Goal: Information Seeking & Learning: Learn about a topic

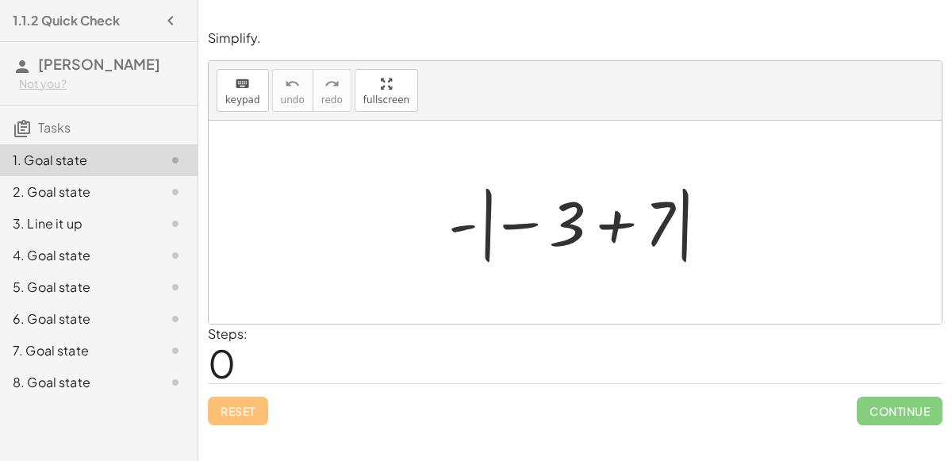
click at [487, 233] on div at bounding box center [581, 222] width 282 height 88
click at [509, 226] on div at bounding box center [581, 222] width 282 height 88
click at [567, 226] on div at bounding box center [581, 222] width 282 height 88
click at [615, 224] on div at bounding box center [581, 222] width 282 height 88
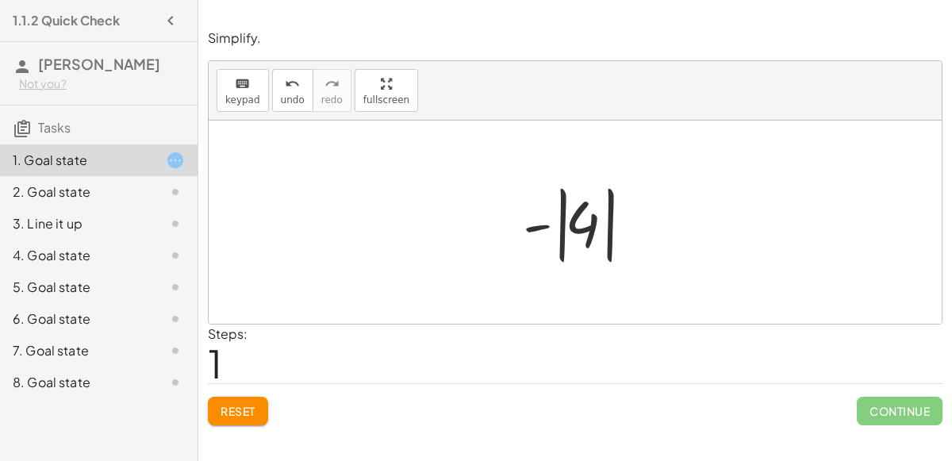
click at [540, 225] on div at bounding box center [581, 222] width 133 height 88
click at [586, 227] on div at bounding box center [581, 222] width 133 height 88
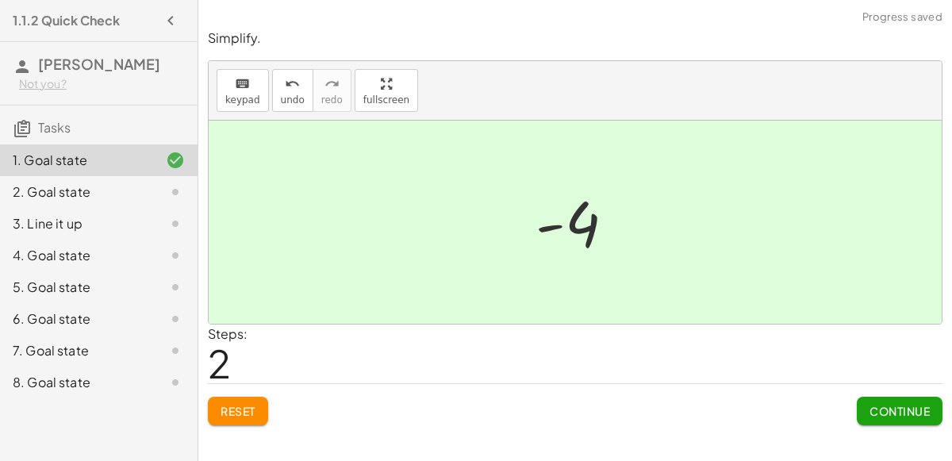
click at [862, 402] on button "Continue" at bounding box center [900, 411] width 86 height 29
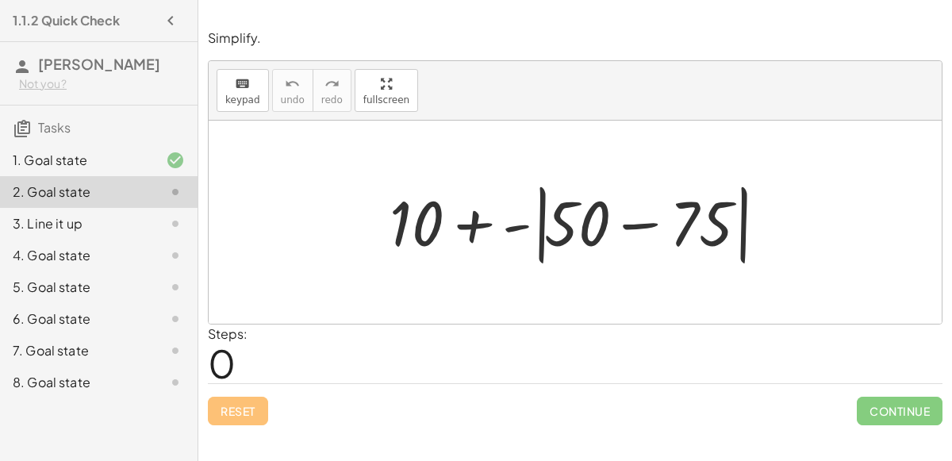
click at [642, 225] on div at bounding box center [582, 222] width 400 height 91
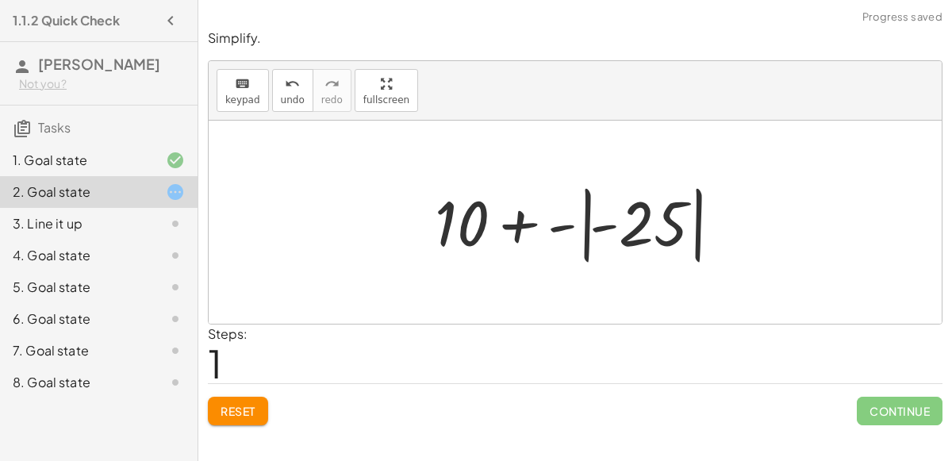
click at [605, 226] on div at bounding box center [581, 222] width 309 height 88
click at [637, 231] on div at bounding box center [581, 222] width 309 height 88
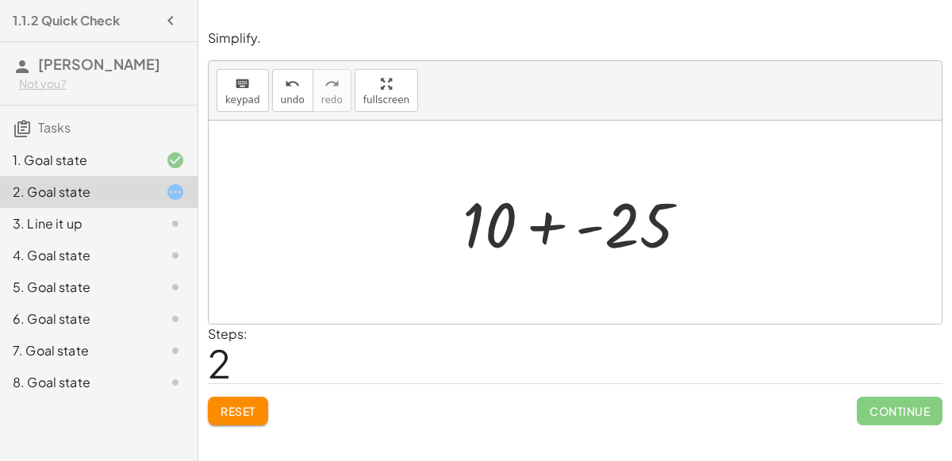
click at [543, 227] on div at bounding box center [582, 223] width 255 height 82
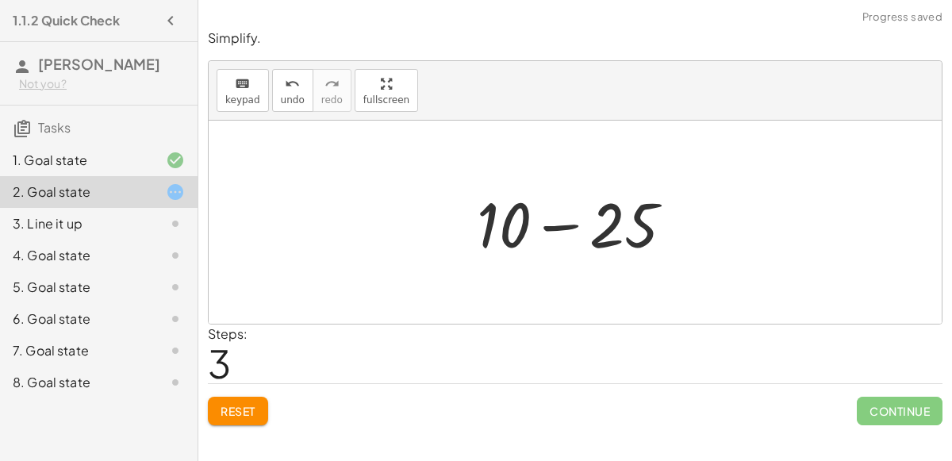
click at [563, 224] on div at bounding box center [581, 223] width 225 height 82
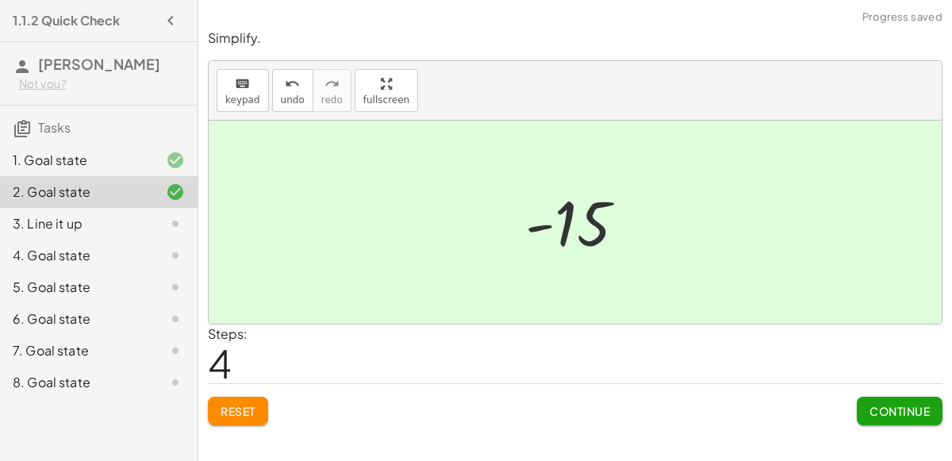
click at [905, 404] on span "Continue" at bounding box center [899, 411] width 60 height 14
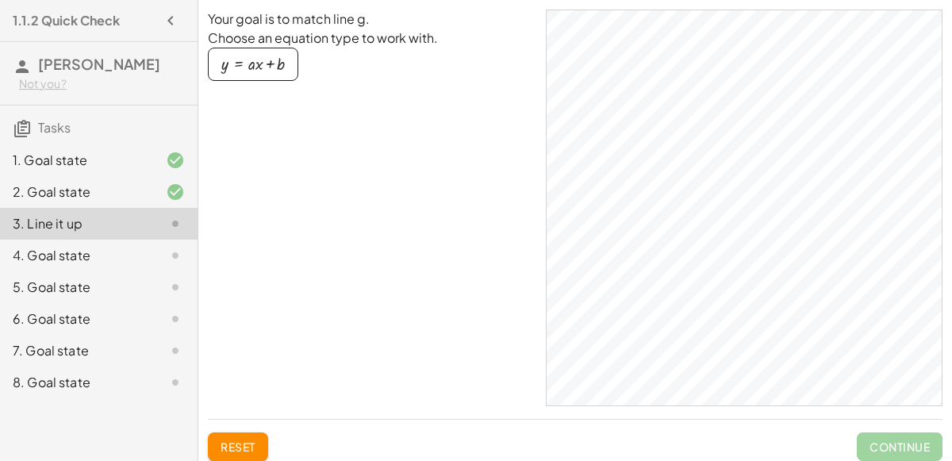
drag, startPoint x: 254, startPoint y: 71, endPoint x: 492, endPoint y: 132, distance: 245.9
click at [492, 132] on div "Your goal is to match line g. Choose an equation type to work with. y = + · a ·…" at bounding box center [370, 208] width 325 height 397
click at [263, 72] on div "button" at bounding box center [252, 64] width 63 height 17
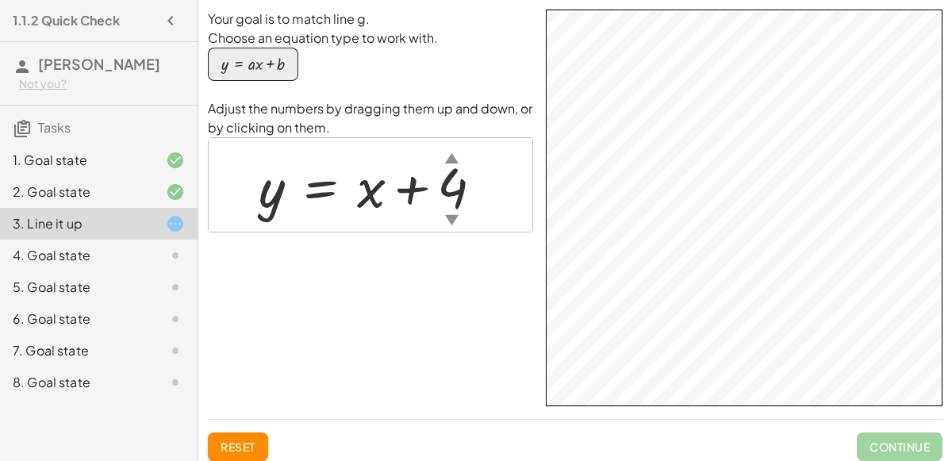
click at [0, 0] on div "Your goal is to match line g. Choose an equation type to work with. y = + · a ·…" at bounding box center [0, 0] width 0 height 0
click at [454, 160] on div "▲" at bounding box center [451, 158] width 13 height 20
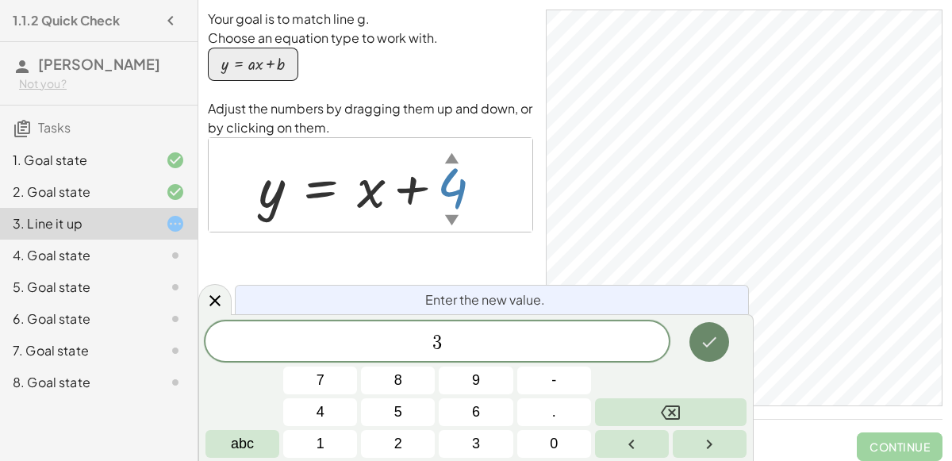
click at [700, 341] on icon "Done" at bounding box center [709, 341] width 19 height 19
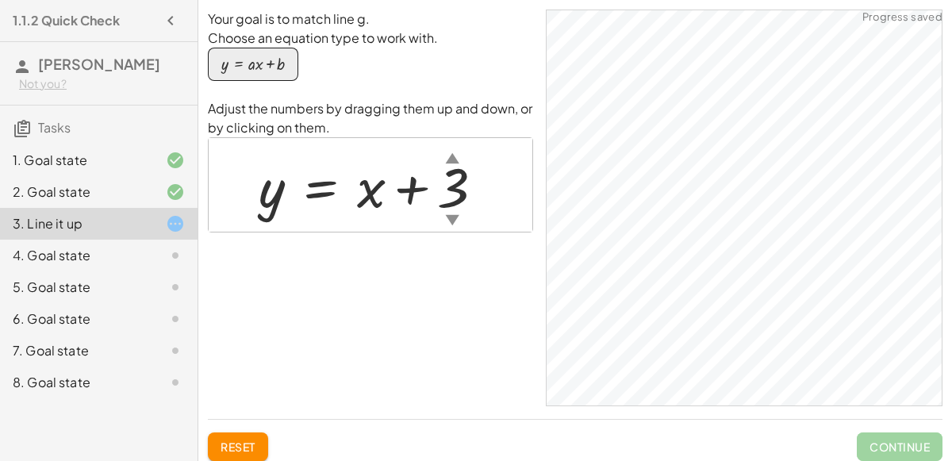
click at [452, 217] on div "▼" at bounding box center [451, 219] width 13 height 20
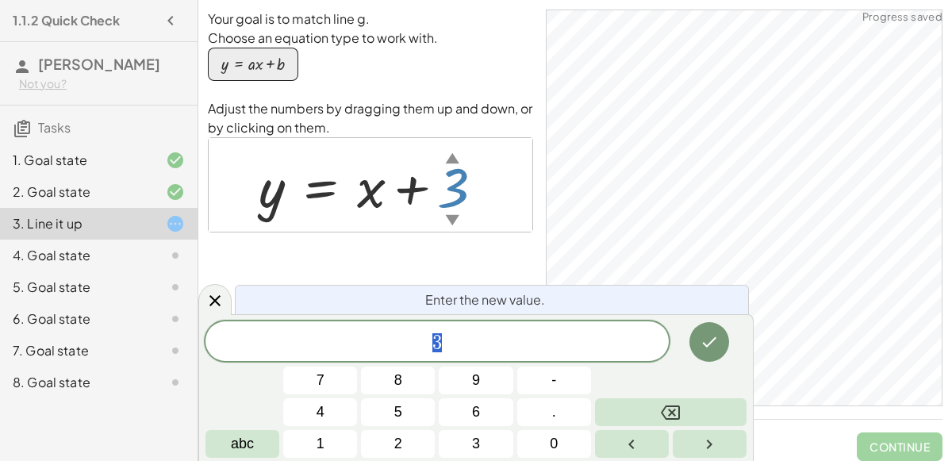
click at [452, 217] on div "▼" at bounding box center [451, 219] width 13 height 20
click at [364, 198] on div at bounding box center [378, 185] width 254 height 72
click at [215, 303] on icon at bounding box center [214, 300] width 19 height 19
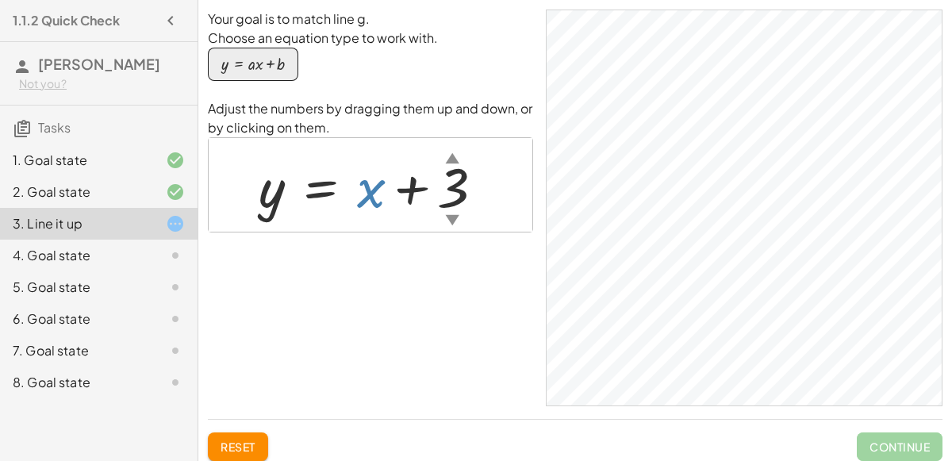
click at [361, 205] on div at bounding box center [378, 185] width 254 height 72
click at [359, 205] on div at bounding box center [378, 185] width 254 height 72
click at [406, 190] on div at bounding box center [378, 185] width 254 height 72
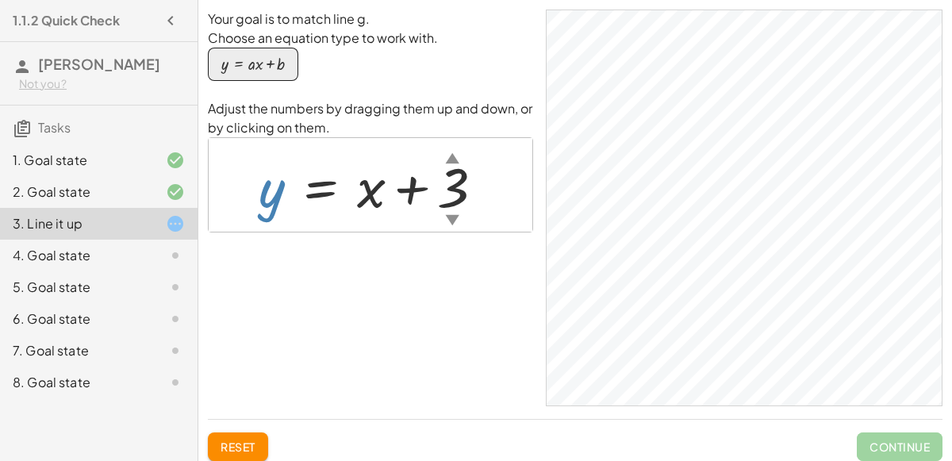
drag, startPoint x: 277, startPoint y: 192, endPoint x: 324, endPoint y: 178, distance: 49.7
click at [324, 178] on div at bounding box center [378, 185] width 254 height 72
click at [330, 184] on div at bounding box center [378, 185] width 254 height 72
click at [451, 209] on div "▼" at bounding box center [451, 219] width 13 height 20
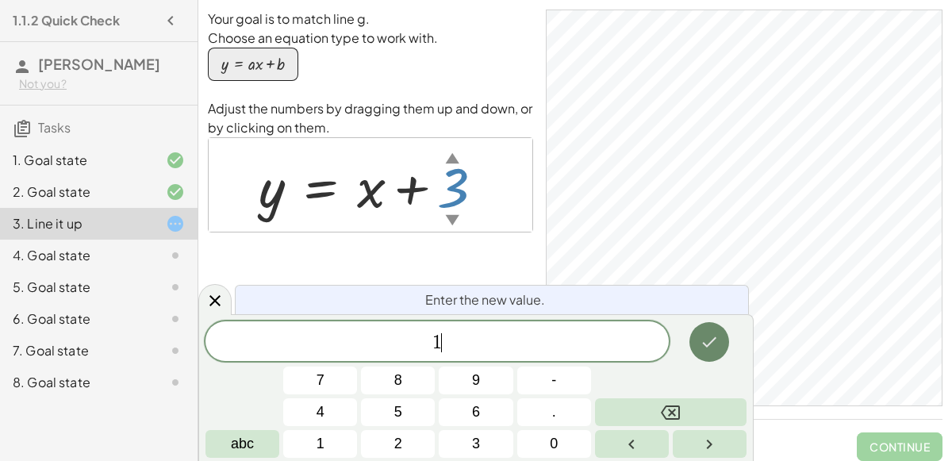
click at [715, 351] on button "Done" at bounding box center [709, 342] width 40 height 40
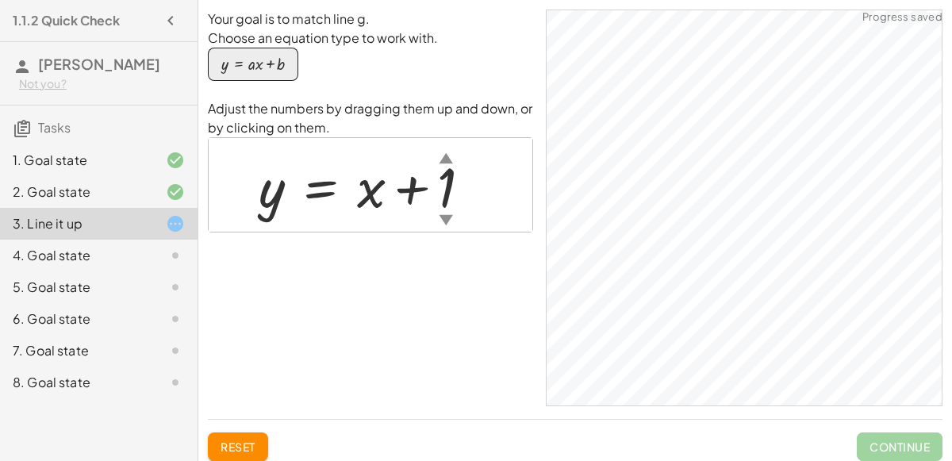
click at [451, 187] on div at bounding box center [371, 185] width 241 height 72
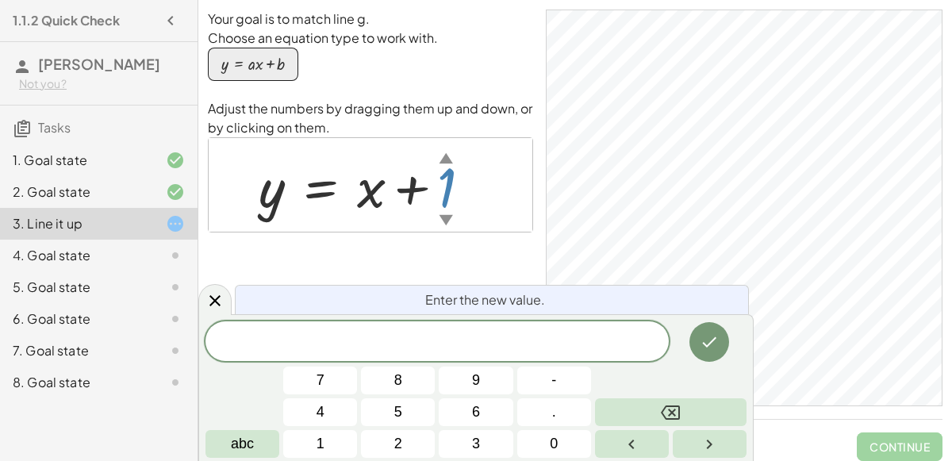
scroll to position [21, 0]
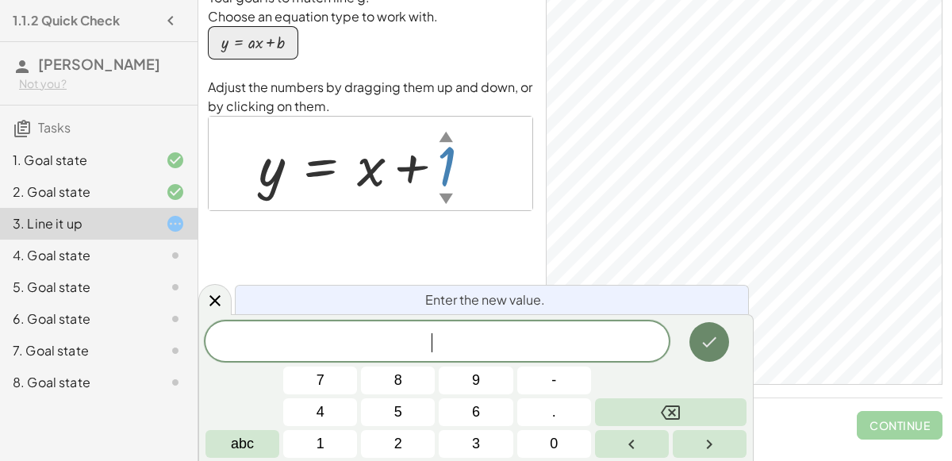
click at [725, 347] on button "Done" at bounding box center [709, 342] width 40 height 40
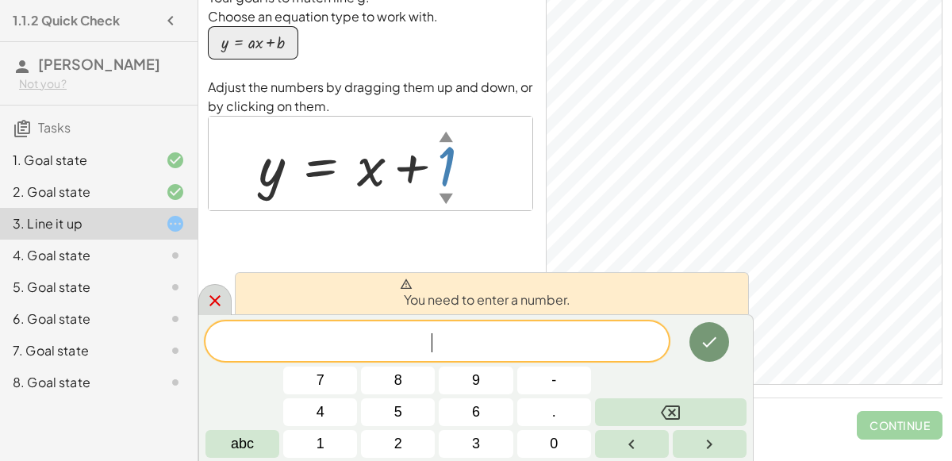
click at [209, 297] on icon at bounding box center [214, 300] width 19 height 19
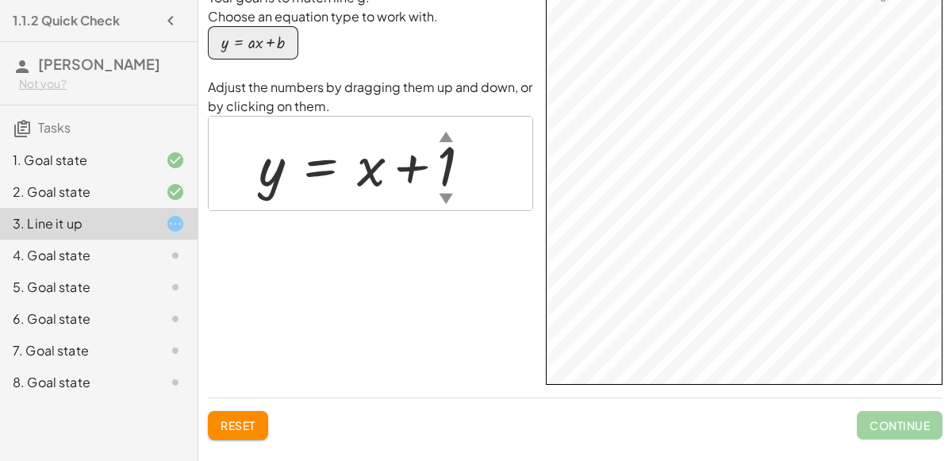
click at [364, 170] on div at bounding box center [371, 164] width 241 height 72
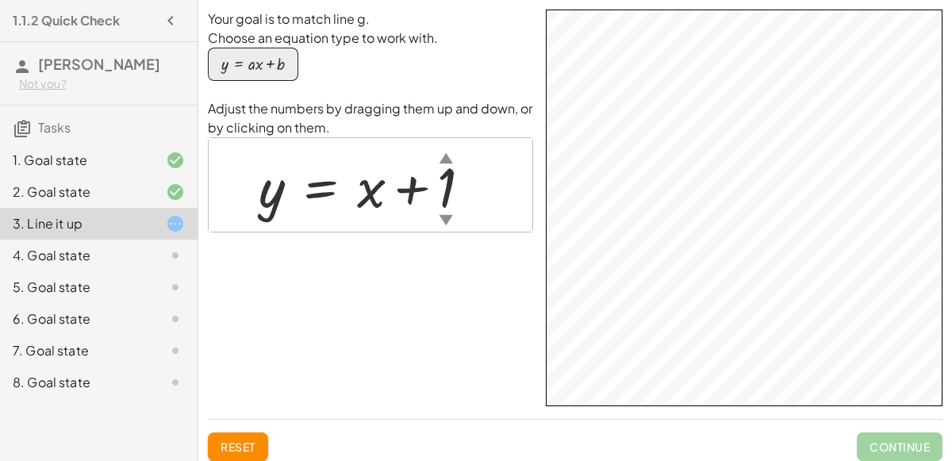
click at [343, 186] on div at bounding box center [371, 185] width 241 height 72
click at [451, 193] on div at bounding box center [371, 185] width 241 height 72
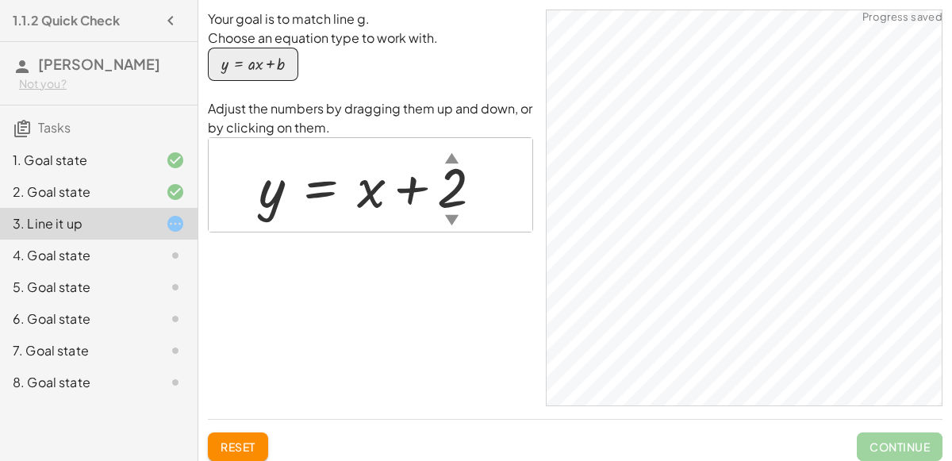
click at [450, 213] on div "▼" at bounding box center [451, 219] width 13 height 20
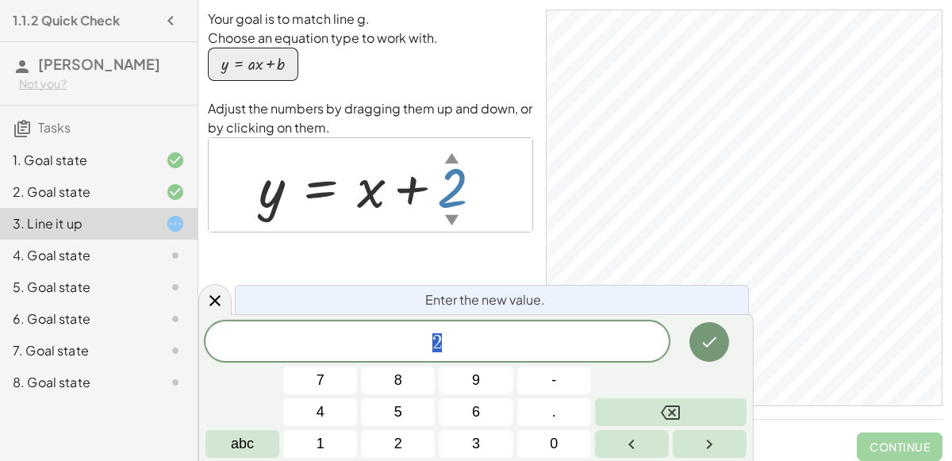
scroll to position [21, 0]
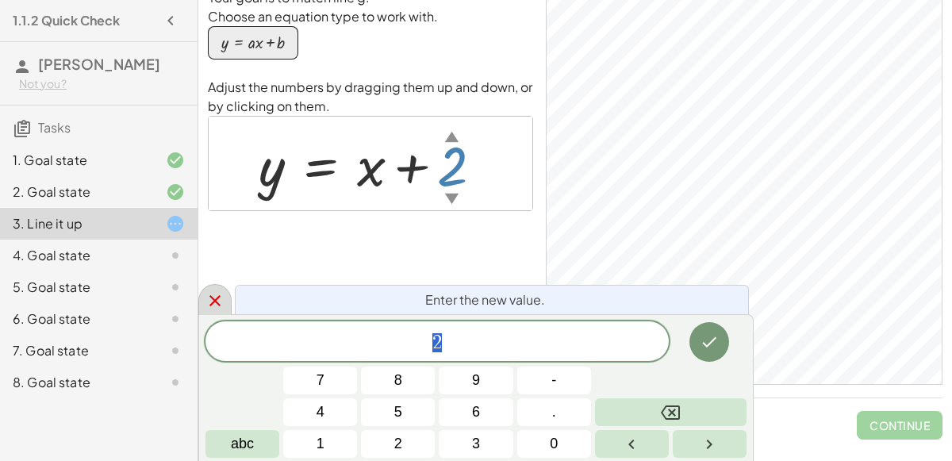
click at [202, 302] on div at bounding box center [214, 299] width 33 height 31
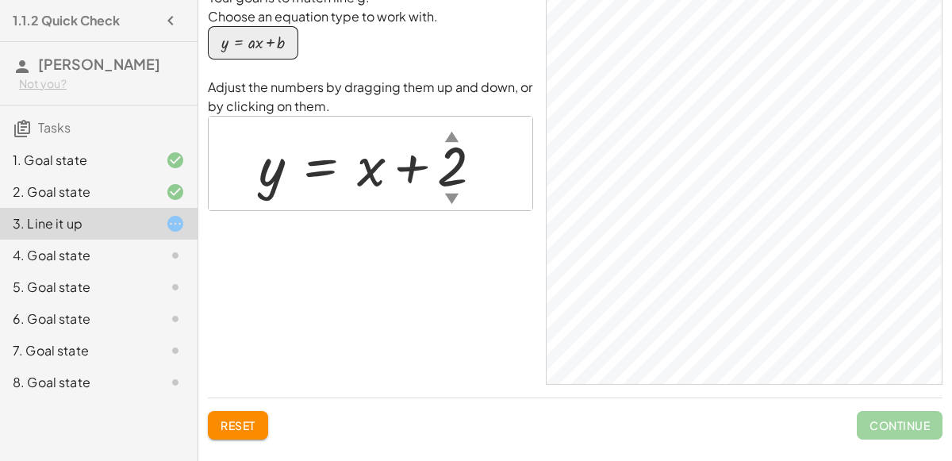
click at [449, 194] on div "▼" at bounding box center [451, 198] width 13 height 20
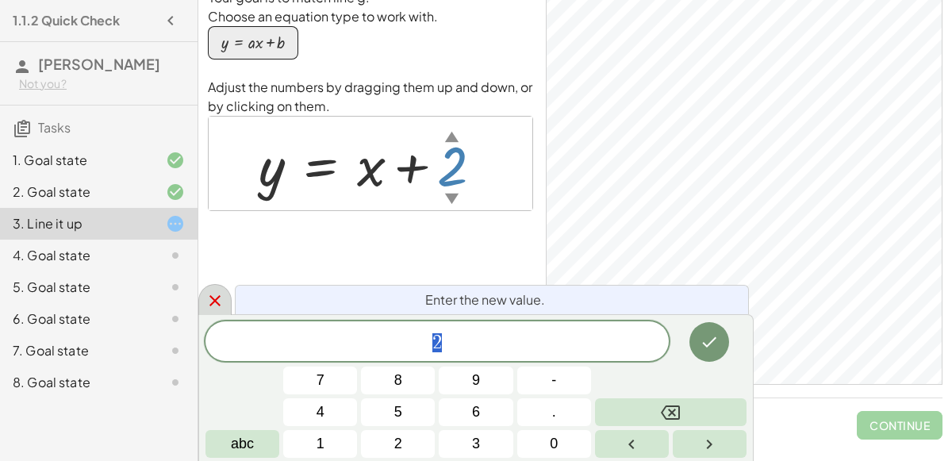
click at [213, 295] on icon at bounding box center [214, 300] width 19 height 19
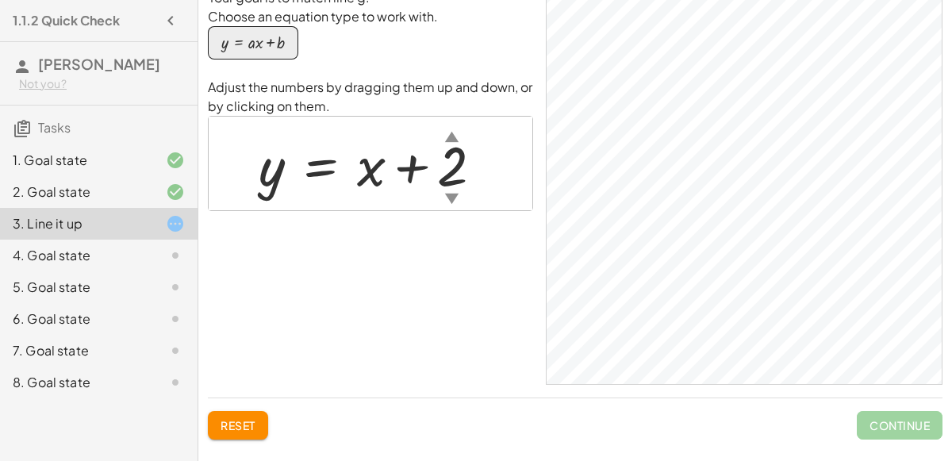
click at [466, 152] on div at bounding box center [377, 164] width 252 height 72
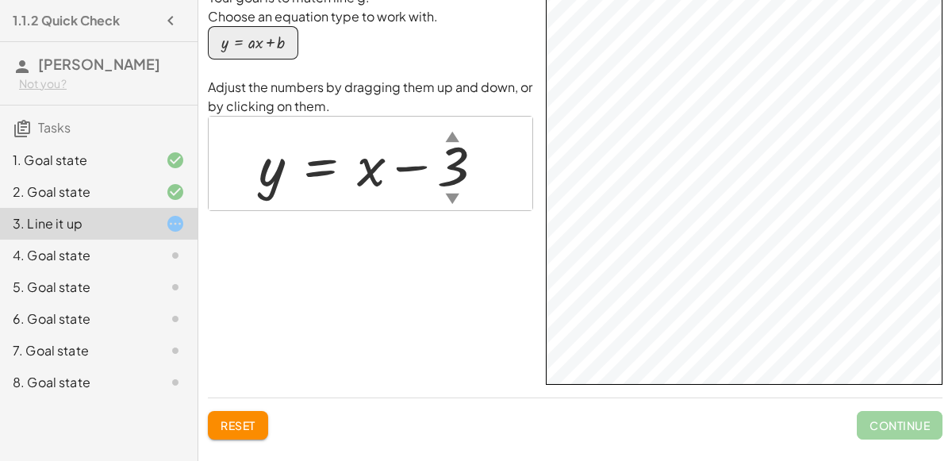
scroll to position [0, 0]
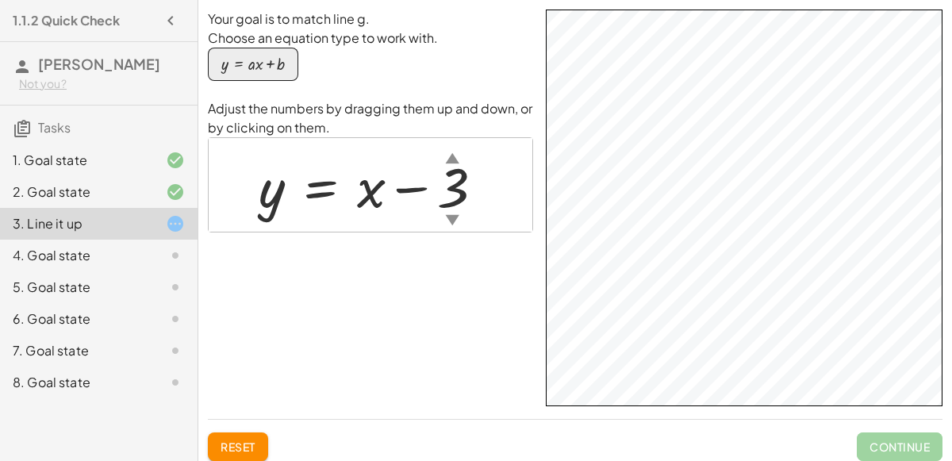
click at [455, 178] on div at bounding box center [378, 185] width 254 height 72
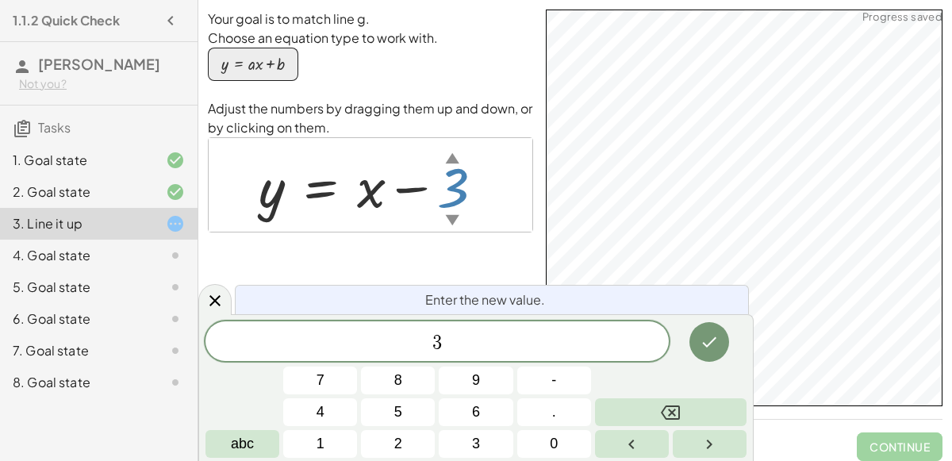
click at [880, 0] on html "1.1.2 Quick Check [PERSON_NAME] Not you? Tasks 1. Goal state 2. Goal state 3. L…" at bounding box center [476, 241] width 952 height 483
click at [859, 0] on html "1.1.2 Quick Check [PERSON_NAME] Not you? Tasks 1. Goal state 2. Goal state 3. L…" at bounding box center [476, 241] width 952 height 483
click at [925, 0] on html "1.1.2 Quick Check [PERSON_NAME] Not you? Tasks 1. Goal state 2. Goal state 3. L…" at bounding box center [476, 241] width 952 height 483
click at [504, 460] on html "1.1.2 Quick Check [PERSON_NAME] Not you? Tasks 1. Goal state 2. Goal state 3. L…" at bounding box center [476, 241] width 952 height 483
click at [202, 297] on div at bounding box center [214, 299] width 33 height 31
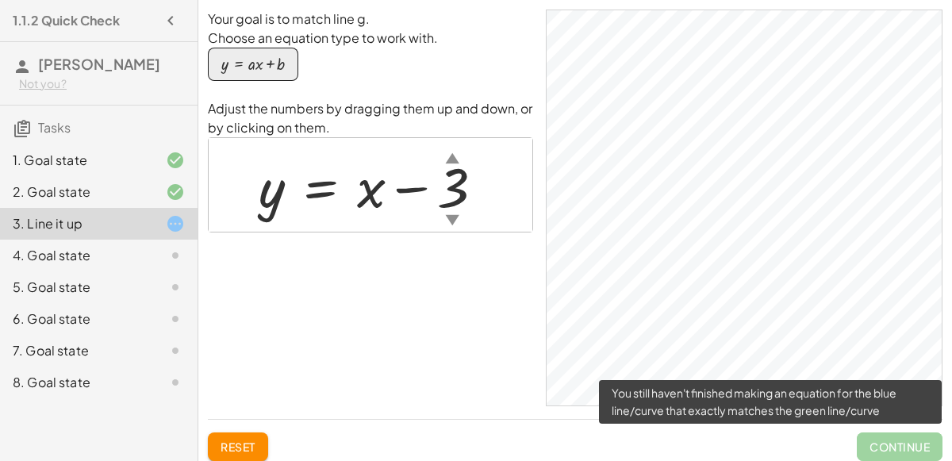
click at [859, 441] on span "Continue" at bounding box center [900, 446] width 86 height 29
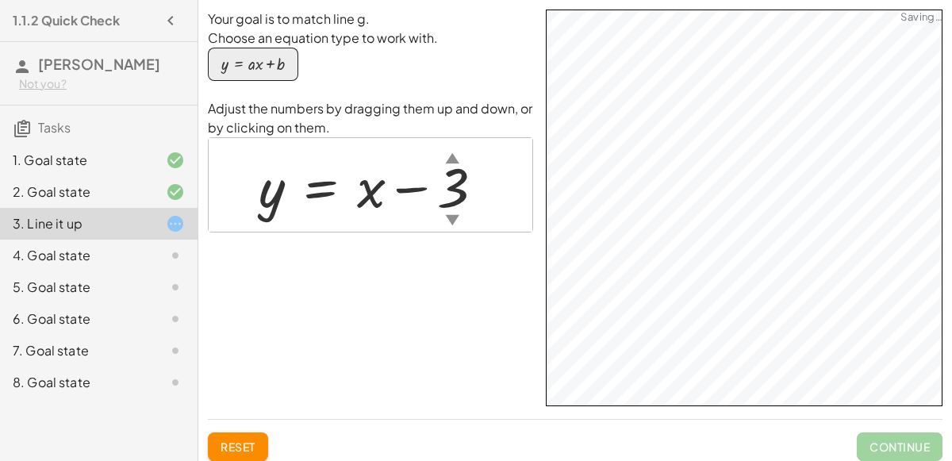
click at [379, 192] on div at bounding box center [378, 185] width 254 height 72
click at [376, 191] on div at bounding box center [378, 185] width 254 height 72
drag, startPoint x: 376, startPoint y: 191, endPoint x: 411, endPoint y: 224, distance: 47.7
click at [411, 224] on div "y = + x − 3 ▲ ▼" at bounding box center [372, 185] width 274 height 80
click at [365, 195] on div at bounding box center [378, 185] width 254 height 72
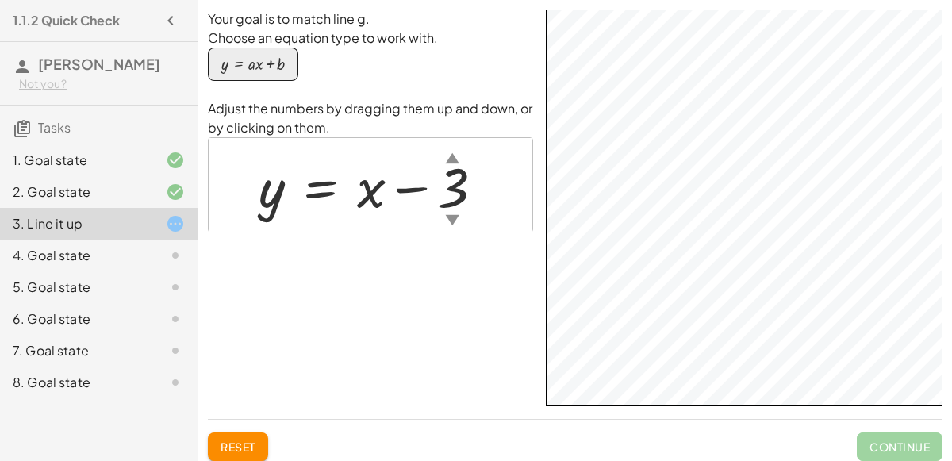
click at [307, 194] on div at bounding box center [378, 185] width 254 height 72
click at [308, 195] on div at bounding box center [378, 185] width 254 height 72
click at [447, 191] on div at bounding box center [378, 185] width 254 height 72
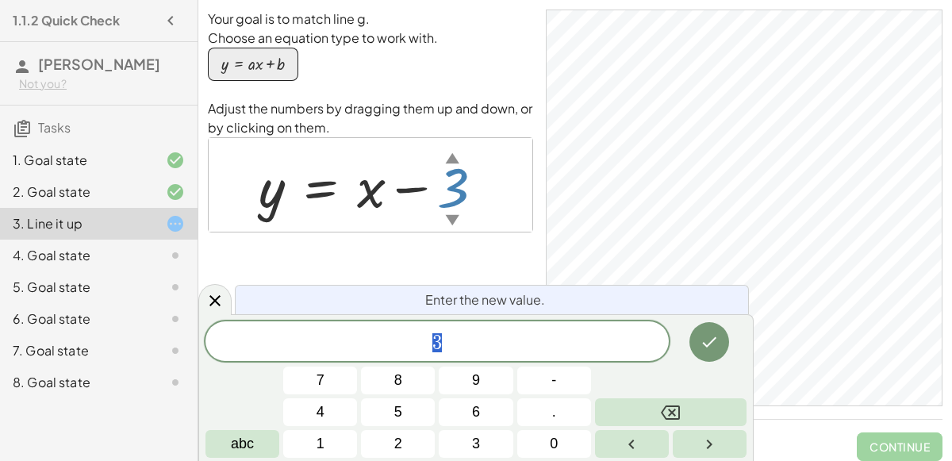
click at [366, 194] on div at bounding box center [378, 185] width 254 height 72
click at [366, 196] on div at bounding box center [378, 185] width 254 height 72
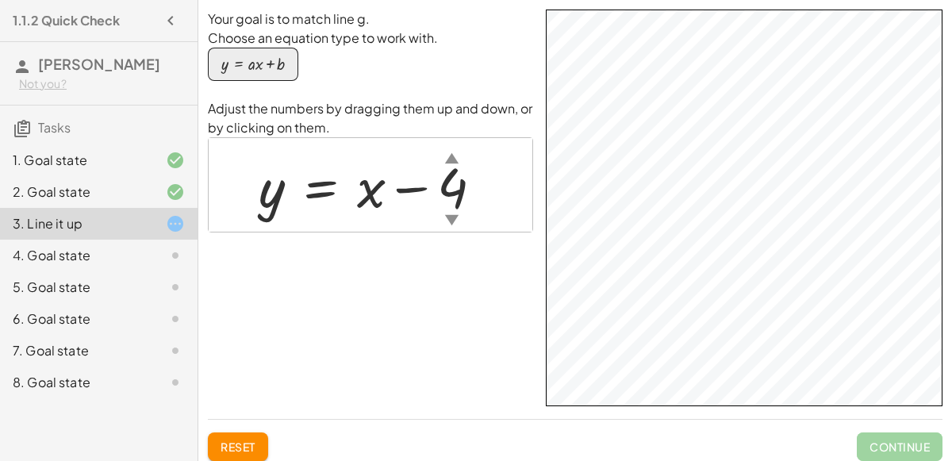
click at [818, 0] on html "1.1.2 Quick Check [PERSON_NAME] Not you? Tasks 1. Goal state 2. Goal state 3. L…" at bounding box center [476, 241] width 952 height 483
click at [460, 186] on div at bounding box center [377, 185] width 252 height 72
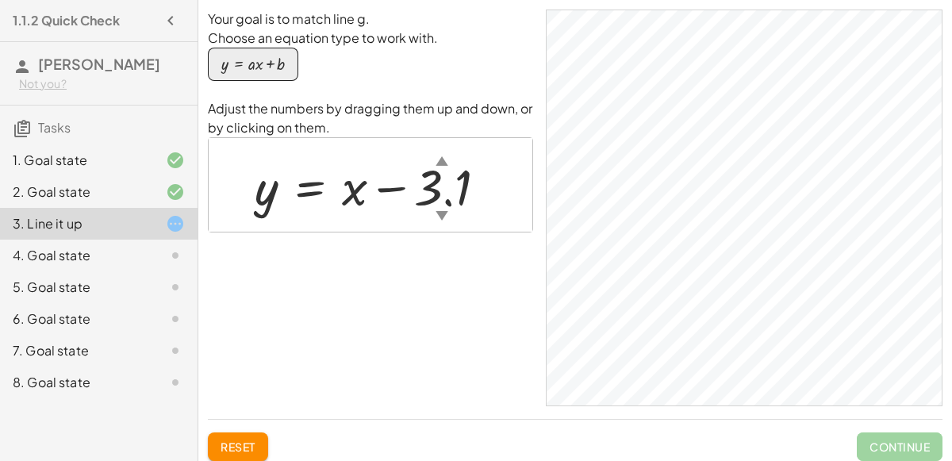
click at [233, 439] on span "Reset" at bounding box center [238, 446] width 35 height 14
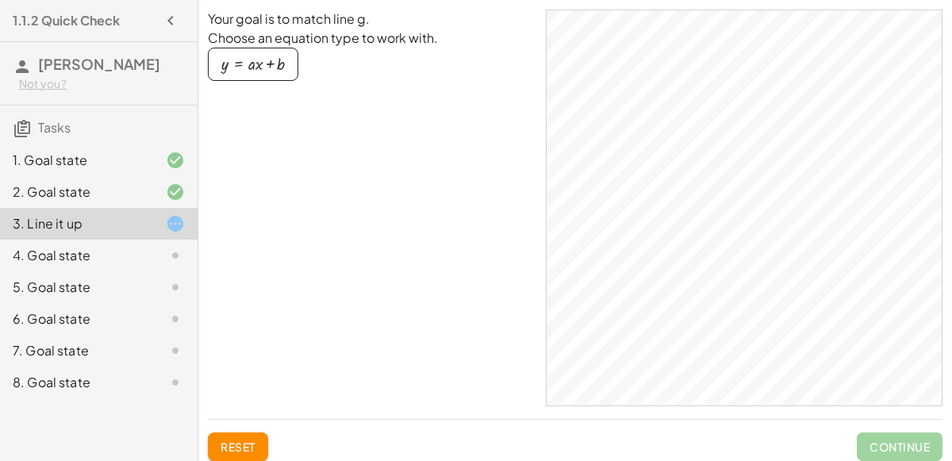
click at [259, 60] on div "button" at bounding box center [252, 64] width 63 height 17
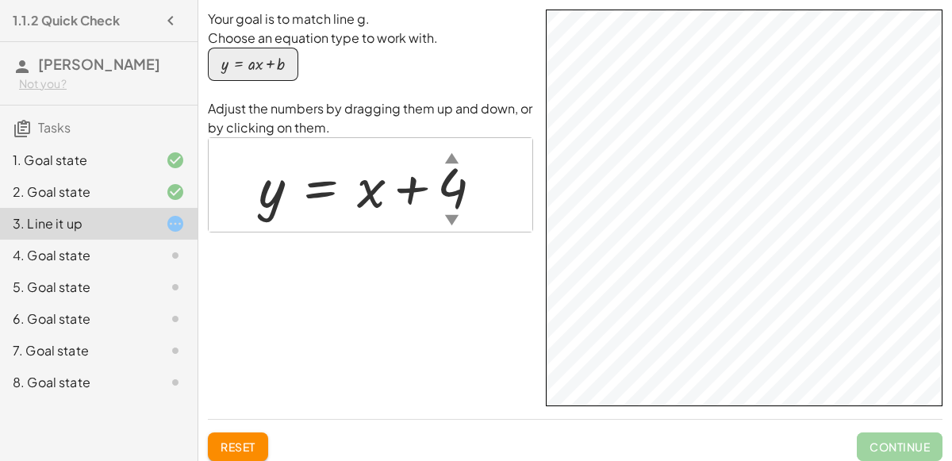
click at [500, 321] on div "Your goal is to match line g. Choose an equation type to work with. y = + · a ·…" at bounding box center [575, 208] width 735 height 397
click at [446, 194] on div at bounding box center [377, 185] width 252 height 72
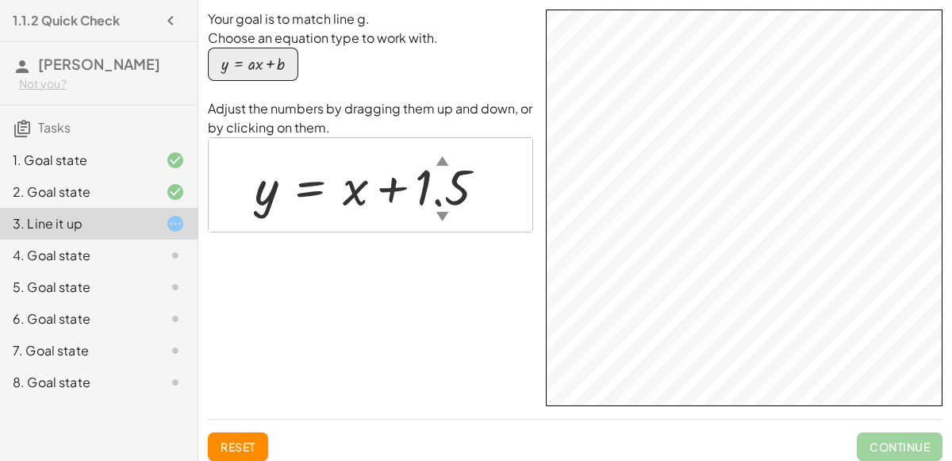
click at [459, 197] on div at bounding box center [376, 185] width 259 height 66
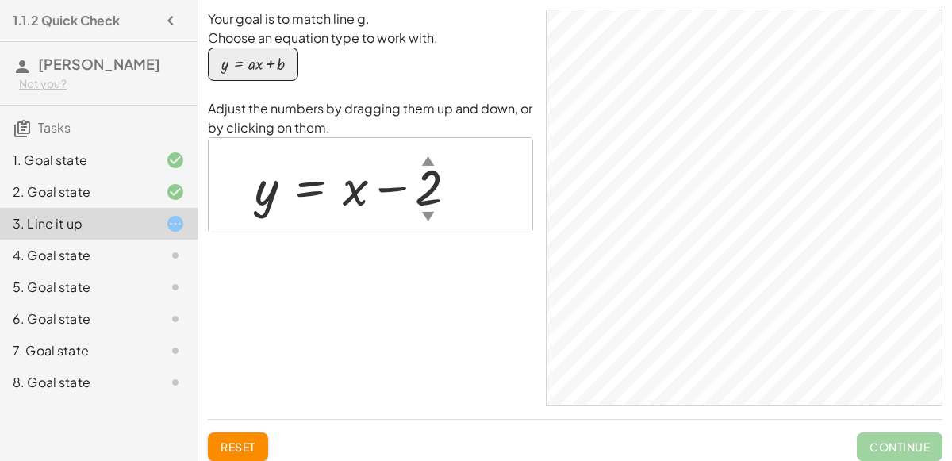
click at [434, 205] on div at bounding box center [363, 185] width 232 height 66
drag, startPoint x: 428, startPoint y: 194, endPoint x: 416, endPoint y: 183, distance: 16.3
click at [416, 183] on div at bounding box center [363, 185] width 232 height 66
drag, startPoint x: 419, startPoint y: 171, endPoint x: 422, endPoint y: 192, distance: 21.7
click at [422, 192] on div at bounding box center [363, 185] width 232 height 66
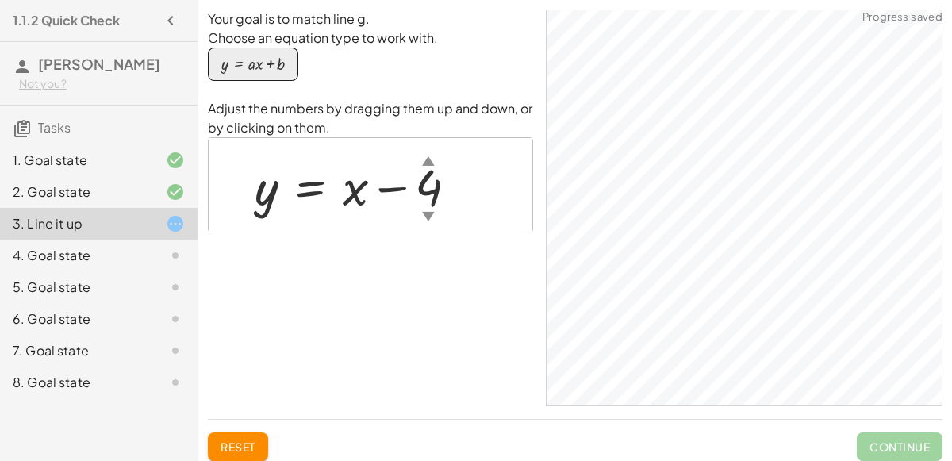
scroll to position [3, 0]
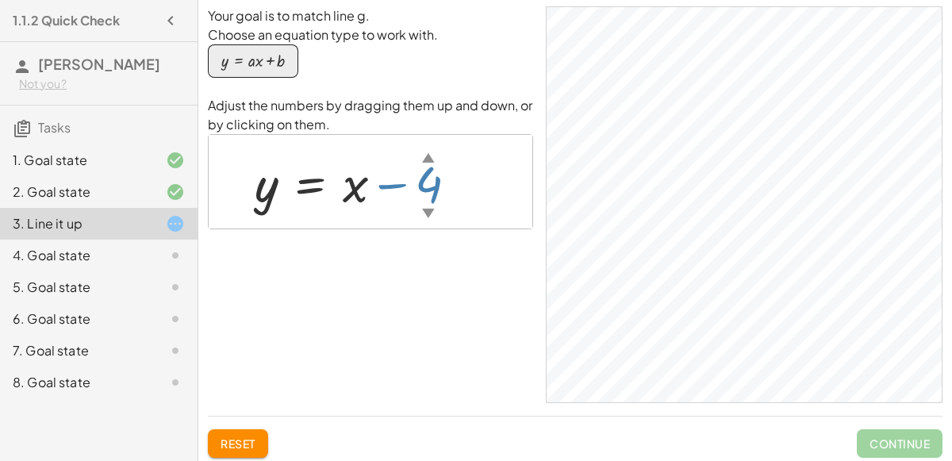
drag, startPoint x: 435, startPoint y: 185, endPoint x: 416, endPoint y: 182, distance: 20.1
click at [416, 182] on div at bounding box center [363, 182] width 232 height 66
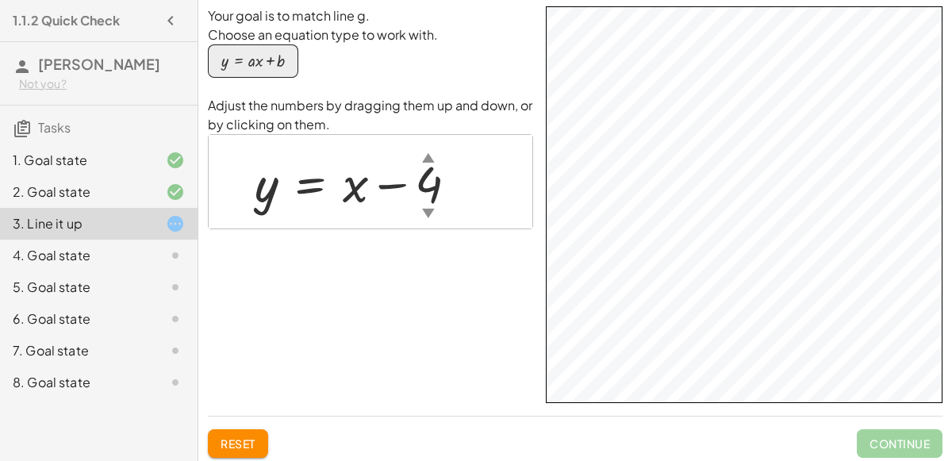
click at [356, 190] on div at bounding box center [363, 182] width 232 height 66
click at [431, 185] on div at bounding box center [363, 182] width 232 height 66
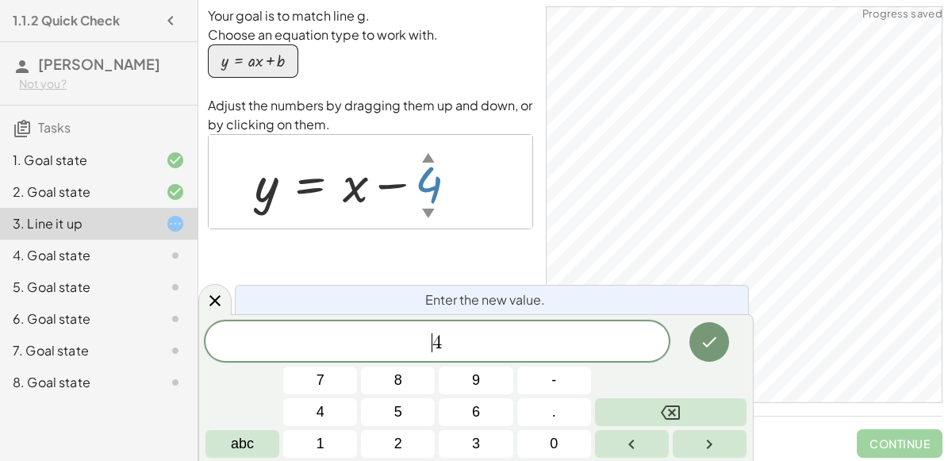
click at [356, 182] on div at bounding box center [363, 182] width 232 height 66
click at [312, 232] on div "Your goal is to match line g. Choose an equation type to work with. y = + · a ·…" at bounding box center [370, 204] width 325 height 397
click at [213, 309] on icon at bounding box center [214, 300] width 19 height 19
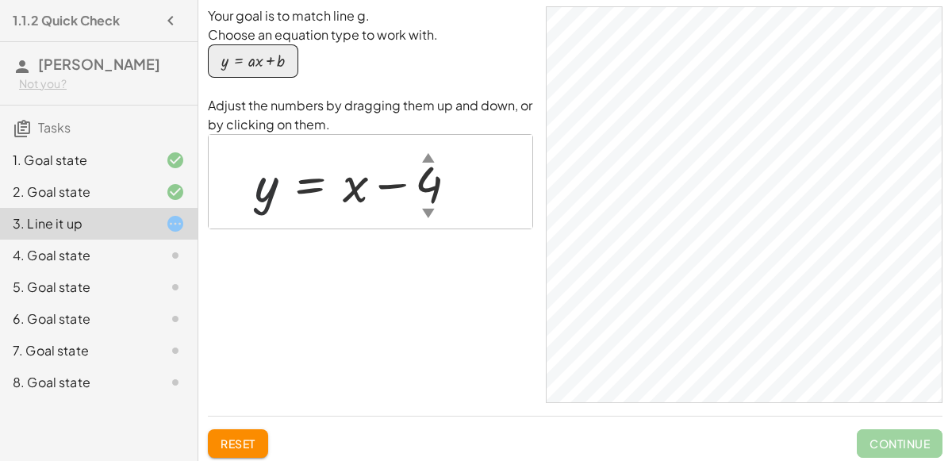
click at [256, 190] on div at bounding box center [363, 182] width 232 height 66
click at [304, 190] on div at bounding box center [363, 182] width 232 height 66
click at [304, 193] on div at bounding box center [363, 182] width 232 height 66
click at [303, 189] on div at bounding box center [363, 182] width 232 height 66
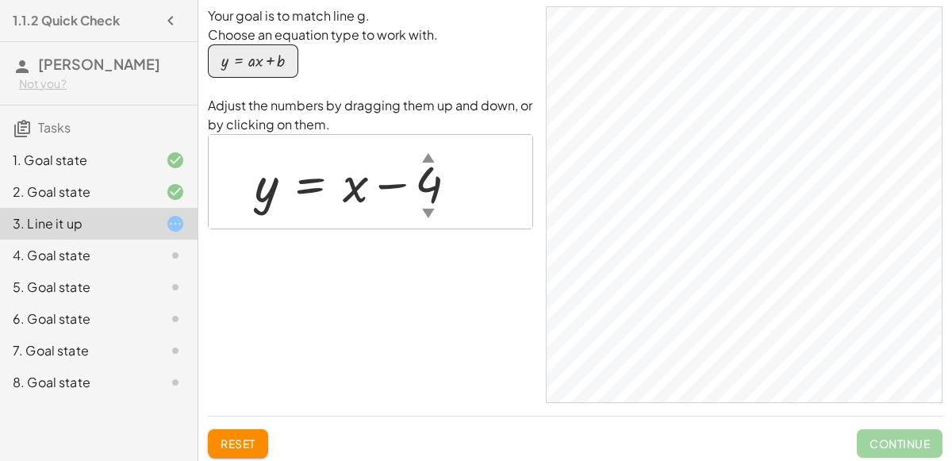
click at [354, 188] on div at bounding box center [363, 182] width 232 height 66
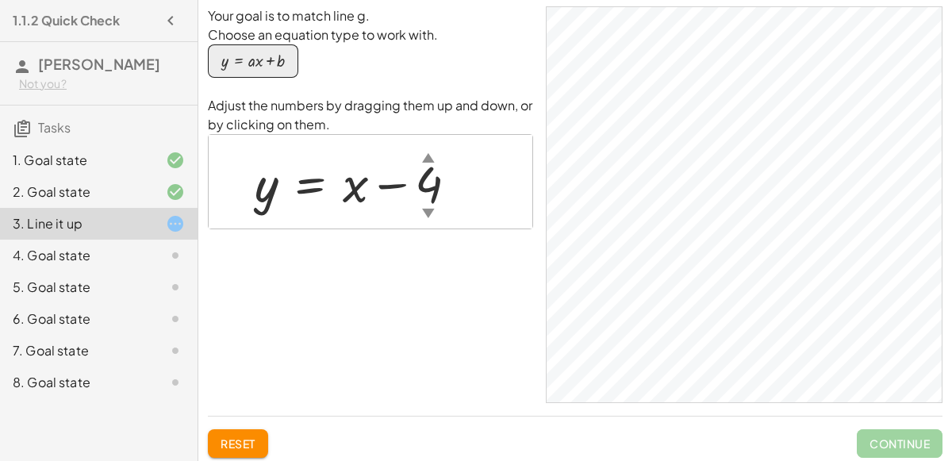
click at [354, 188] on div at bounding box center [363, 182] width 232 height 66
click at [428, 188] on div at bounding box center [363, 182] width 232 height 66
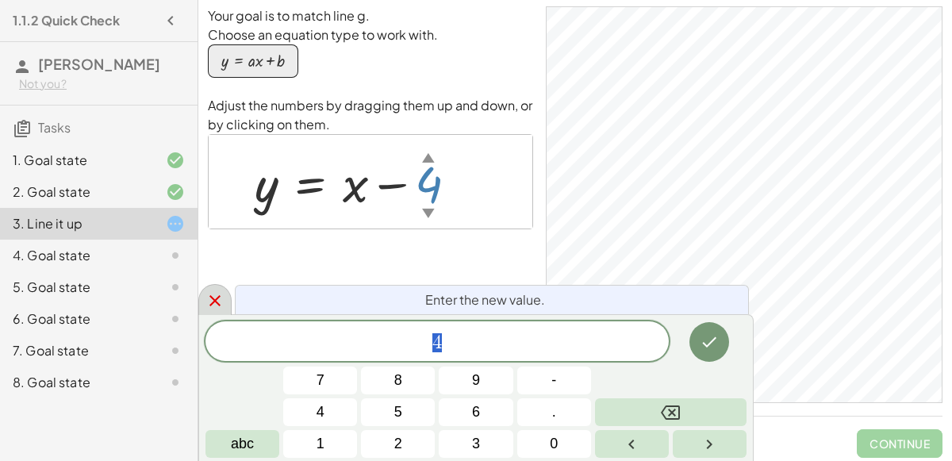
click at [216, 298] on icon at bounding box center [214, 300] width 11 height 11
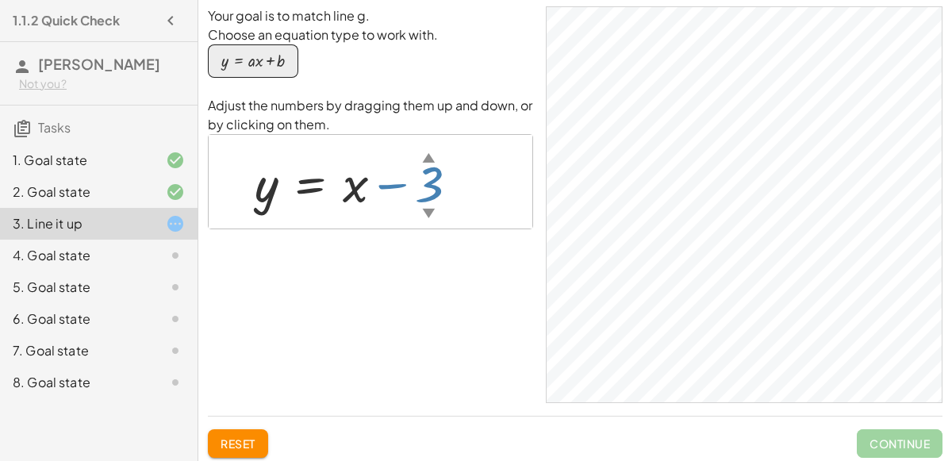
drag, startPoint x: 434, startPoint y: 191, endPoint x: 428, endPoint y: 176, distance: 16.4
click at [428, 176] on div at bounding box center [363, 182] width 232 height 66
drag, startPoint x: 428, startPoint y: 176, endPoint x: 428, endPoint y: 163, distance: 12.7
click at [310, 183] on div "y = + x − 2 ▲ ▼" at bounding box center [310, 183] width 0 height 0
drag, startPoint x: 428, startPoint y: 163, endPoint x: 424, endPoint y: 156, distance: 8.2
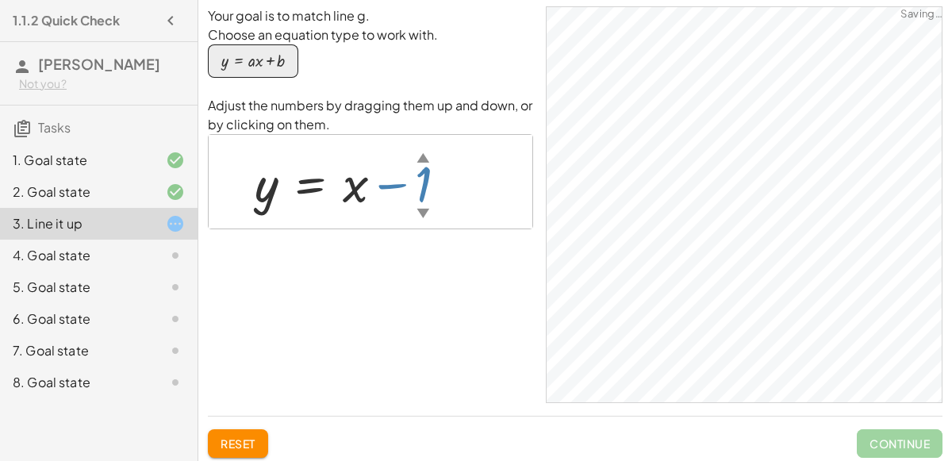
click at [427, 152] on div "▲" at bounding box center [422, 156] width 13 height 17
drag, startPoint x: 424, startPoint y: 169, endPoint x: 424, endPoint y: 158, distance: 11.1
click at [310, 183] on div "y = + x − 0 ▲ ▼" at bounding box center [310, 183] width 0 height 0
drag, startPoint x: 426, startPoint y: 177, endPoint x: 424, endPoint y: 162, distance: 15.3
click at [310, 183] on div "y = + x + 1 ▲ ▼" at bounding box center [310, 183] width 0 height 0
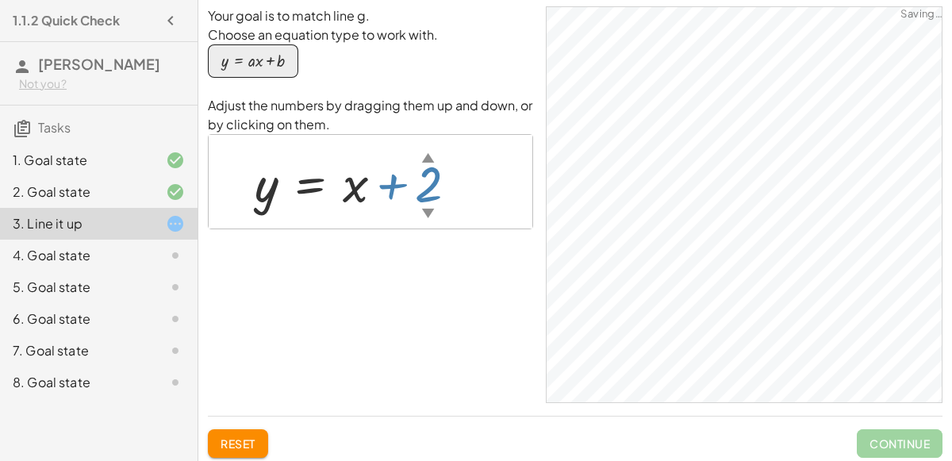
drag, startPoint x: 424, startPoint y: 170, endPoint x: 421, endPoint y: 160, distance: 9.8
click at [310, 183] on div "y = + x + 2 ▲ ▼" at bounding box center [310, 183] width 0 height 0
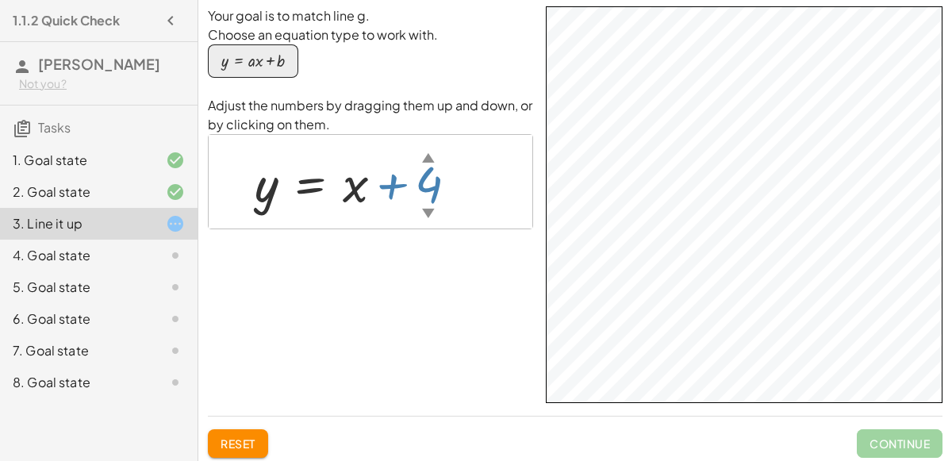
drag, startPoint x: 426, startPoint y: 184, endPoint x: 410, endPoint y: 153, distance: 34.8
click at [410, 153] on div at bounding box center [357, 182] width 221 height 66
click at [403, 180] on div at bounding box center [363, 182] width 232 height 66
click at [420, 185] on div at bounding box center [363, 182] width 232 height 66
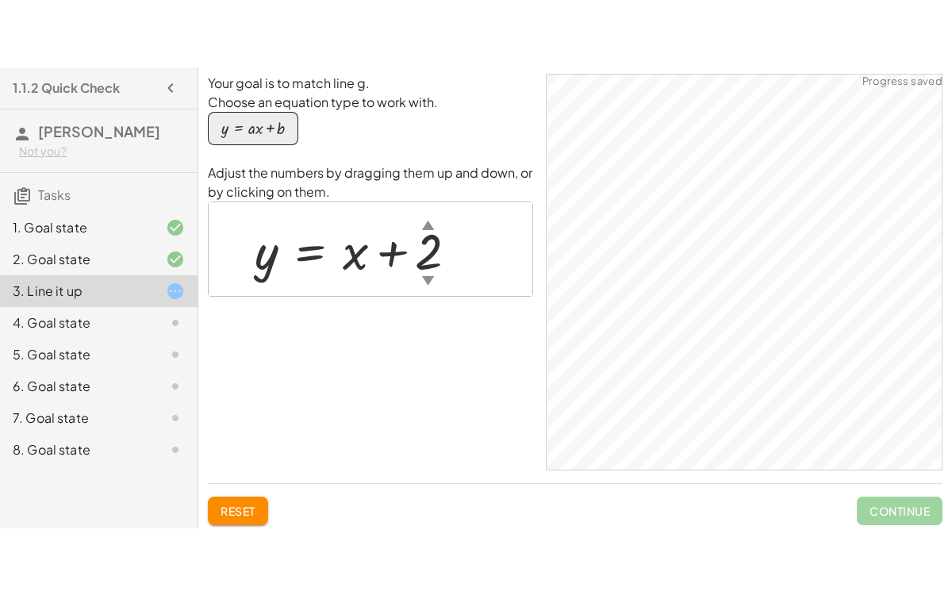
scroll to position [0, 0]
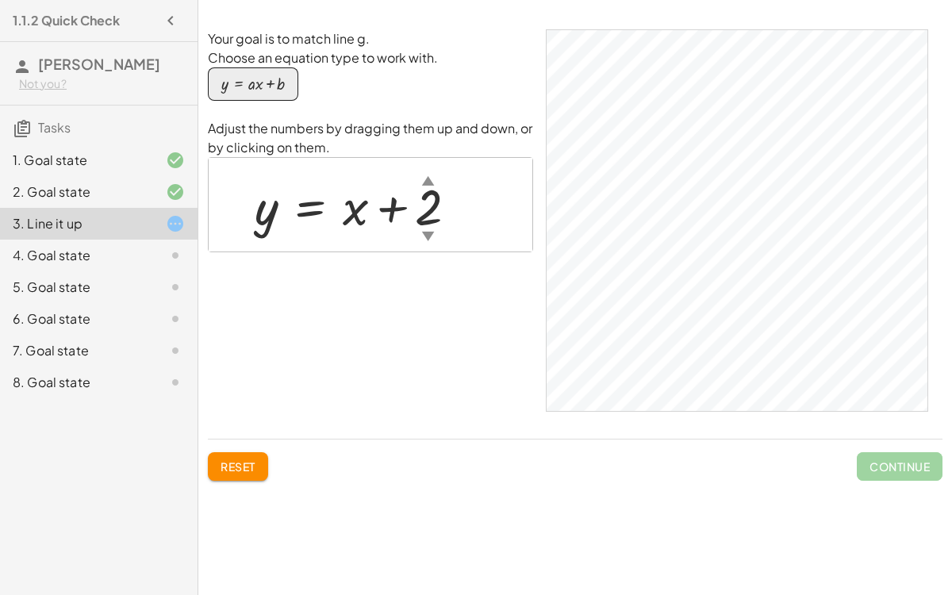
click at [236, 460] on button "Reset" at bounding box center [238, 466] width 60 height 29
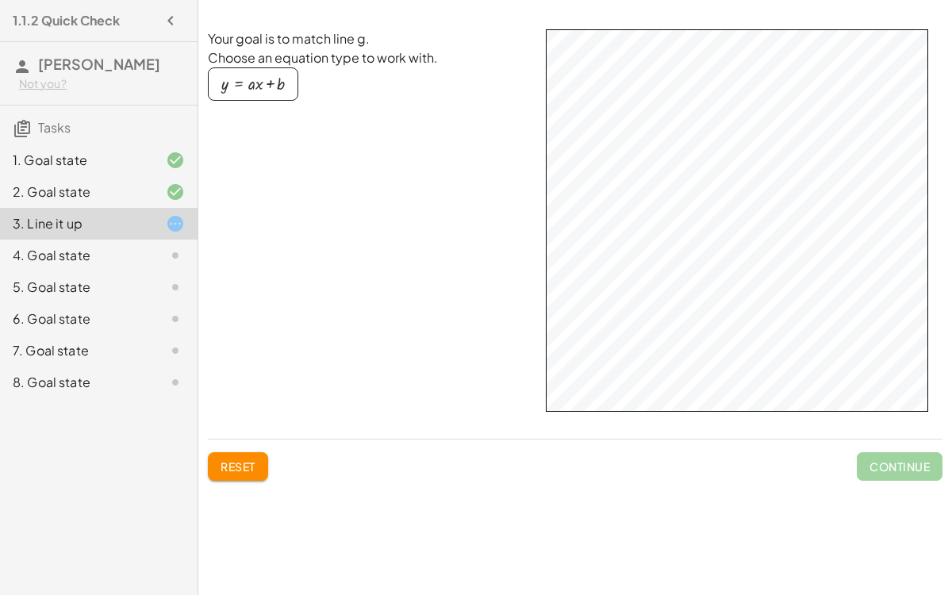
click at [273, 75] on button "y = + · a · x + b" at bounding box center [253, 83] width 90 height 33
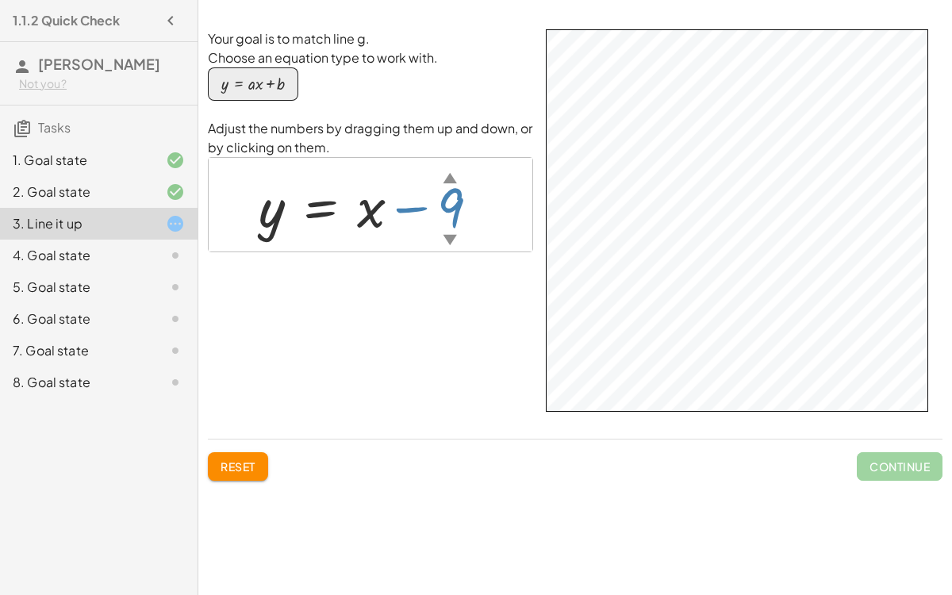
drag, startPoint x: 443, startPoint y: 202, endPoint x: 435, endPoint y: 269, distance: 67.1
click at [435, 269] on div "Your goal is to match line g. Choose an equation type to work with. y = + · a ·…" at bounding box center [370, 227] width 325 height 397
drag, startPoint x: 452, startPoint y: 214, endPoint x: 414, endPoint y: 228, distance: 40.7
click at [414, 228] on div at bounding box center [378, 205] width 255 height 72
click at [245, 460] on span "Reset" at bounding box center [238, 466] width 35 height 14
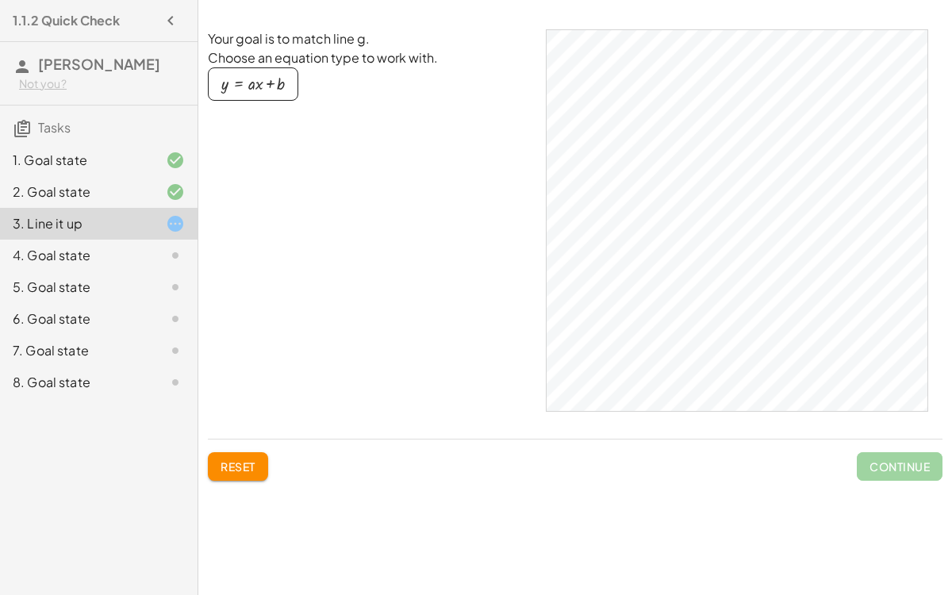
click at [243, 75] on div "button" at bounding box center [252, 83] width 63 height 17
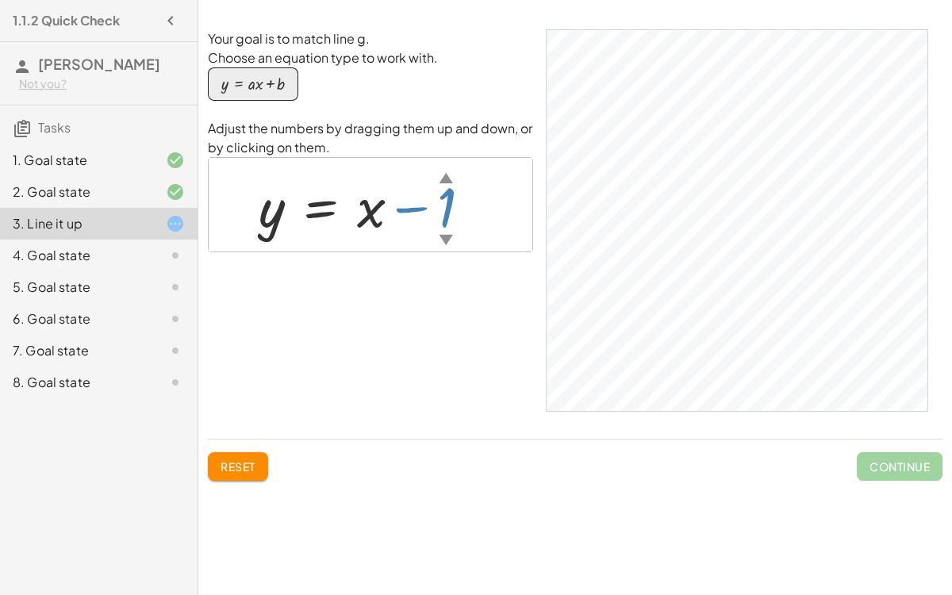
drag, startPoint x: 455, startPoint y: 213, endPoint x: 424, endPoint y: 252, distance: 49.8
click at [424, 252] on div "Your goal is to match line g. Choose an equation type to work with. y = + · a ·…" at bounding box center [370, 227] width 325 height 397
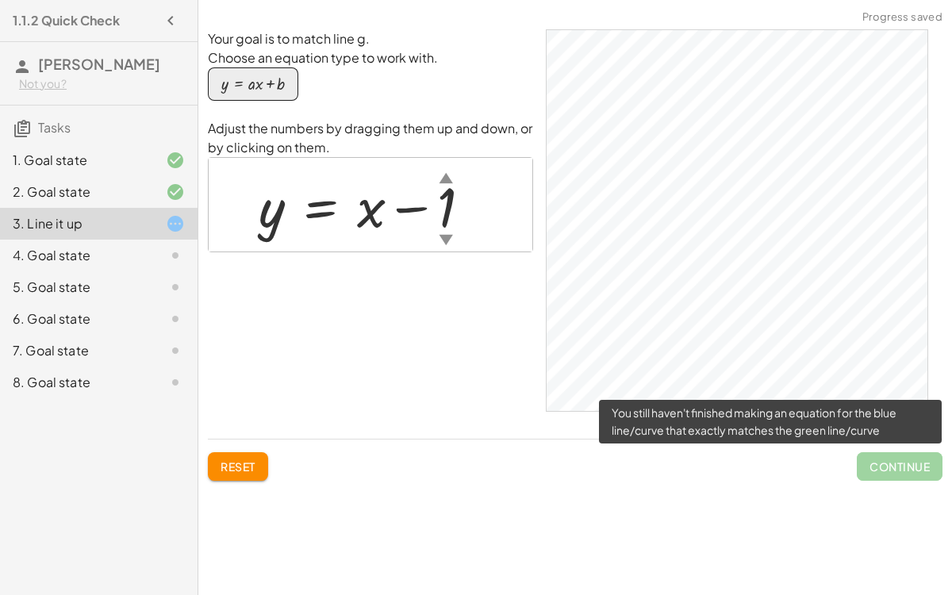
click at [907, 460] on span "Continue" at bounding box center [900, 466] width 86 height 29
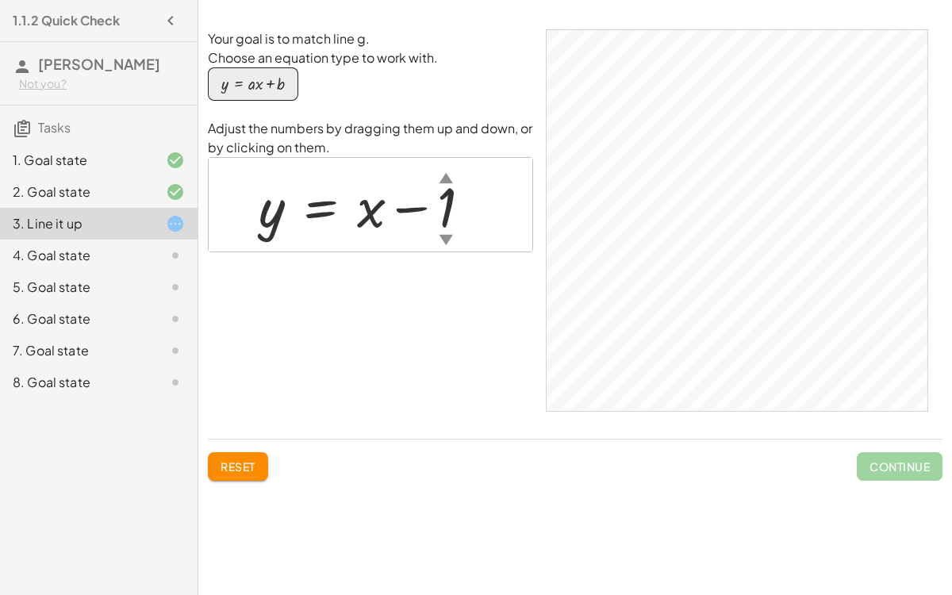
click at [446, 197] on div at bounding box center [371, 205] width 241 height 72
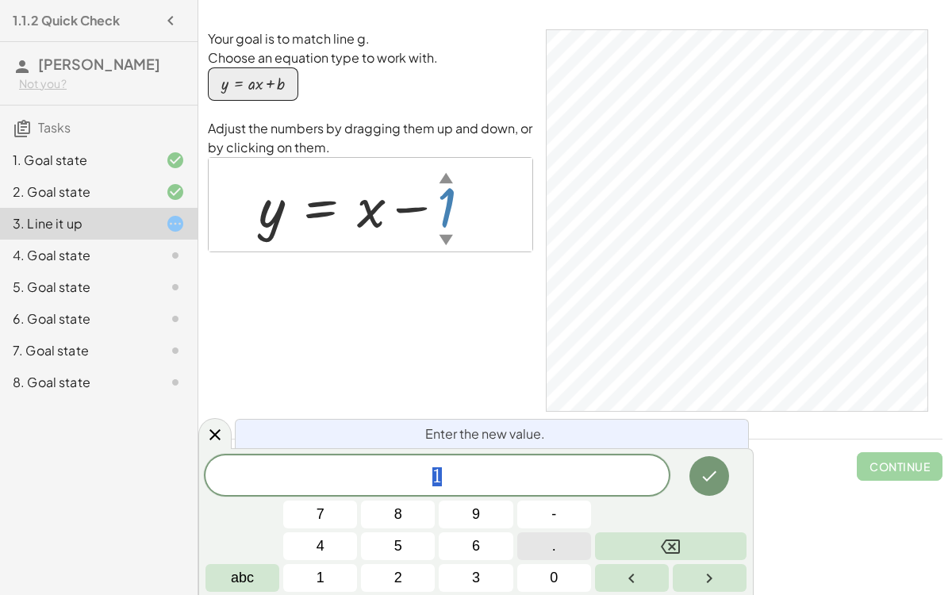
click at [543, 460] on button "." at bounding box center [554, 546] width 74 height 28
click at [415, 460] on button "5" at bounding box center [398, 546] width 74 height 28
click at [710, 460] on button "Done" at bounding box center [709, 476] width 40 height 40
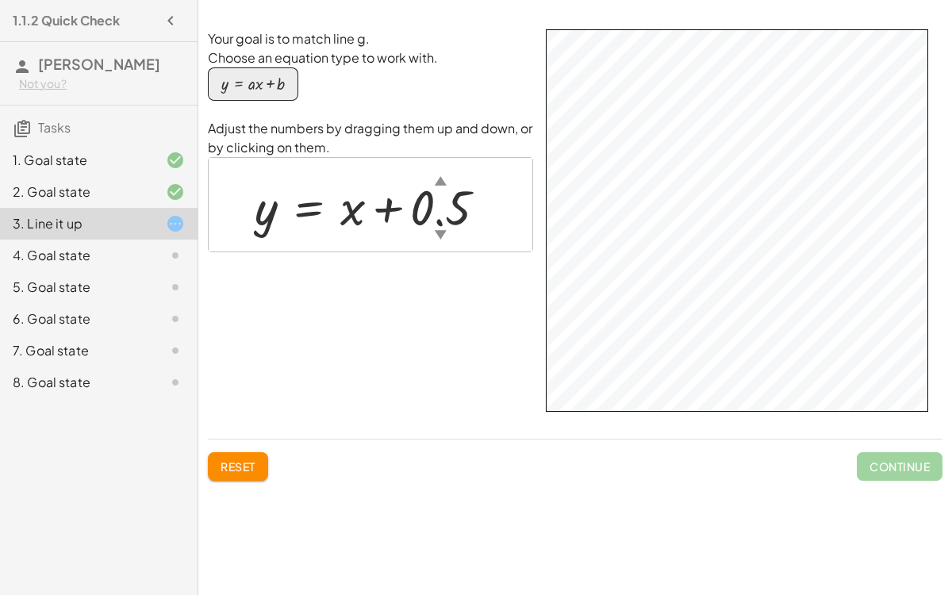
click at [443, 196] on div at bounding box center [377, 205] width 261 height 64
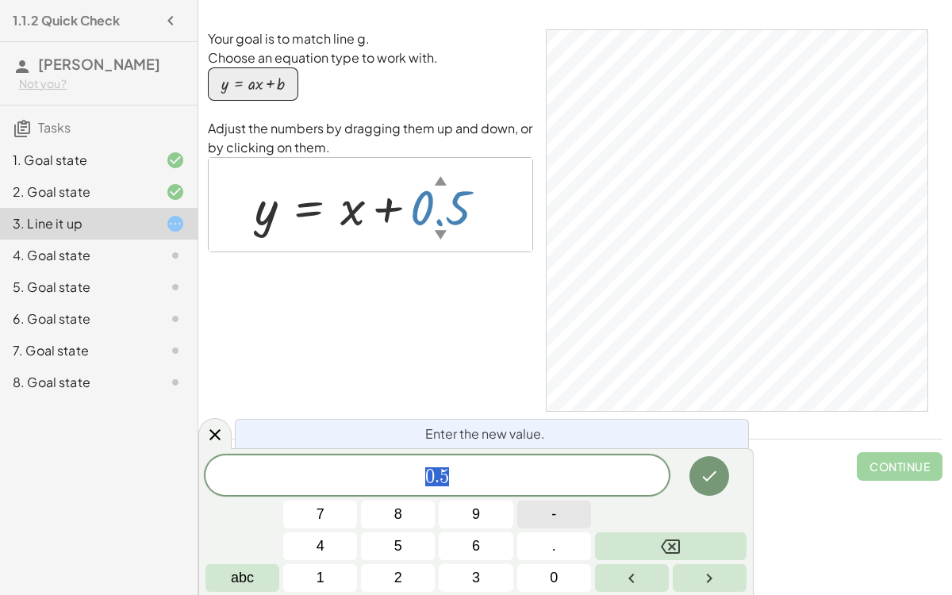
click at [552, 460] on span "-" at bounding box center [553, 514] width 5 height 21
click at [447, 460] on button "3" at bounding box center [476, 578] width 74 height 28
click at [712, 460] on icon "Done" at bounding box center [709, 475] width 19 height 19
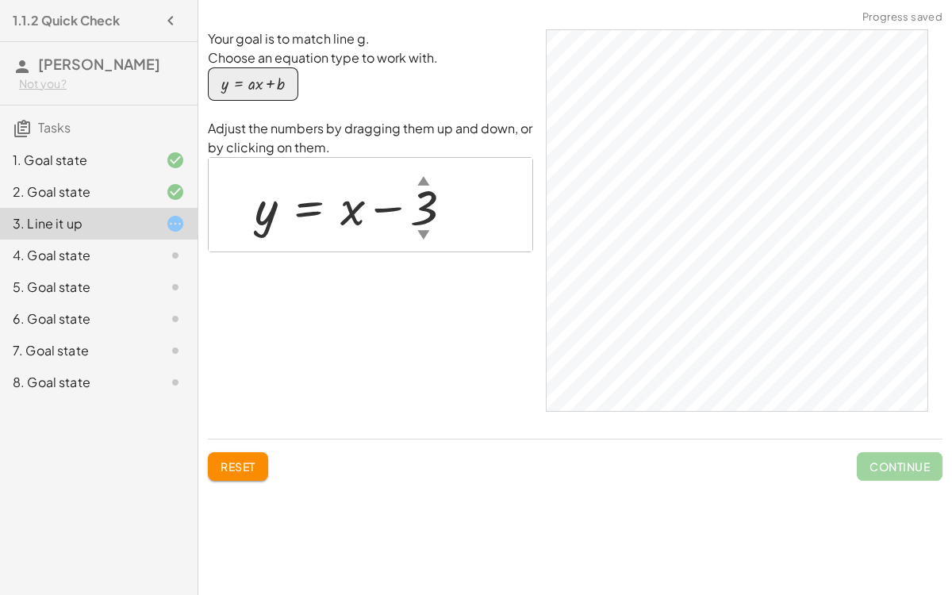
click at [140, 251] on div at bounding box center [162, 255] width 44 height 19
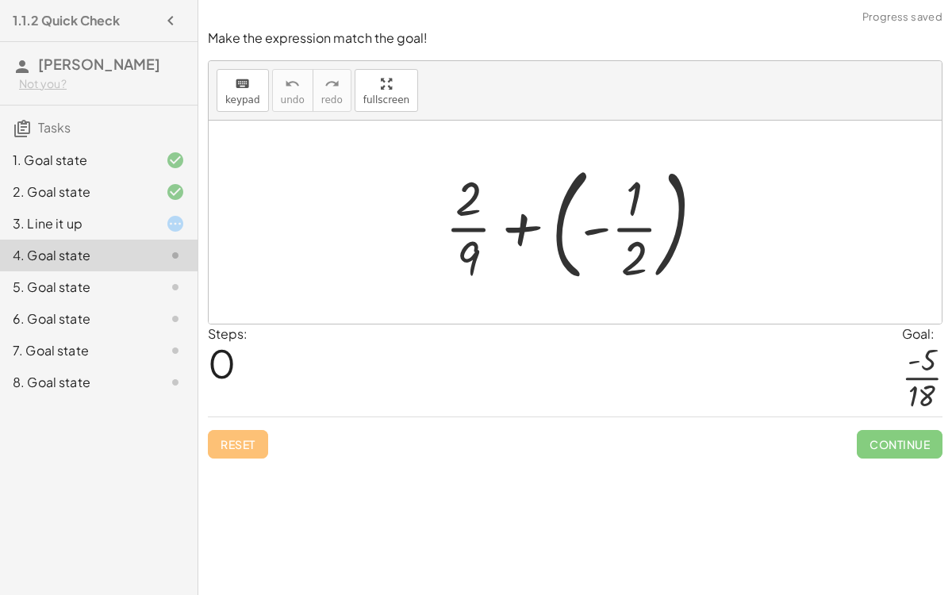
click at [595, 228] on div at bounding box center [581, 222] width 288 height 132
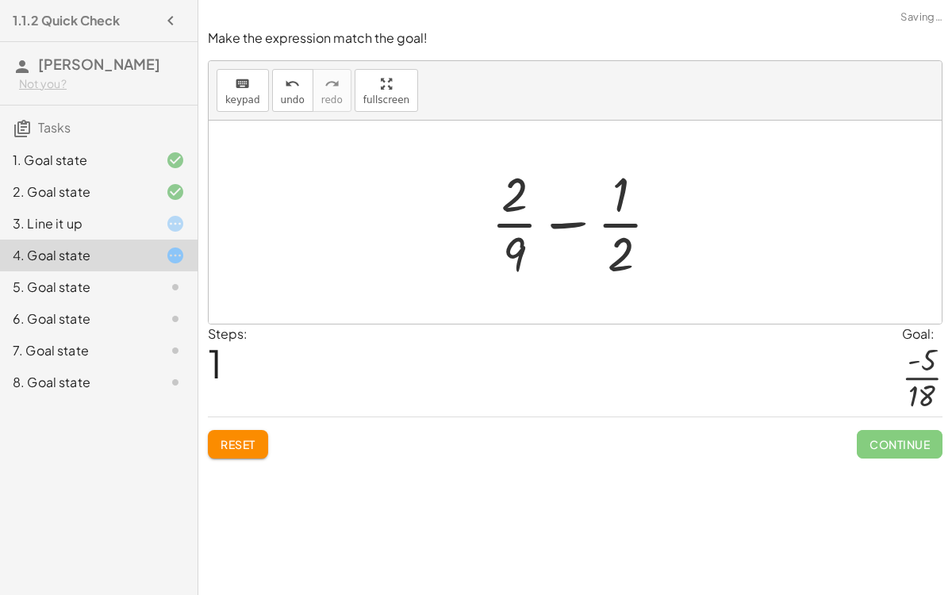
click at [625, 225] on div at bounding box center [581, 222] width 197 height 122
click at [558, 227] on div at bounding box center [581, 222] width 197 height 122
click at [516, 251] on div at bounding box center [581, 222] width 197 height 122
click at [519, 255] on div at bounding box center [581, 222] width 197 height 122
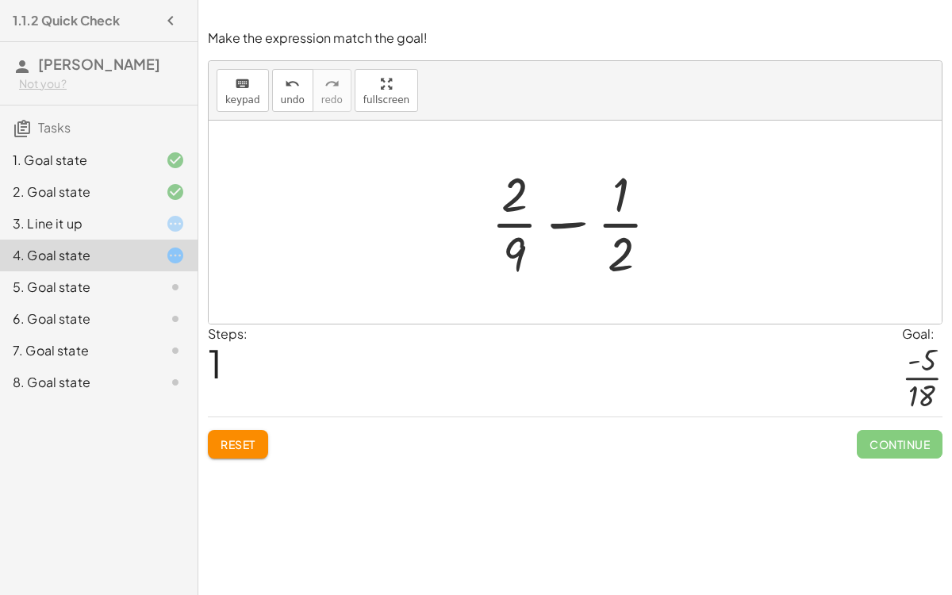
click at [520, 257] on div at bounding box center [581, 222] width 197 height 122
click at [520, 257] on div at bounding box center [581, 222] width 322 height 122
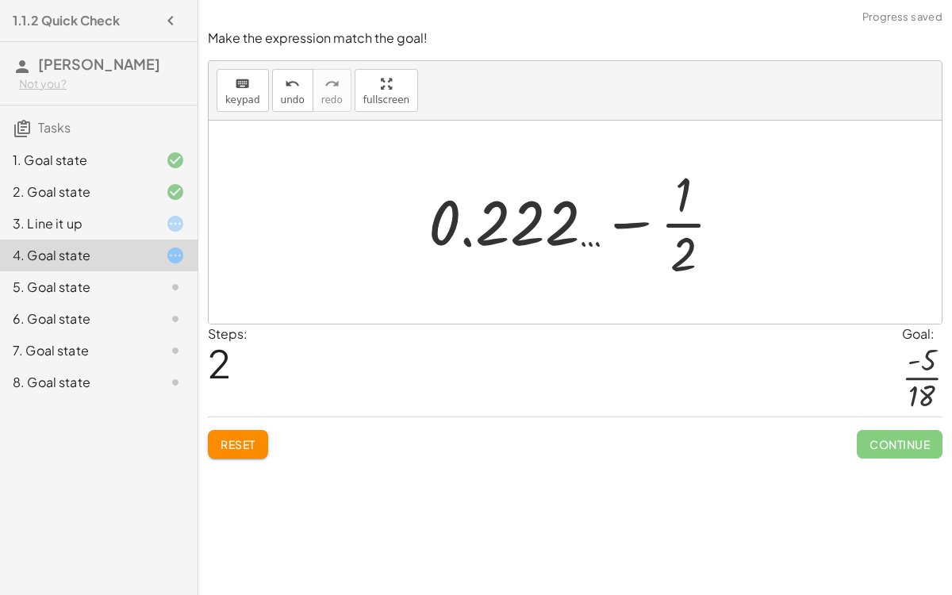
click at [481, 238] on div at bounding box center [581, 222] width 322 height 122
click at [432, 222] on div at bounding box center [581, 222] width 322 height 122
click at [458, 236] on div at bounding box center [581, 222] width 322 height 122
click at [467, 242] on div at bounding box center [581, 222] width 322 height 122
click at [644, 223] on div at bounding box center [581, 222] width 322 height 122
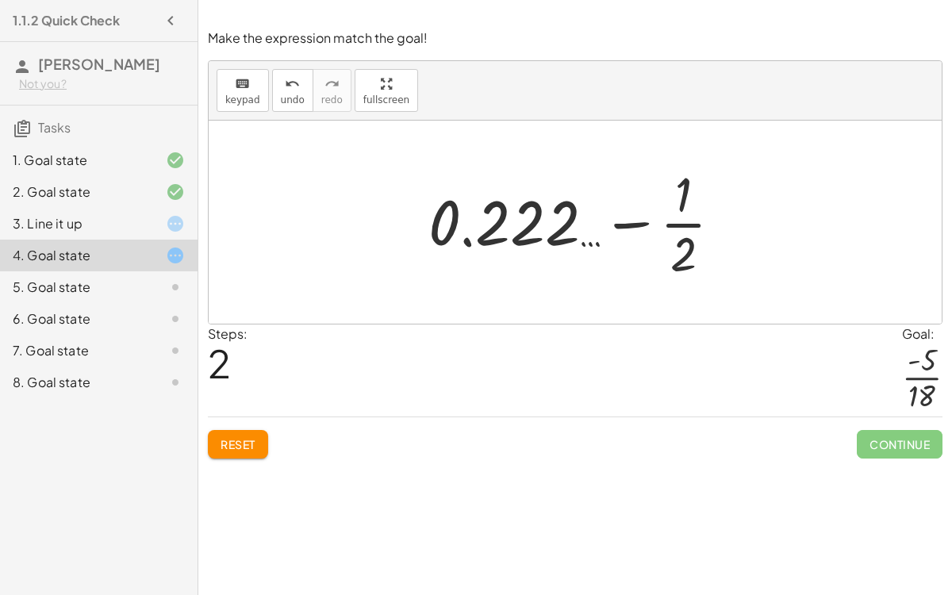
click at [683, 258] on div at bounding box center [581, 222] width 322 height 122
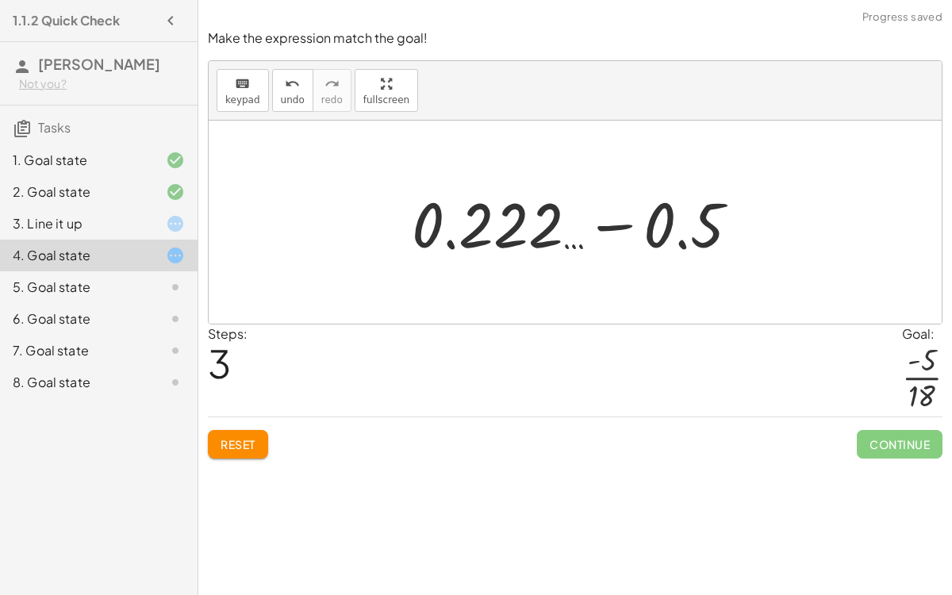
click at [613, 221] on div at bounding box center [582, 223] width 356 height 82
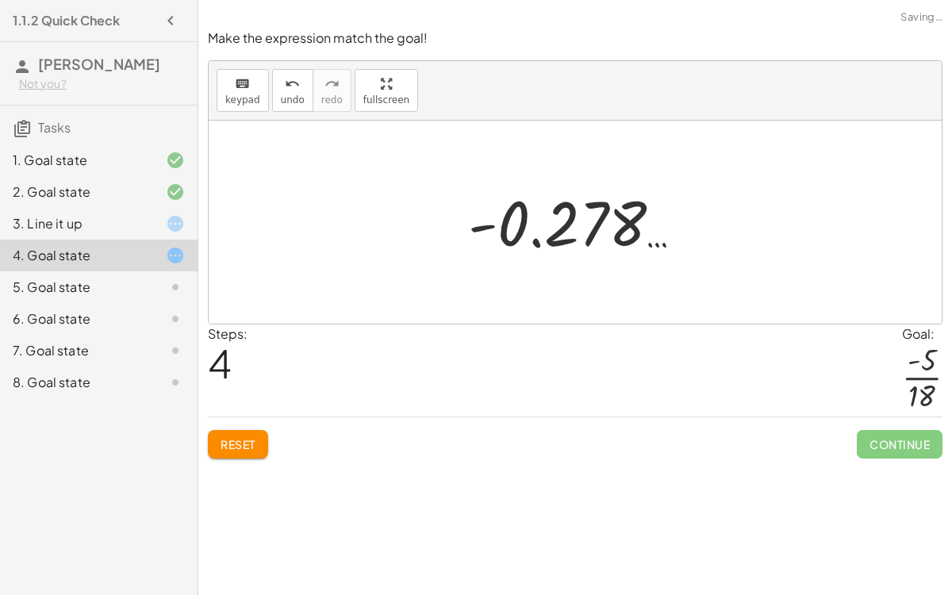
click at [612, 221] on div at bounding box center [581, 222] width 243 height 79
click at [623, 224] on div at bounding box center [581, 222] width 243 height 79
click at [654, 240] on div at bounding box center [581, 222] width 243 height 79
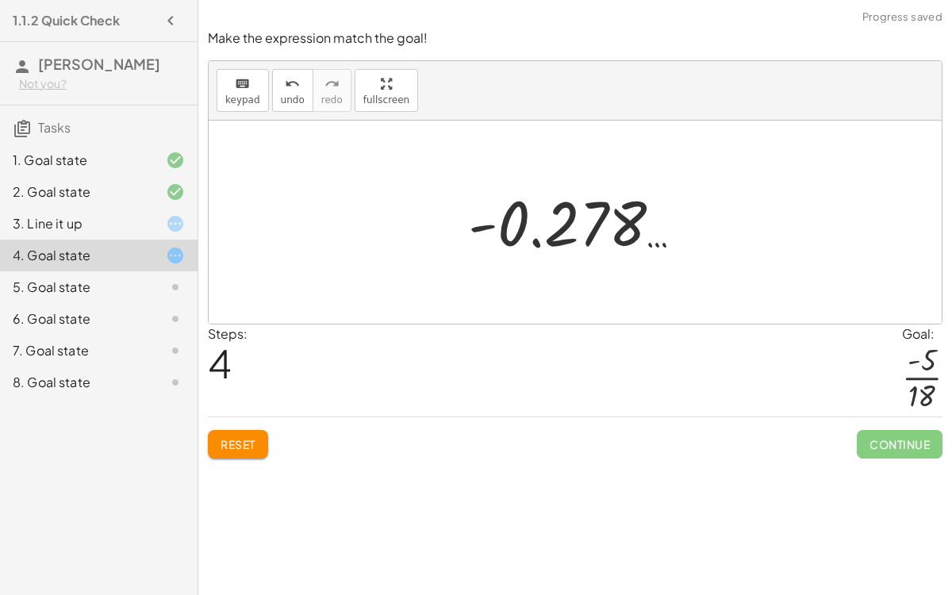
click at [654, 240] on div at bounding box center [581, 222] width 243 height 79
click at [485, 227] on div at bounding box center [581, 222] width 243 height 79
click at [245, 432] on button "Reset" at bounding box center [238, 444] width 60 height 29
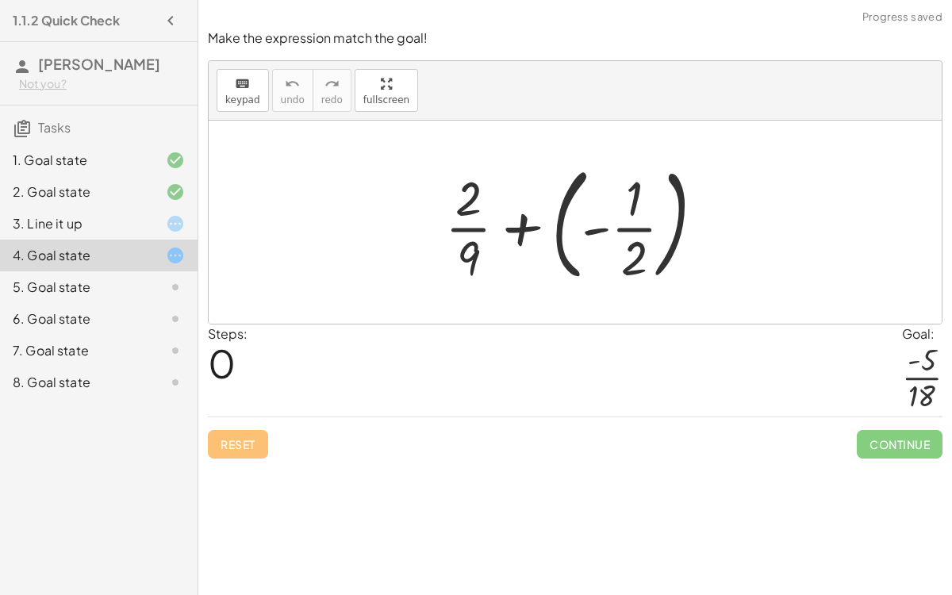
click at [470, 228] on div at bounding box center [581, 222] width 288 height 132
click at [475, 191] on div at bounding box center [581, 222] width 288 height 132
click at [475, 192] on div at bounding box center [581, 222] width 288 height 132
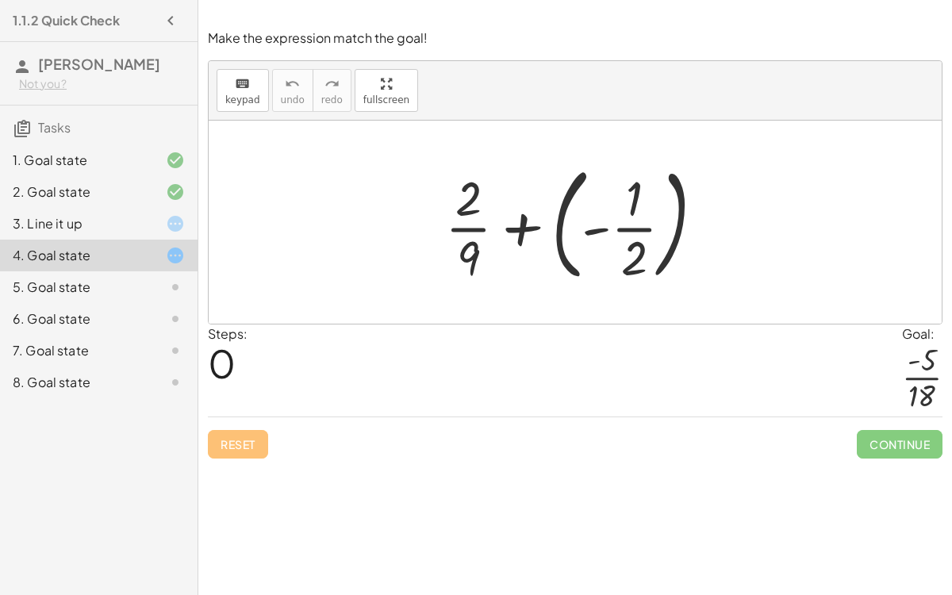
click at [470, 254] on div at bounding box center [581, 222] width 288 height 132
click at [472, 259] on div at bounding box center [581, 222] width 288 height 132
click at [525, 226] on div at bounding box center [581, 222] width 288 height 132
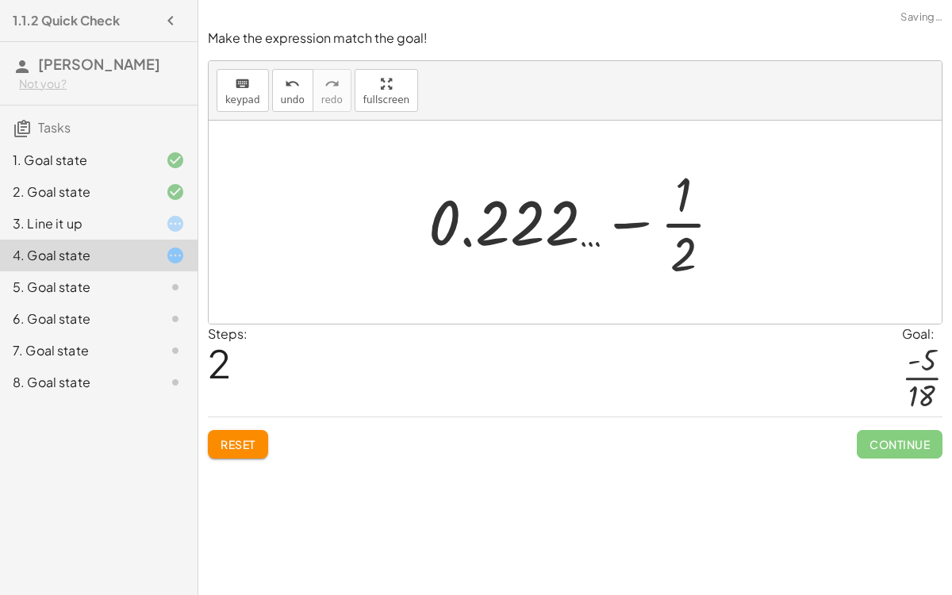
click at [271, 334] on div "Steps: 2 Goal: · - 5 · 18" at bounding box center [575, 370] width 735 height 93
click at [282, 94] on span "undo" at bounding box center [293, 99] width 24 height 11
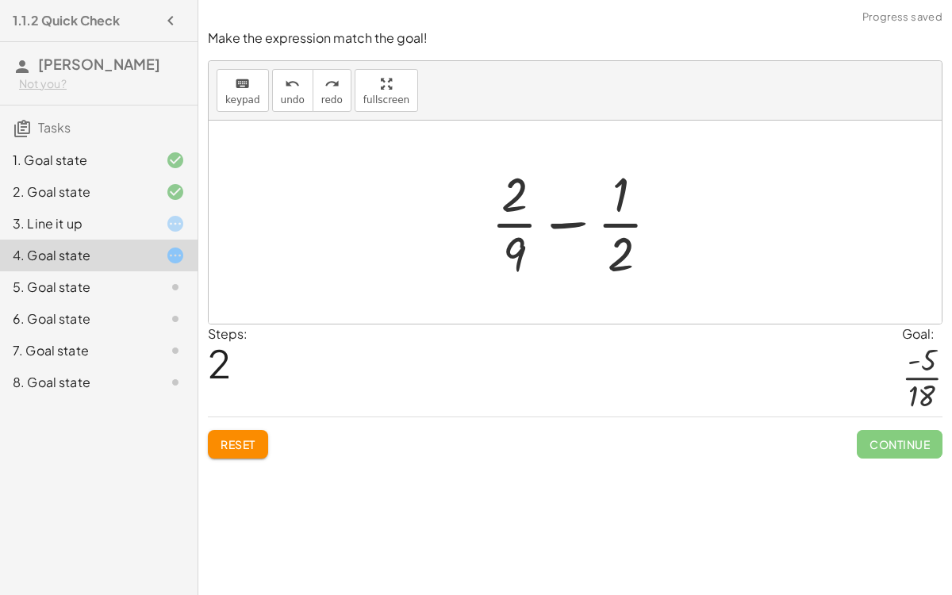
click at [620, 224] on div at bounding box center [581, 222] width 197 height 122
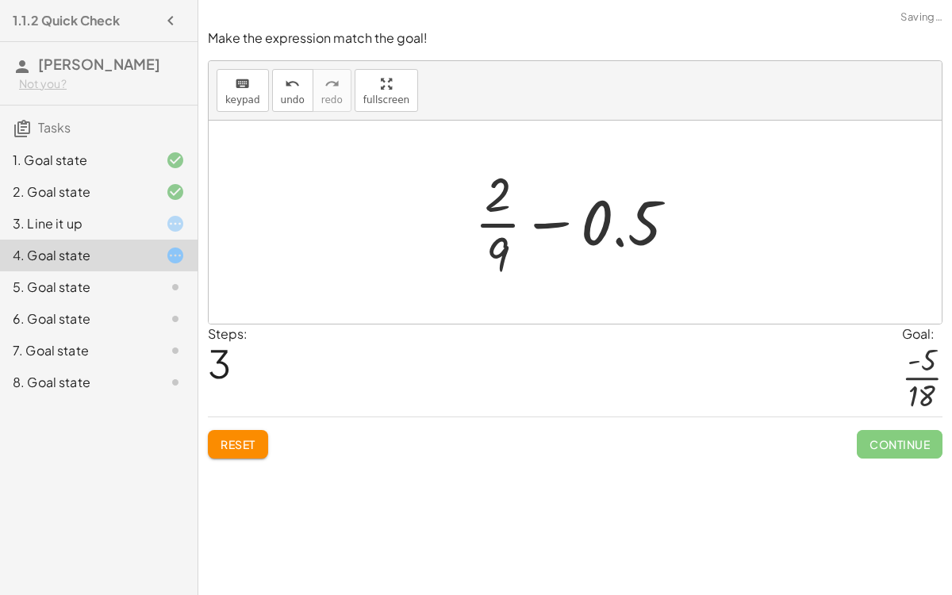
click at [619, 240] on div at bounding box center [581, 222] width 231 height 122
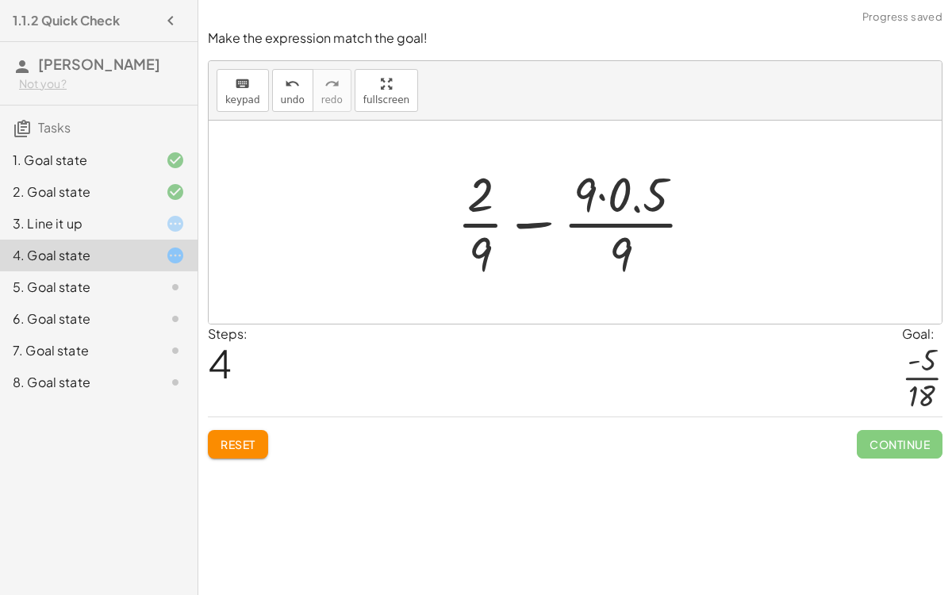
click at [622, 222] on div at bounding box center [582, 222] width 266 height 122
click at [637, 205] on div at bounding box center [582, 222] width 266 height 122
click at [637, 205] on div at bounding box center [581, 222] width 233 height 122
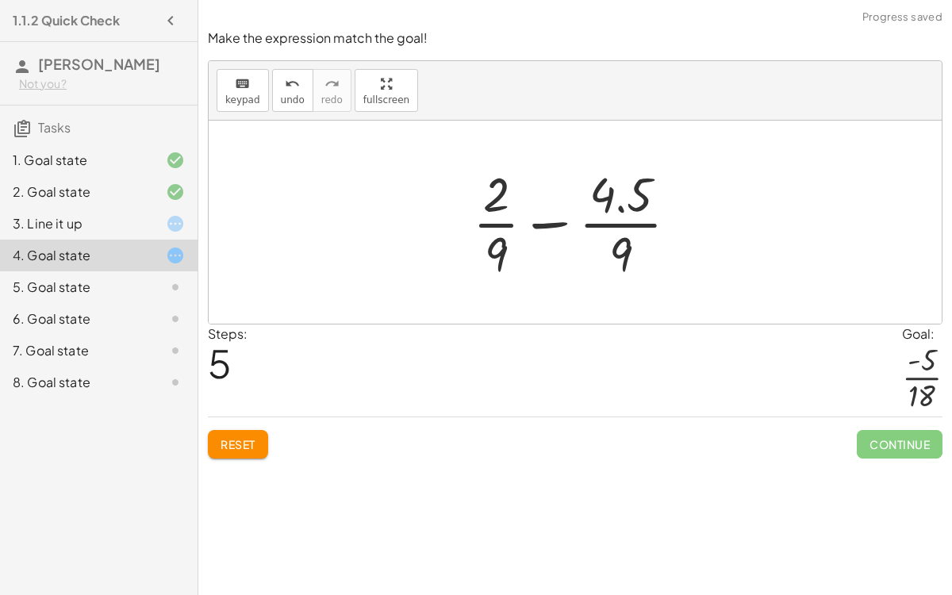
click at [618, 211] on div at bounding box center [581, 222] width 233 height 122
click at [618, 211] on div at bounding box center [581, 222] width 231 height 122
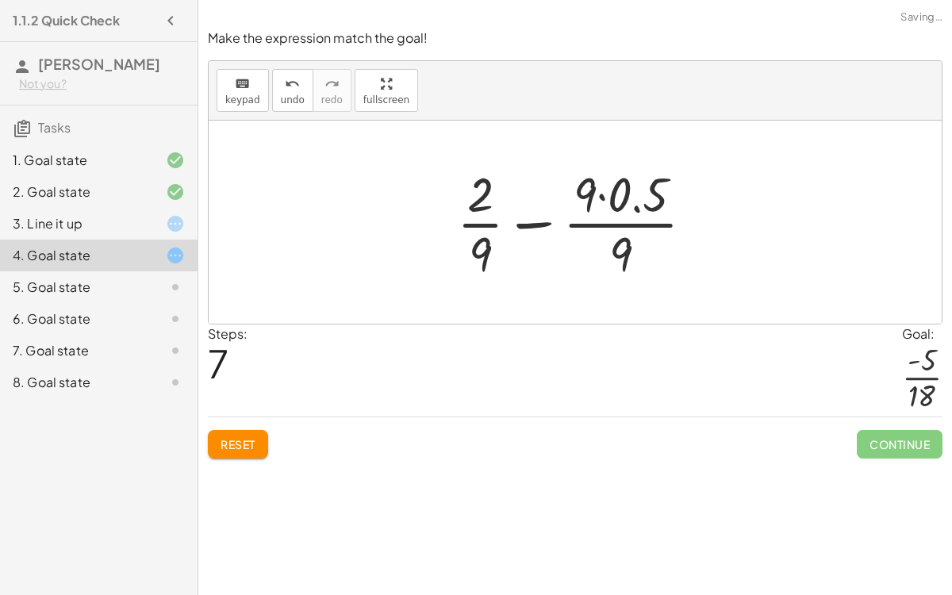
click at [636, 208] on div at bounding box center [582, 222] width 266 height 122
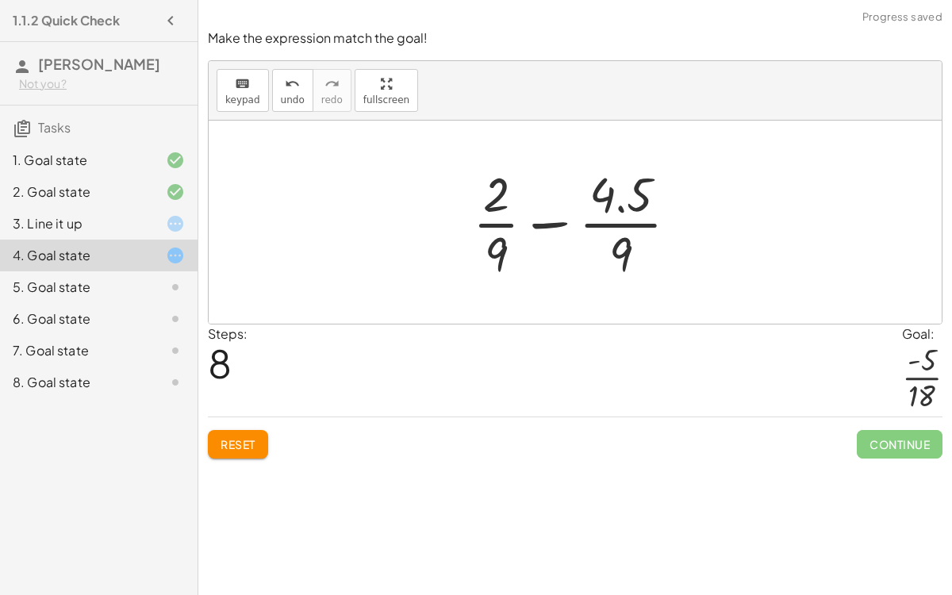
click at [621, 207] on div at bounding box center [581, 222] width 233 height 122
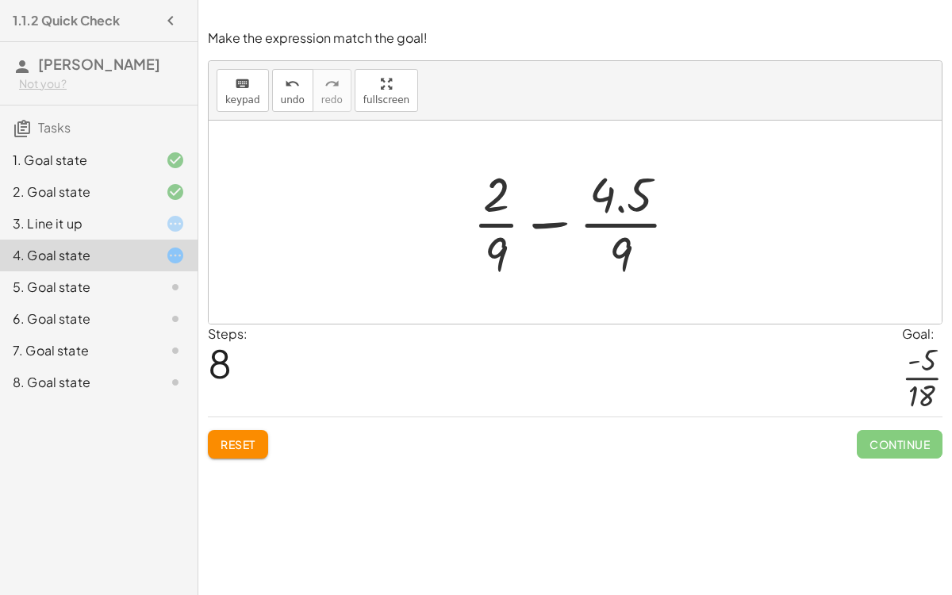
click at [626, 236] on div at bounding box center [581, 222] width 233 height 122
click at [508, 220] on div at bounding box center [581, 222] width 231 height 122
click at [542, 223] on div at bounding box center [581, 222] width 231 height 122
click at [502, 221] on div at bounding box center [581, 222] width 231 height 122
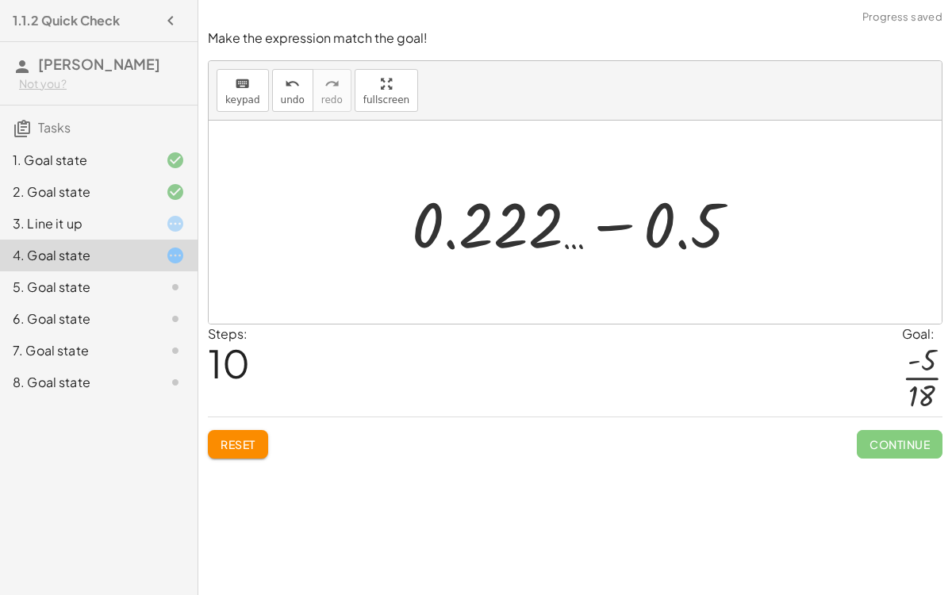
click at [604, 228] on div at bounding box center [582, 223] width 356 height 82
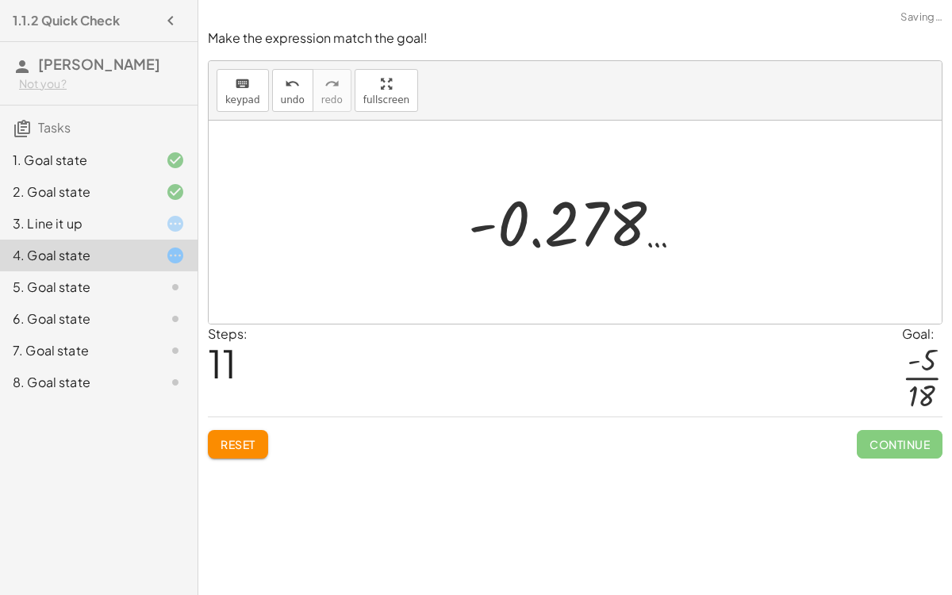
click at [228, 430] on button "Reset" at bounding box center [238, 444] width 60 height 29
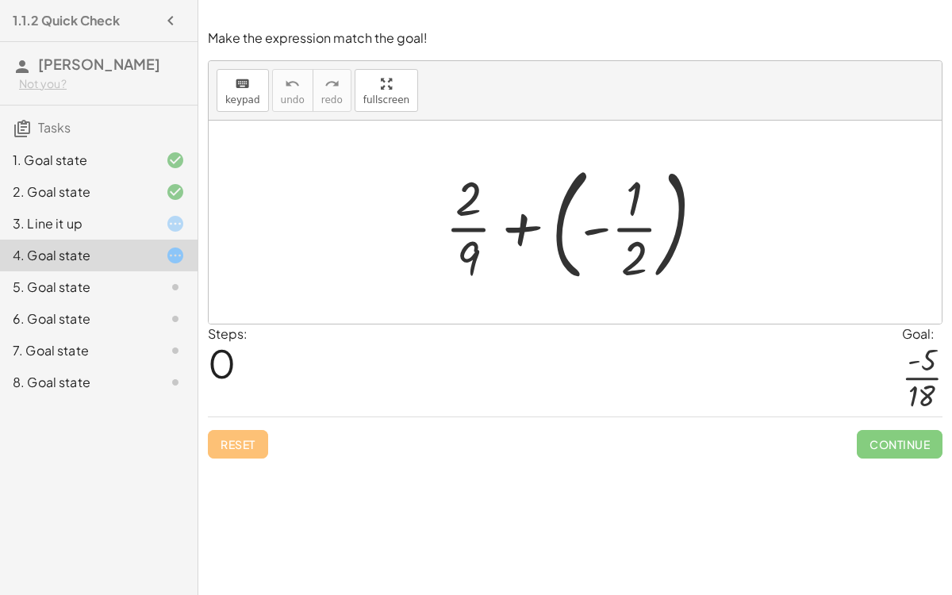
click at [529, 224] on div at bounding box center [581, 222] width 288 height 132
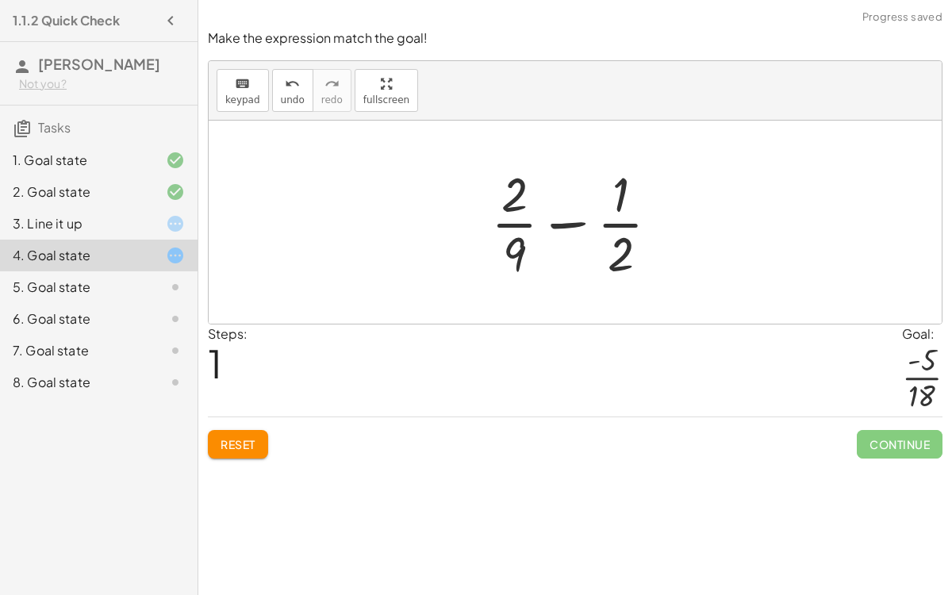
click at [572, 227] on div at bounding box center [581, 222] width 197 height 122
drag, startPoint x: 566, startPoint y: 224, endPoint x: 566, endPoint y: 278, distance: 54.7
click at [566, 278] on div at bounding box center [581, 222] width 197 height 122
click at [258, 445] on button "Reset" at bounding box center [238, 444] width 60 height 29
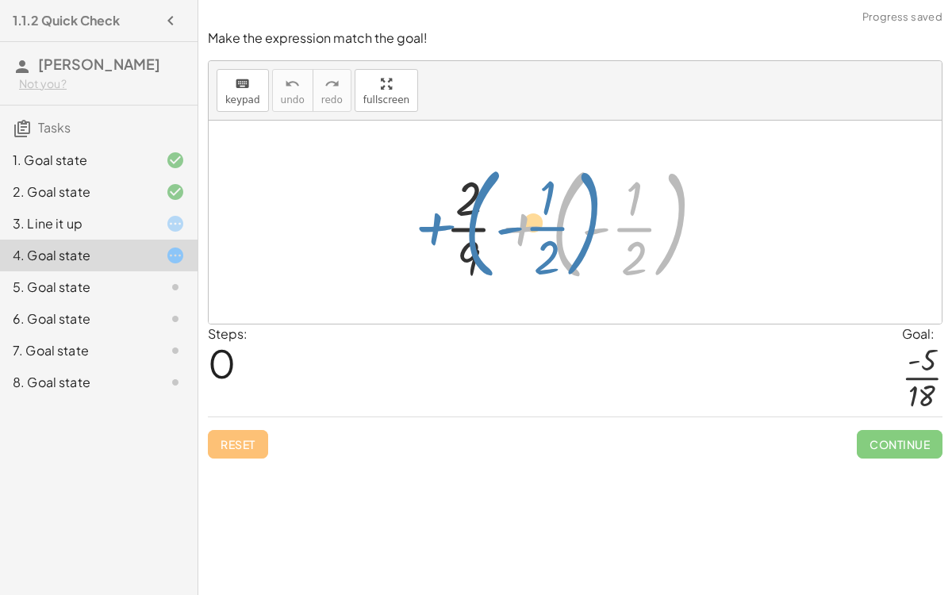
drag, startPoint x: 524, startPoint y: 227, endPoint x: 439, endPoint y: 226, distance: 84.9
click at [439, 226] on div at bounding box center [581, 222] width 288 height 132
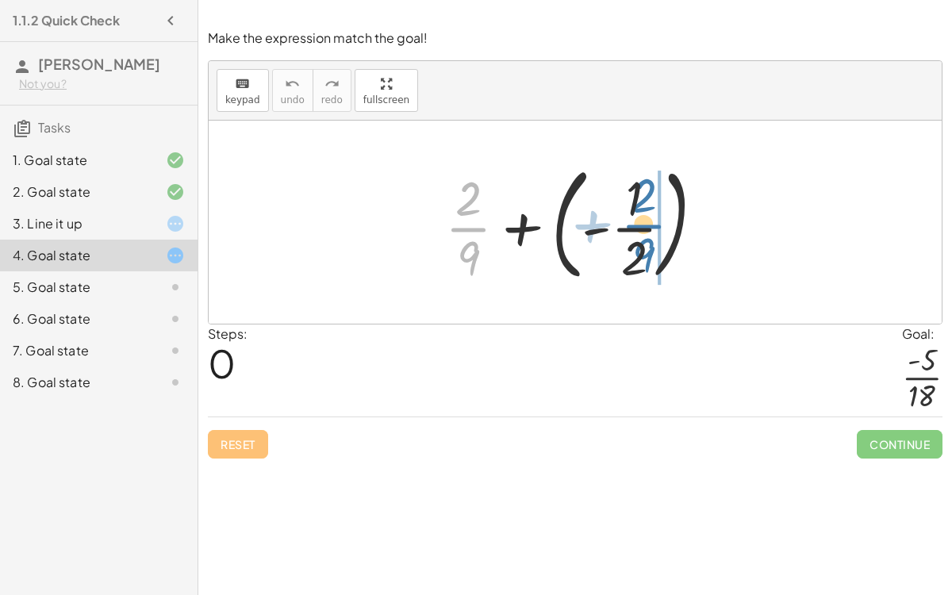
drag, startPoint x: 470, startPoint y: 224, endPoint x: 645, endPoint y: 221, distance: 174.5
click at [645, 221] on div at bounding box center [581, 222] width 288 height 132
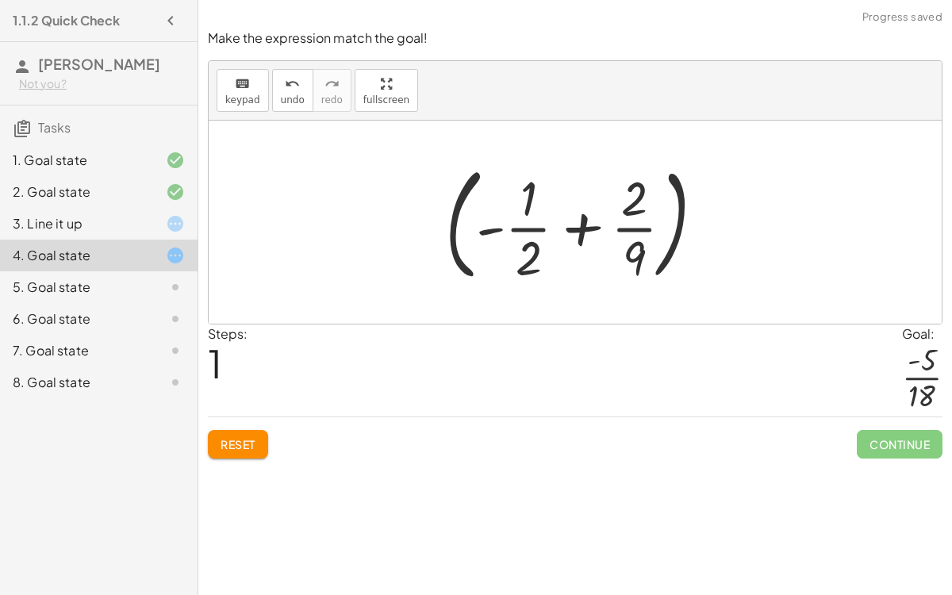
click at [578, 221] on div at bounding box center [581, 222] width 288 height 132
click at [488, 228] on div at bounding box center [581, 222] width 288 height 132
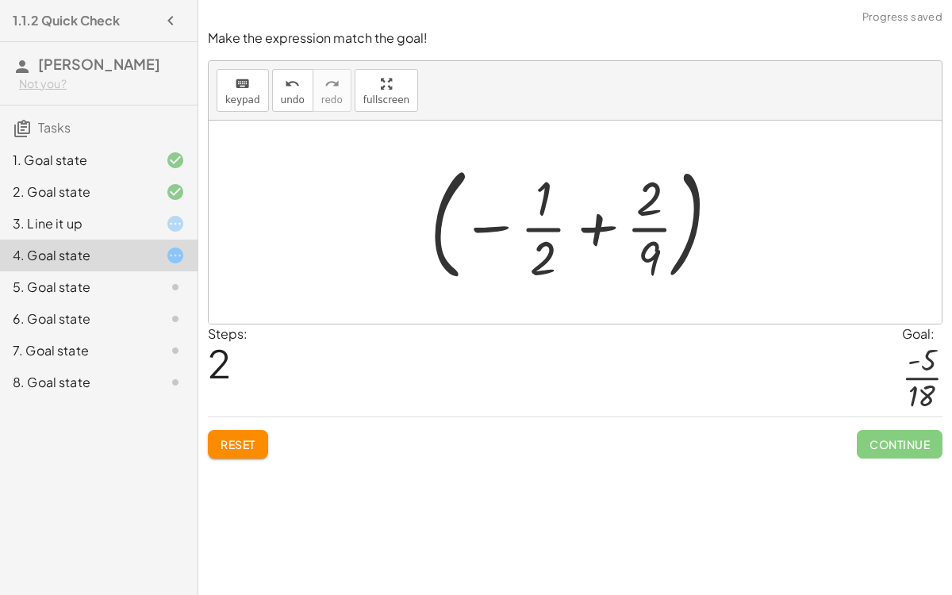
click at [243, 438] on span "Reset" at bounding box center [238, 444] width 35 height 14
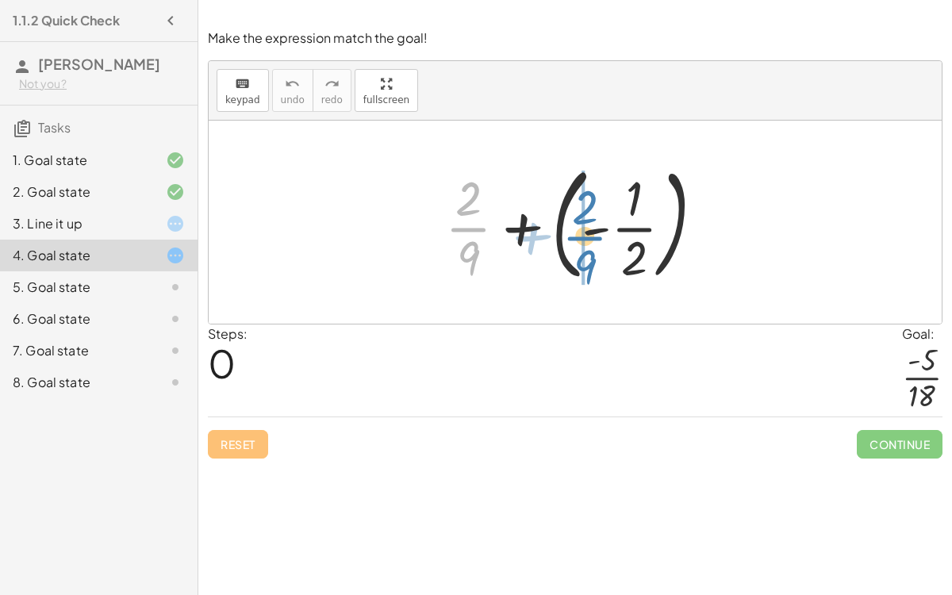
drag, startPoint x: 483, startPoint y: 229, endPoint x: 598, endPoint y: 236, distance: 115.2
click at [598, 236] on div at bounding box center [581, 222] width 288 height 132
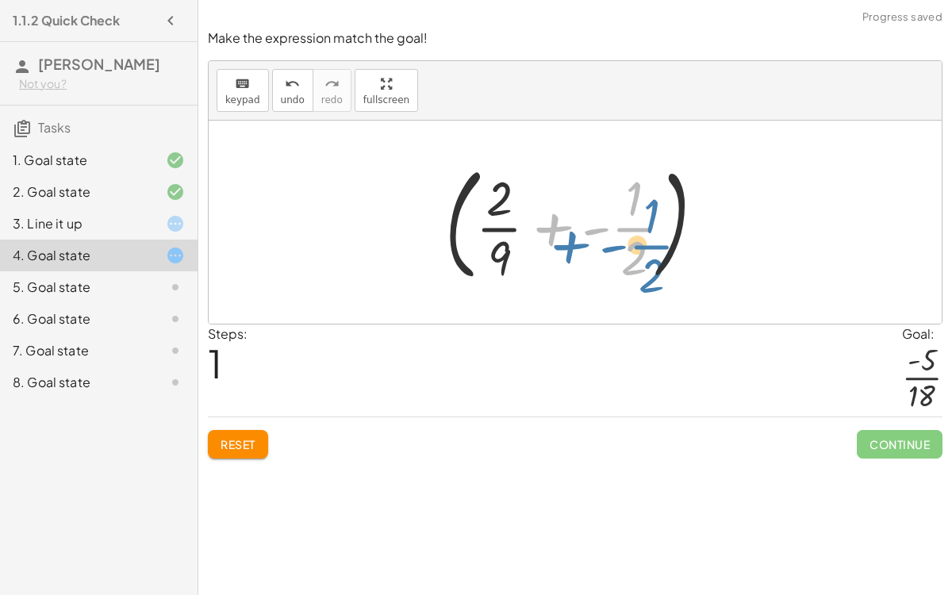
drag, startPoint x: 558, startPoint y: 228, endPoint x: 554, endPoint y: 236, distance: 8.2
click at [554, 236] on div at bounding box center [581, 222] width 288 height 132
click at [589, 235] on div at bounding box center [581, 222] width 288 height 132
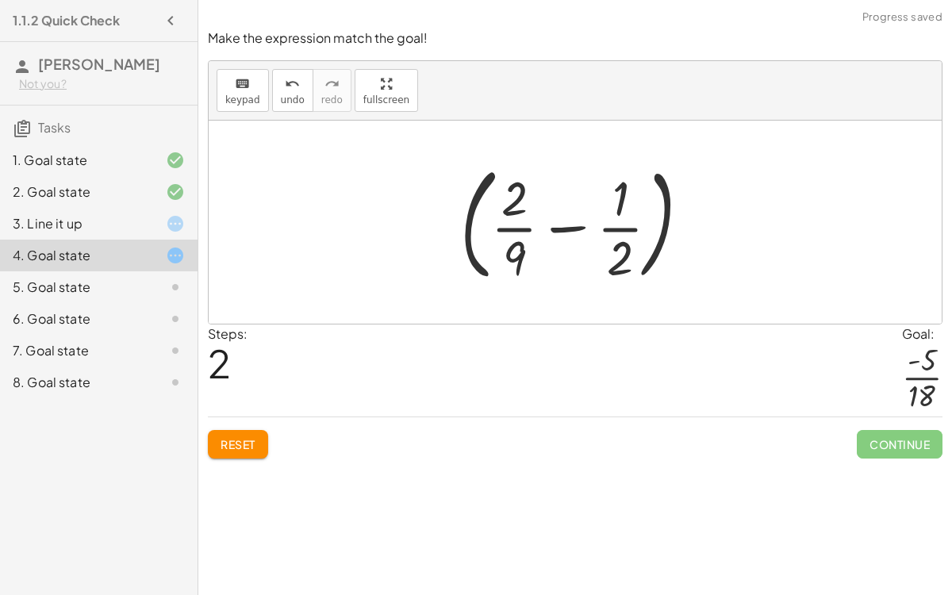
click at [571, 226] on div at bounding box center [581, 222] width 259 height 132
click at [527, 252] on div at bounding box center [581, 222] width 259 height 132
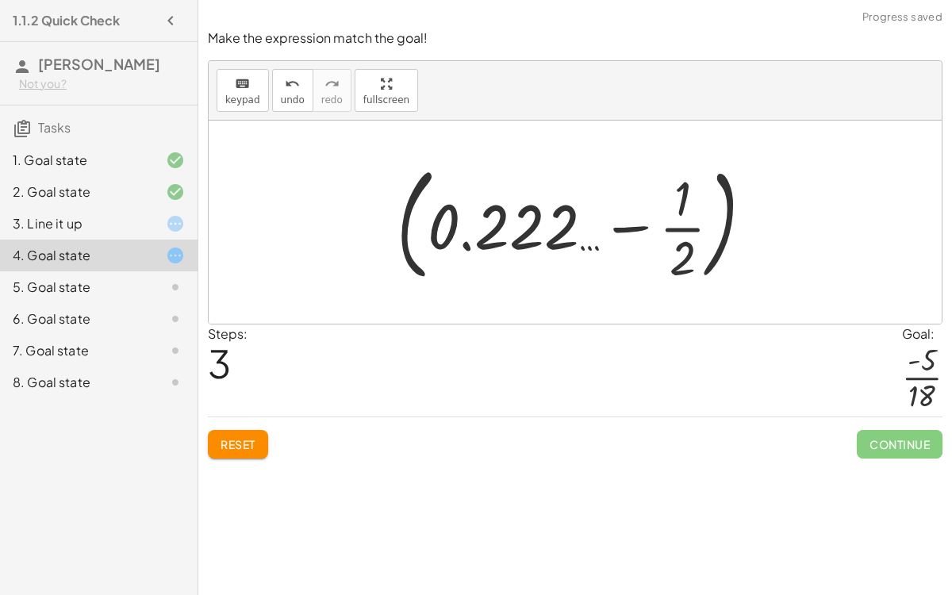
click at [686, 256] on div at bounding box center [581, 222] width 385 height 132
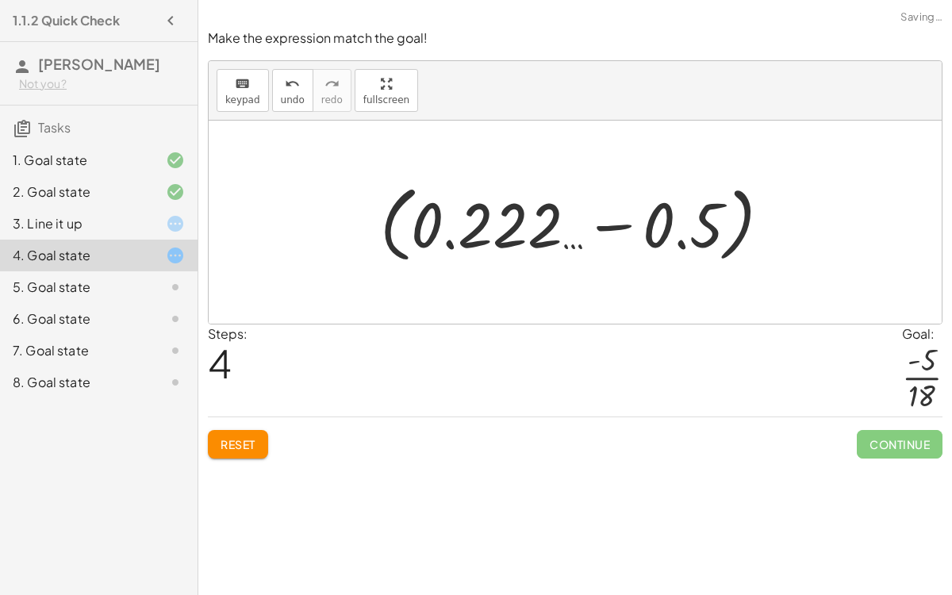
click at [615, 228] on div at bounding box center [581, 222] width 419 height 91
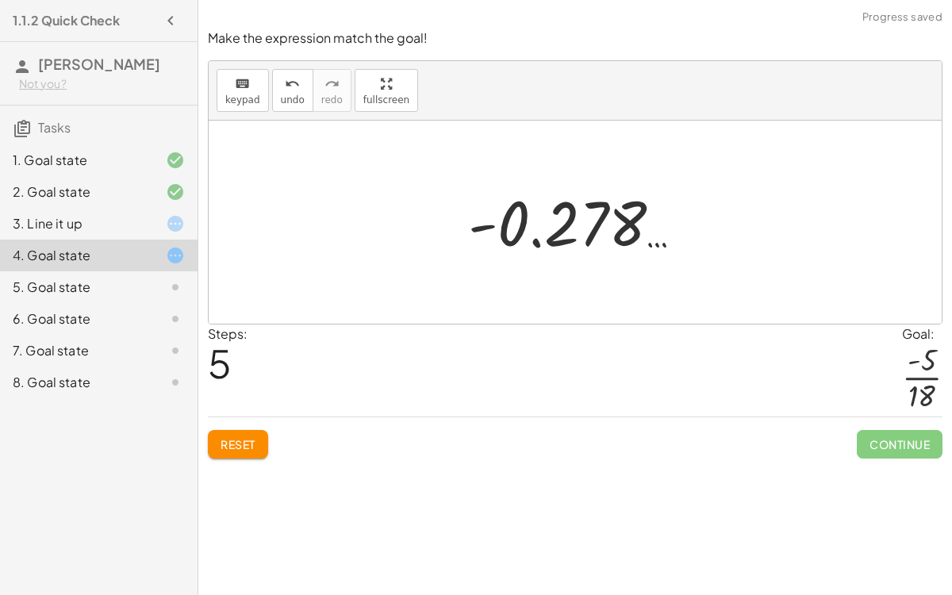
click at [510, 228] on div at bounding box center [581, 222] width 243 height 79
click at [533, 244] on div at bounding box center [581, 222] width 243 height 79
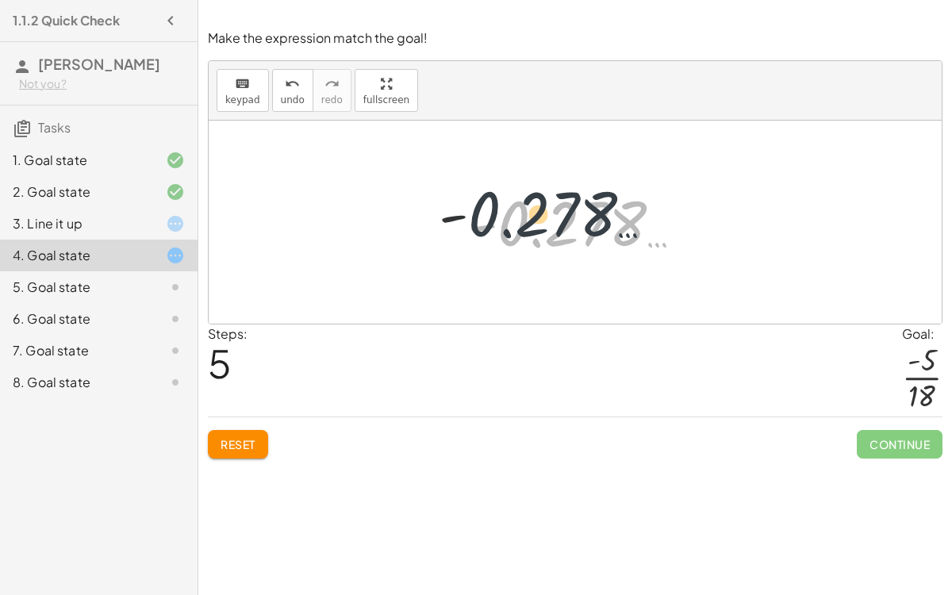
drag, startPoint x: 533, startPoint y: 244, endPoint x: 481, endPoint y: 225, distance: 55.7
click at [481, 225] on div at bounding box center [581, 222] width 243 height 79
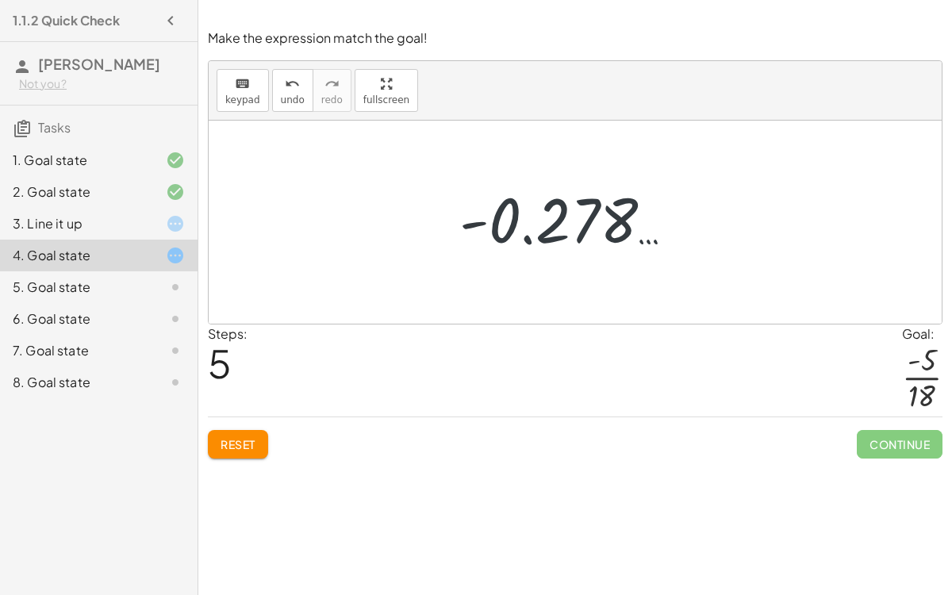
click at [481, 226] on div at bounding box center [581, 222] width 243 height 79
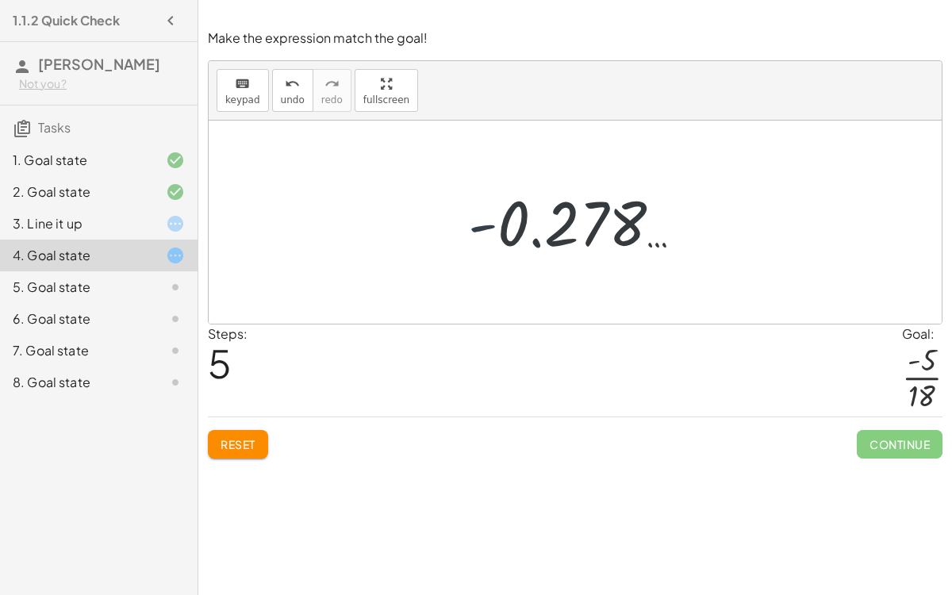
click at [481, 226] on div at bounding box center [581, 222] width 243 height 79
click at [273, 102] on button "undo undo" at bounding box center [292, 90] width 41 height 43
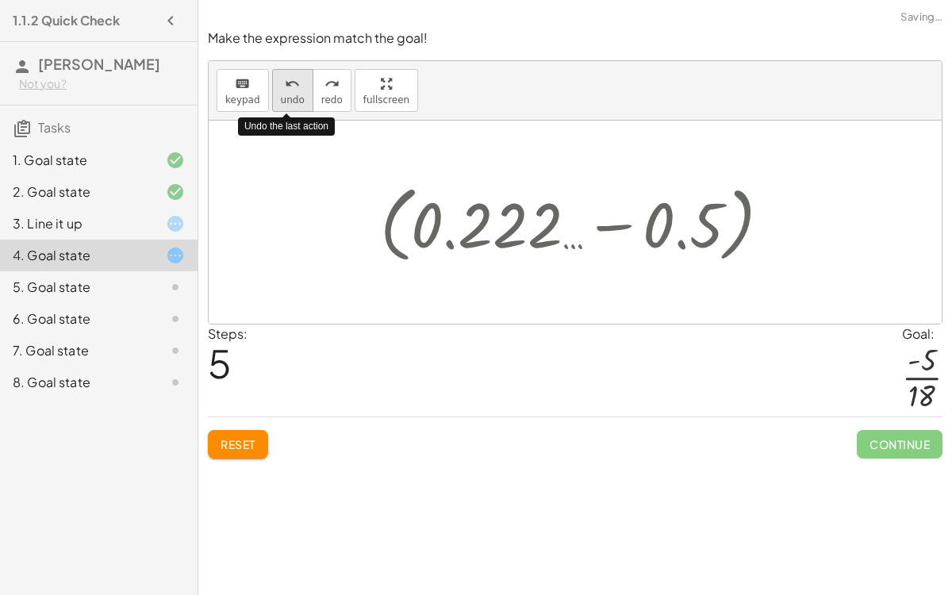
click at [273, 102] on button "undo undo" at bounding box center [292, 90] width 41 height 43
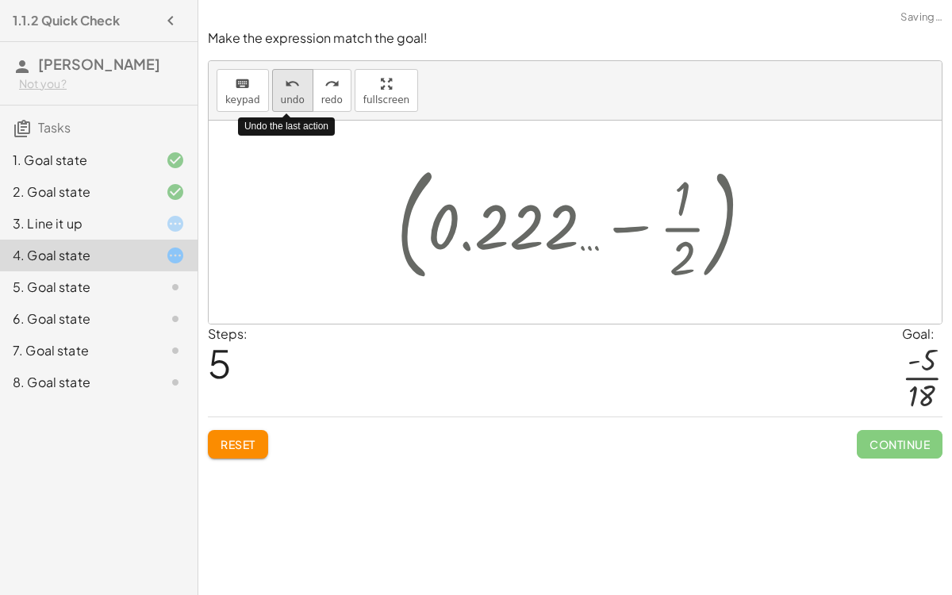
click at [273, 102] on button "undo undo" at bounding box center [292, 90] width 41 height 43
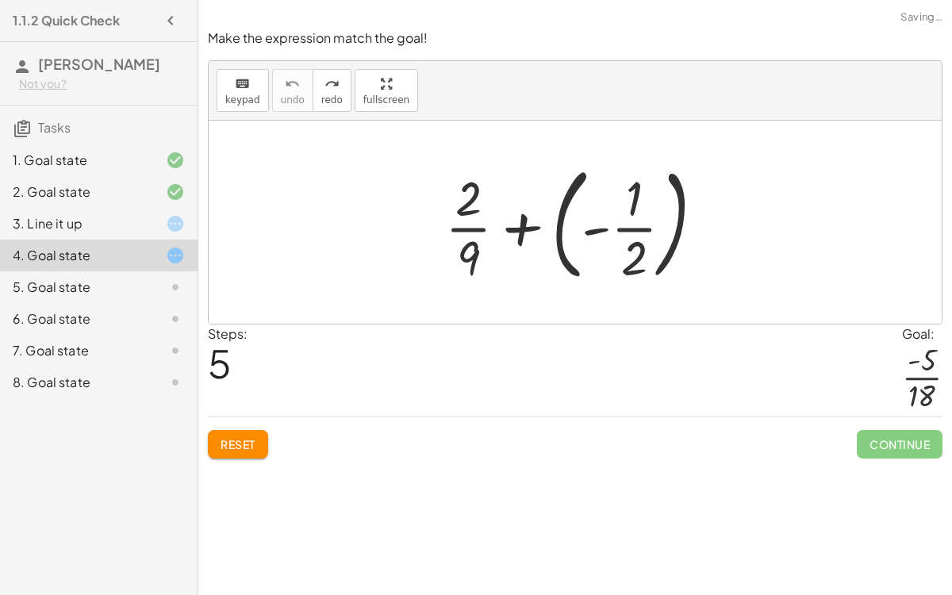
click at [226, 449] on button "Reset" at bounding box center [238, 444] width 60 height 29
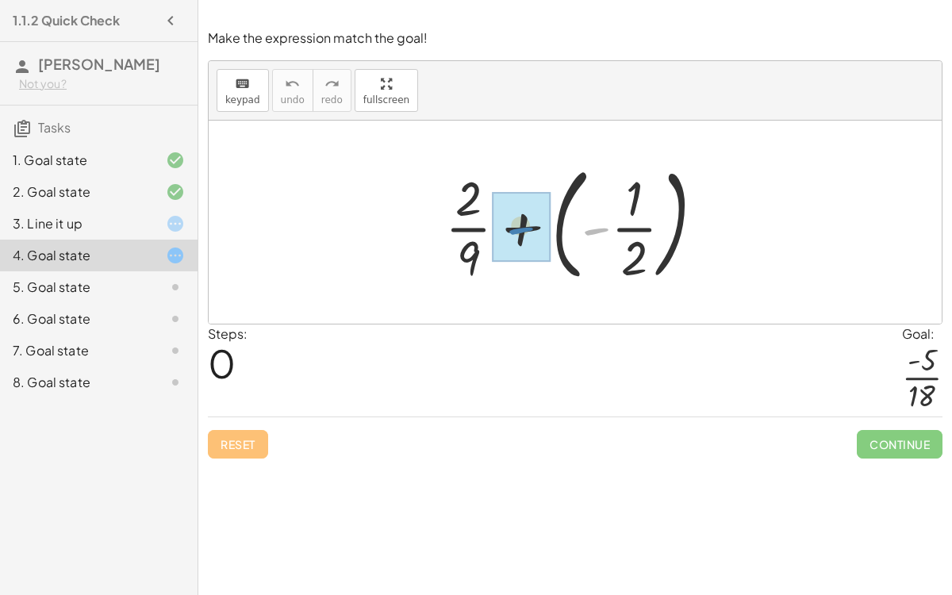
drag, startPoint x: 587, startPoint y: 232, endPoint x: 513, endPoint y: 234, distance: 73.8
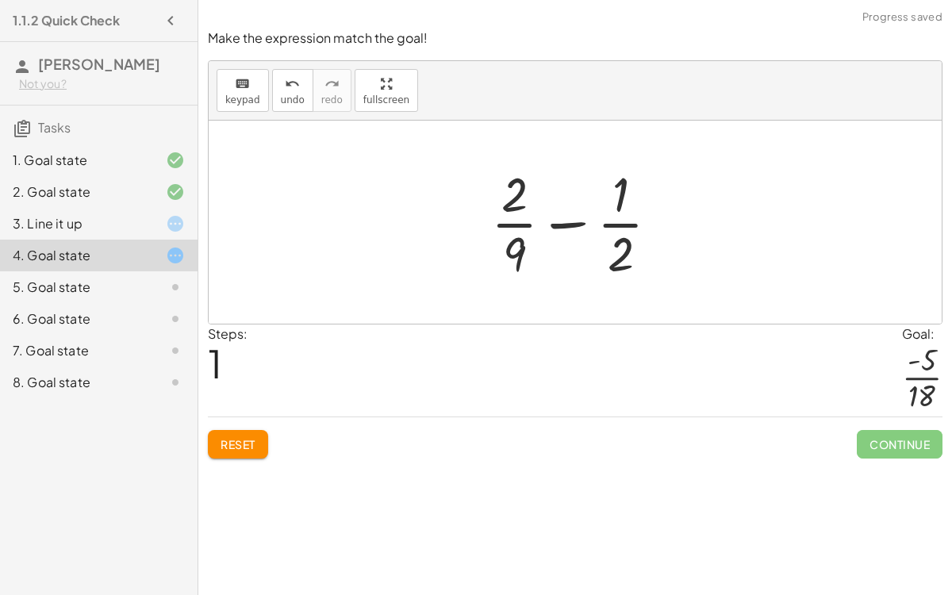
click at [253, 434] on button "Reset" at bounding box center [238, 444] width 60 height 29
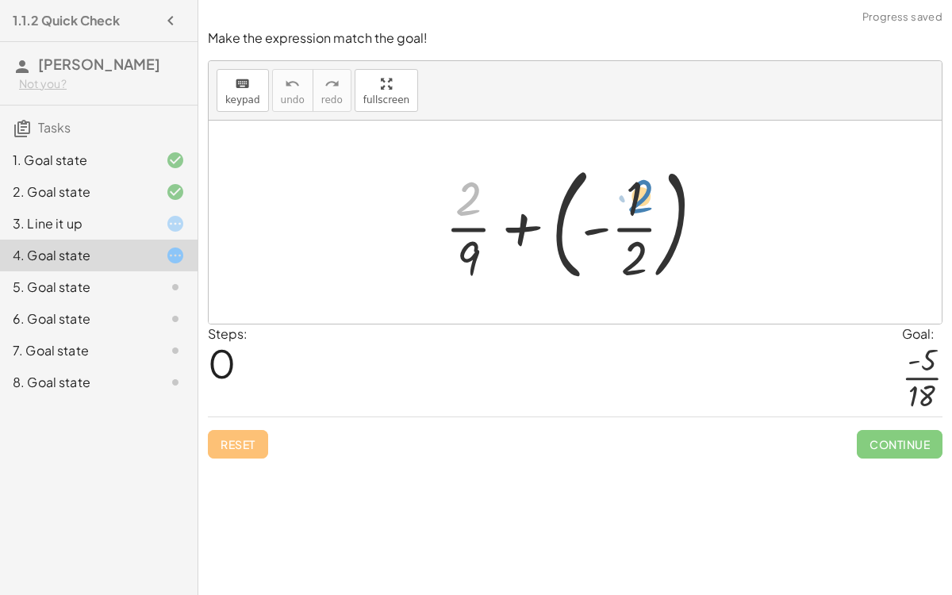
drag, startPoint x: 472, startPoint y: 196, endPoint x: 643, endPoint y: 194, distance: 171.3
click at [643, 194] on div at bounding box center [581, 222] width 288 height 132
drag, startPoint x: 462, startPoint y: 203, endPoint x: 509, endPoint y: 224, distance: 51.1
click at [509, 224] on div at bounding box center [581, 222] width 288 height 132
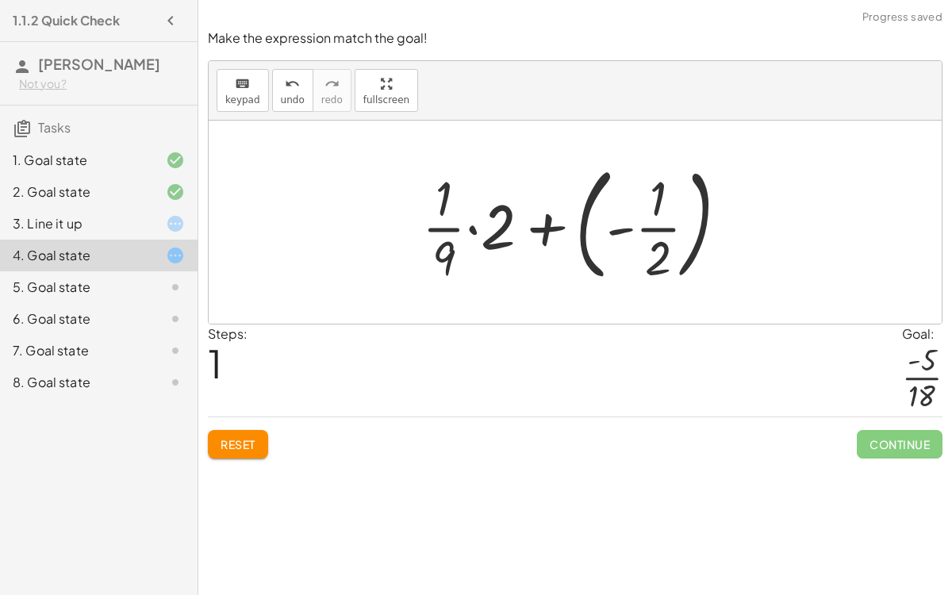
click at [473, 228] on div at bounding box center [582, 222] width 336 height 132
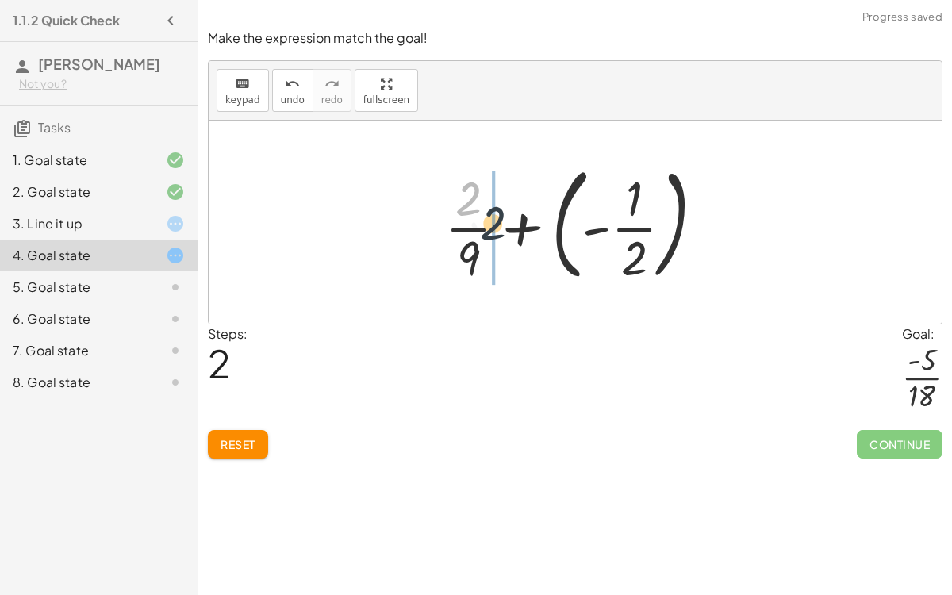
drag, startPoint x: 467, startPoint y: 203, endPoint x: 492, endPoint y: 228, distance: 34.8
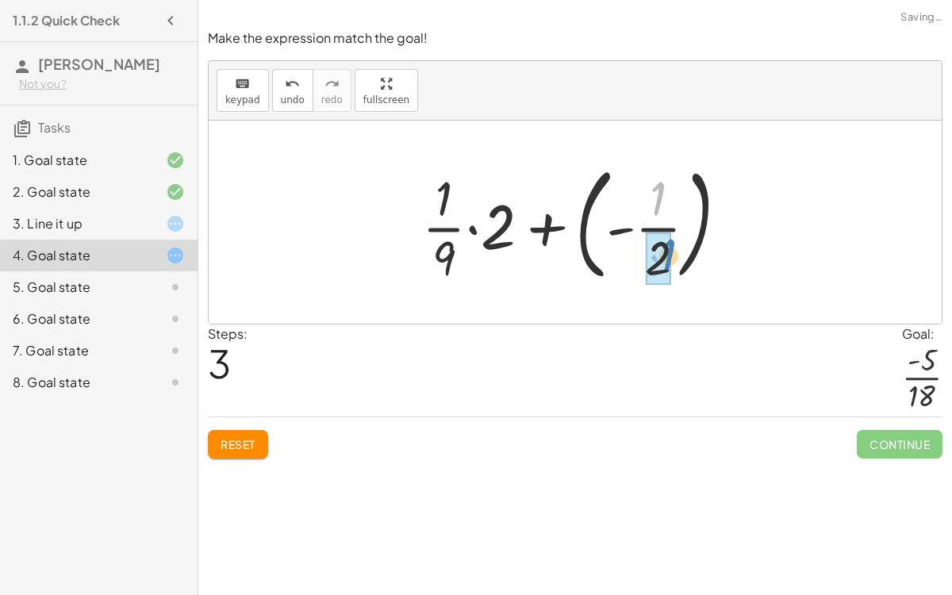
drag, startPoint x: 657, startPoint y: 198, endPoint x: 671, endPoint y: 244, distance: 48.2
click at [610, 231] on div at bounding box center [582, 222] width 336 height 132
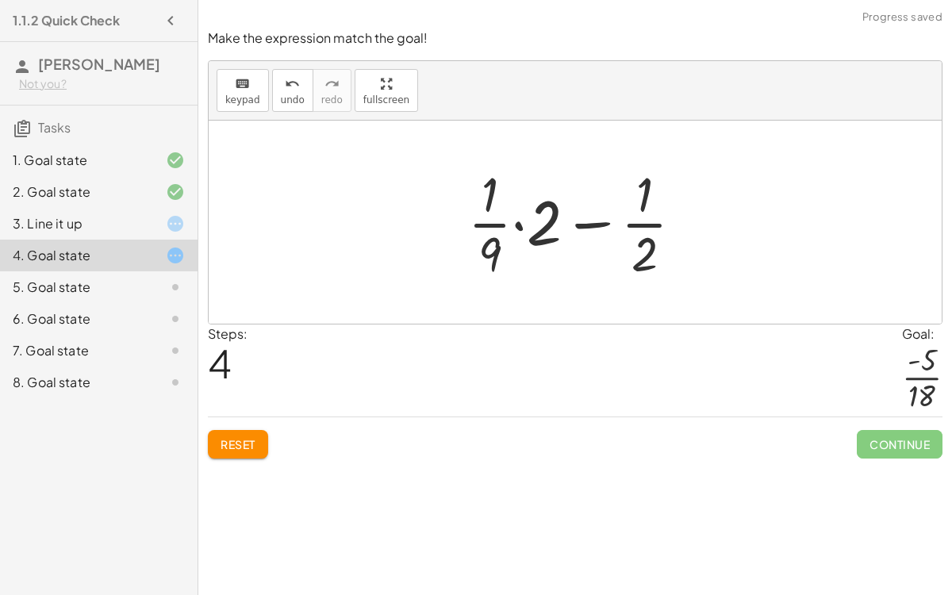
click at [596, 224] on div at bounding box center [582, 222] width 244 height 122
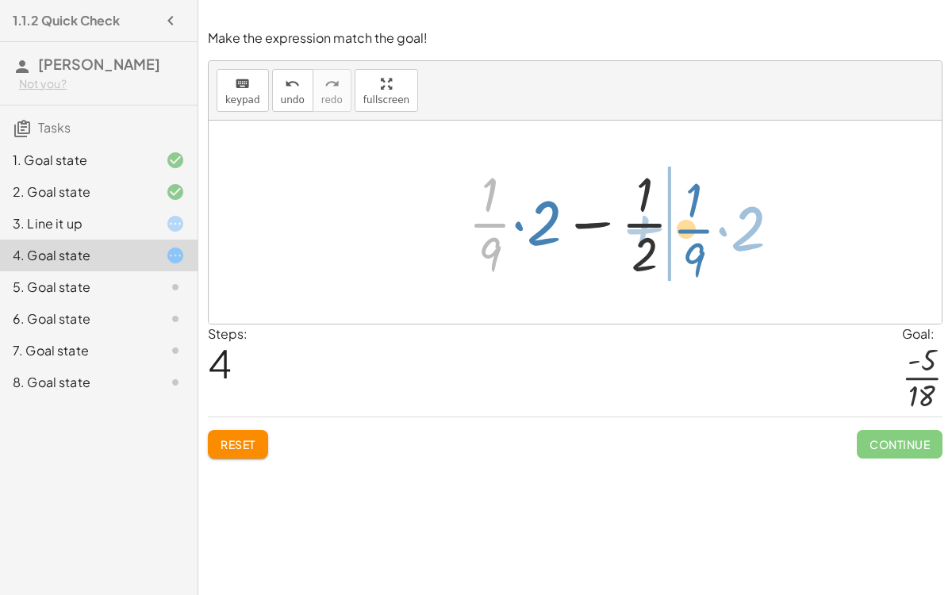
drag, startPoint x: 492, startPoint y: 226, endPoint x: 704, endPoint y: 234, distance: 211.9
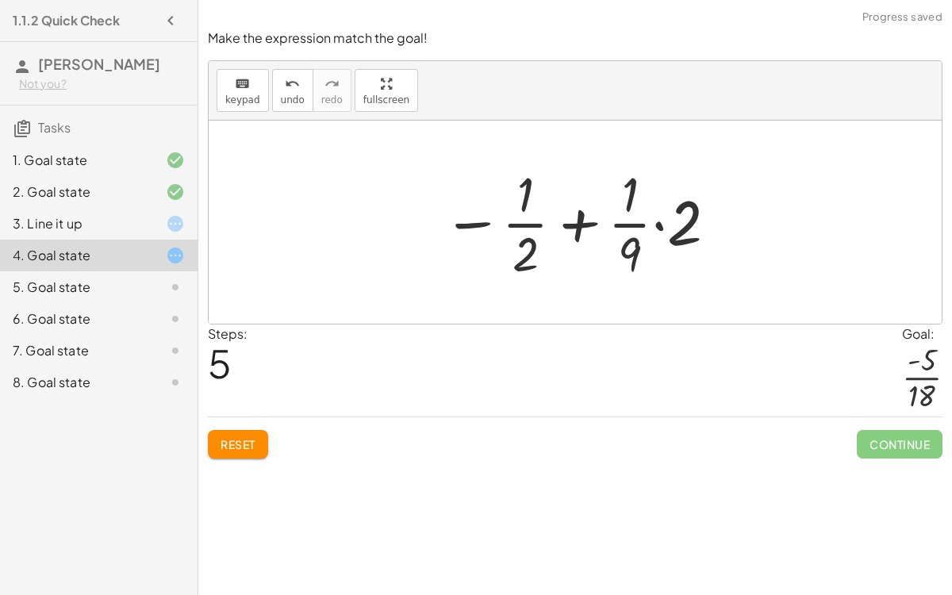
click at [578, 226] on div at bounding box center [581, 222] width 292 height 122
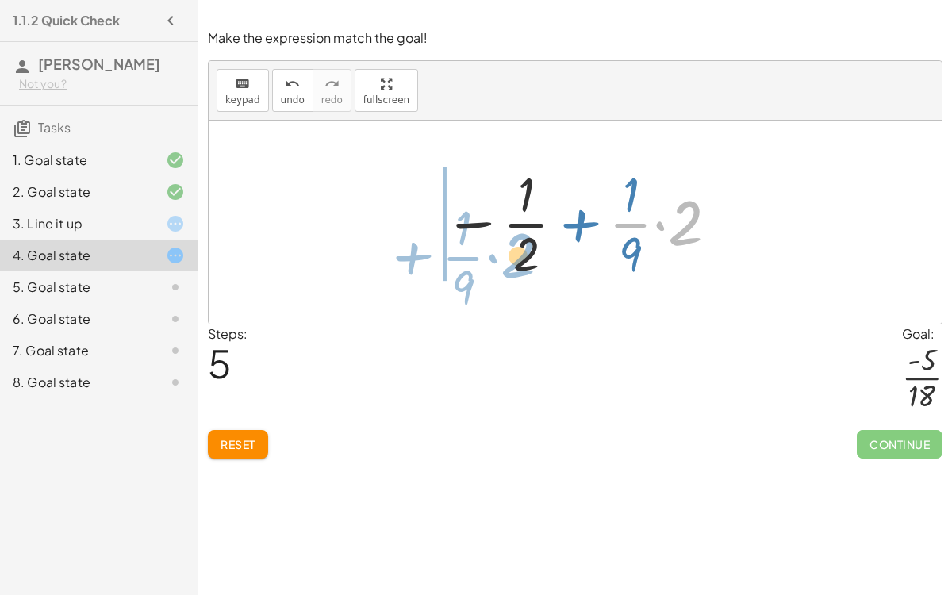
drag, startPoint x: 685, startPoint y: 230, endPoint x: 518, endPoint y: 263, distance: 169.9
click at [518, 263] on div at bounding box center [581, 222] width 292 height 122
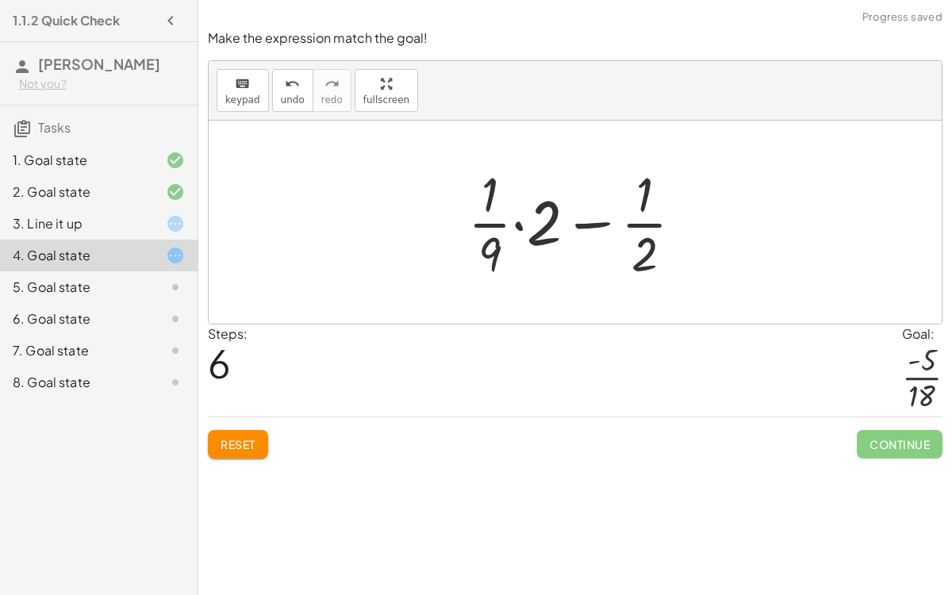
click at [581, 225] on div at bounding box center [582, 222] width 244 height 122
click at [243, 433] on button "Reset" at bounding box center [238, 444] width 60 height 29
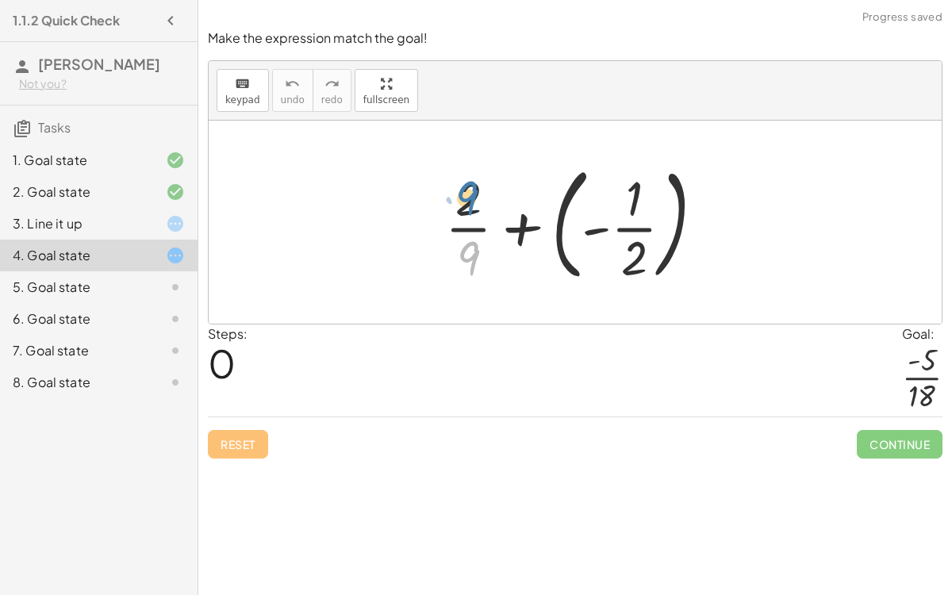
drag, startPoint x: 469, startPoint y: 250, endPoint x: 468, endPoint y: 193, distance: 57.1
click at [468, 193] on div at bounding box center [581, 222] width 288 height 132
drag, startPoint x: 466, startPoint y: 201, endPoint x: 473, endPoint y: 264, distance: 63.0
click at [473, 264] on div at bounding box center [581, 222] width 288 height 132
click at [556, 228] on div at bounding box center [581, 222] width 288 height 132
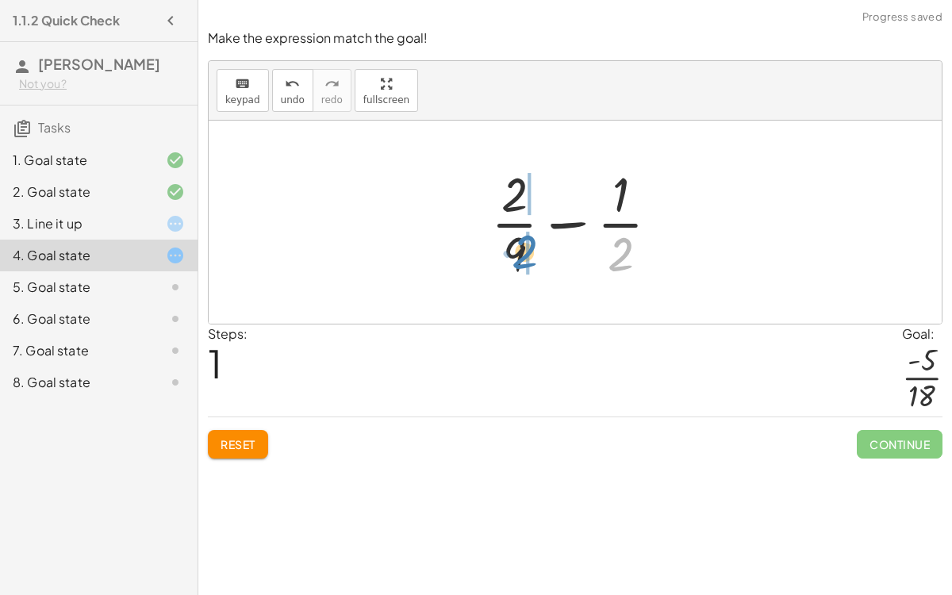
drag, startPoint x: 614, startPoint y: 244, endPoint x: 518, endPoint y: 242, distance: 96.0
click at [518, 242] on div at bounding box center [581, 222] width 197 height 122
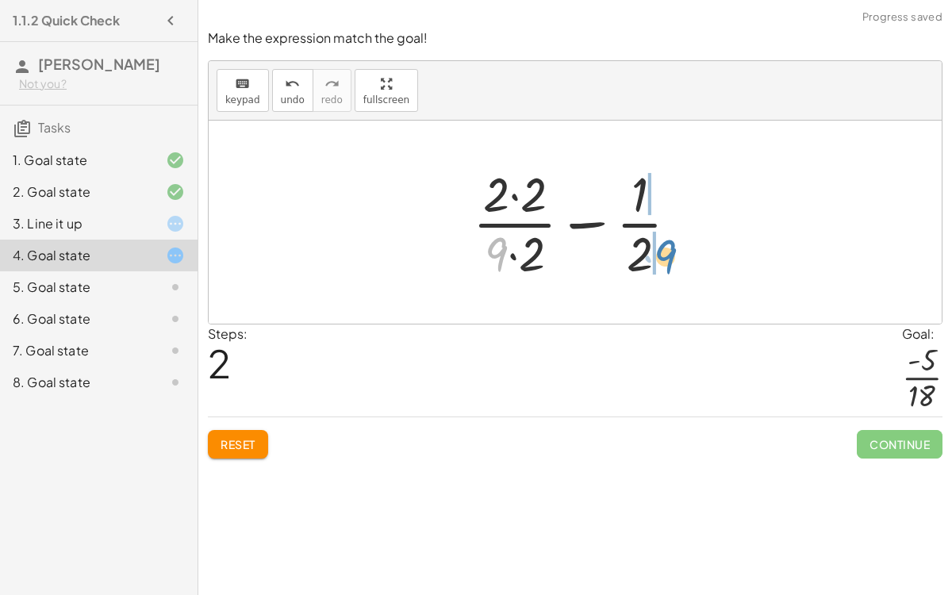
drag, startPoint x: 495, startPoint y: 250, endPoint x: 665, endPoint y: 252, distance: 169.8
click at [665, 252] on div at bounding box center [582, 222] width 234 height 122
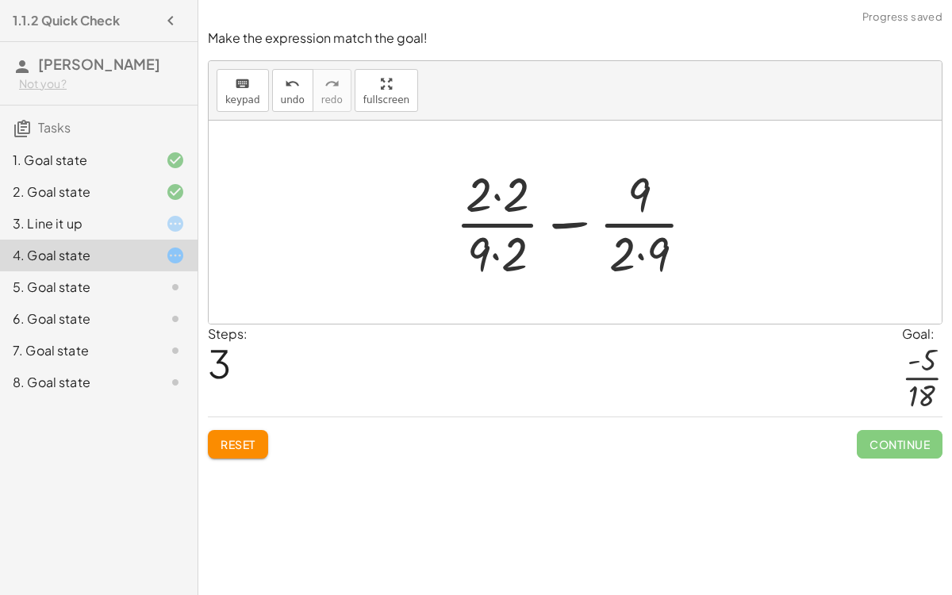
click at [493, 257] on div at bounding box center [581, 222] width 268 height 122
click at [501, 199] on div at bounding box center [581, 222] width 268 height 122
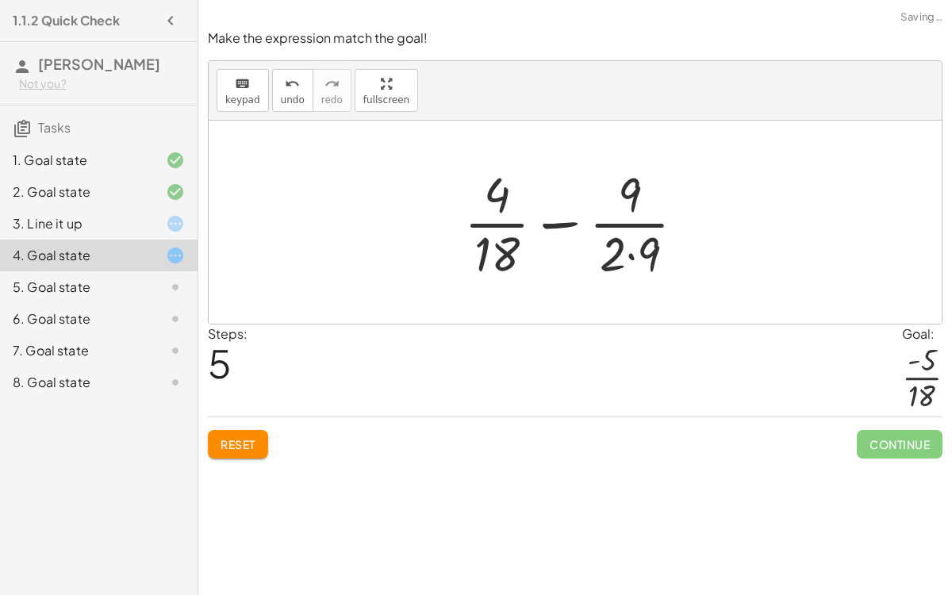
click at [628, 255] on div at bounding box center [581, 222] width 250 height 122
click at [569, 221] on div at bounding box center [581, 222] width 234 height 122
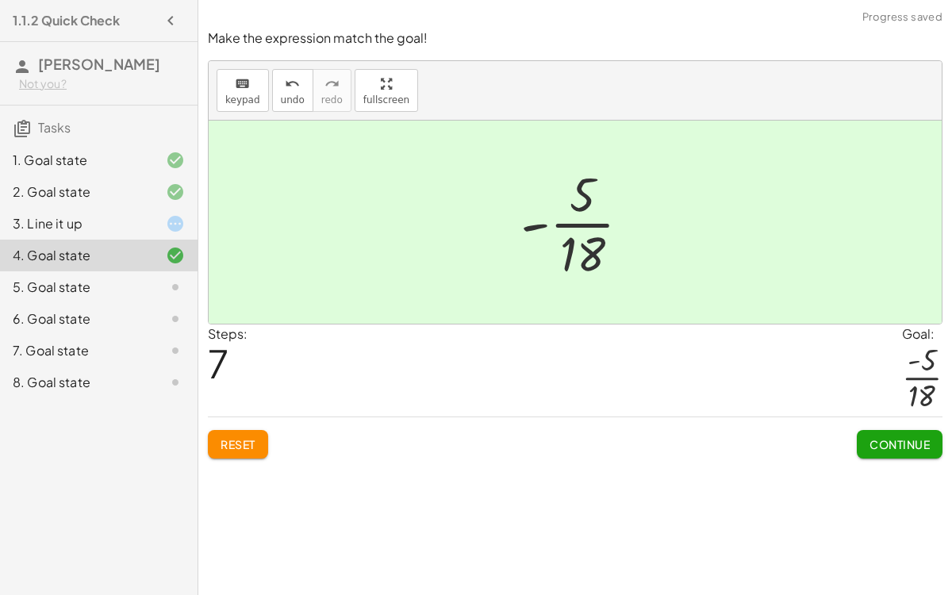
click at [875, 451] on button "Continue" at bounding box center [900, 444] width 86 height 29
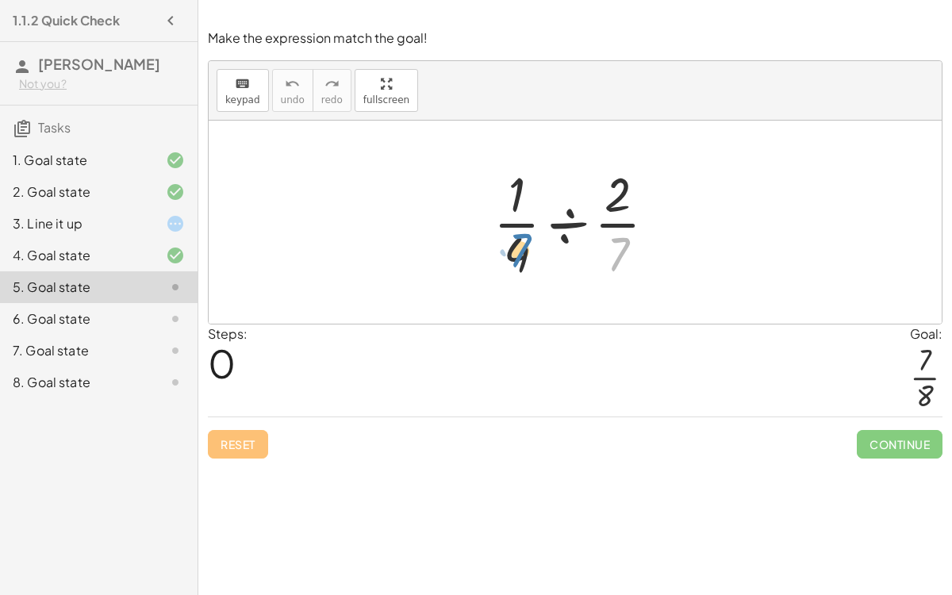
drag, startPoint x: 625, startPoint y: 248, endPoint x: 528, endPoint y: 245, distance: 96.8
click at [528, 245] on div at bounding box center [580, 222] width 191 height 122
drag, startPoint x: 515, startPoint y: 251, endPoint x: 623, endPoint y: 247, distance: 108.7
click at [623, 247] on div at bounding box center [580, 222] width 191 height 122
drag, startPoint x: 516, startPoint y: 199, endPoint x: 627, endPoint y: 255, distance: 124.9
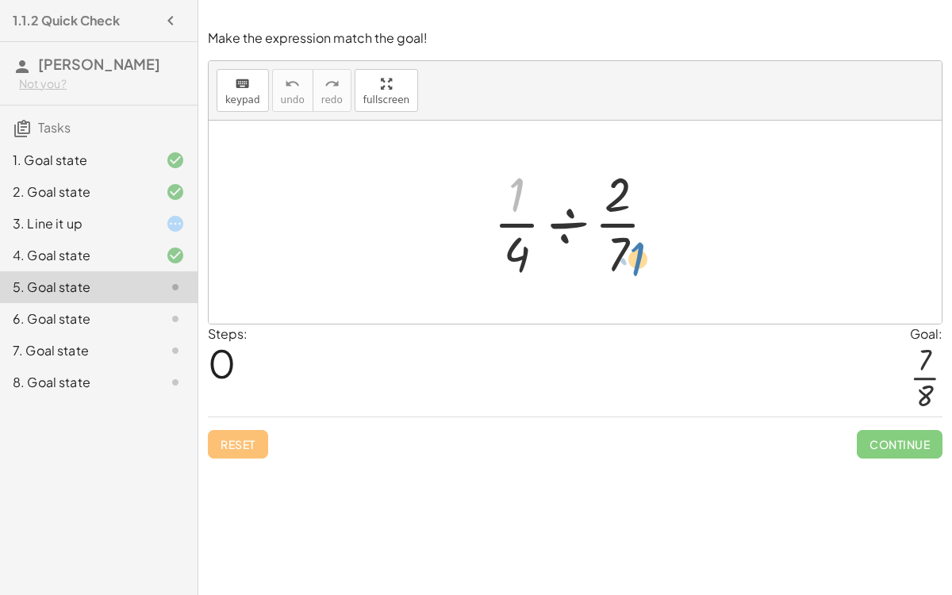
click at [627, 255] on div at bounding box center [580, 222] width 191 height 122
click at [570, 219] on div at bounding box center [580, 222] width 191 height 122
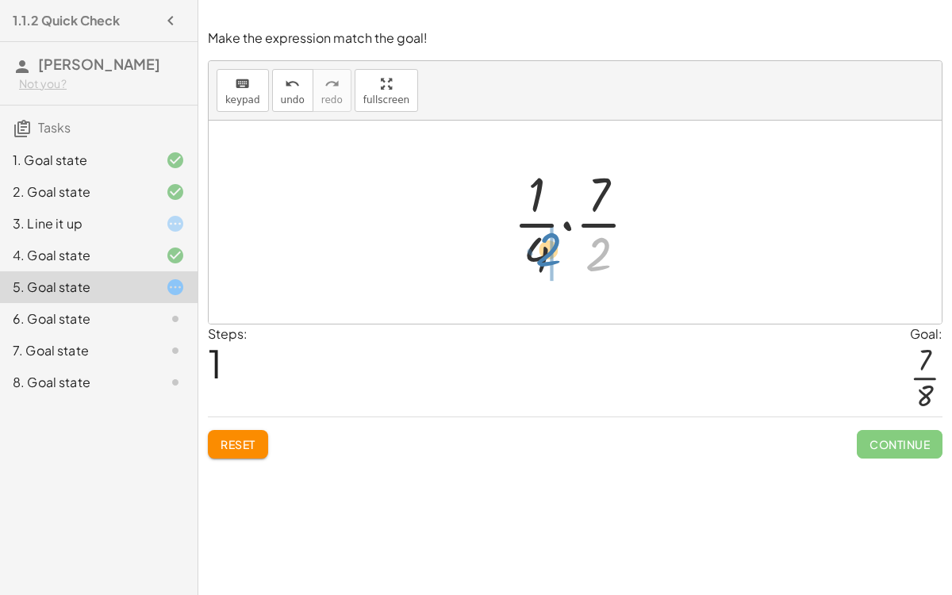
drag, startPoint x: 598, startPoint y: 247, endPoint x: 547, endPoint y: 236, distance: 51.8
click at [547, 236] on div at bounding box center [581, 222] width 152 height 122
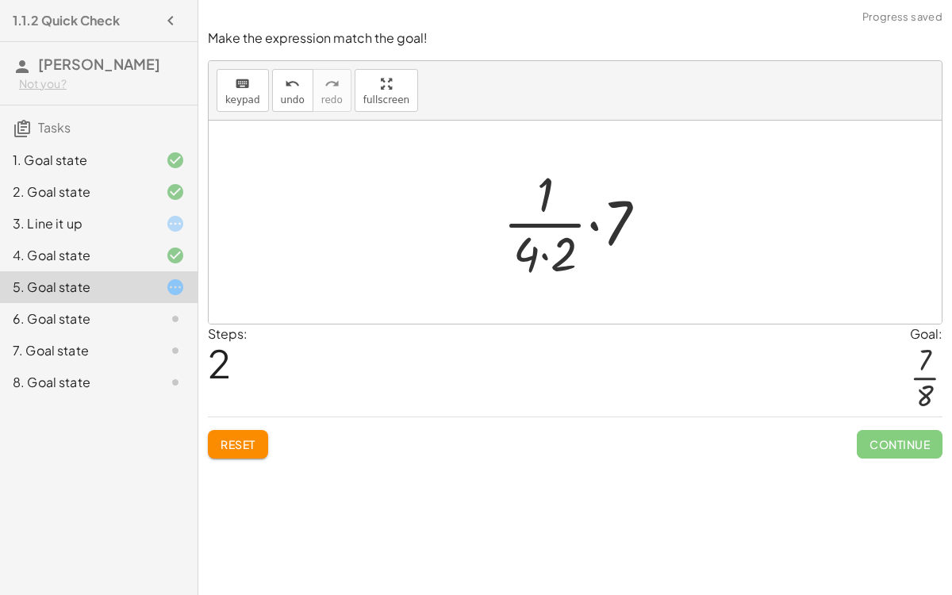
click at [544, 255] on div at bounding box center [581, 222] width 172 height 122
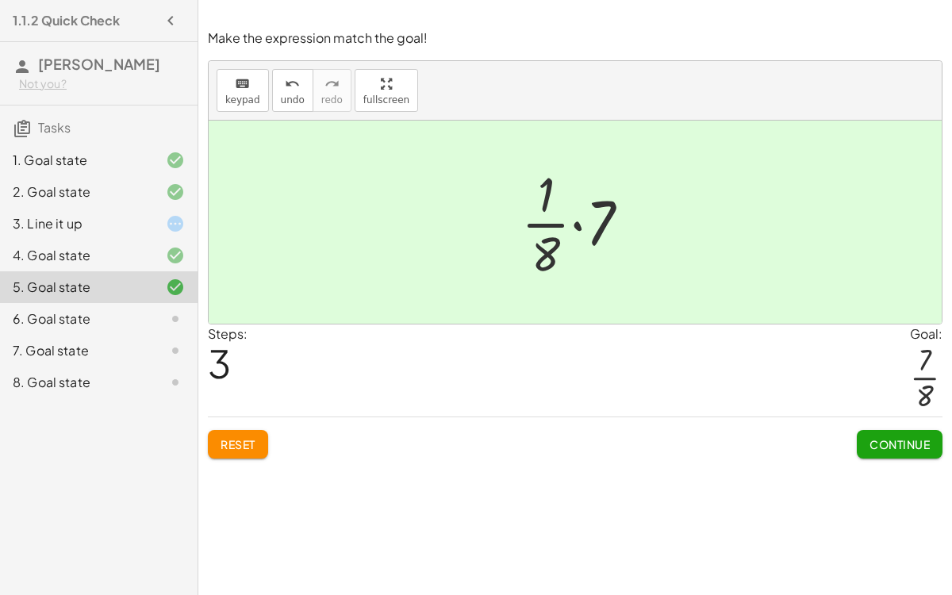
click at [574, 221] on div at bounding box center [581, 222] width 137 height 122
click at [888, 441] on span "Continue" at bounding box center [899, 444] width 60 height 14
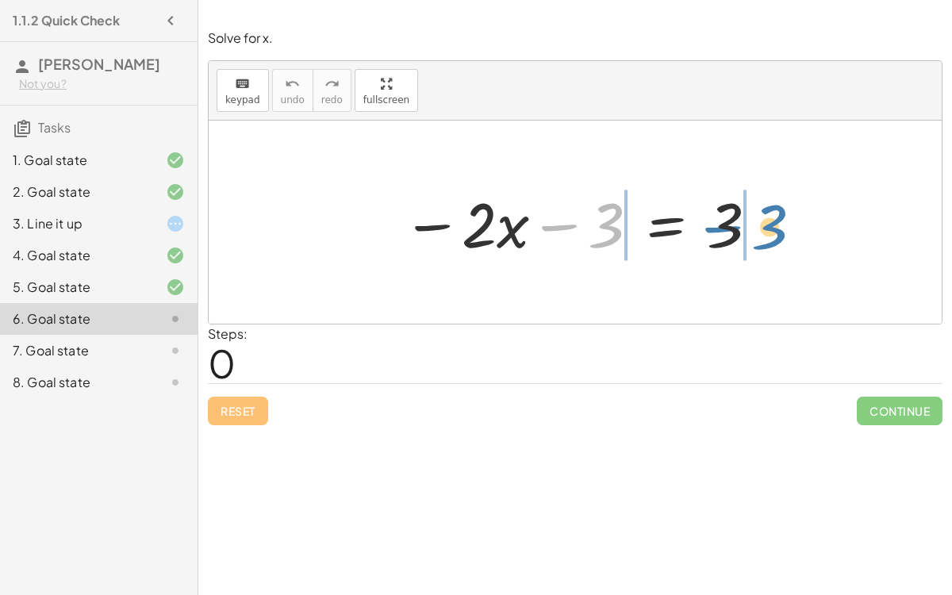
drag, startPoint x: 602, startPoint y: 242, endPoint x: 762, endPoint y: 241, distance: 160.2
click at [762, 241] on div at bounding box center [581, 223] width 374 height 82
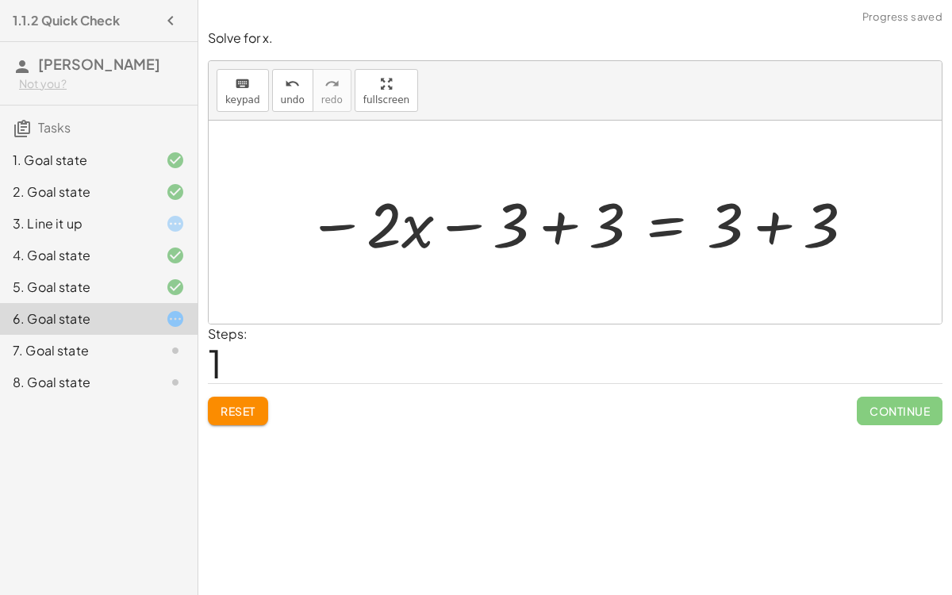
click at [777, 228] on div at bounding box center [581, 223] width 565 height 82
click at [556, 231] on div at bounding box center [533, 223] width 468 height 82
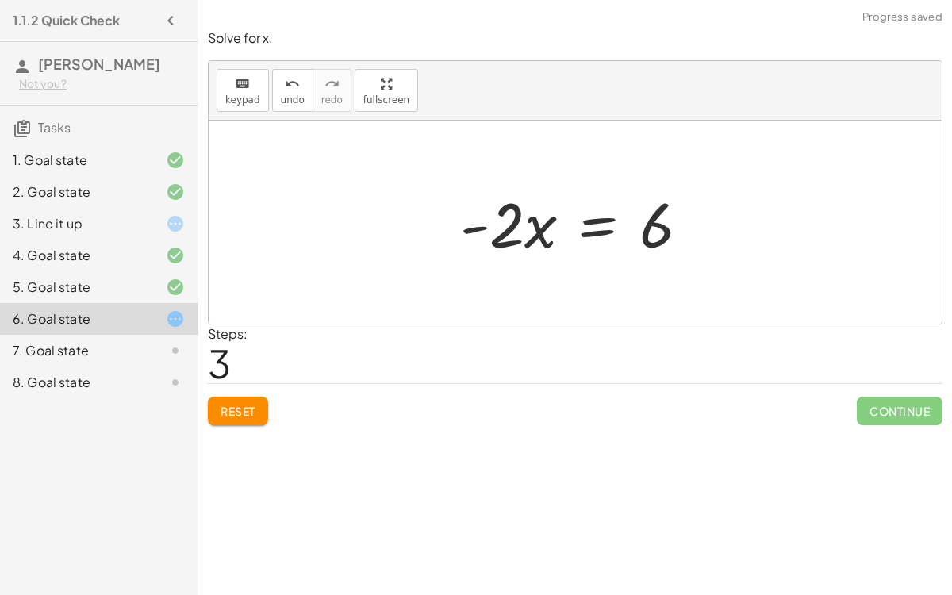
click at [493, 242] on div at bounding box center [581, 223] width 258 height 82
click at [498, 246] on div at bounding box center [581, 223] width 258 height 82
click at [589, 233] on div at bounding box center [581, 223] width 258 height 82
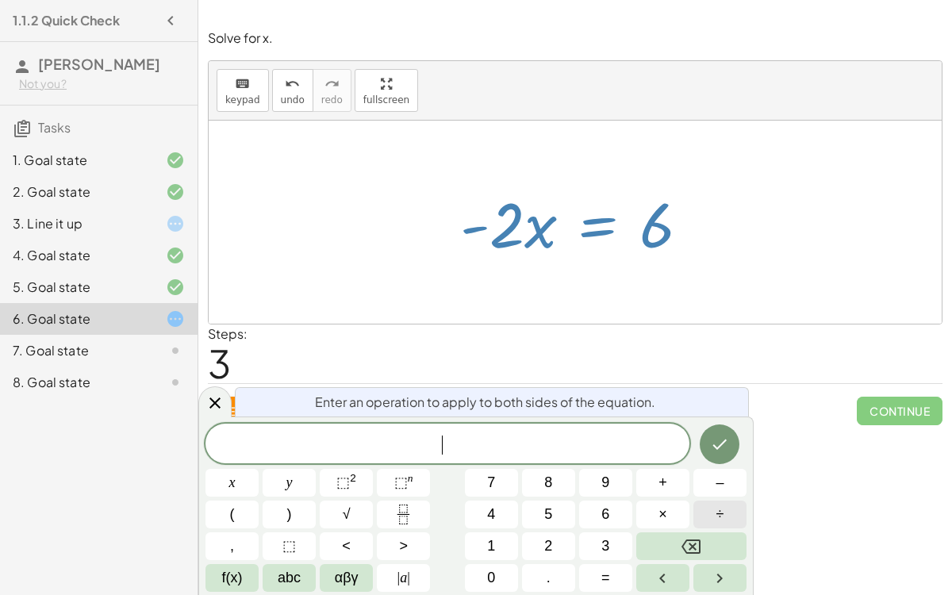
click at [709, 460] on button "÷" at bounding box center [719, 515] width 53 height 28
click at [534, 460] on button "2" at bounding box center [548, 546] width 53 height 28
click at [733, 460] on button "–" at bounding box center [719, 483] width 53 height 28
click at [725, 445] on icon "Done" at bounding box center [719, 444] width 19 height 19
click at [726, 447] on icon "Done" at bounding box center [719, 444] width 19 height 19
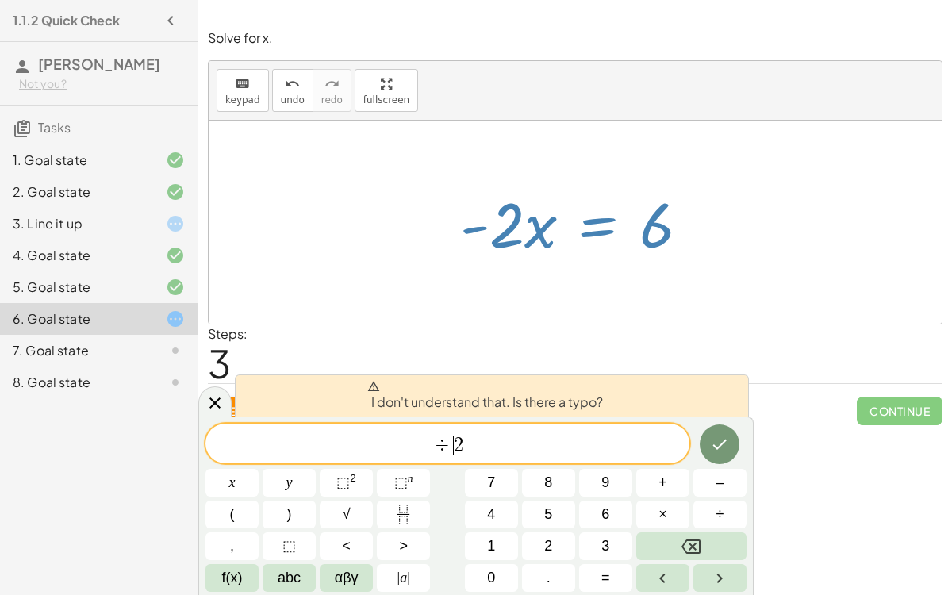
click at [627, 456] on div "÷ ​ 2" at bounding box center [447, 444] width 484 height 40
click at [627, 456] on div "÷ 2 ​" at bounding box center [447, 444] width 484 height 40
click at [206, 409] on icon at bounding box center [214, 402] width 19 height 19
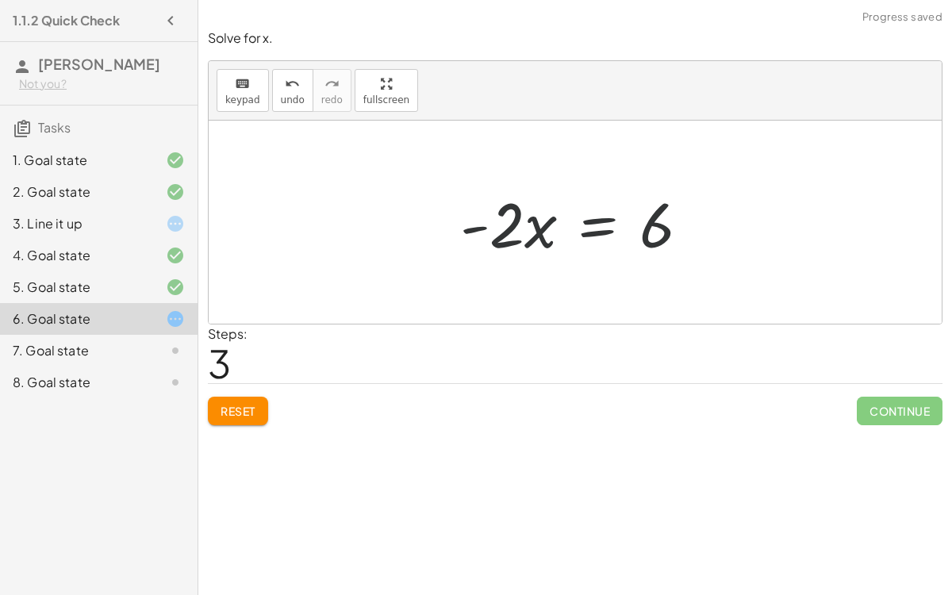
click at [496, 293] on div at bounding box center [575, 222] width 733 height 203
drag, startPoint x: 499, startPoint y: 236, endPoint x: 640, endPoint y: 263, distance: 143.7
click at [640, 263] on div "− · 2 · x − 3 = 3 − · 2 · x − 3 + 3 = + 3 + 3 − · 2 · x − 3 + 3 = 6 − · 2 · x +…" at bounding box center [575, 223] width 278 height 90
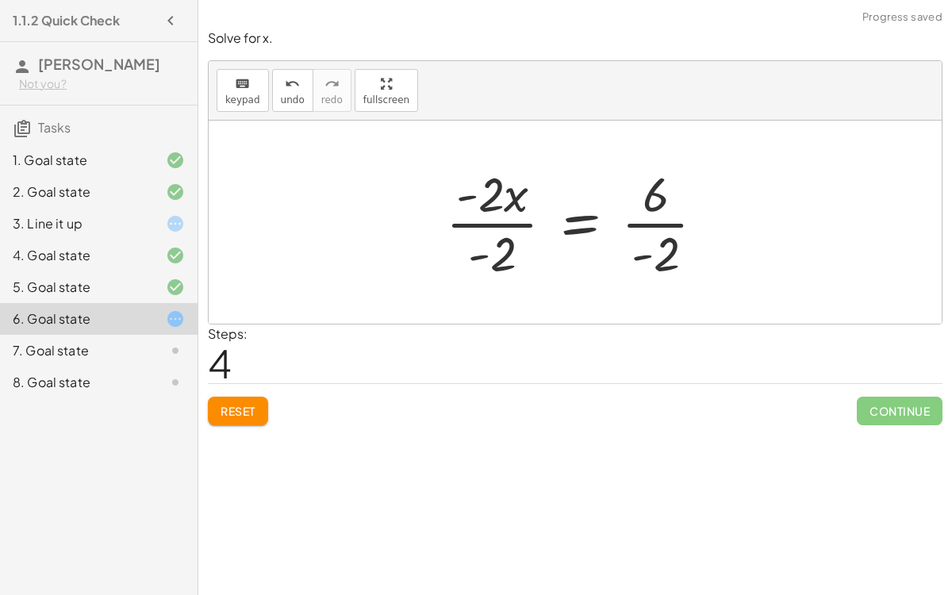
click at [646, 224] on div at bounding box center [582, 222] width 288 height 122
click at [501, 220] on div at bounding box center [580, 222] width 285 height 122
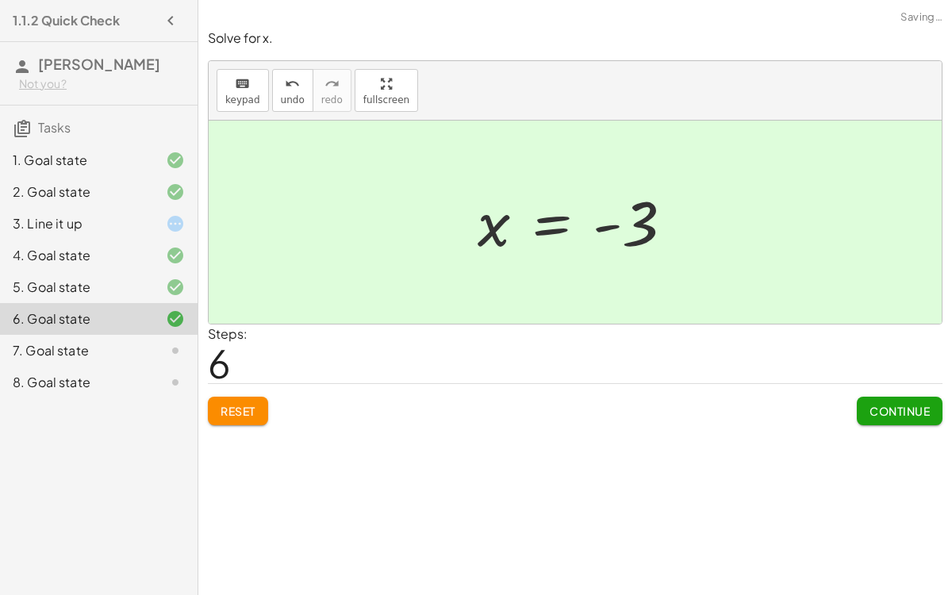
click at [862, 397] on button "Continue" at bounding box center [900, 411] width 86 height 29
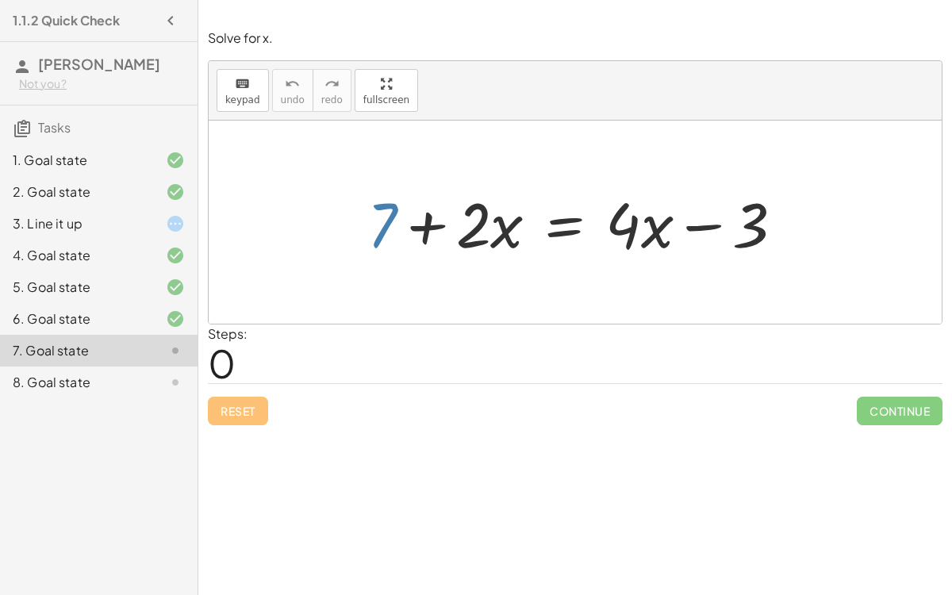
click at [380, 230] on div at bounding box center [581, 223] width 445 height 82
drag, startPoint x: 381, startPoint y: 231, endPoint x: 777, endPoint y: 242, distance: 396.0
click at [777, 242] on div at bounding box center [581, 223] width 445 height 82
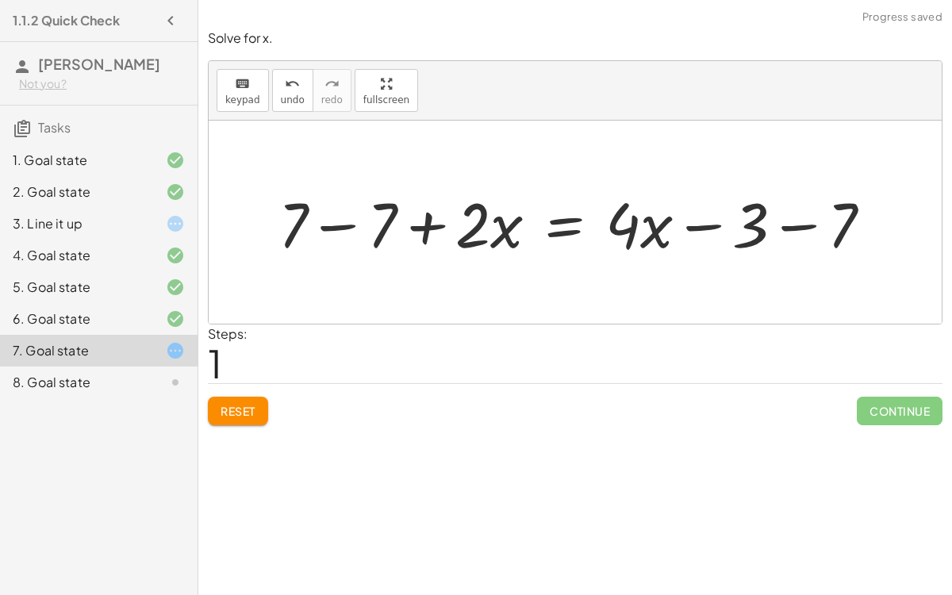
click at [776, 228] on div at bounding box center [581, 223] width 622 height 82
click at [332, 232] on div at bounding box center [545, 223] width 551 height 82
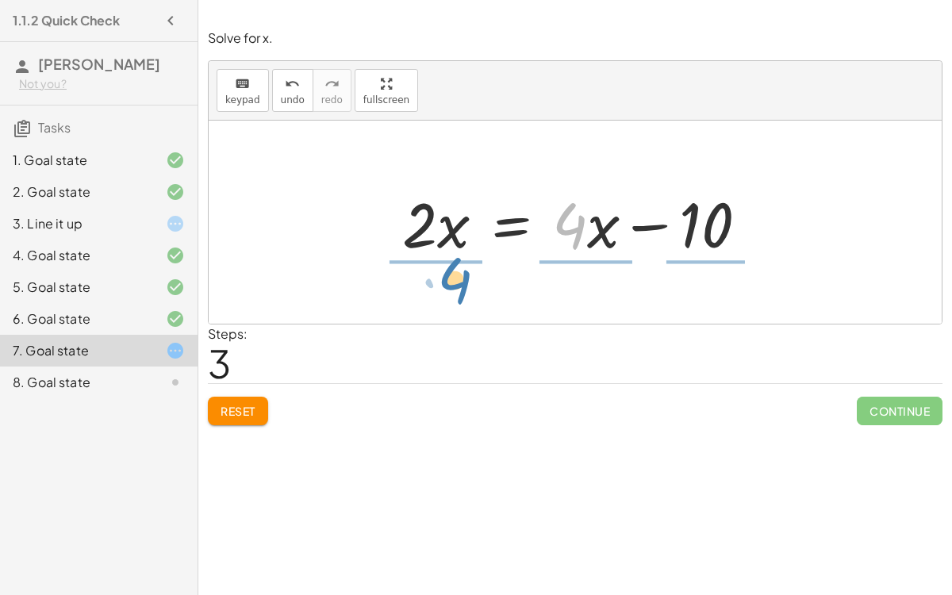
drag, startPoint x: 563, startPoint y: 228, endPoint x: 442, endPoint y: 276, distance: 130.6
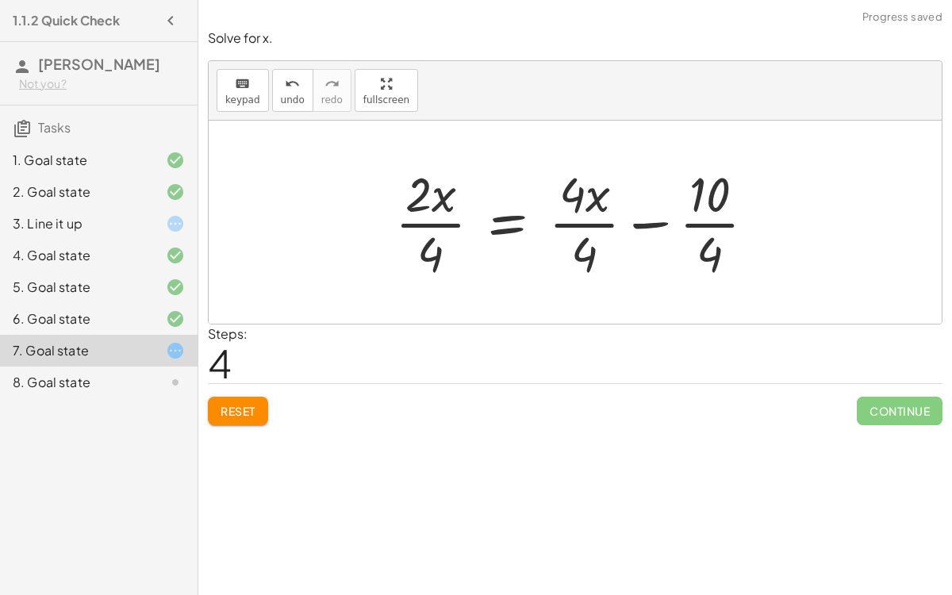
click at [562, 222] on div at bounding box center [581, 222] width 389 height 122
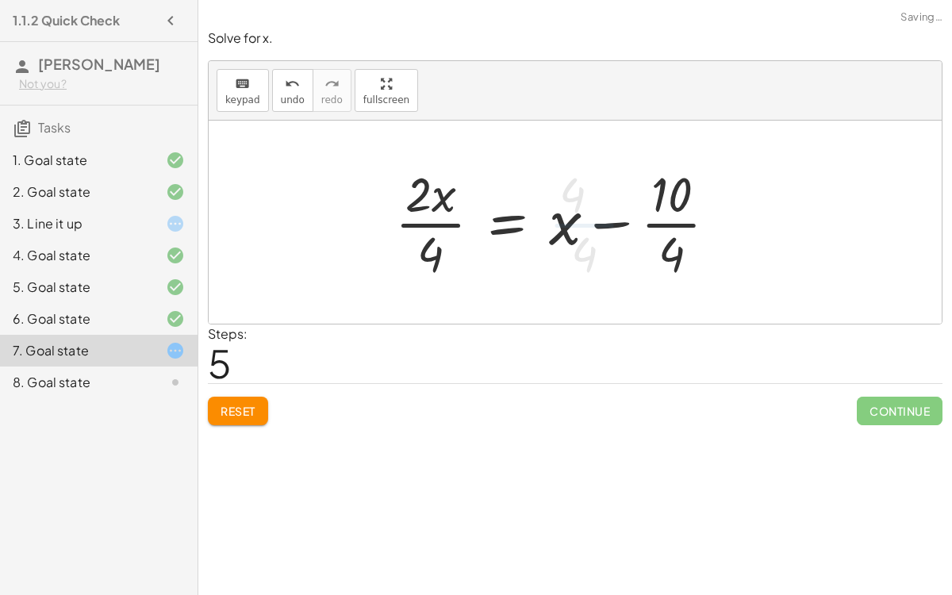
click at [676, 226] on div at bounding box center [562, 222] width 350 height 122
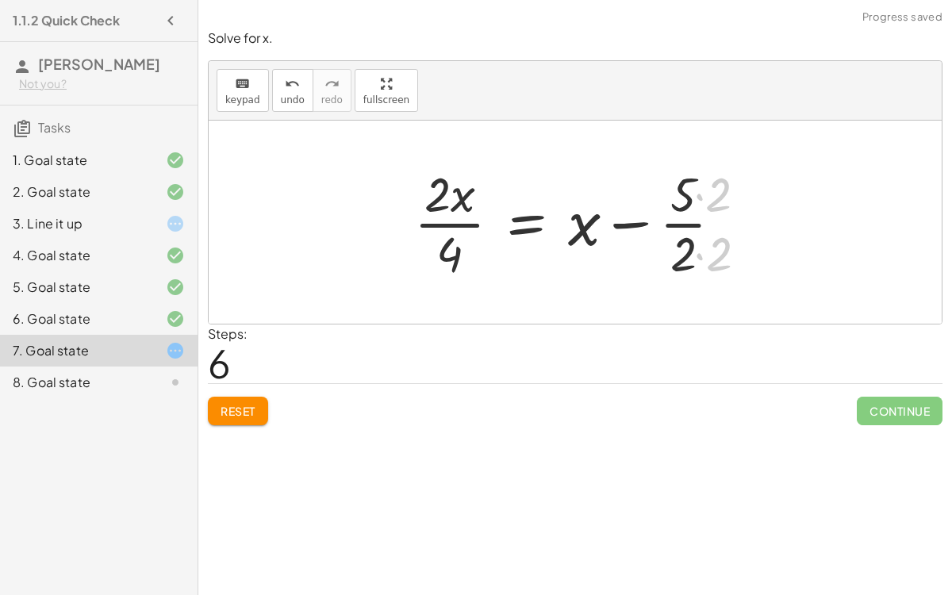
click at [462, 227] on div at bounding box center [574, 222] width 336 height 122
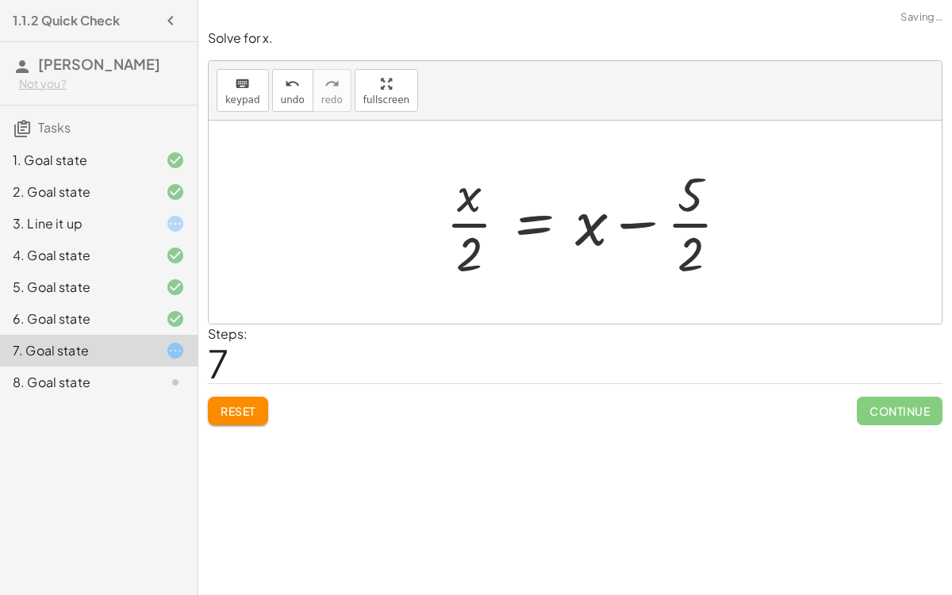
click at [474, 226] on div at bounding box center [594, 222] width 312 height 122
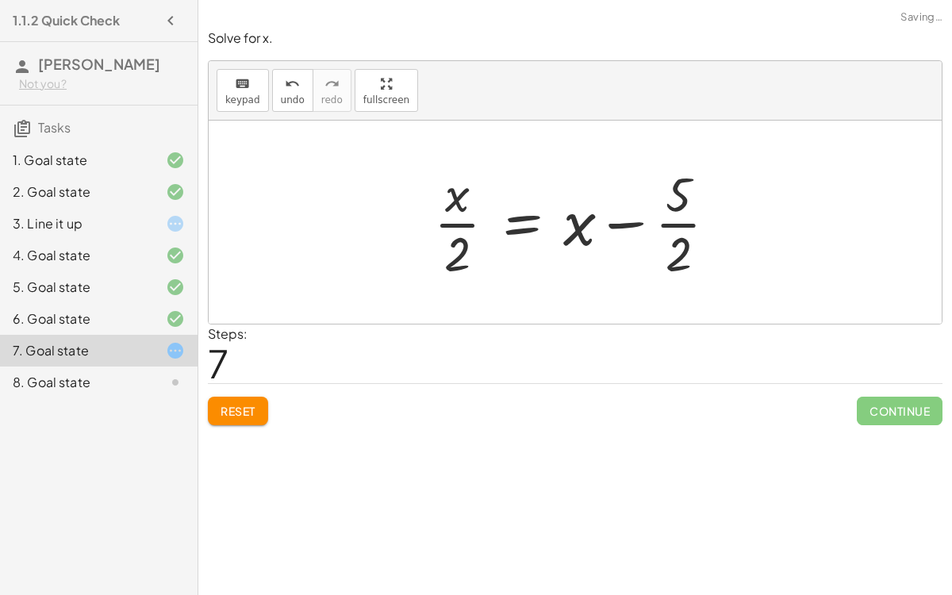
click at [657, 225] on div at bounding box center [582, 222] width 312 height 122
click at [452, 274] on div at bounding box center [582, 222] width 312 height 122
click at [450, 263] on div at bounding box center [582, 222] width 312 height 122
drag, startPoint x: 450, startPoint y: 263, endPoint x: 443, endPoint y: 211, distance: 52.8
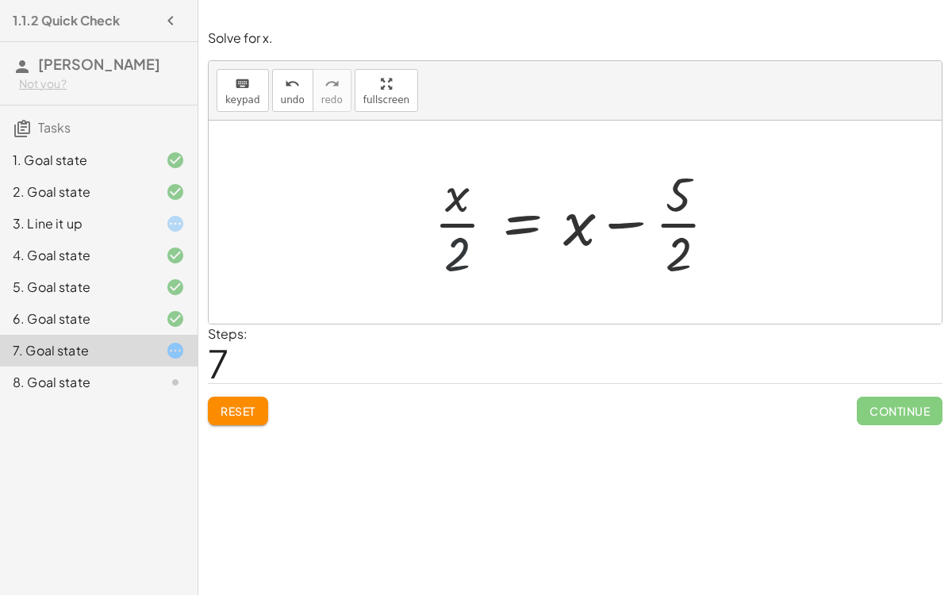
click at [443, 211] on div at bounding box center [582, 222] width 312 height 122
click at [533, 218] on div at bounding box center [582, 222] width 312 height 122
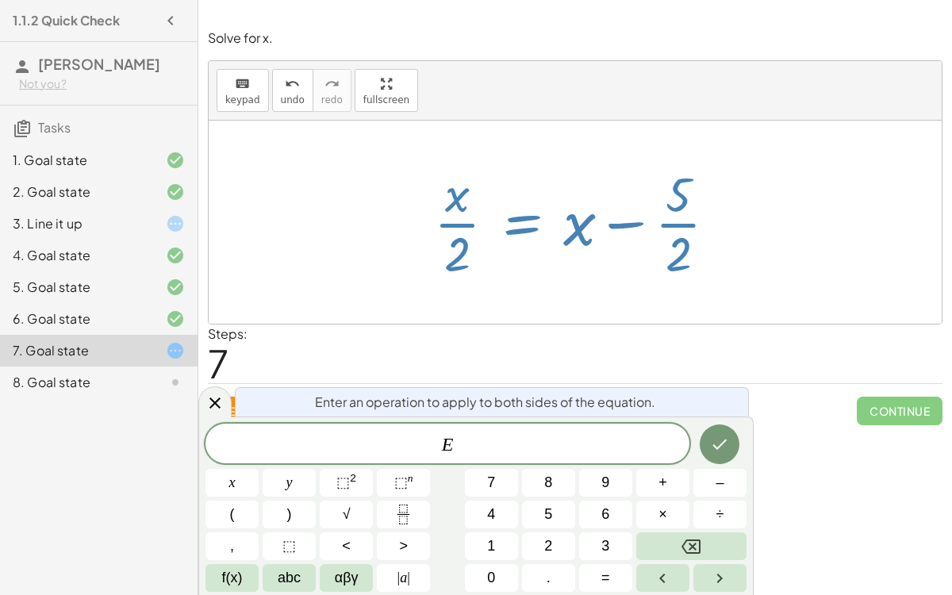
click at [539, 274] on div at bounding box center [582, 222] width 312 height 122
click at [227, 401] on div at bounding box center [214, 401] width 33 height 31
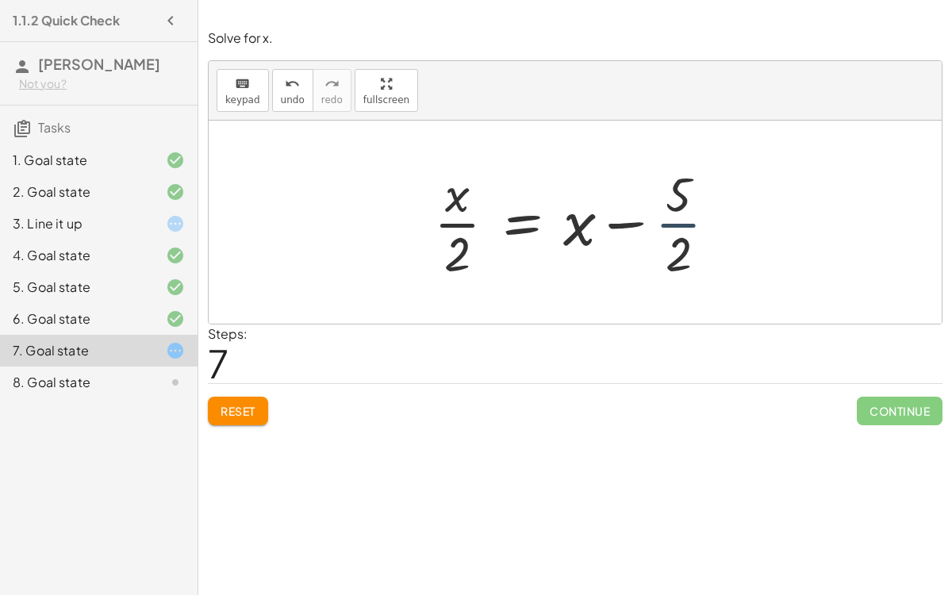
click at [687, 229] on div at bounding box center [582, 222] width 312 height 122
click at [239, 414] on span "Reset" at bounding box center [238, 411] width 35 height 14
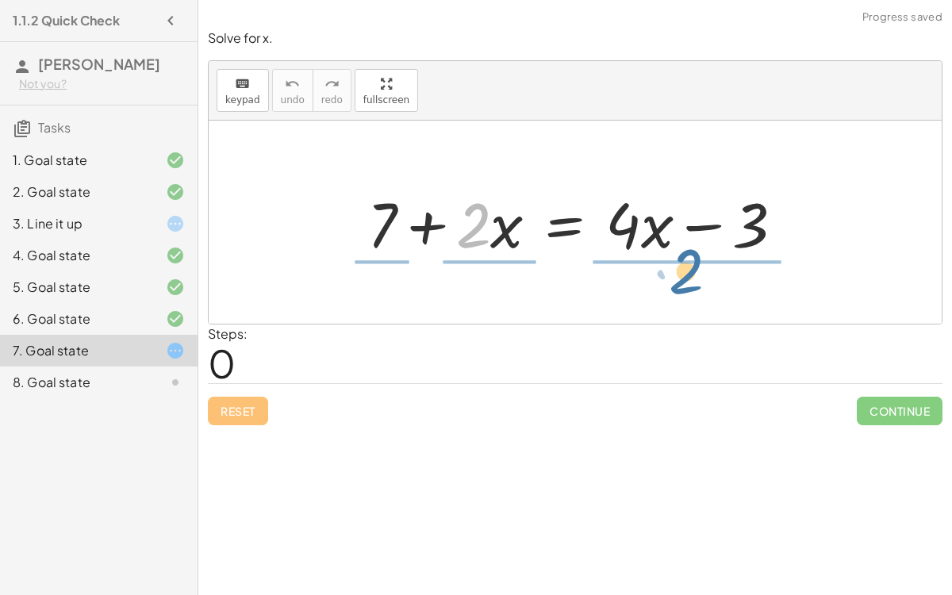
drag, startPoint x: 464, startPoint y: 234, endPoint x: 676, endPoint y: 280, distance: 216.7
click at [676, 280] on div "· 2 + 7 + · 2 · x = + · 4 · x − 3" at bounding box center [575, 222] width 733 height 203
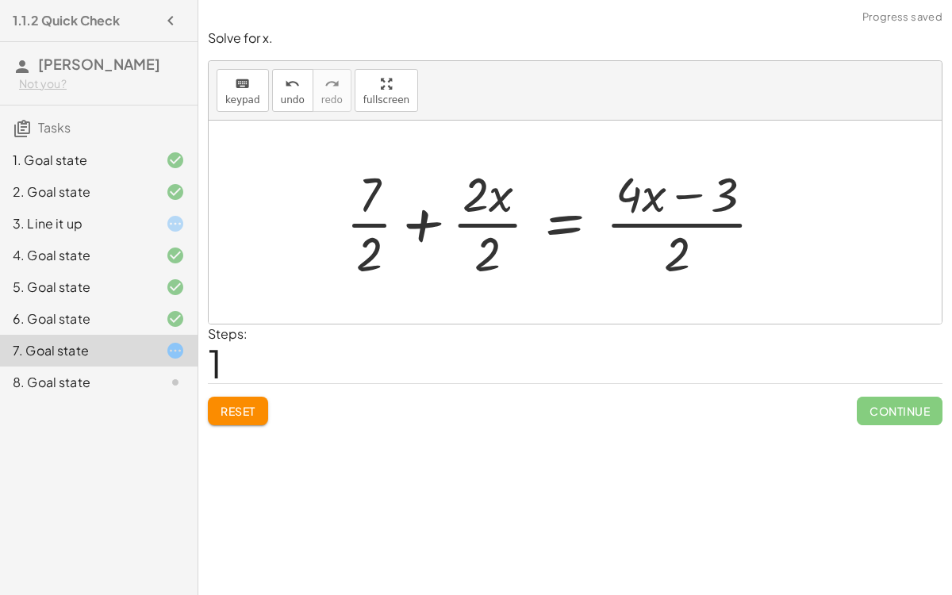
click at [428, 213] on div at bounding box center [561, 222] width 446 height 122
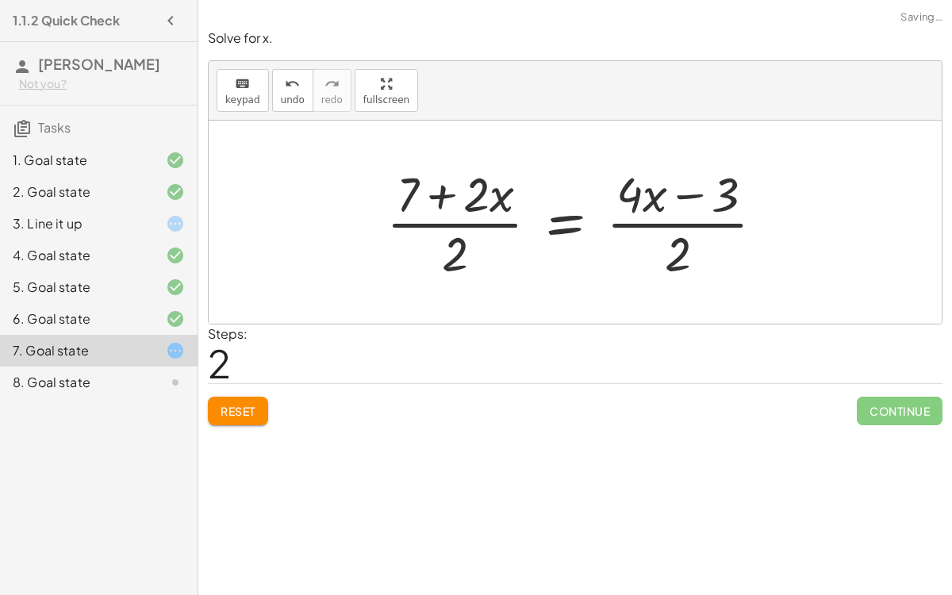
click at [613, 225] on div at bounding box center [581, 222] width 406 height 122
click at [513, 223] on div at bounding box center [581, 222] width 406 height 122
click at [265, 412] on button "Reset" at bounding box center [238, 411] width 60 height 29
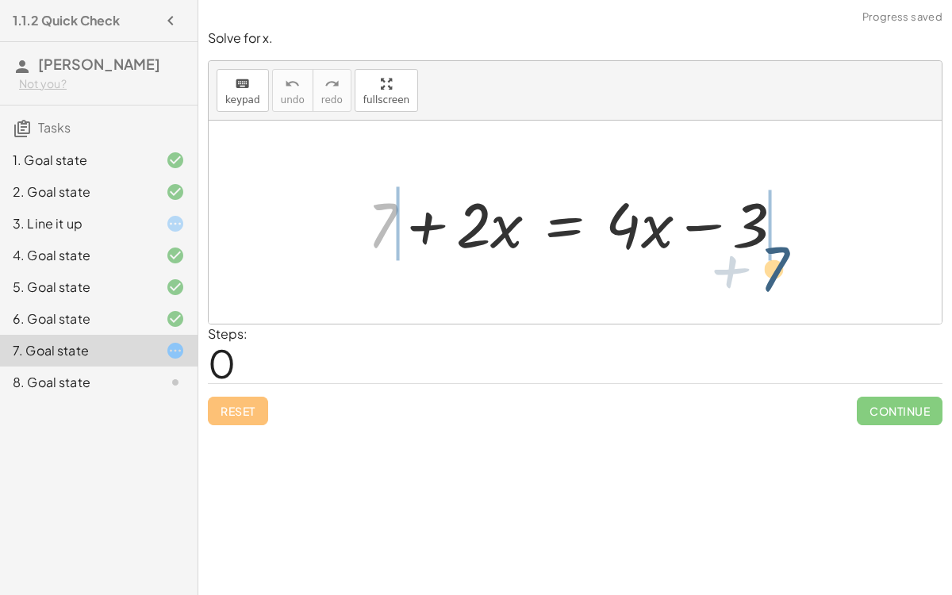
drag, startPoint x: 379, startPoint y: 224, endPoint x: 778, endPoint y: 266, distance: 401.2
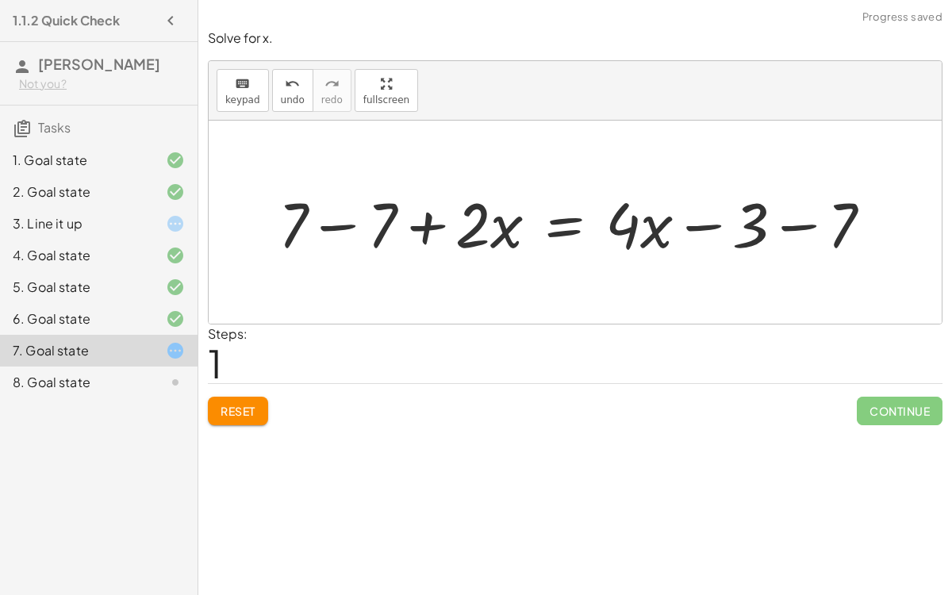
click at [814, 225] on div at bounding box center [581, 223] width 622 height 82
click at [338, 228] on div at bounding box center [545, 223] width 551 height 82
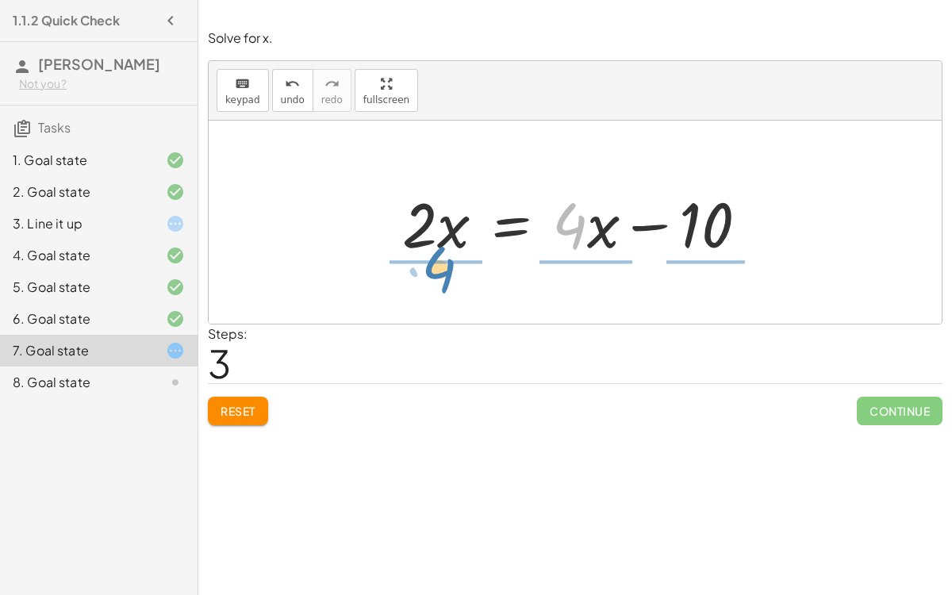
drag, startPoint x: 579, startPoint y: 224, endPoint x: 440, endPoint y: 255, distance: 142.4
click at [440, 255] on div at bounding box center [581, 223] width 374 height 82
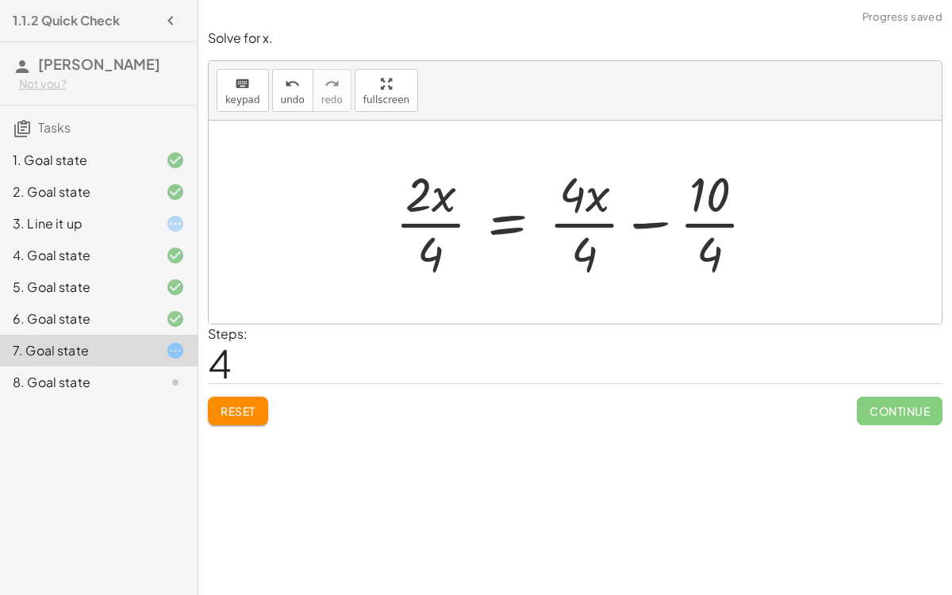
click at [598, 224] on div at bounding box center [581, 222] width 389 height 122
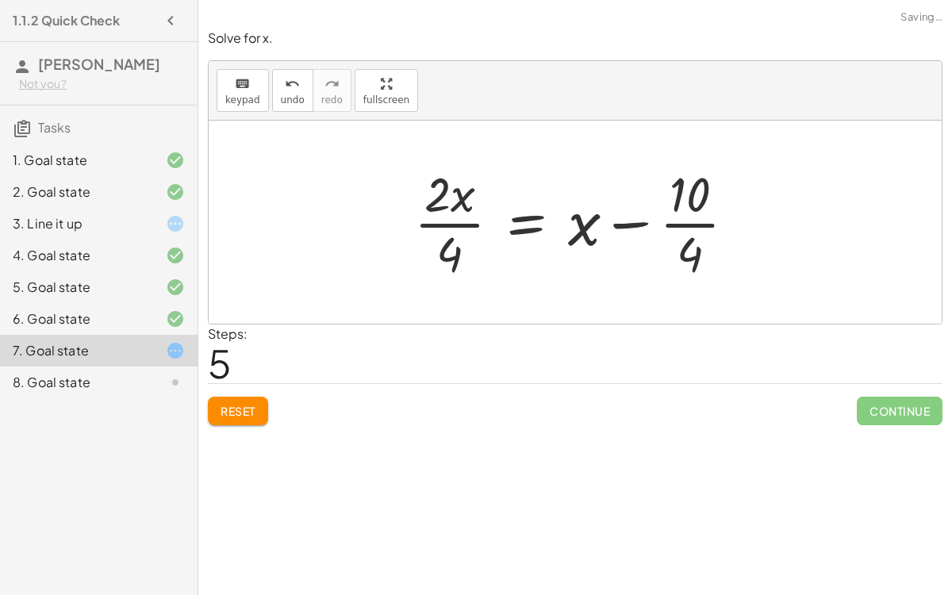
click at [462, 225] on div at bounding box center [581, 222] width 350 height 122
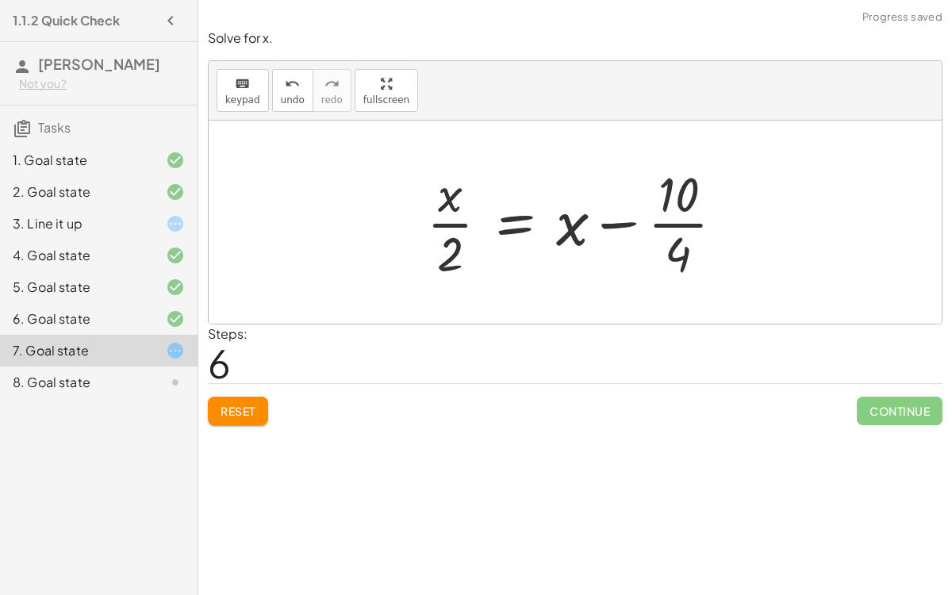
click at [462, 225] on div at bounding box center [581, 222] width 325 height 122
click at [216, 420] on button "Reset" at bounding box center [238, 411] width 60 height 29
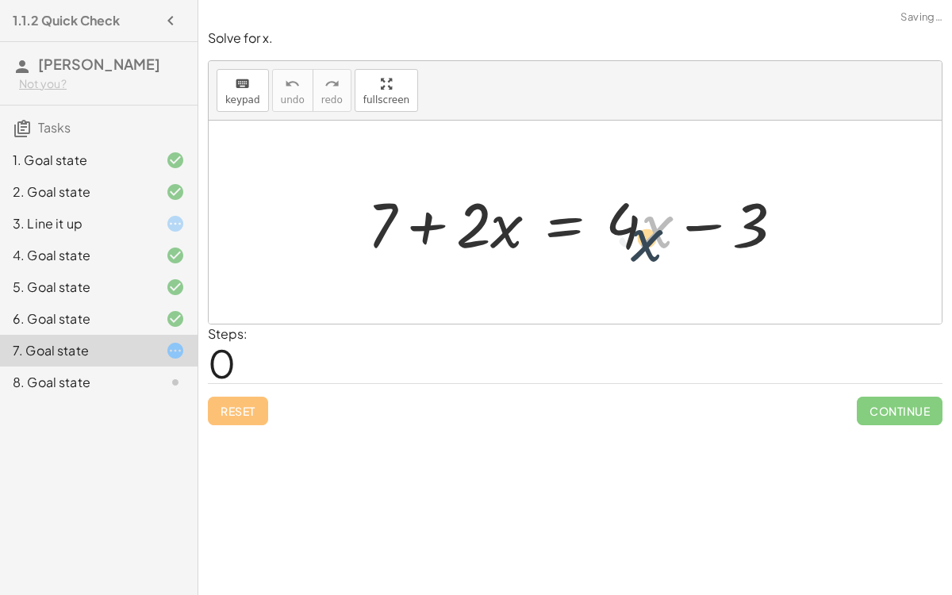
drag, startPoint x: 650, startPoint y: 230, endPoint x: 642, endPoint y: 240, distance: 12.4
click at [642, 240] on div at bounding box center [581, 223] width 445 height 82
drag, startPoint x: 379, startPoint y: 237, endPoint x: 368, endPoint y: 223, distance: 18.1
click at [368, 223] on div at bounding box center [581, 223] width 445 height 82
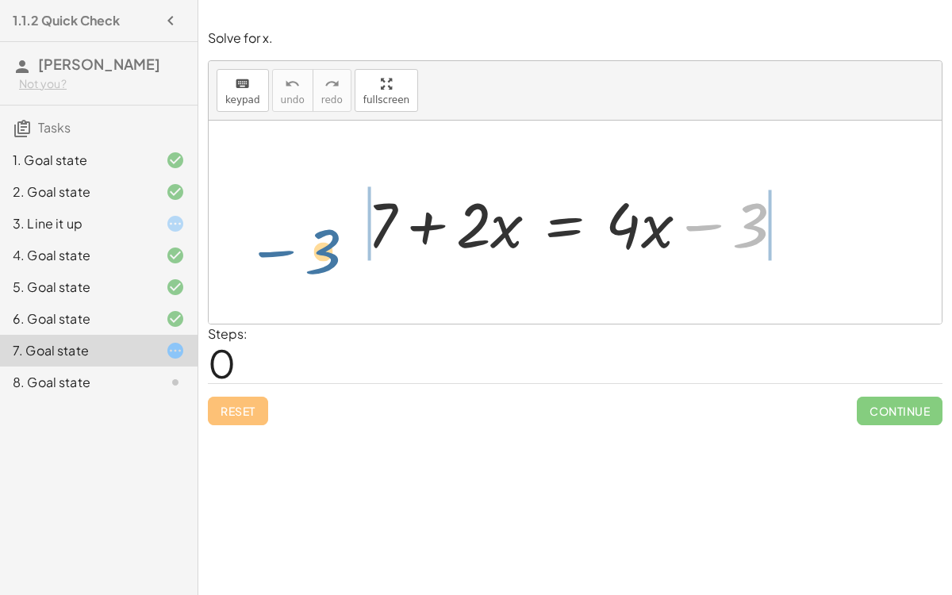
drag, startPoint x: 760, startPoint y: 221, endPoint x: 336, endPoint y: 247, distance: 425.2
click at [336, 247] on div "− 3 + 7 + · 2 · x = + · 4 · x − 3" at bounding box center [575, 222] width 733 height 203
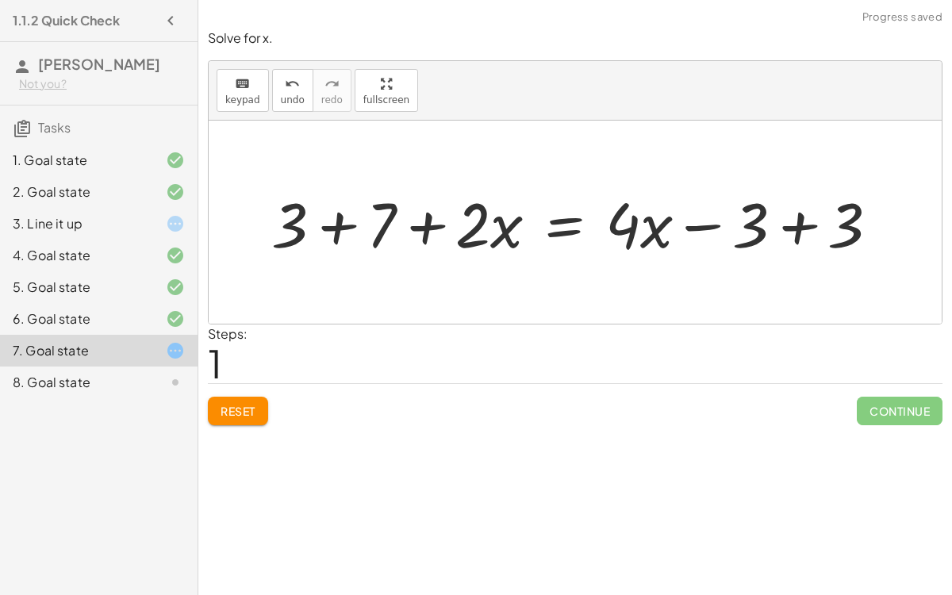
click at [336, 230] on div at bounding box center [581, 223] width 636 height 82
click at [807, 224] on div at bounding box center [617, 223] width 565 height 82
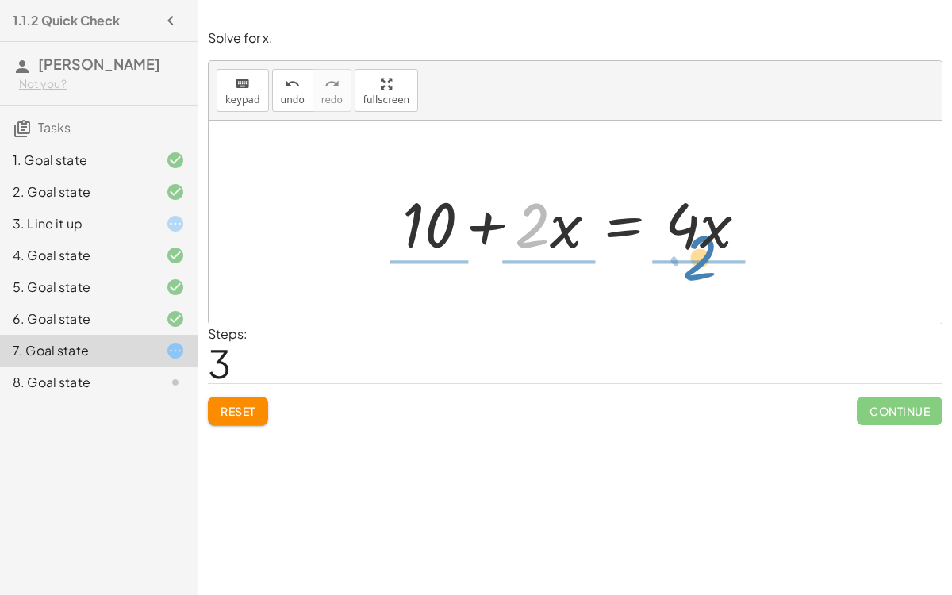
drag, startPoint x: 535, startPoint y: 244, endPoint x: 701, endPoint y: 277, distance: 169.7
click at [701, 277] on div "+ 7 + · 2 · x = + · 4 · x − 3 + 3 + 7 + · 2 · x = + · 4 · x − 3 + 3 + 10 + · 2 …" at bounding box center [575, 222] width 733 height 203
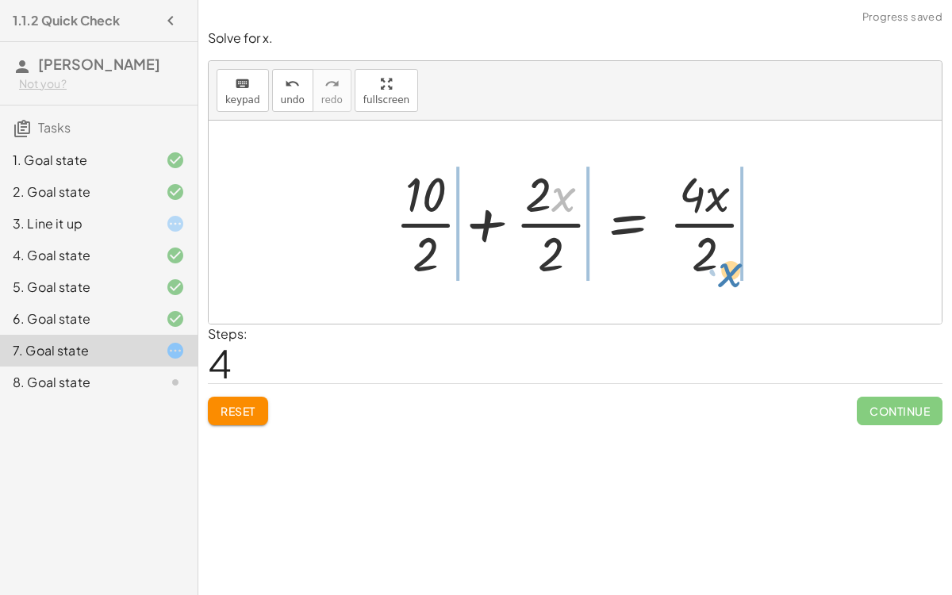
drag, startPoint x: 553, startPoint y: 202, endPoint x: 718, endPoint y: 275, distance: 180.4
click at [718, 275] on div at bounding box center [581, 222] width 389 height 122
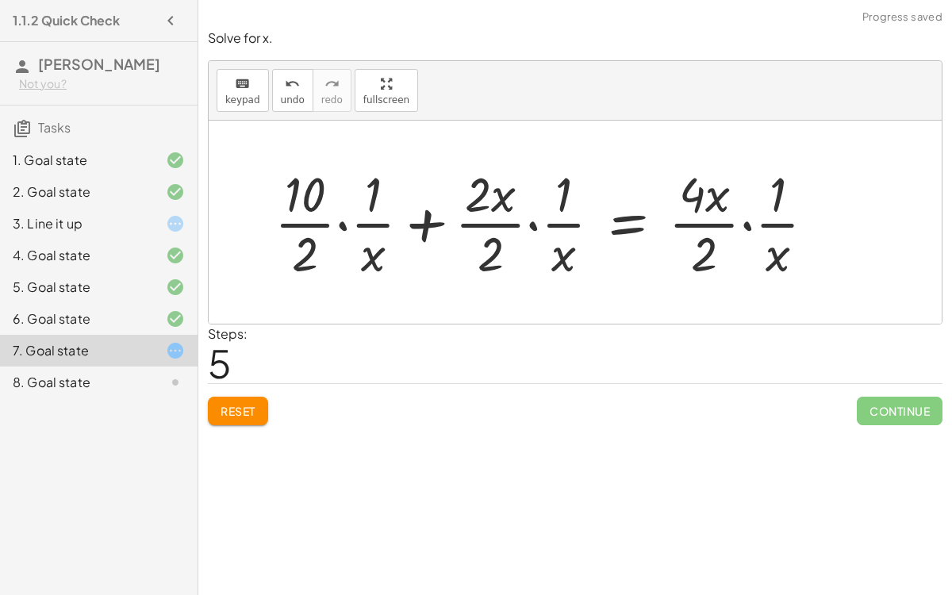
click at [775, 227] on div at bounding box center [551, 222] width 569 height 122
click at [747, 222] on div at bounding box center [551, 222] width 569 height 122
click at [531, 224] on div at bounding box center [521, 222] width 509 height 122
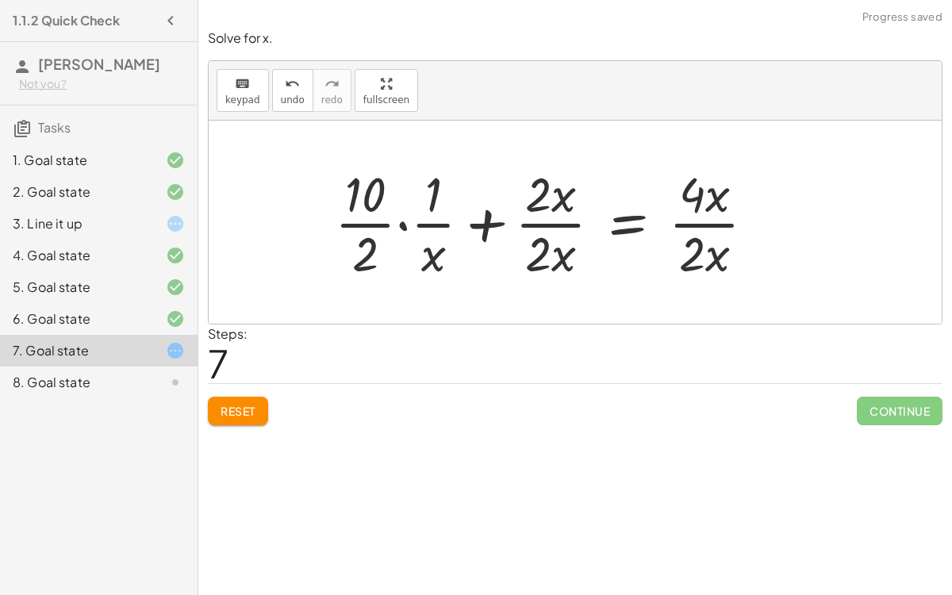
click at [368, 219] on div at bounding box center [551, 222] width 449 height 122
click at [428, 222] on div at bounding box center [565, 222] width 422 height 122
click at [401, 223] on div at bounding box center [565, 222] width 422 height 122
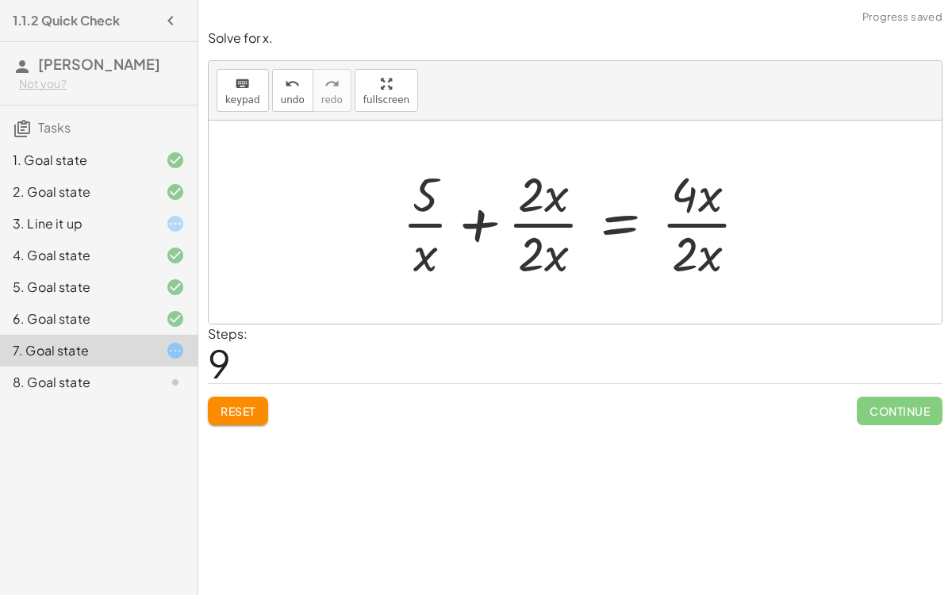
click at [432, 228] on div at bounding box center [581, 222] width 374 height 122
click at [527, 224] on div at bounding box center [581, 222] width 374 height 122
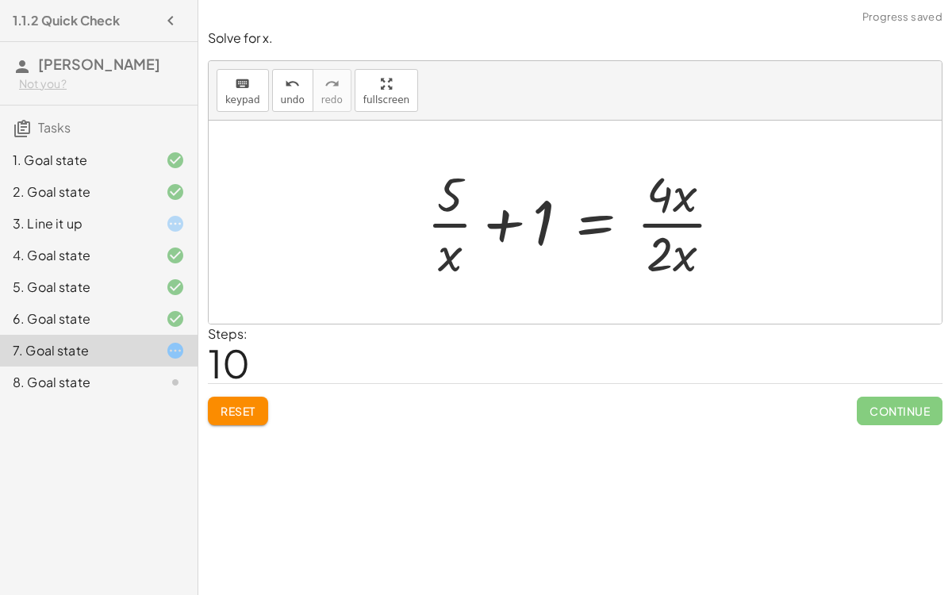
click at [690, 224] on div at bounding box center [581, 222] width 324 height 122
click at [671, 222] on div at bounding box center [581, 222] width 324 height 122
click at [665, 226] on div at bounding box center [581, 222] width 324 height 122
click at [236, 416] on button "Reset" at bounding box center [238, 411] width 60 height 29
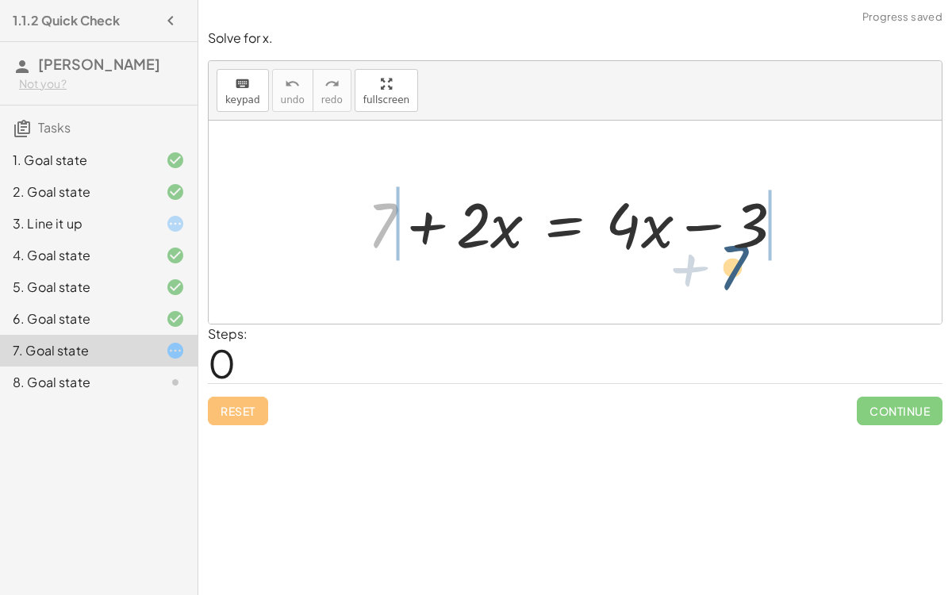
drag, startPoint x: 374, startPoint y: 231, endPoint x: 728, endPoint y: 272, distance: 356.2
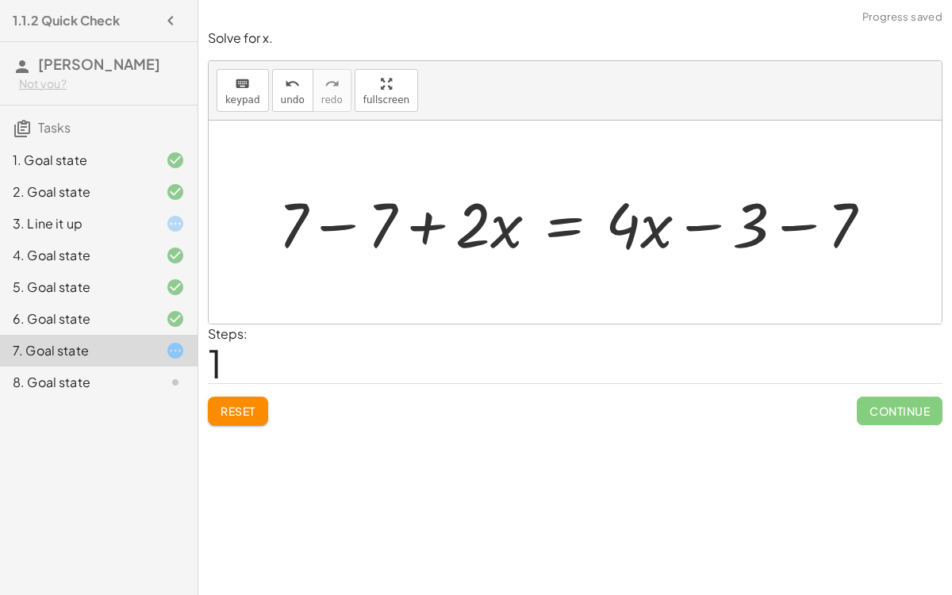
click at [777, 231] on div at bounding box center [581, 223] width 622 height 82
click at [339, 225] on div at bounding box center [545, 223] width 551 height 82
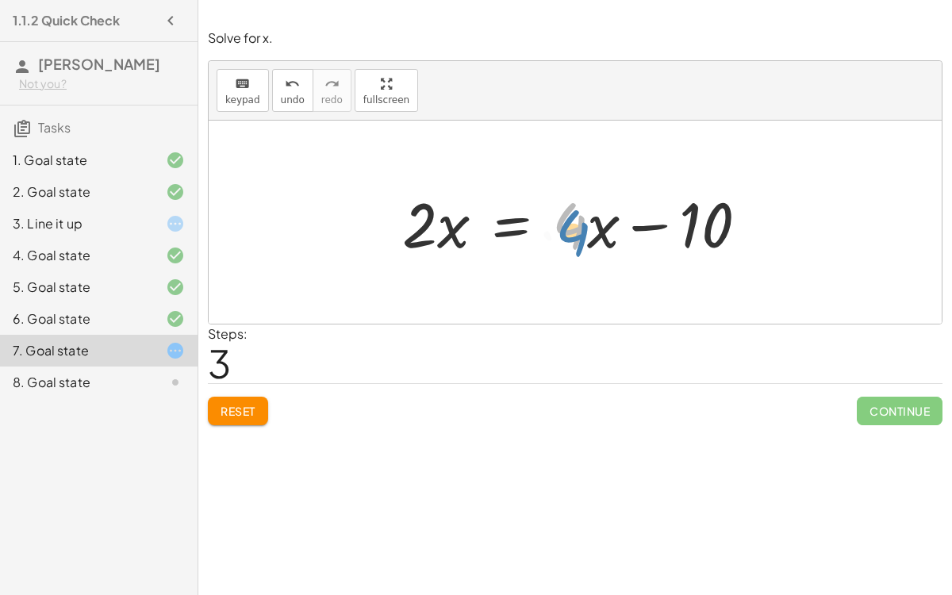
click at [566, 230] on div at bounding box center [581, 223] width 374 height 82
drag, startPoint x: 604, startPoint y: 227, endPoint x: 596, endPoint y: 245, distance: 20.2
click at [596, 245] on div at bounding box center [581, 223] width 374 height 82
drag, startPoint x: 575, startPoint y: 220, endPoint x: 588, endPoint y: 219, distance: 12.7
click at [588, 219] on div at bounding box center [575, 223] width 363 height 82
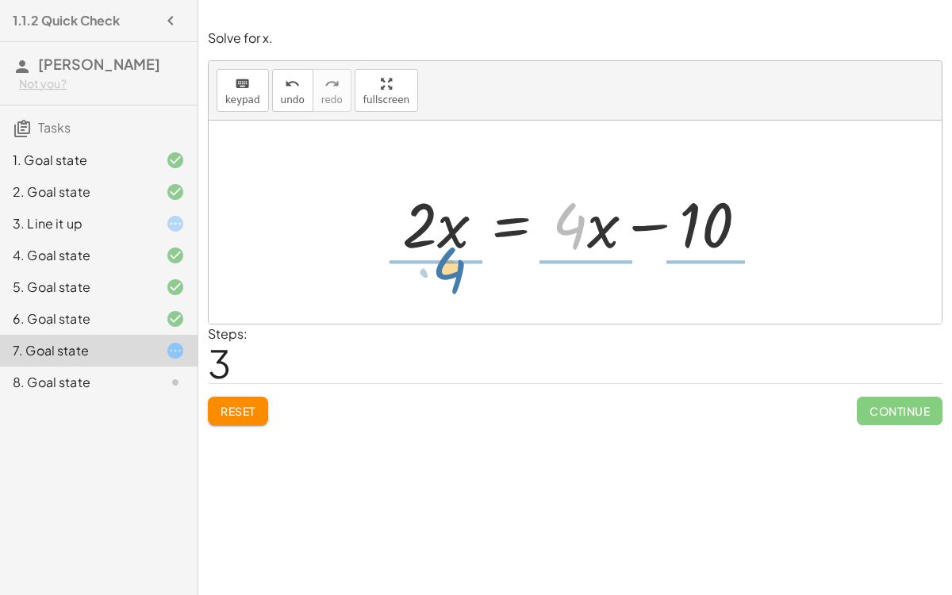
drag, startPoint x: 581, startPoint y: 225, endPoint x: 453, endPoint y: 271, distance: 136.5
click at [453, 271] on div "+ 7 + · 2 · x = + · 4 · x − 3 + 7 − 7 + · 2 · x = + · 4 · x − 3 − 7 + 7 − 7 + ·…" at bounding box center [575, 222] width 733 height 203
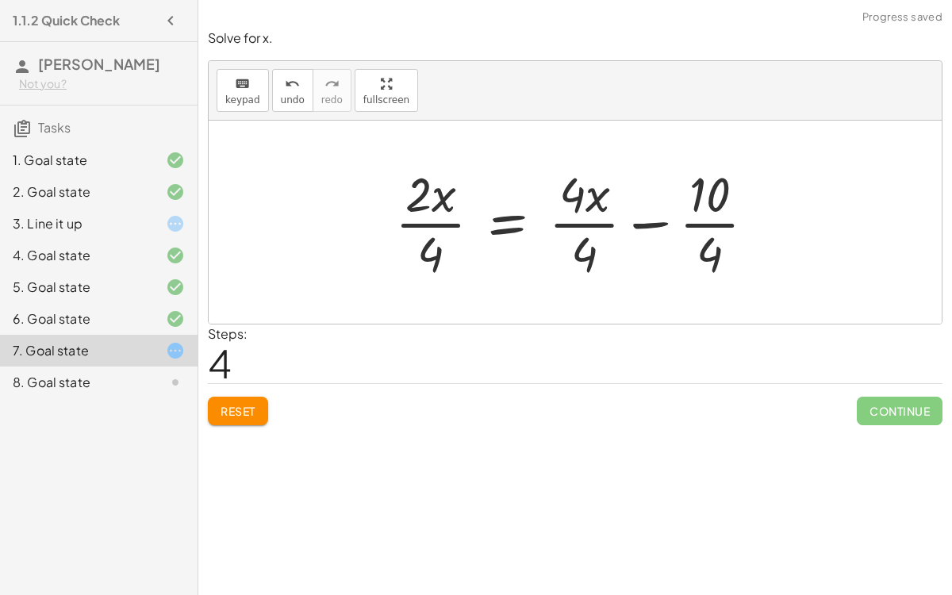
click at [424, 226] on div at bounding box center [581, 222] width 389 height 122
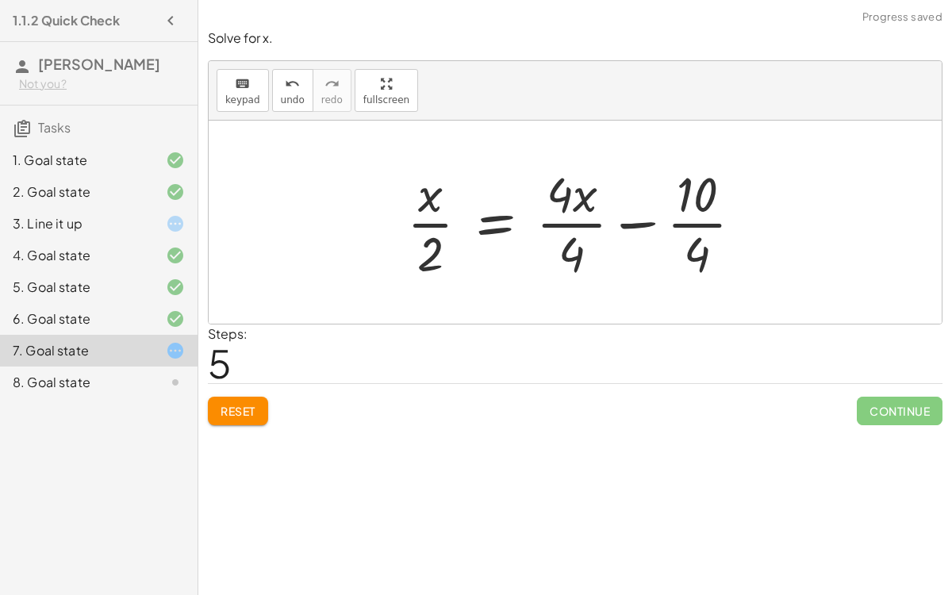
click at [565, 227] on div at bounding box center [581, 222] width 364 height 122
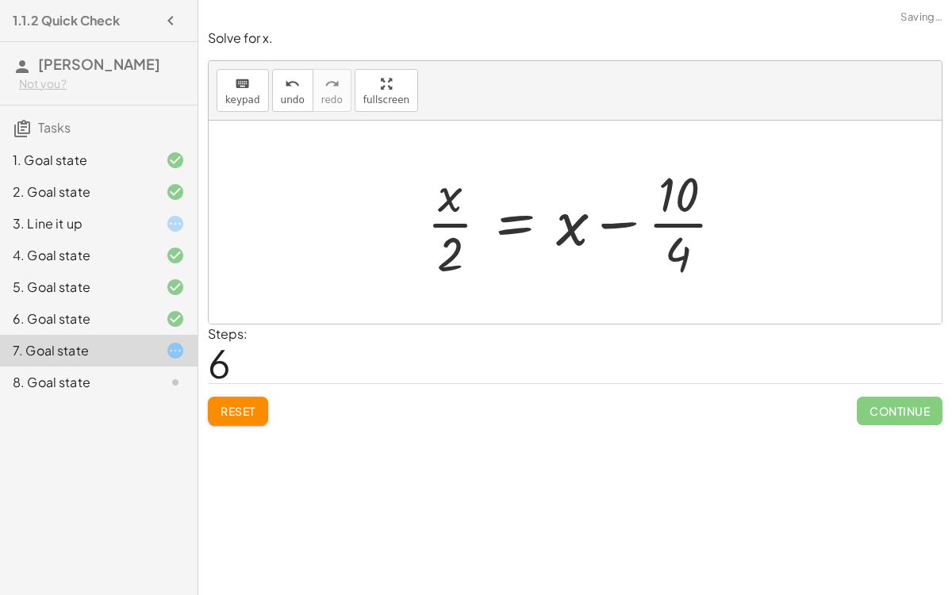
click at [655, 221] on div at bounding box center [581, 222] width 325 height 122
click at [654, 220] on div at bounding box center [575, 222] width 312 height 122
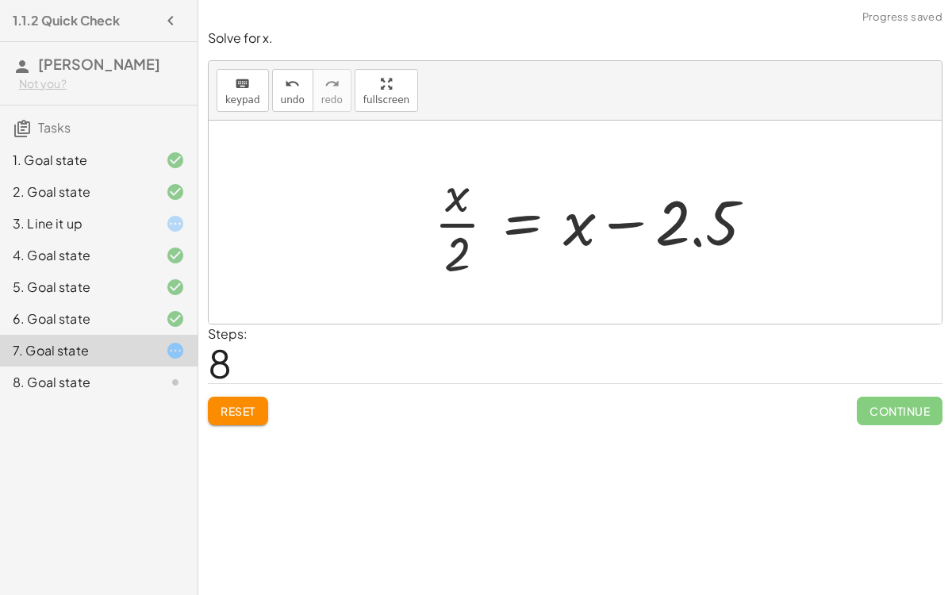
click at [618, 225] on div at bounding box center [600, 222] width 348 height 122
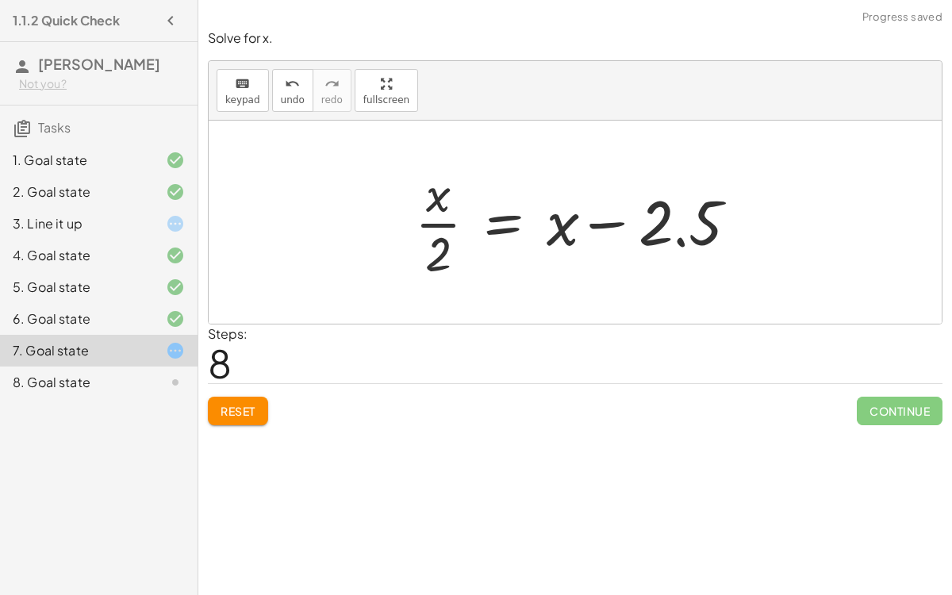
click at [616, 225] on div at bounding box center [581, 222] width 348 height 122
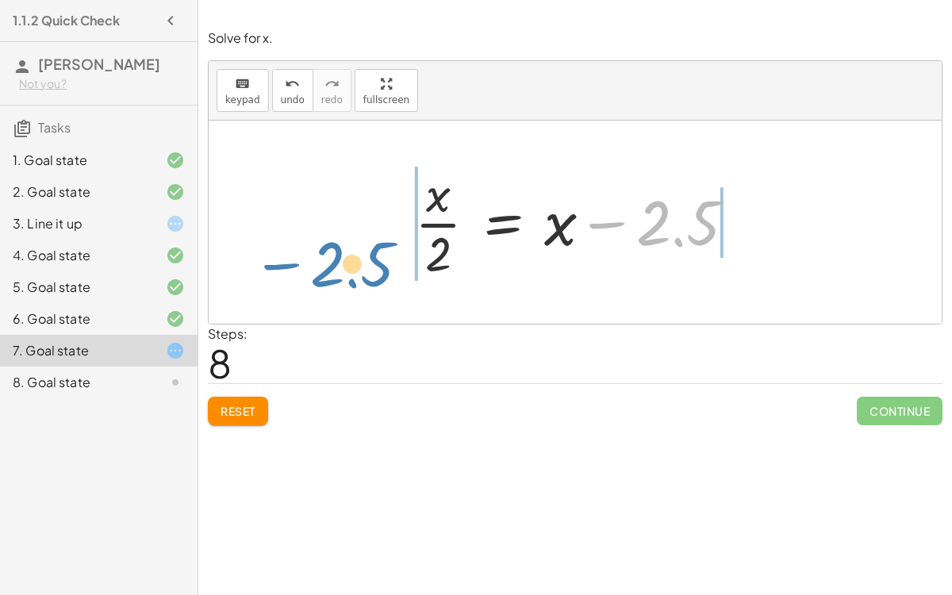
drag, startPoint x: 654, startPoint y: 224, endPoint x: 329, endPoint y: 265, distance: 326.9
click at [329, 265] on div "+ 7 + · 2 · x = + · 4 · x − 3 + 7 − 7 + · 2 · x = + · 4 · x − 3 − 7 + 7 − 7 + ·…" at bounding box center [575, 222] width 733 height 203
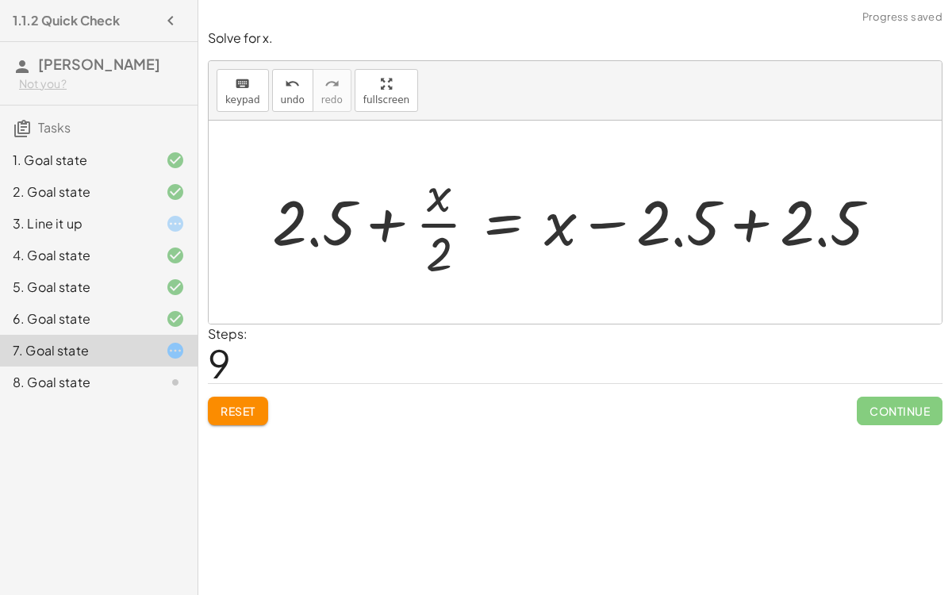
click at [383, 224] on div at bounding box center [581, 222] width 635 height 122
click at [742, 213] on div at bounding box center [581, 222] width 635 height 122
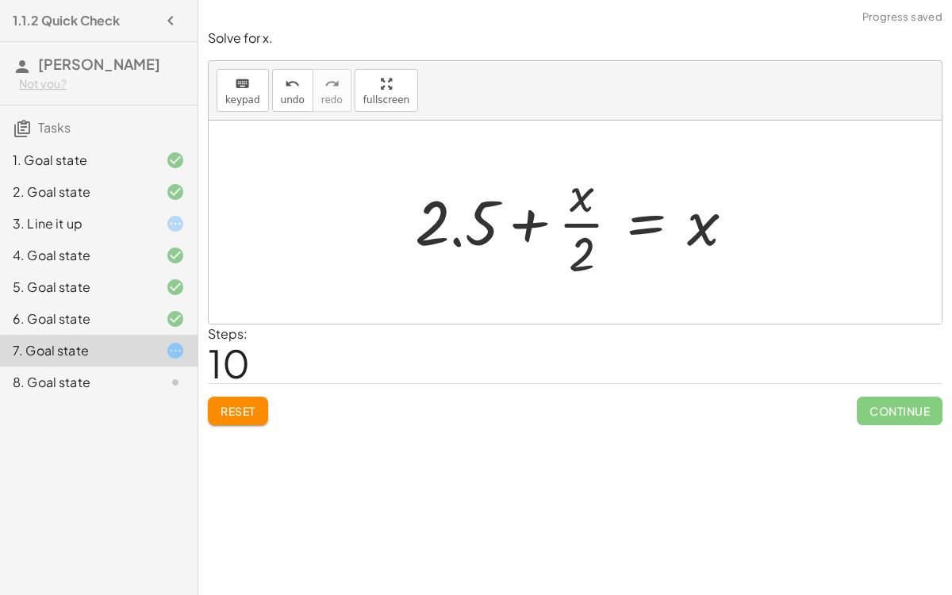
click at [524, 223] on div at bounding box center [581, 222] width 348 height 122
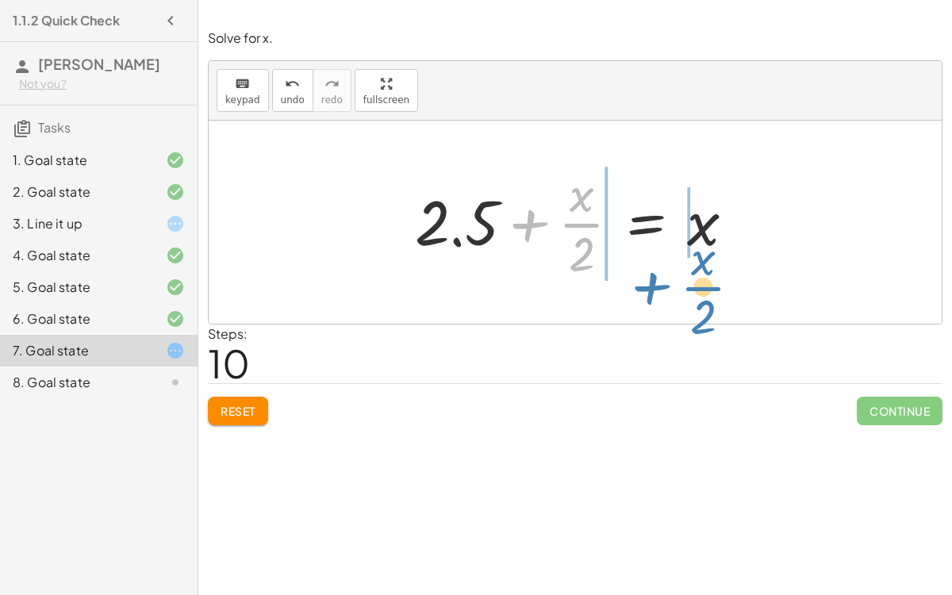
drag, startPoint x: 572, startPoint y: 224, endPoint x: 693, endPoint y: 286, distance: 136.2
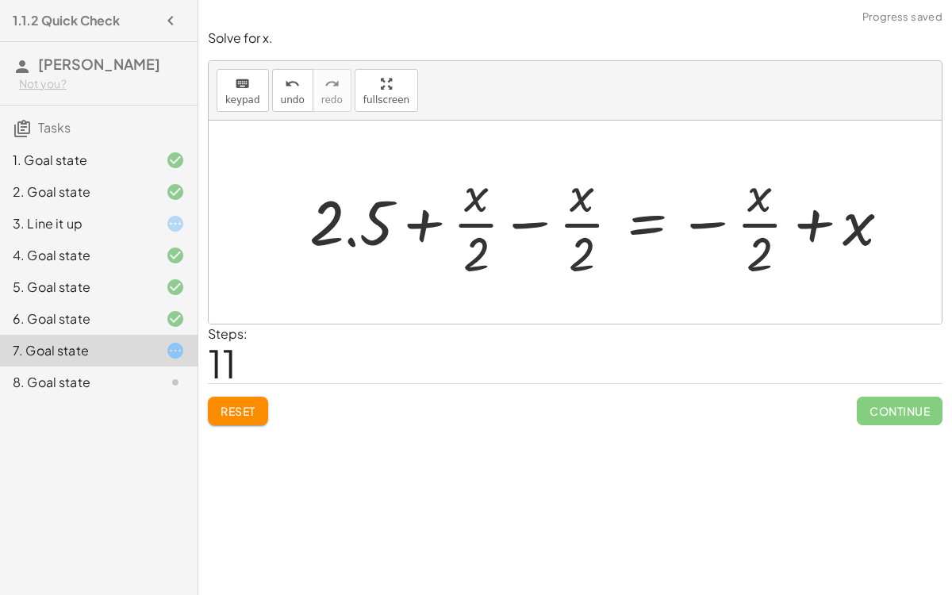
click at [712, 224] on div at bounding box center [605, 222] width 609 height 122
click at [807, 224] on div at bounding box center [605, 222] width 609 height 122
click at [529, 225] on div at bounding box center [605, 222] width 609 height 122
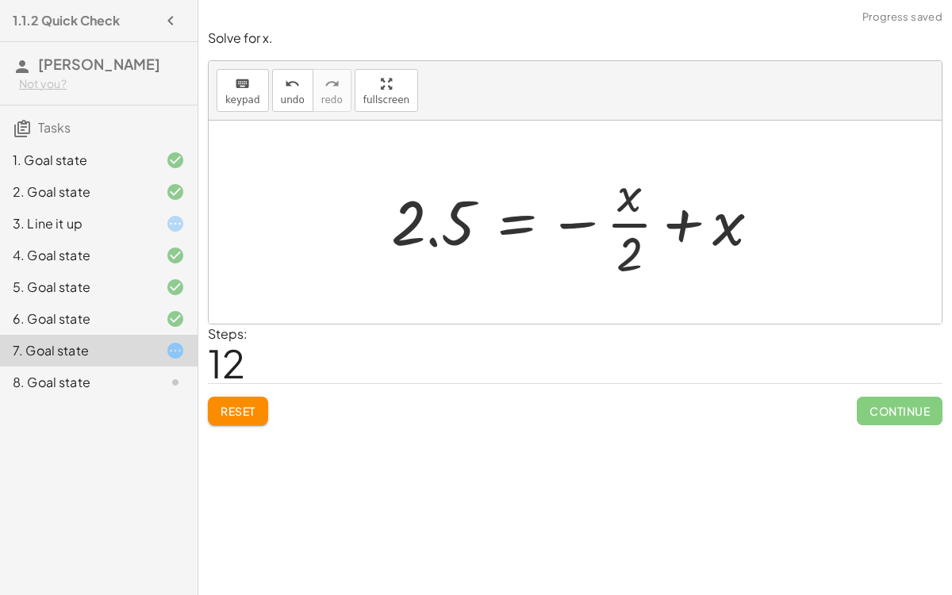
click at [589, 221] on div at bounding box center [581, 222] width 397 height 122
click at [680, 229] on div at bounding box center [581, 222] width 397 height 122
drag, startPoint x: 712, startPoint y: 231, endPoint x: 622, endPoint y: 210, distance: 92.0
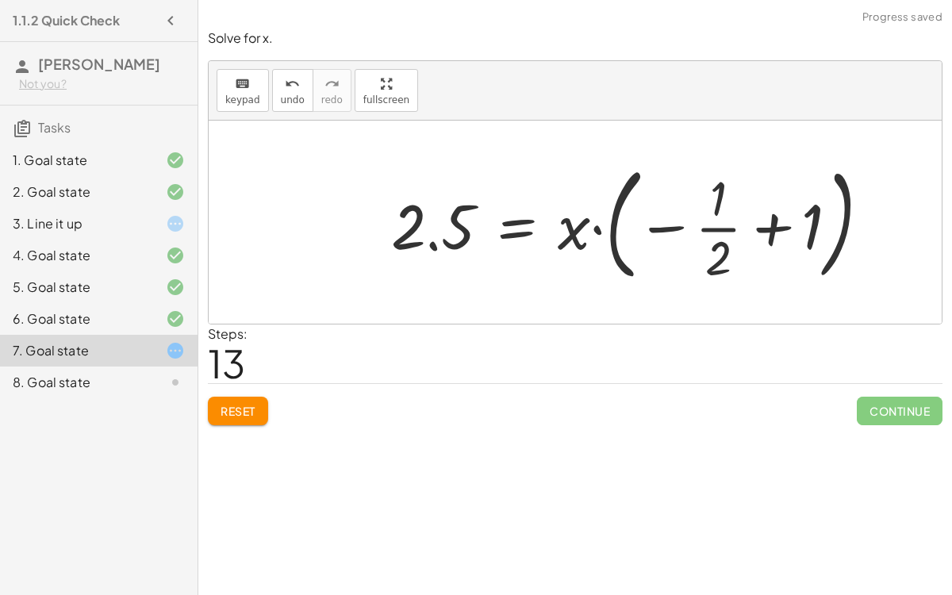
click at [570, 232] on div at bounding box center [637, 222] width 508 height 132
click at [597, 225] on div at bounding box center [637, 222] width 508 height 132
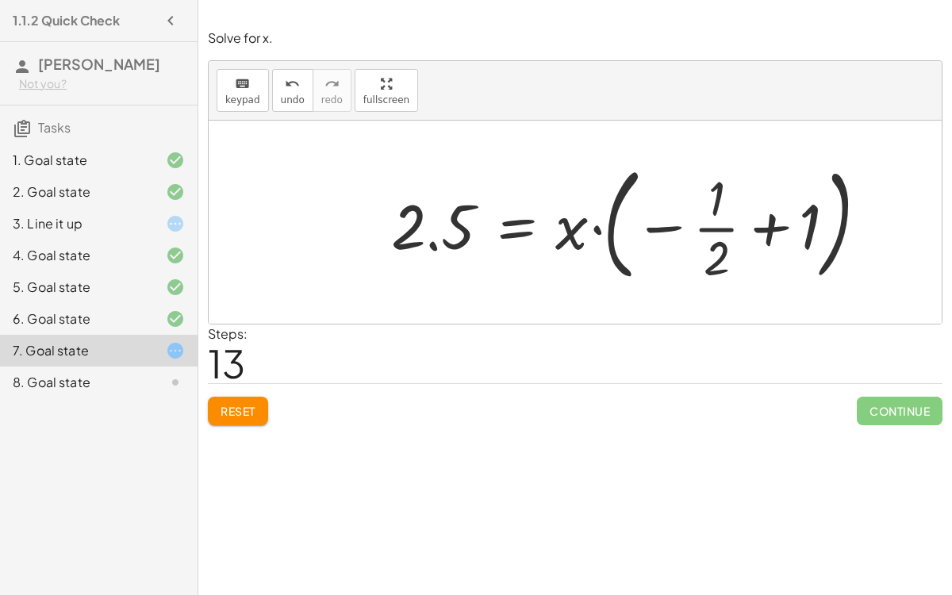
click at [616, 236] on div at bounding box center [637, 222] width 508 height 132
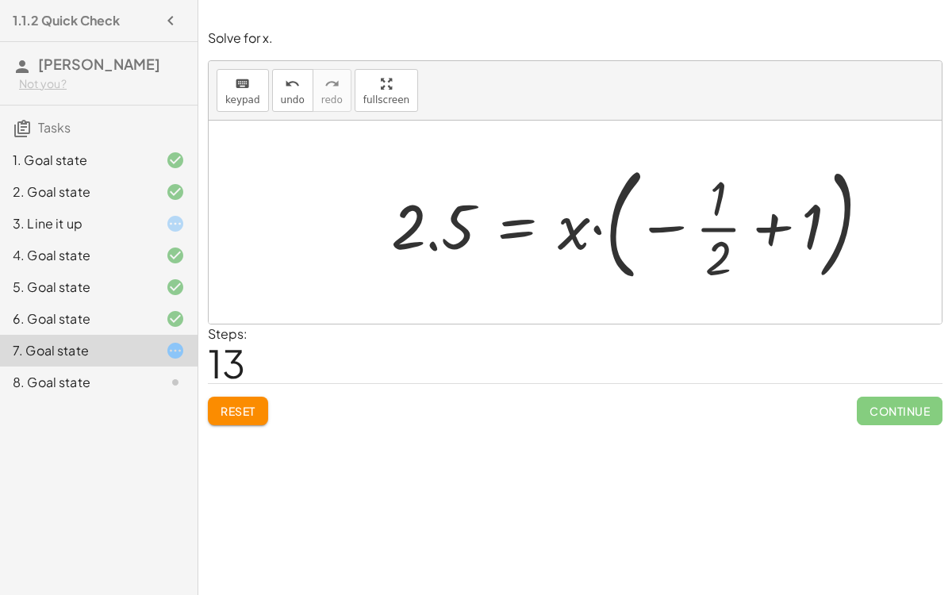
click at [772, 217] on div at bounding box center [637, 222] width 508 height 132
click at [677, 225] on div at bounding box center [637, 222] width 508 height 132
drag, startPoint x: 677, startPoint y: 225, endPoint x: 769, endPoint y: 233, distance: 92.4
click at [769, 233] on div at bounding box center [637, 222] width 508 height 132
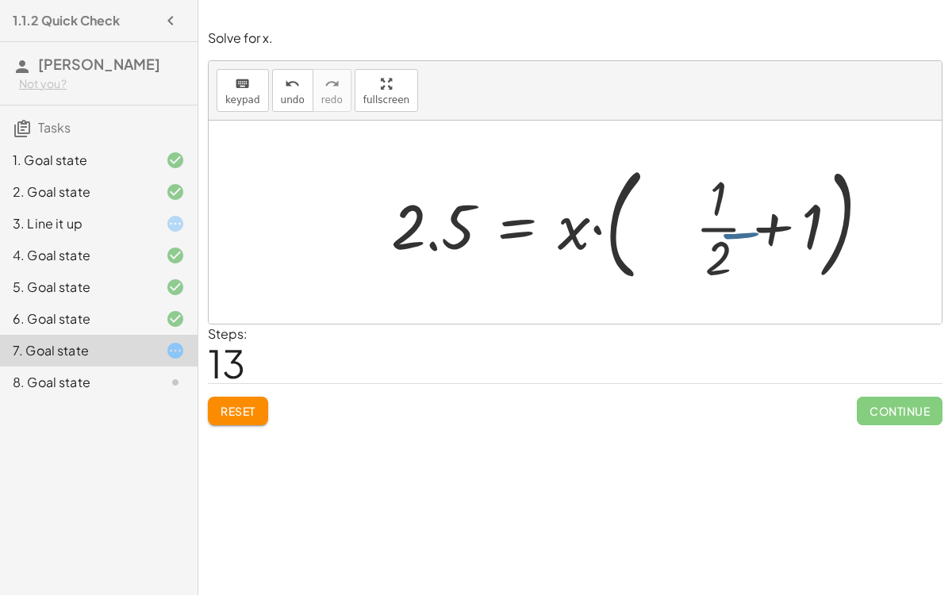
click at [769, 233] on div at bounding box center [637, 222] width 508 height 132
click at [769, 233] on div at bounding box center [663, 222] width 560 height 132
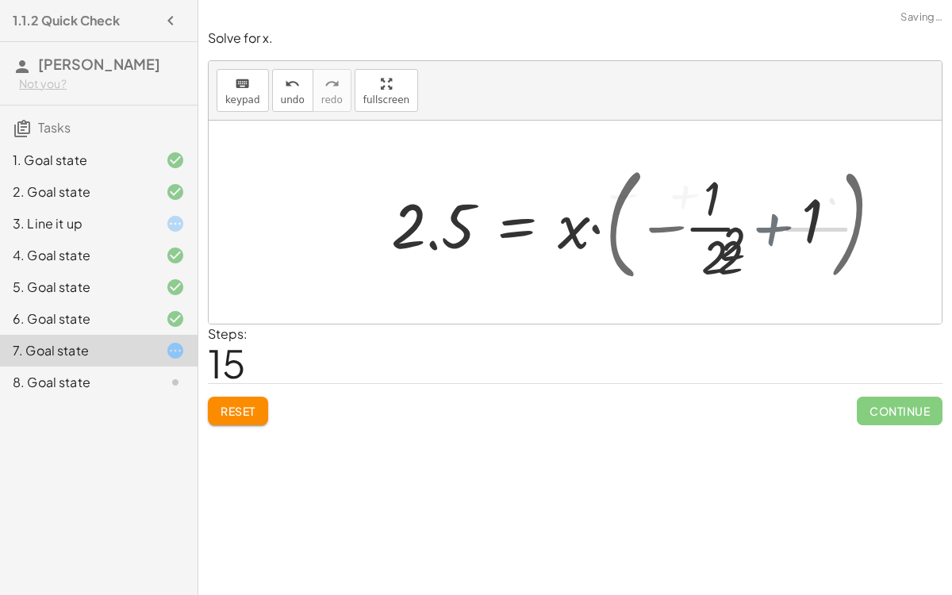
click at [769, 233] on div at bounding box center [594, 222] width 422 height 122
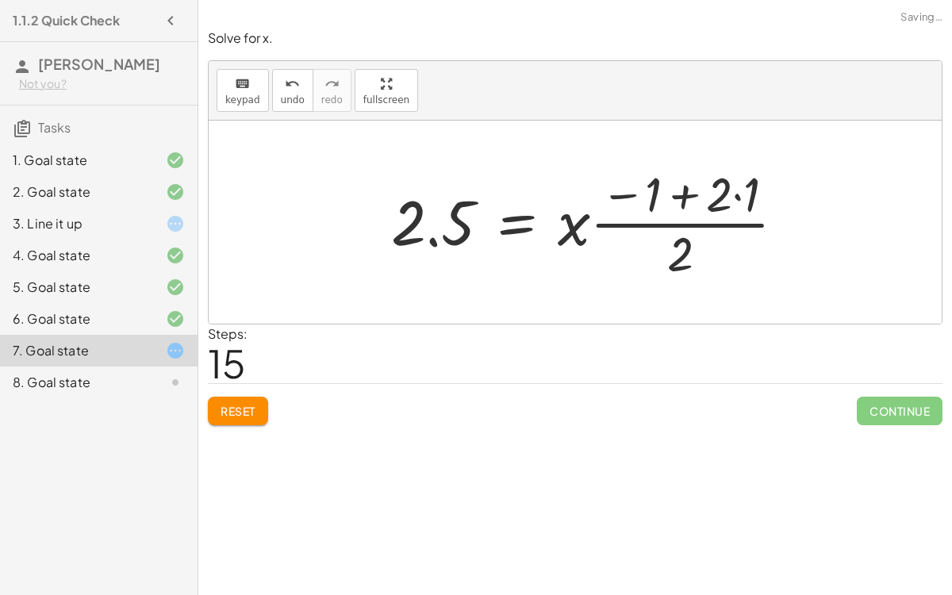
click at [709, 221] on div at bounding box center [594, 222] width 422 height 122
click at [688, 222] on div at bounding box center [594, 222] width 422 height 122
click at [695, 230] on div at bounding box center [594, 222] width 422 height 122
click at [578, 222] on div at bounding box center [594, 222] width 422 height 122
click at [264, 400] on button "Reset" at bounding box center [238, 411] width 60 height 29
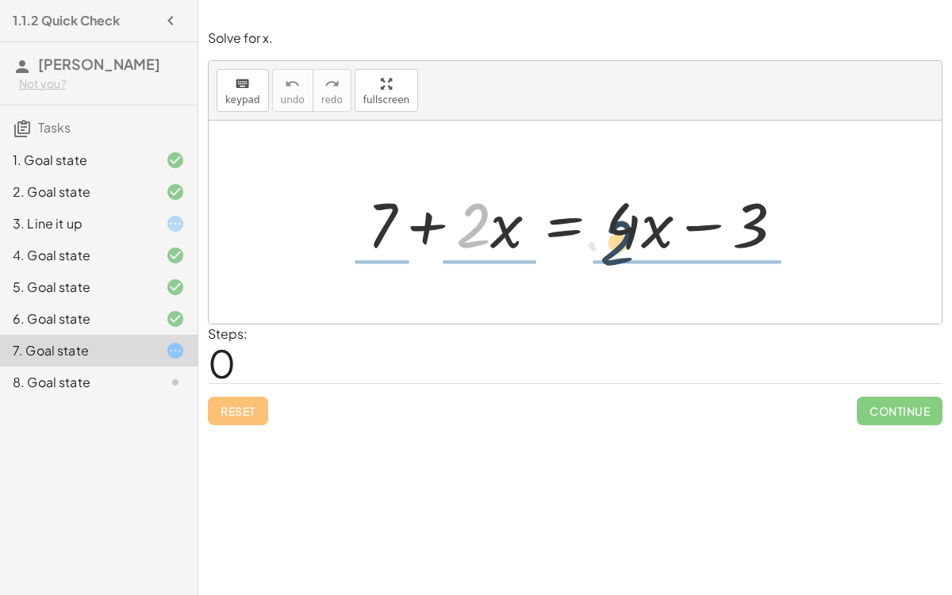
drag, startPoint x: 478, startPoint y: 235, endPoint x: 633, endPoint y: 255, distance: 156.8
click at [633, 255] on div at bounding box center [581, 223] width 445 height 82
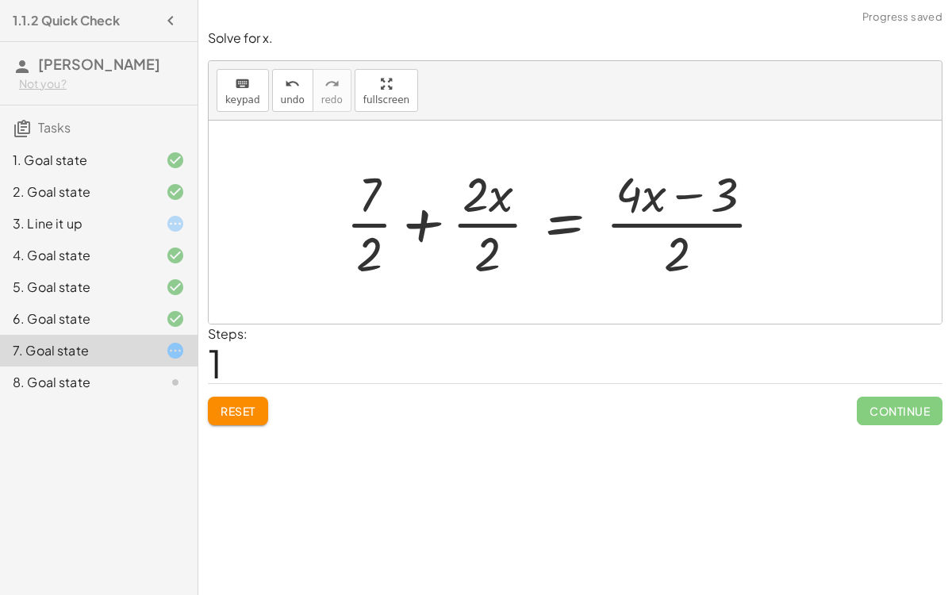
click at [663, 222] on div at bounding box center [561, 222] width 446 height 122
click at [491, 227] on div at bounding box center [561, 222] width 446 height 122
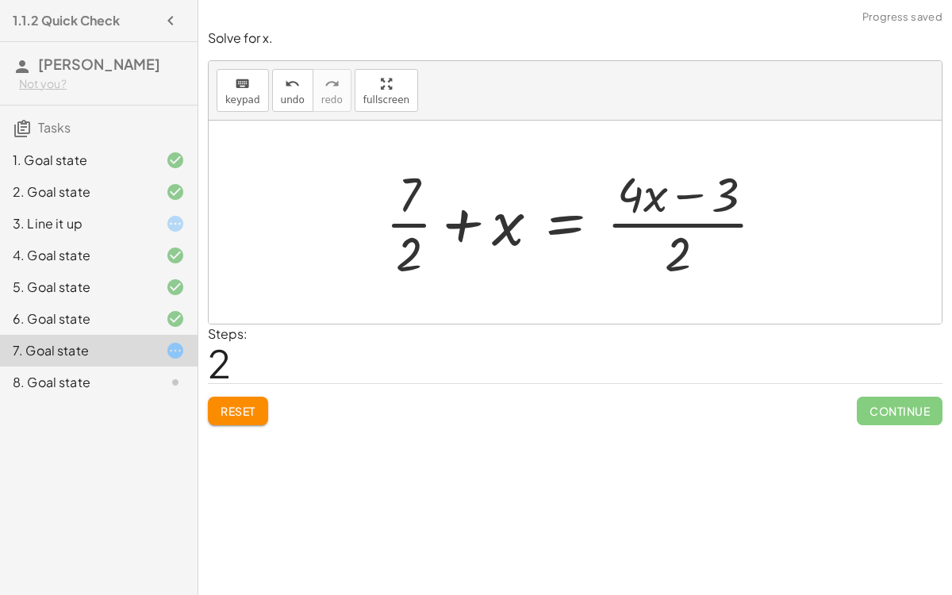
click at [416, 221] on div at bounding box center [582, 222] width 408 height 122
click at [418, 225] on div at bounding box center [582, 222] width 408 height 122
click at [396, 231] on div at bounding box center [582, 222] width 408 height 122
click at [637, 222] on div at bounding box center [562, 222] width 446 height 122
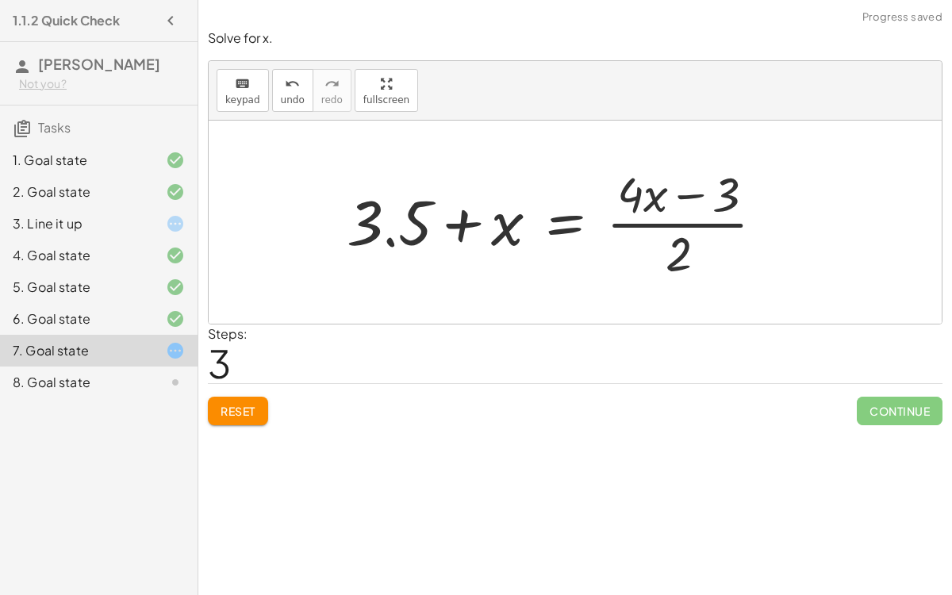
click at [637, 222] on div at bounding box center [562, 222] width 446 height 122
click at [638, 222] on div at bounding box center [562, 222] width 446 height 122
click at [682, 250] on div at bounding box center [562, 222] width 446 height 122
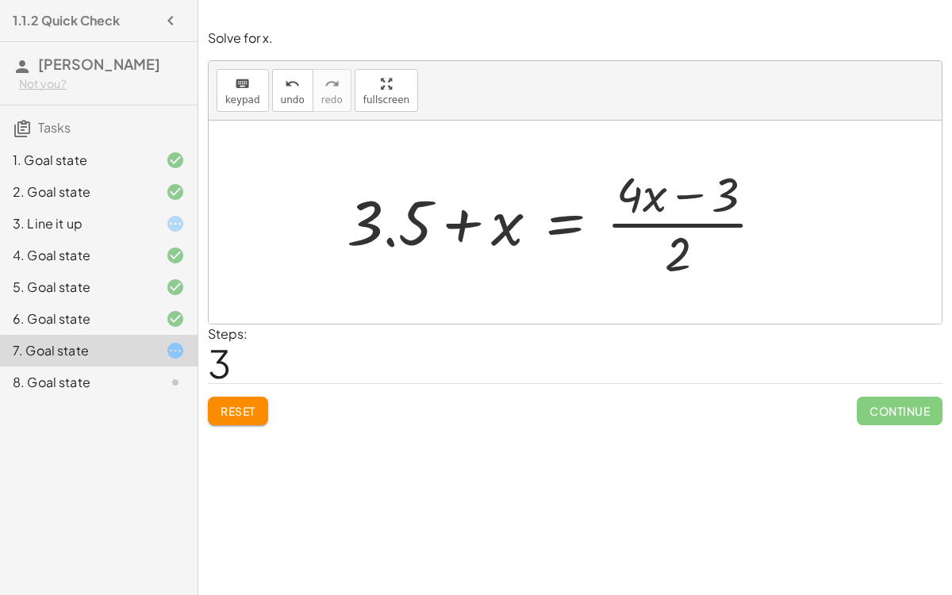
click at [684, 251] on div at bounding box center [562, 222] width 446 height 122
click at [722, 191] on div at bounding box center [562, 222] width 446 height 122
click at [693, 197] on div at bounding box center [562, 222] width 446 height 122
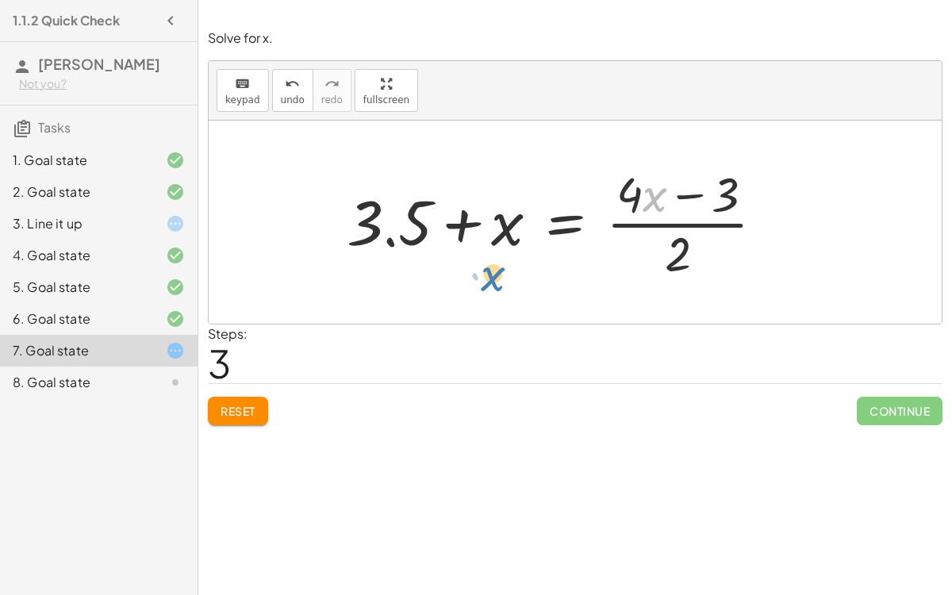
drag, startPoint x: 645, startPoint y: 200, endPoint x: 485, endPoint y: 267, distance: 172.8
click at [485, 267] on div at bounding box center [562, 222] width 446 height 122
drag, startPoint x: 623, startPoint y: 187, endPoint x: 339, endPoint y: 270, distance: 295.7
click at [339, 270] on div at bounding box center [562, 222] width 446 height 122
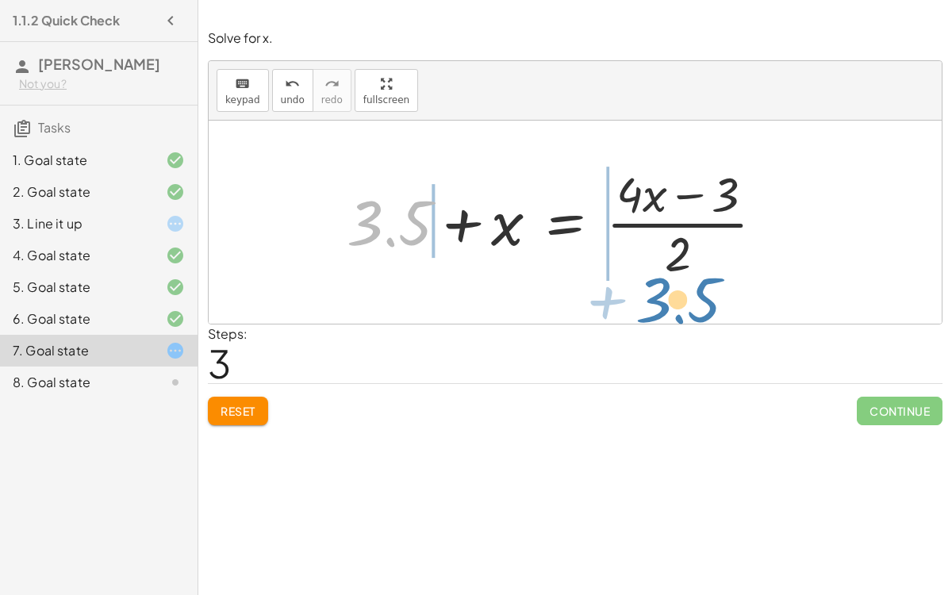
drag, startPoint x: 370, startPoint y: 231, endPoint x: 658, endPoint y: 309, distance: 298.2
click at [658, 309] on div "+ 7 + · 2 · x = + · 4 · x − 3 + · 7 · 2 + · 2 · x · 2 = · ( + · 4 · x − 3 ) · 2…" at bounding box center [575, 222] width 733 height 203
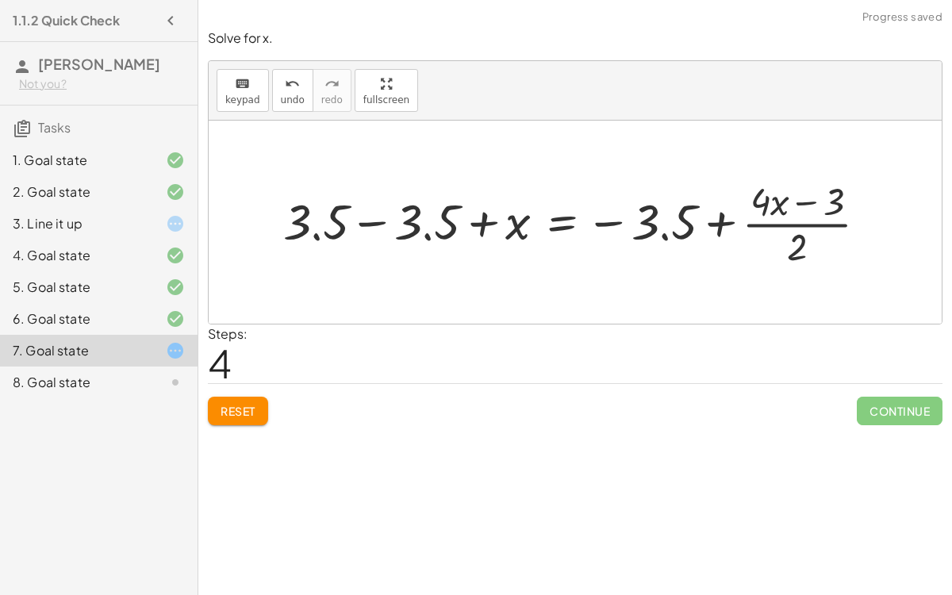
click at [359, 222] on div at bounding box center [581, 223] width 612 height 96
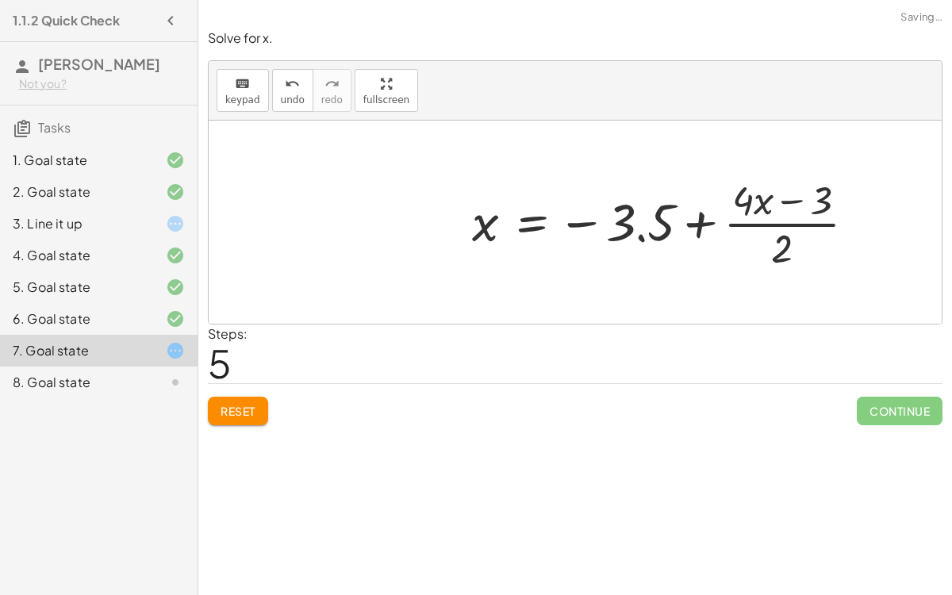
click at [613, 224] on div at bounding box center [698, 222] width 495 height 122
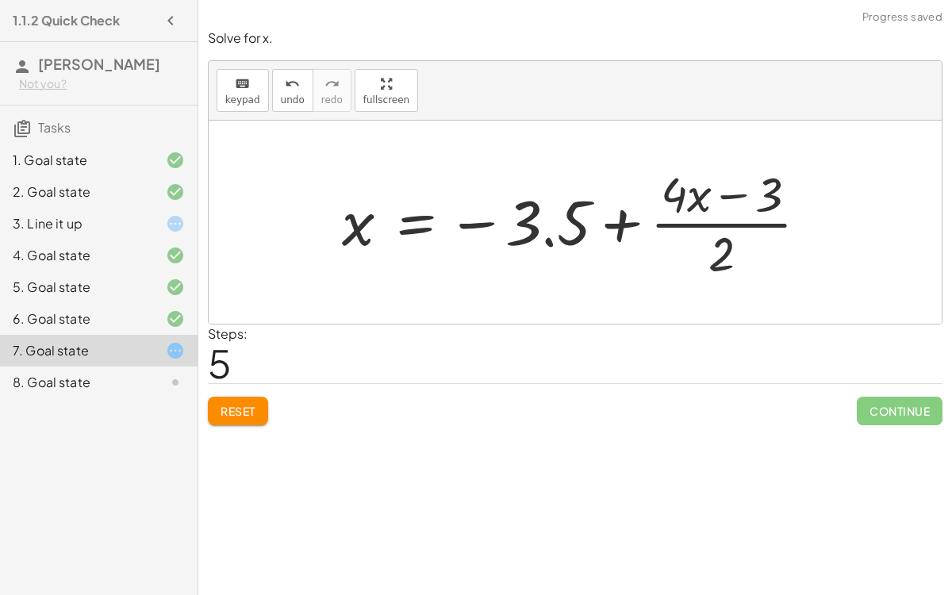
click at [484, 221] on div at bounding box center [581, 222] width 495 height 122
click at [614, 223] on div at bounding box center [581, 222] width 495 height 122
click at [707, 192] on div at bounding box center [581, 222] width 495 height 122
click at [612, 215] on div at bounding box center [581, 222] width 495 height 122
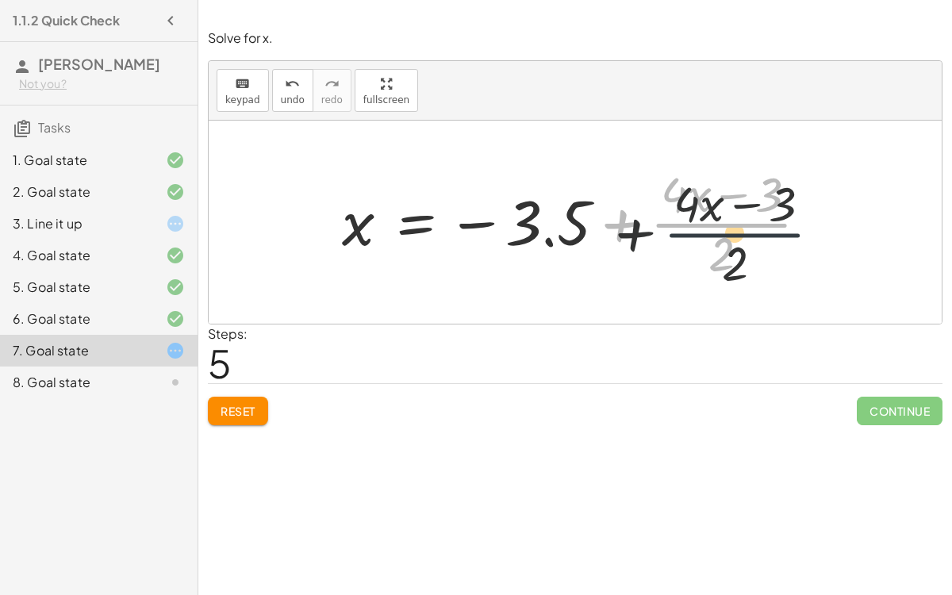
drag, startPoint x: 683, startPoint y: 221, endPoint x: 698, endPoint y: 233, distance: 19.2
click at [698, 233] on div at bounding box center [581, 222] width 495 height 122
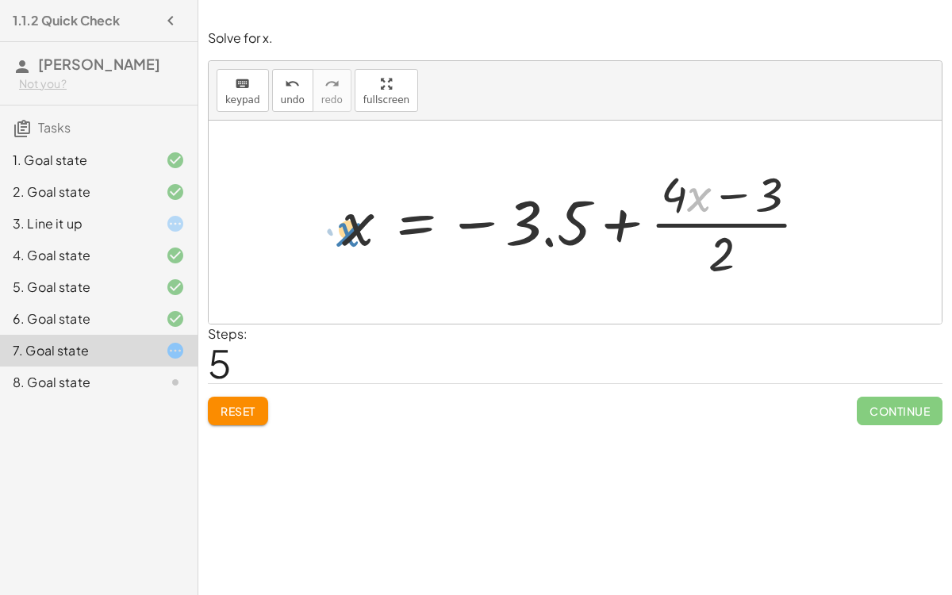
drag, startPoint x: 697, startPoint y: 200, endPoint x: 347, endPoint y: 230, distance: 351.1
click at [347, 230] on div at bounding box center [581, 222] width 495 height 122
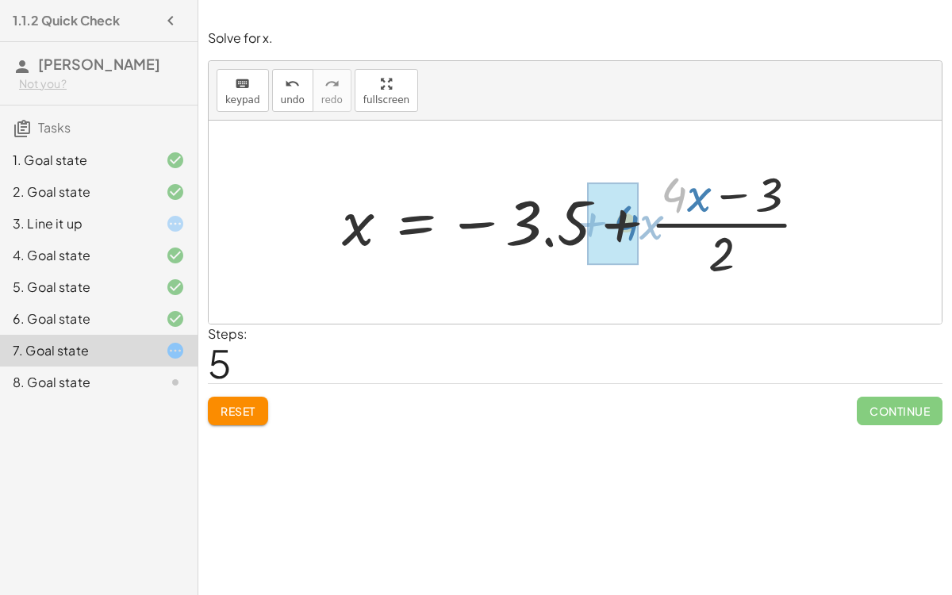
drag, startPoint x: 678, startPoint y: 190, endPoint x: 629, endPoint y: 216, distance: 55.7
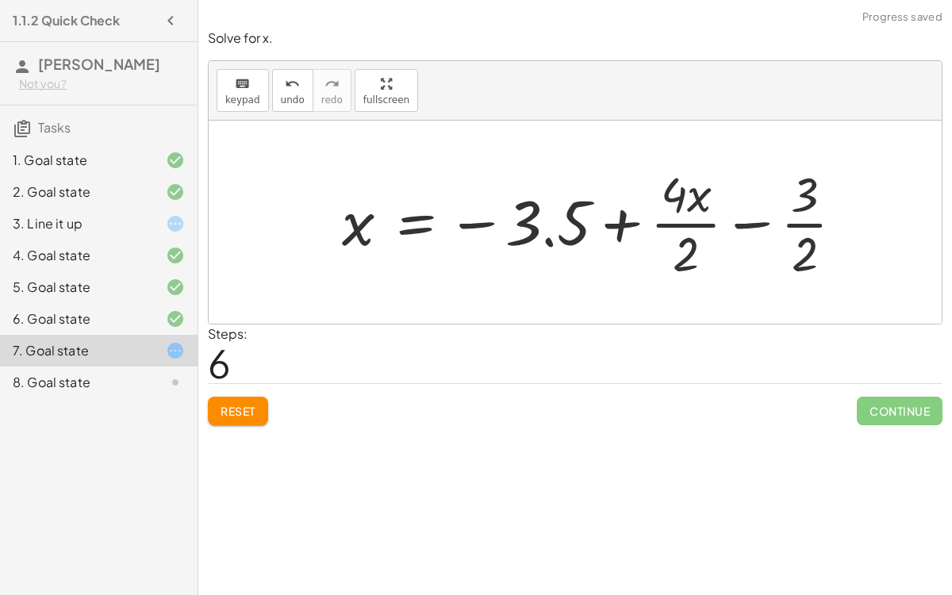
click at [669, 223] on div at bounding box center [599, 222] width 530 height 122
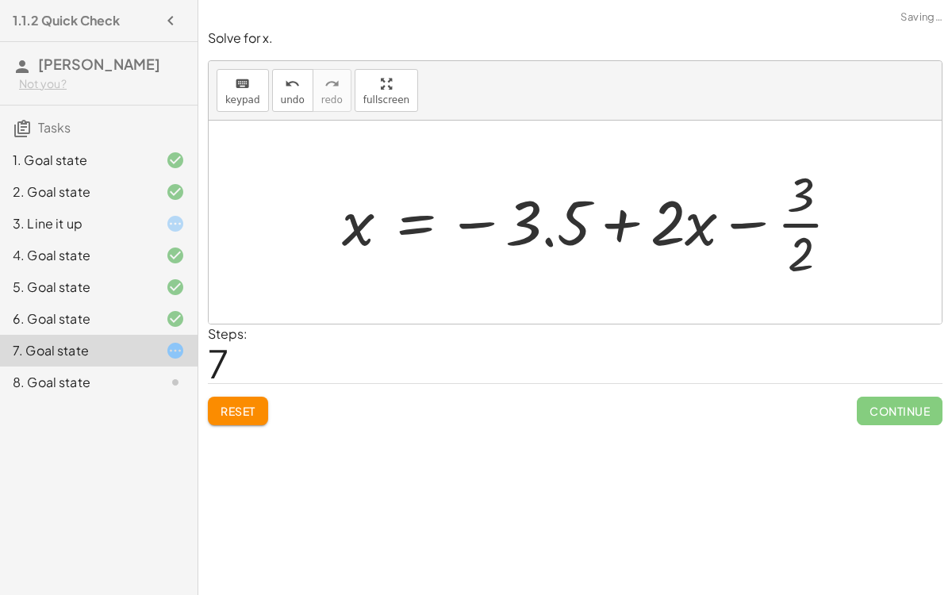
click at [737, 219] on div at bounding box center [597, 222] width 527 height 122
click at [799, 227] on div at bounding box center [597, 222] width 527 height 122
click at [798, 226] on div at bounding box center [597, 222] width 527 height 122
click at [799, 230] on div at bounding box center [597, 222] width 527 height 122
click at [799, 230] on div at bounding box center [609, 223] width 550 height 82
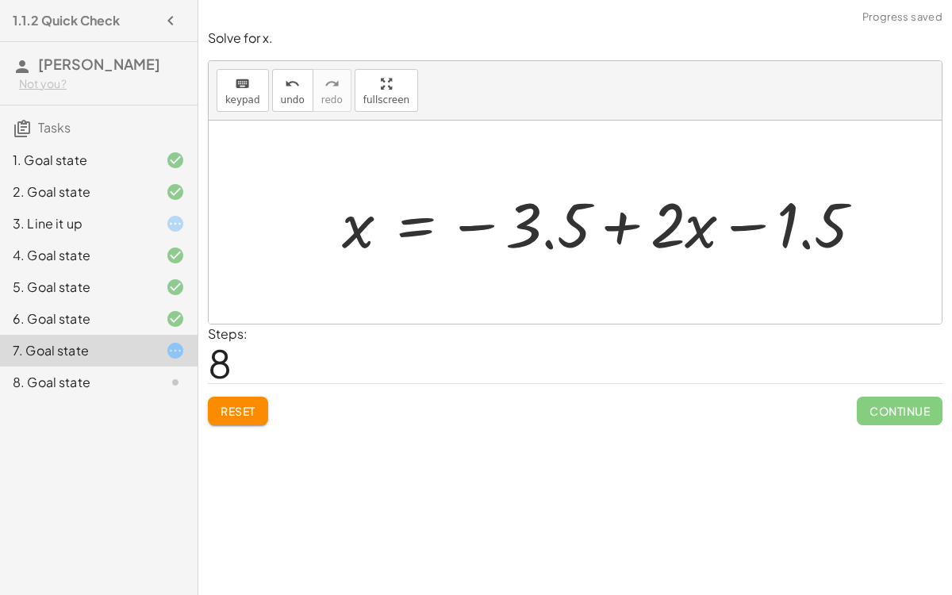
click at [688, 233] on div at bounding box center [609, 223] width 550 height 82
drag, startPoint x: 673, startPoint y: 219, endPoint x: 378, endPoint y: 253, distance: 297.0
click at [378, 253] on div at bounding box center [609, 223] width 550 height 82
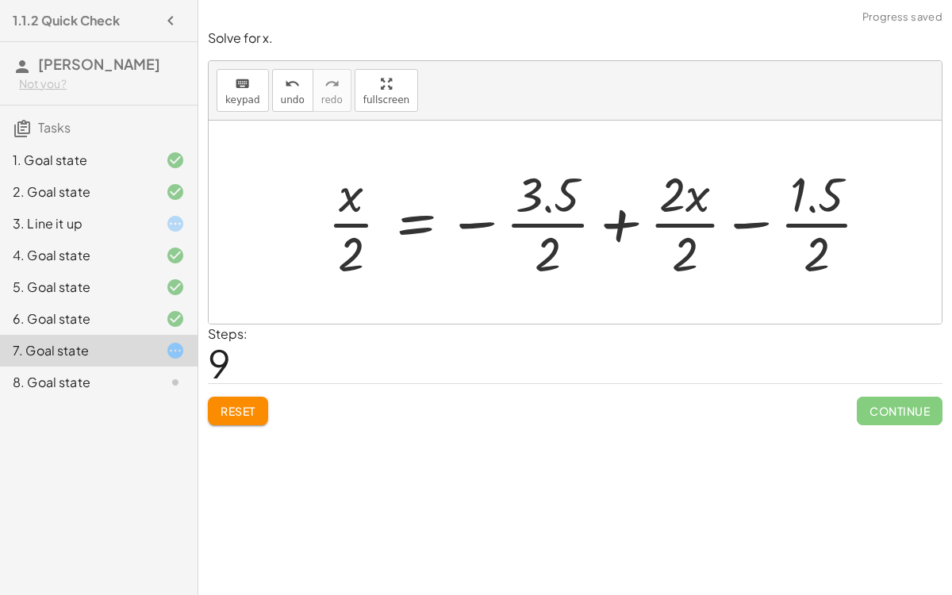
click at [693, 224] on div at bounding box center [605, 222] width 570 height 122
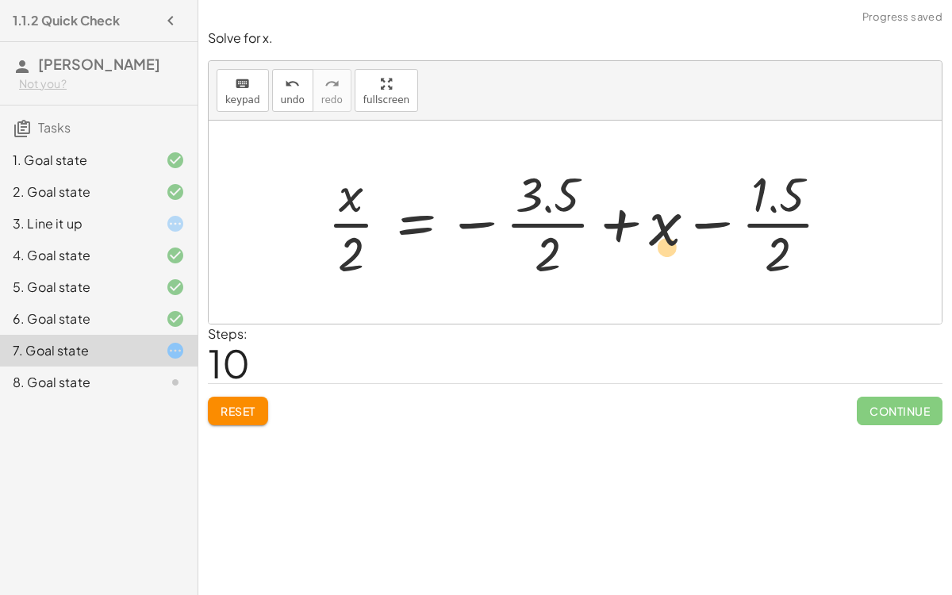
drag, startPoint x: 654, startPoint y: 232, endPoint x: 658, endPoint y: 258, distance: 25.7
click at [658, 258] on div at bounding box center [585, 222] width 531 height 122
click at [347, 223] on div at bounding box center [585, 222] width 531 height 122
drag, startPoint x: 660, startPoint y: 226, endPoint x: 312, endPoint y: 237, distance: 348.4
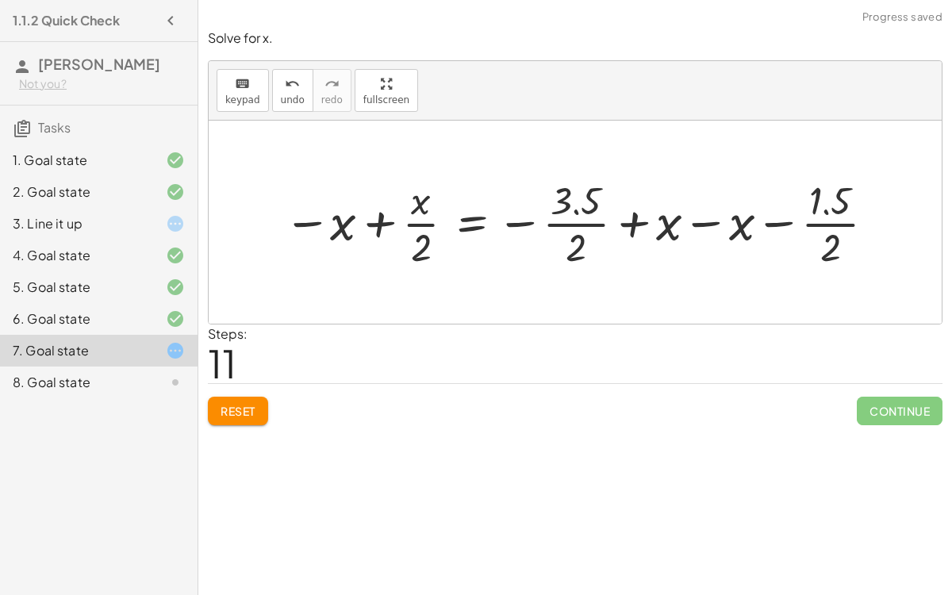
click at [365, 228] on div at bounding box center [581, 222] width 612 height 98
click at [312, 221] on div at bounding box center [581, 222] width 612 height 98
click at [314, 219] on div at bounding box center [581, 222] width 612 height 98
click at [313, 221] on div at bounding box center [581, 222] width 612 height 98
click at [694, 223] on div at bounding box center [581, 222] width 612 height 98
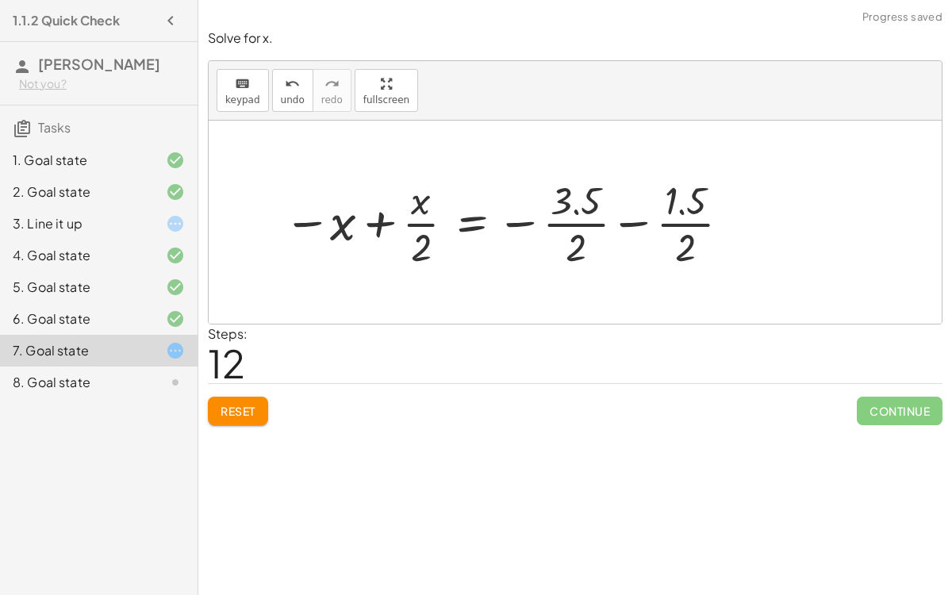
click at [394, 224] on div at bounding box center [508, 222] width 466 height 98
drag, startPoint x: 412, startPoint y: 218, endPoint x: 422, endPoint y: 234, distance: 18.9
click at [422, 234] on div at bounding box center [508, 222] width 466 height 98
drag, startPoint x: 414, startPoint y: 209, endPoint x: 347, endPoint y: 234, distance: 71.8
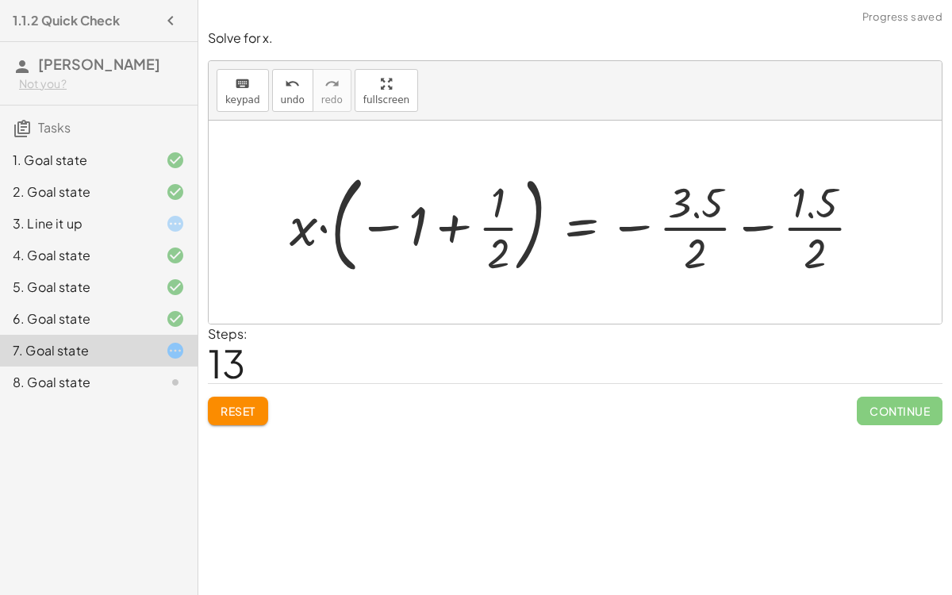
click at [339, 221] on div at bounding box center [582, 222] width 600 height 115
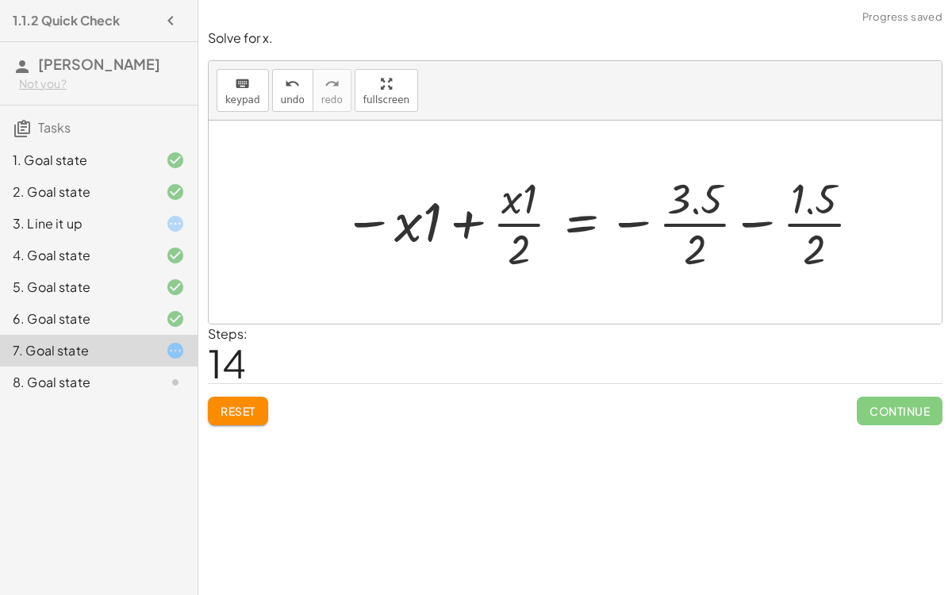
click at [512, 225] on div at bounding box center [604, 222] width 537 height 106
click at [224, 404] on span "Reset" at bounding box center [238, 411] width 35 height 14
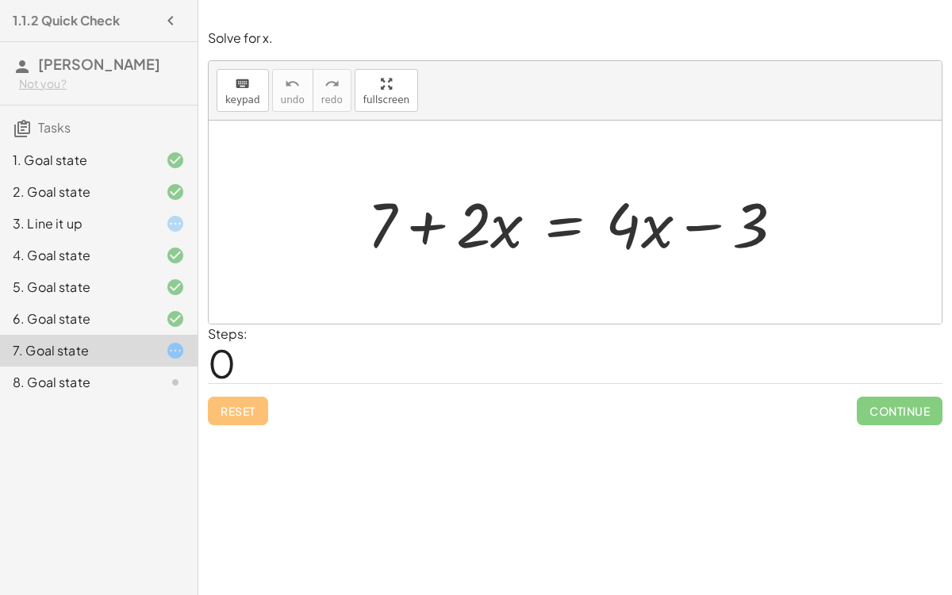
click at [569, 234] on div at bounding box center [581, 223] width 445 height 82
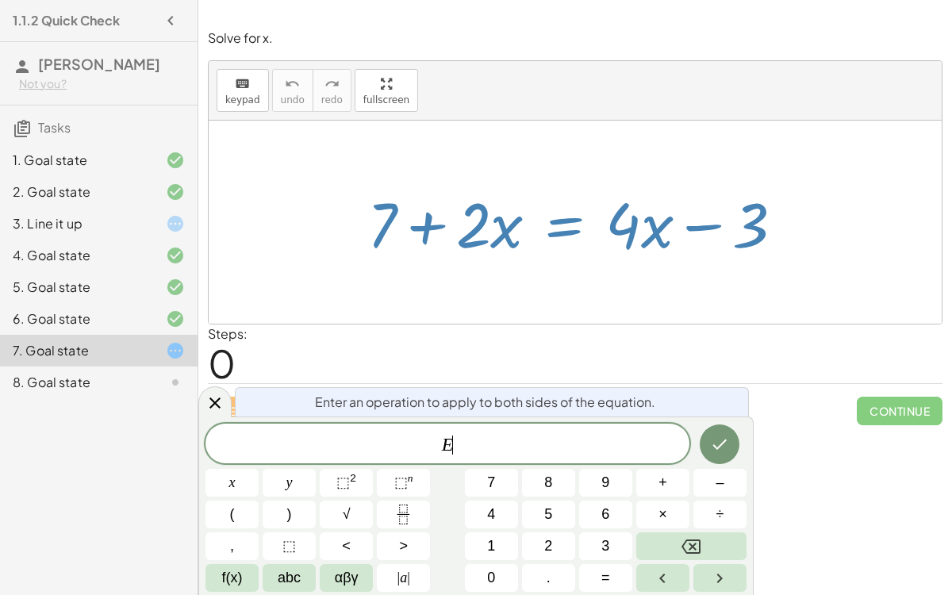
click at [725, 283] on div at bounding box center [575, 222] width 733 height 203
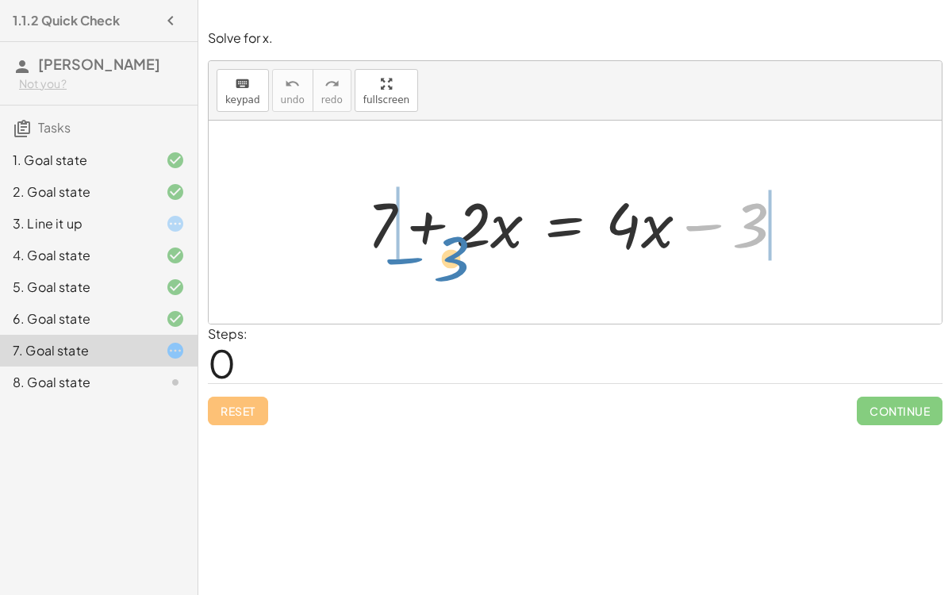
drag, startPoint x: 754, startPoint y: 223, endPoint x: 420, endPoint y: 263, distance: 335.5
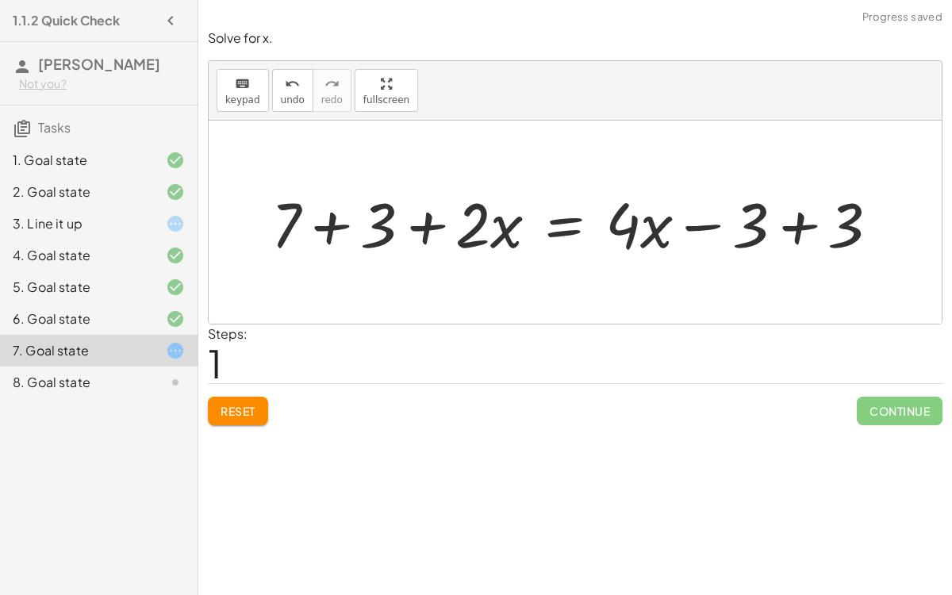
click at [320, 229] on div at bounding box center [581, 223] width 636 height 82
click at [779, 227] on div at bounding box center [617, 223] width 565 height 82
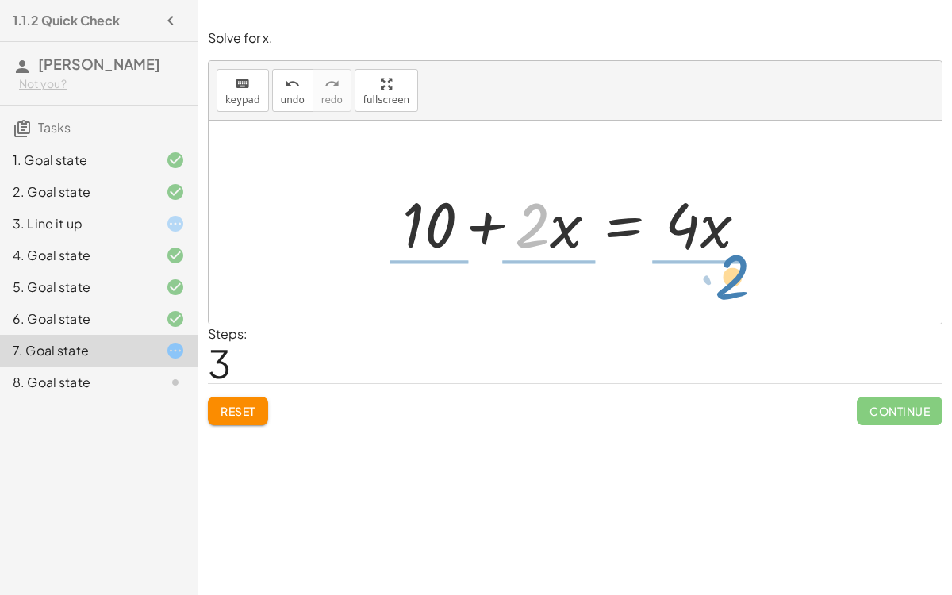
drag, startPoint x: 527, startPoint y: 236, endPoint x: 727, endPoint y: 287, distance: 206.4
click at [727, 287] on div "+ 7 + · 2 · x = + · 4 · x − 3 + 7 + 3 + · 2 · x = + · 4 · x − 3 + 3 + 10 + · 2 …" at bounding box center [575, 222] width 733 height 203
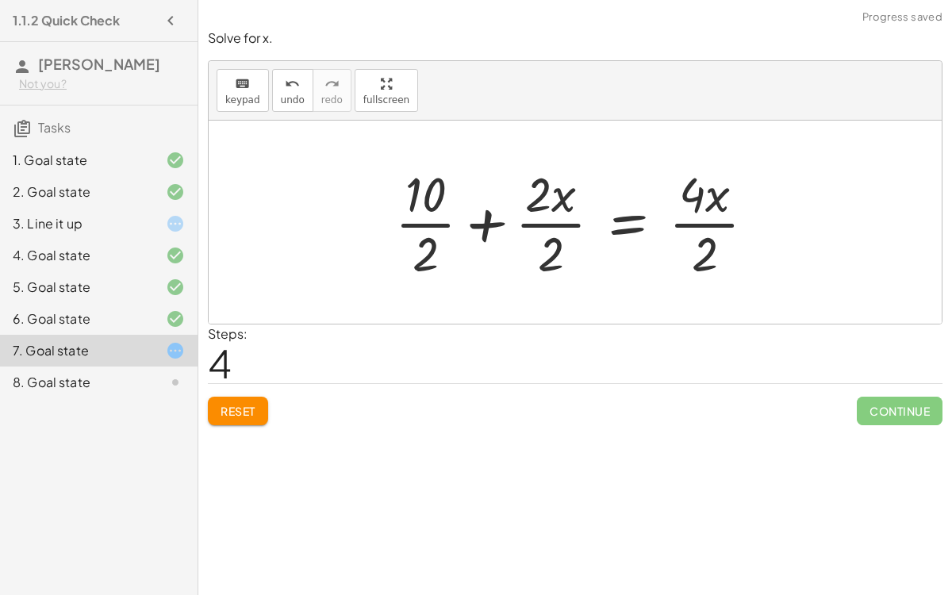
click at [538, 217] on div at bounding box center [581, 222] width 389 height 122
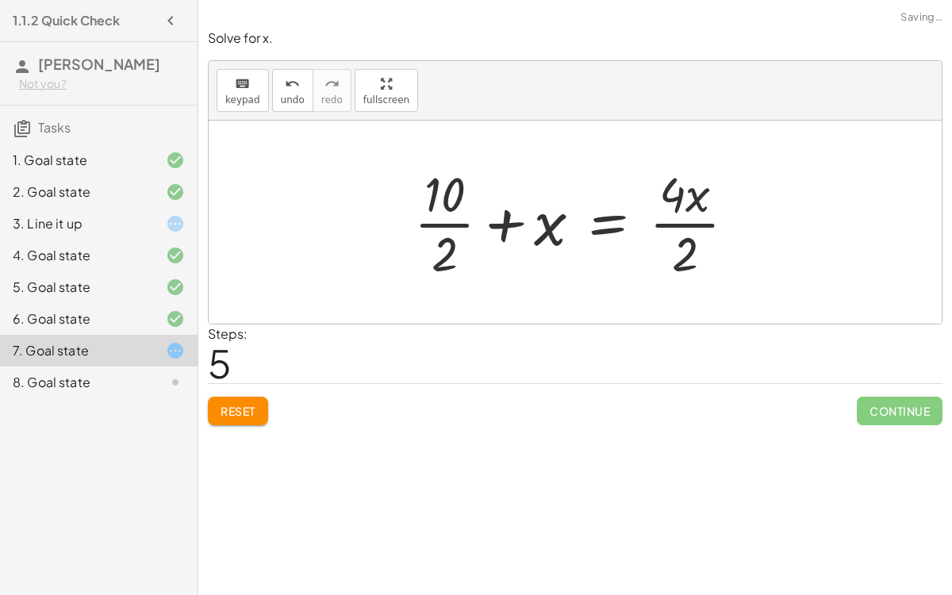
click at [701, 221] on div at bounding box center [581, 222] width 350 height 122
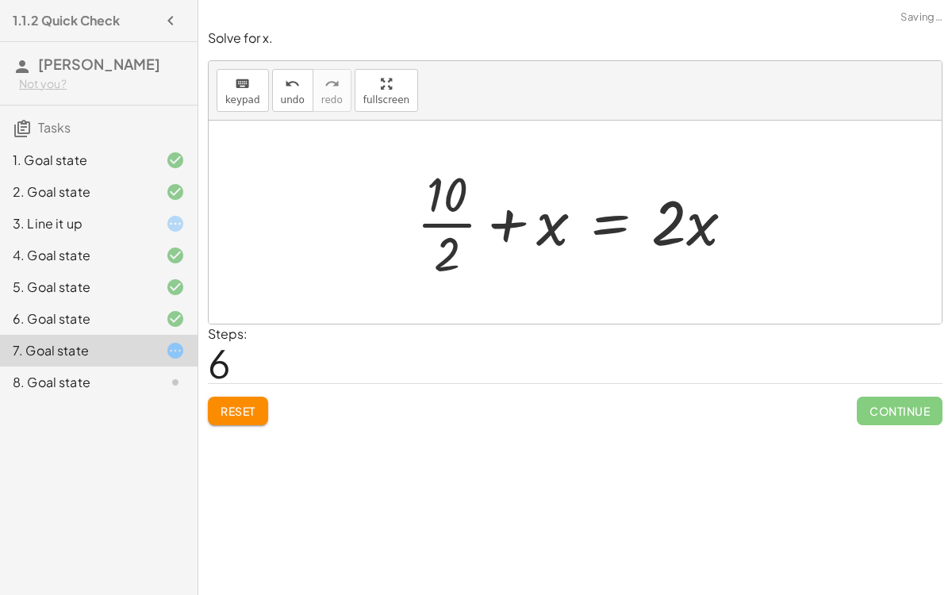
click at [455, 217] on div at bounding box center [581, 222] width 346 height 122
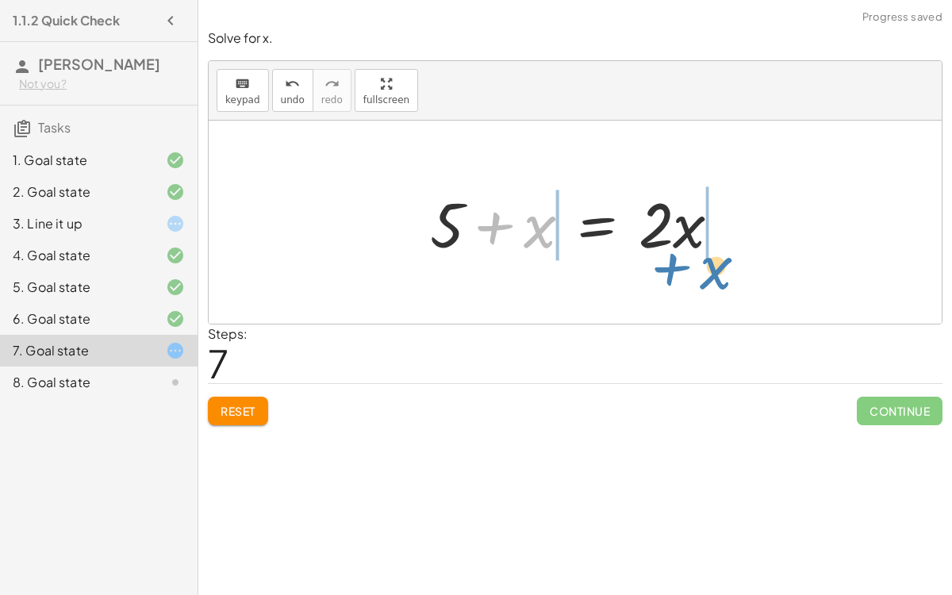
drag, startPoint x: 535, startPoint y: 235, endPoint x: 729, endPoint y: 266, distance: 196.0
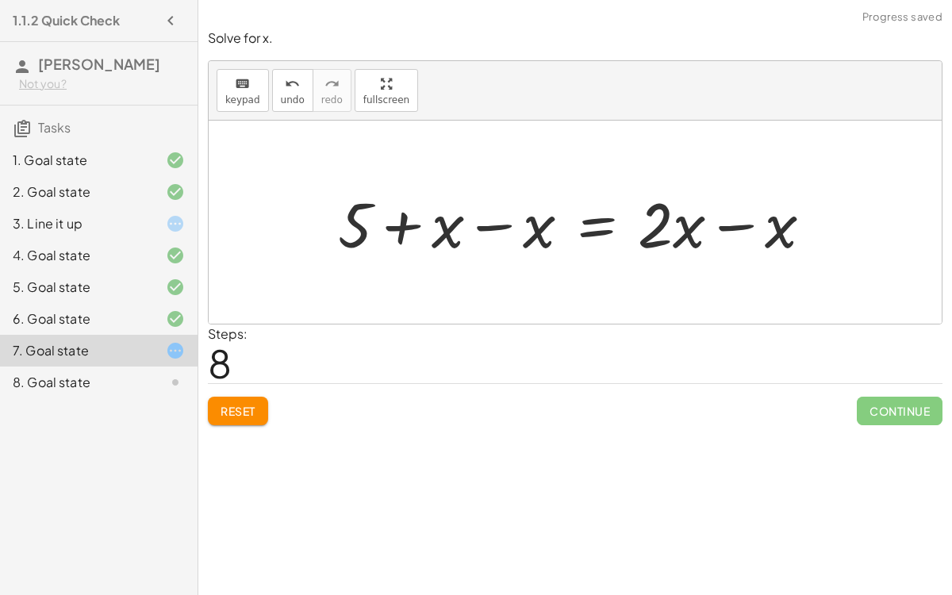
click at [734, 223] on div at bounding box center [581, 223] width 503 height 82
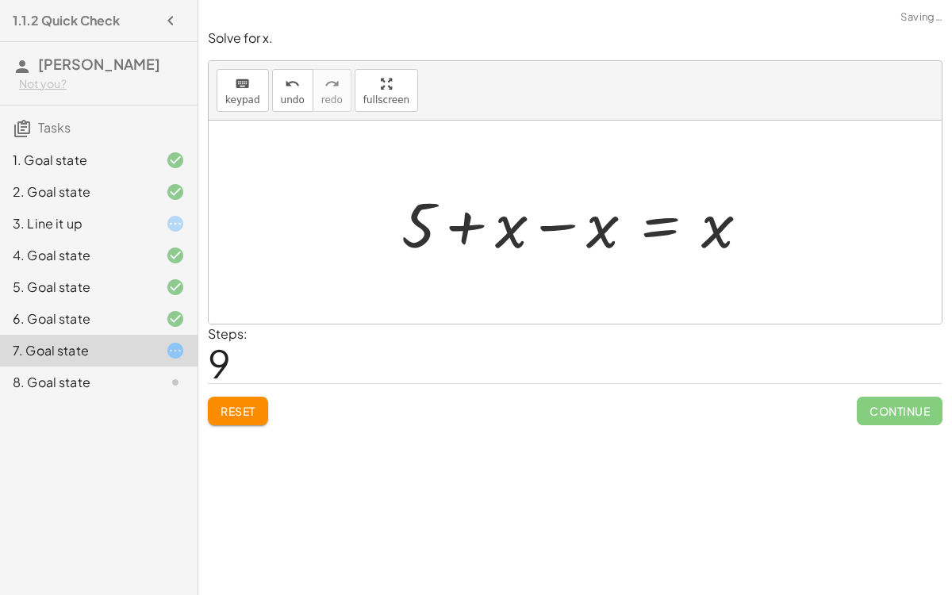
click at [550, 226] on div at bounding box center [581, 223] width 377 height 82
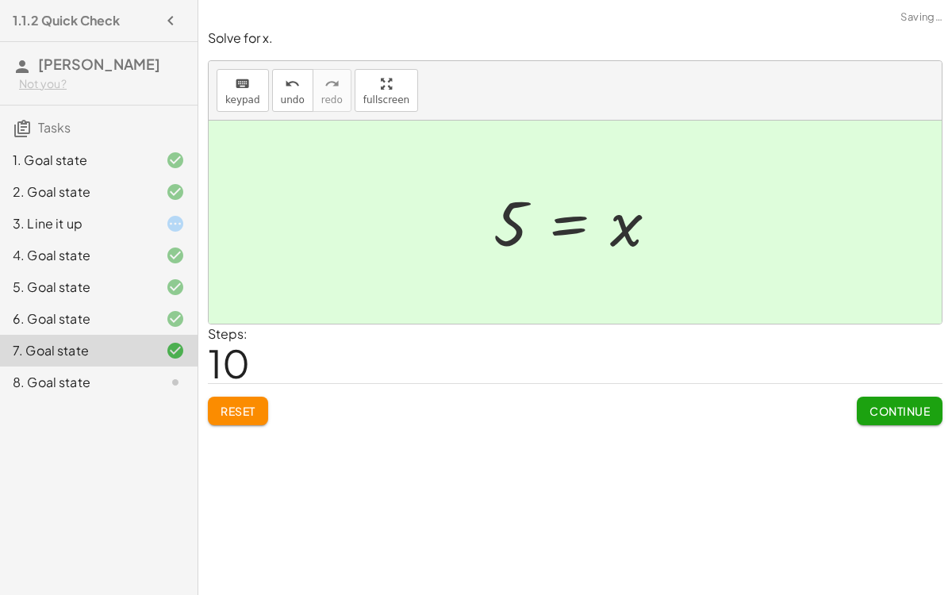
click at [858, 402] on button "Continue" at bounding box center [900, 411] width 86 height 29
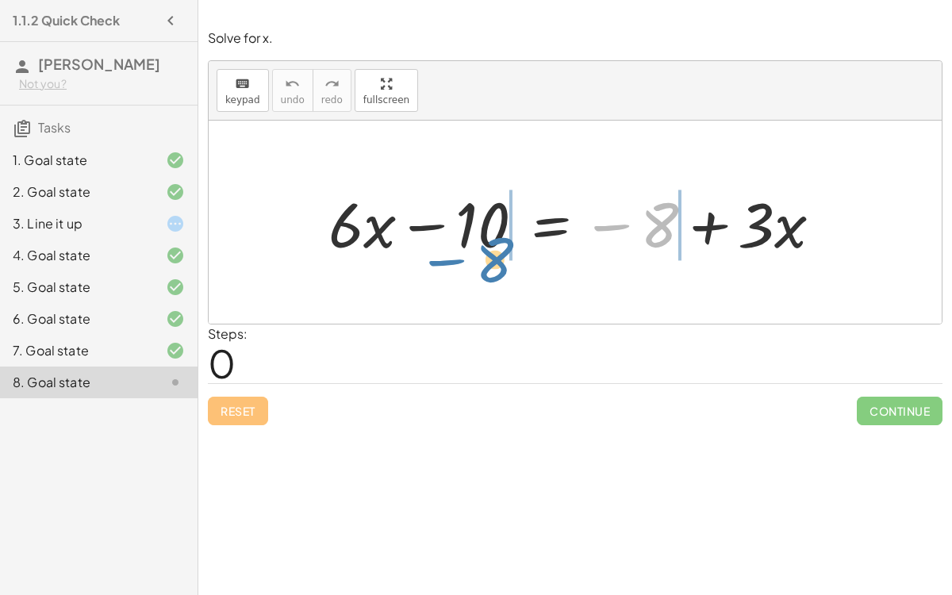
drag, startPoint x: 672, startPoint y: 232, endPoint x: 504, endPoint y: 266, distance: 171.6
click at [504, 266] on div "− 8 + · 6 · x − 10 = − 8 + · 3 · x" at bounding box center [575, 222] width 733 height 203
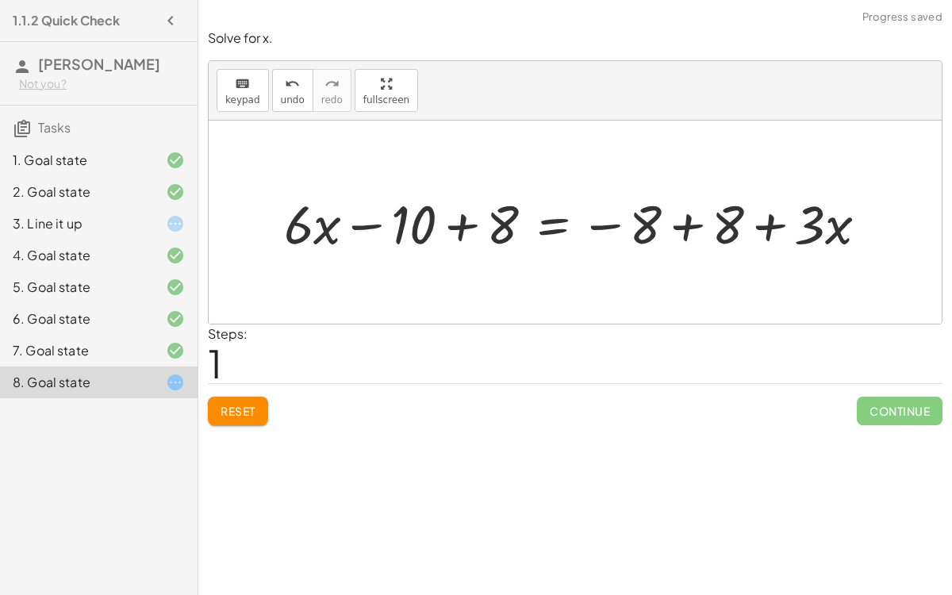
click at [451, 233] on div at bounding box center [582, 222] width 610 height 70
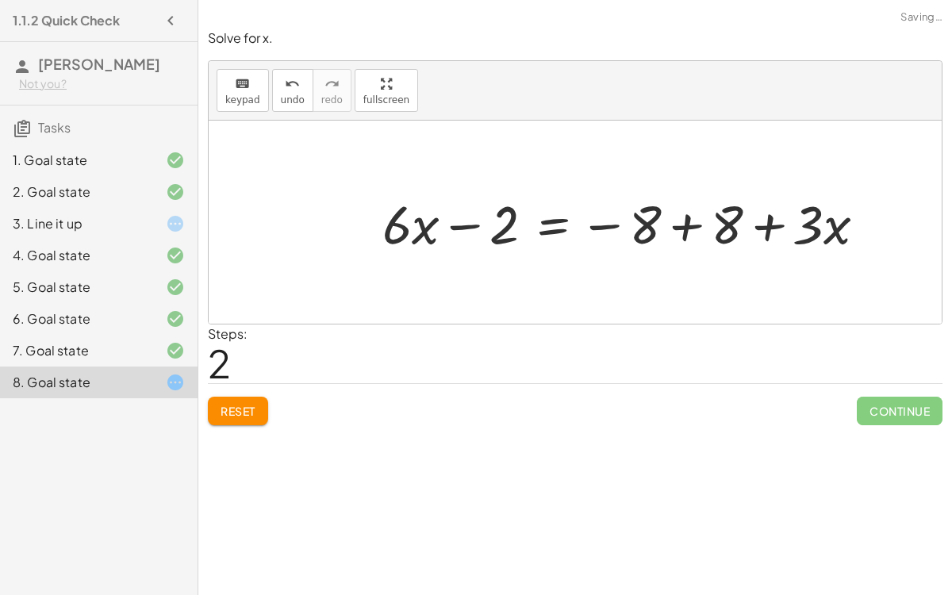
click at [673, 228] on div at bounding box center [630, 222] width 512 height 70
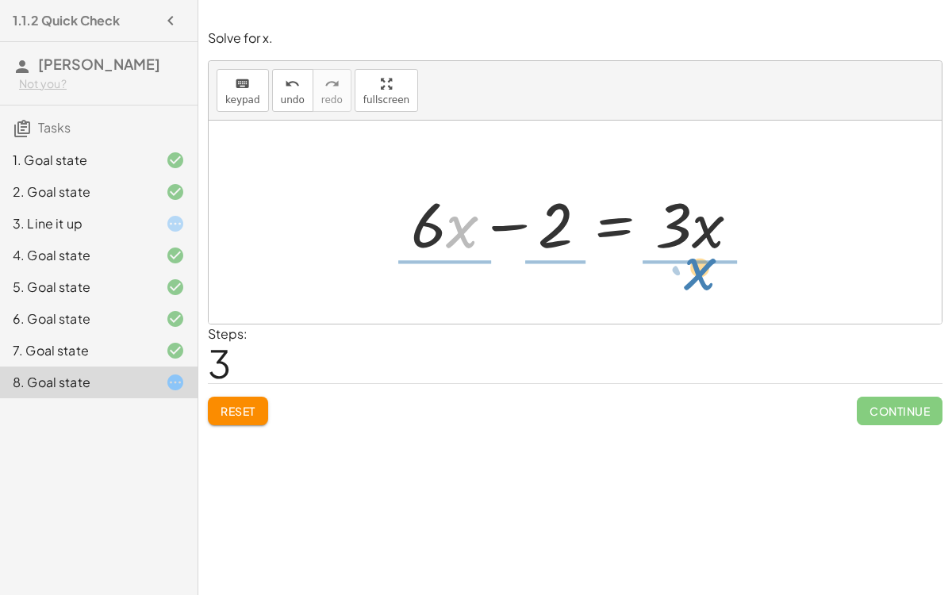
drag, startPoint x: 459, startPoint y: 245, endPoint x: 712, endPoint y: 289, distance: 256.0
click at [712, 289] on div "+ · 6 · x − 10 = − 8 + · 3 · x + · 6 · x − 10 + 8 = − 8 + 8 + · 3 · x + · 6 · x…" at bounding box center [575, 222] width 733 height 203
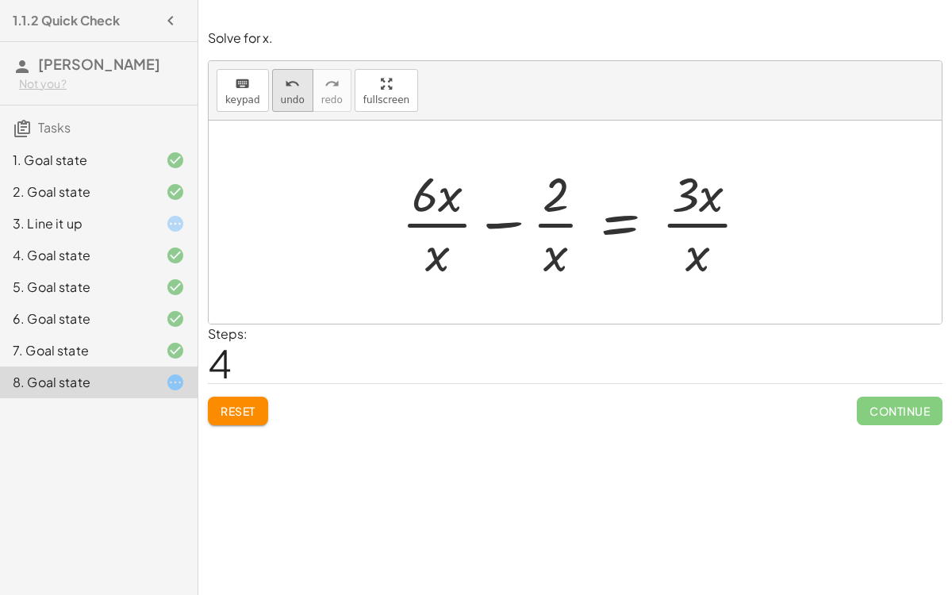
click at [289, 107] on button "undo undo" at bounding box center [292, 90] width 41 height 43
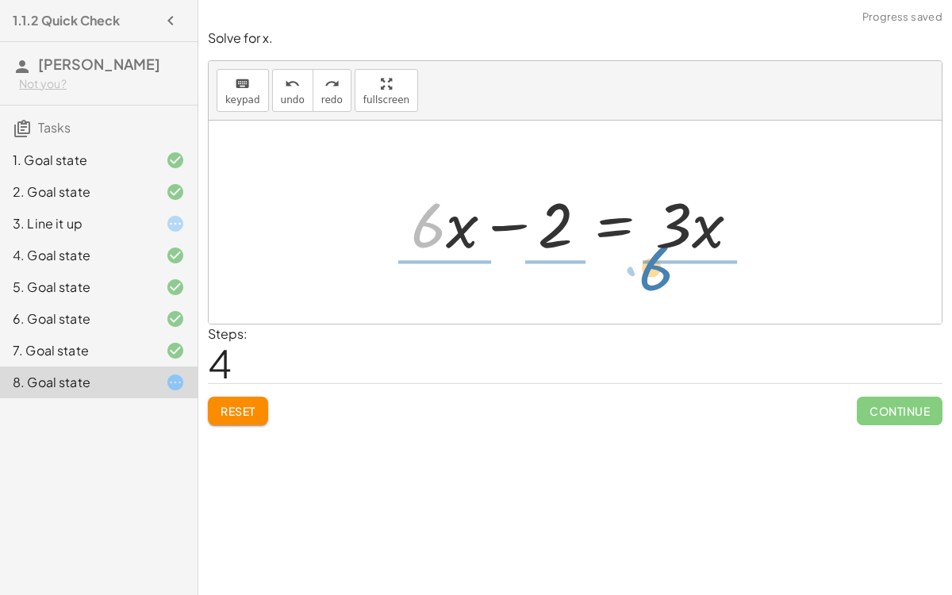
drag, startPoint x: 421, startPoint y: 232, endPoint x: 669, endPoint y: 274, distance: 251.8
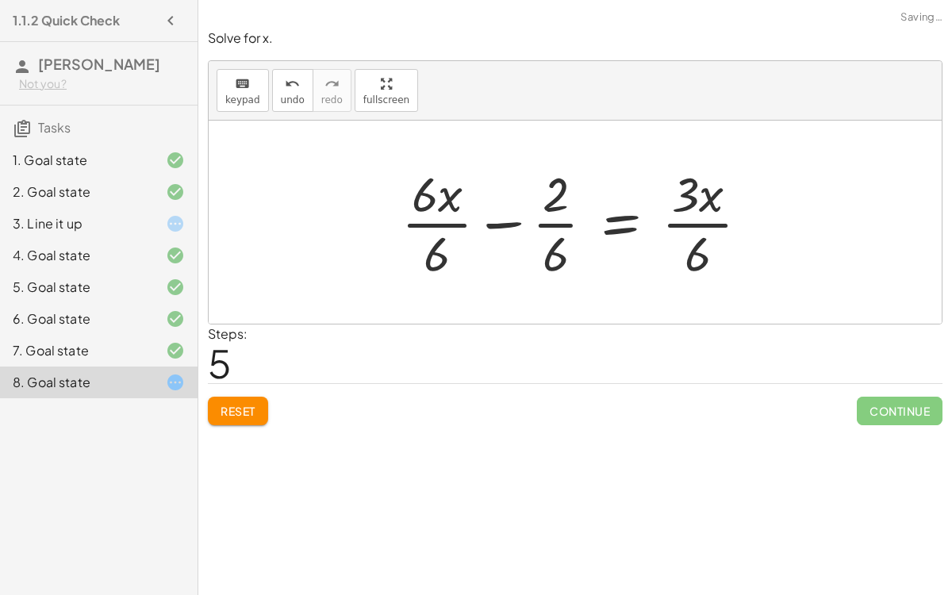
click at [437, 222] on div at bounding box center [581, 222] width 376 height 122
click at [561, 224] on div at bounding box center [599, 222] width 337 height 122
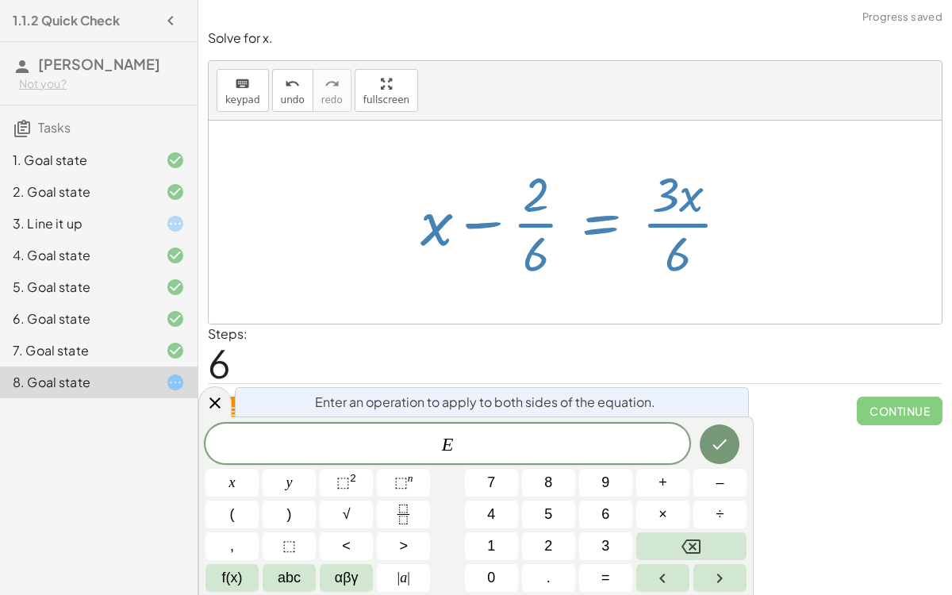
click at [535, 225] on div at bounding box center [580, 222] width 337 height 122
click at [594, 273] on div at bounding box center [580, 222] width 337 height 122
click at [207, 400] on icon at bounding box center [214, 402] width 19 height 19
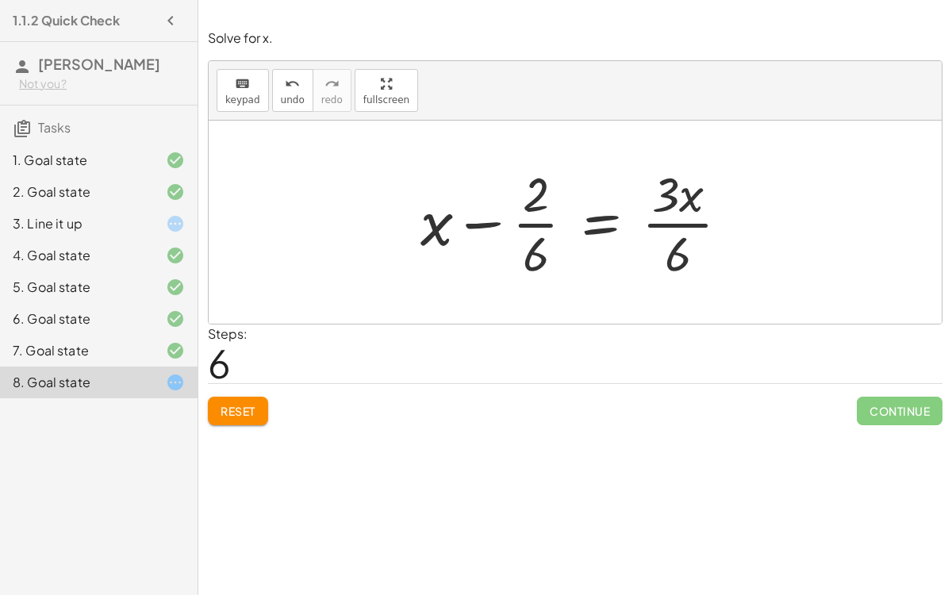
click at [547, 222] on div at bounding box center [580, 222] width 337 height 122
click at [661, 224] on div at bounding box center [581, 222] width 338 height 122
click at [548, 224] on div at bounding box center [568, 222] width 313 height 122
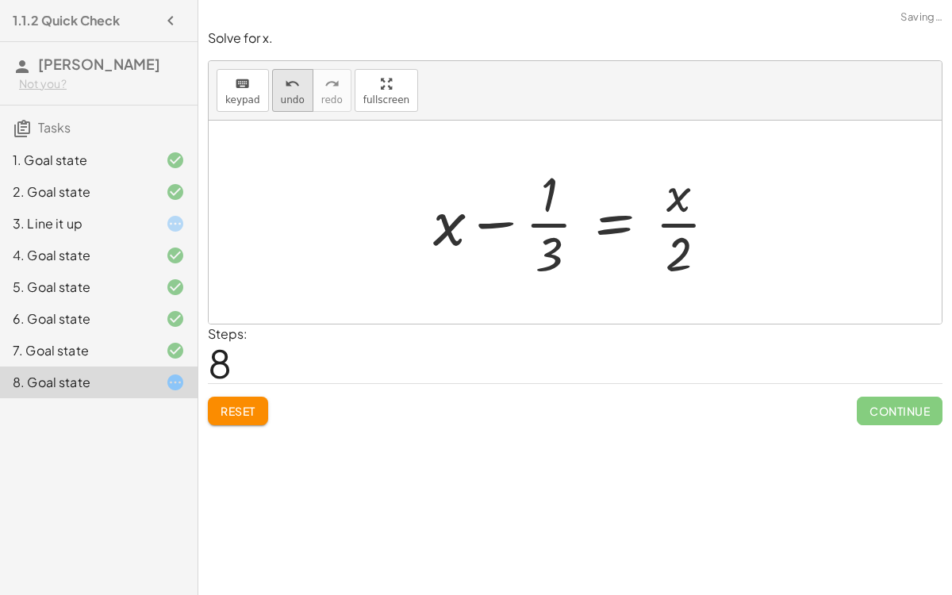
click at [282, 105] on button "undo undo" at bounding box center [292, 90] width 41 height 43
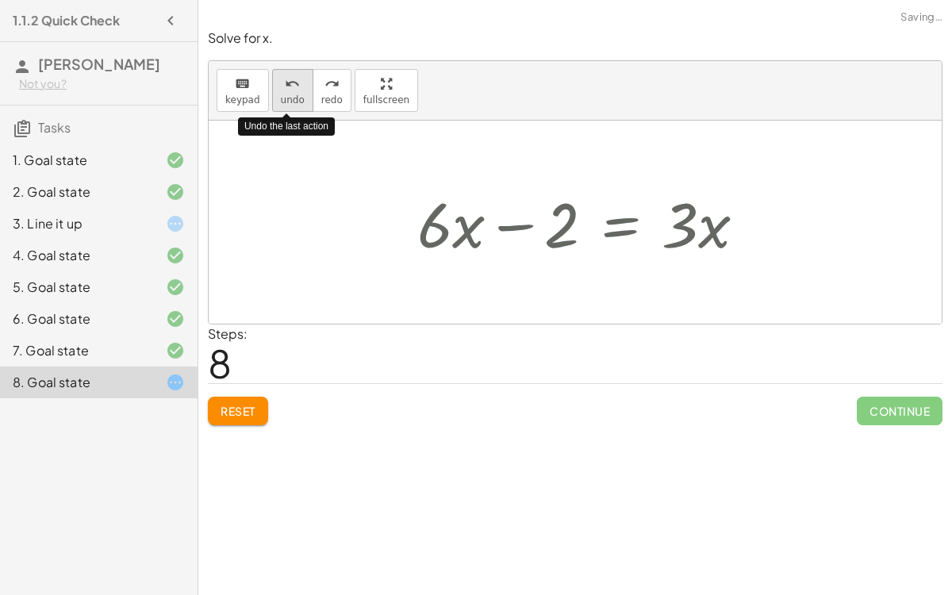
click at [282, 105] on button "undo undo" at bounding box center [292, 90] width 41 height 43
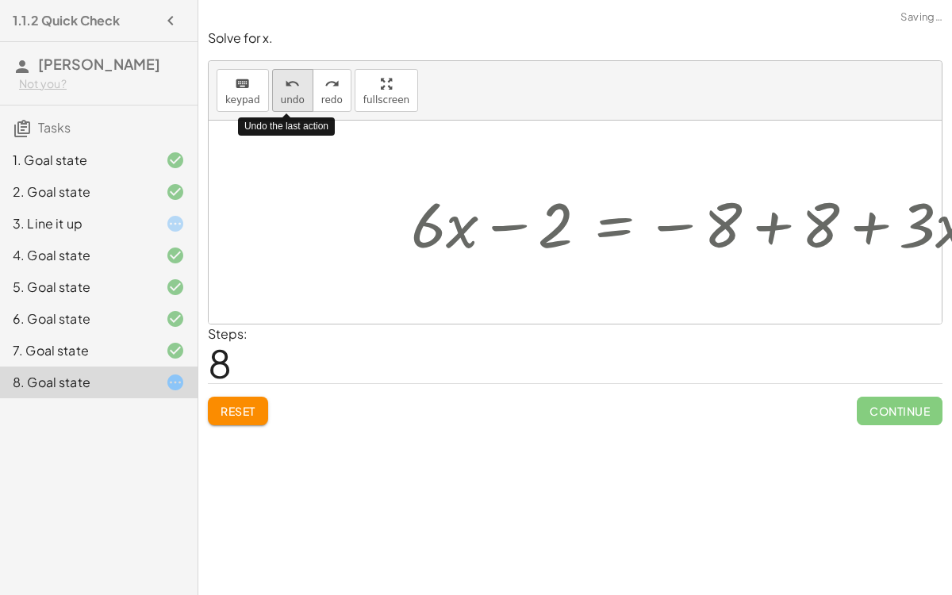
click at [282, 105] on button "undo undo" at bounding box center [292, 90] width 41 height 43
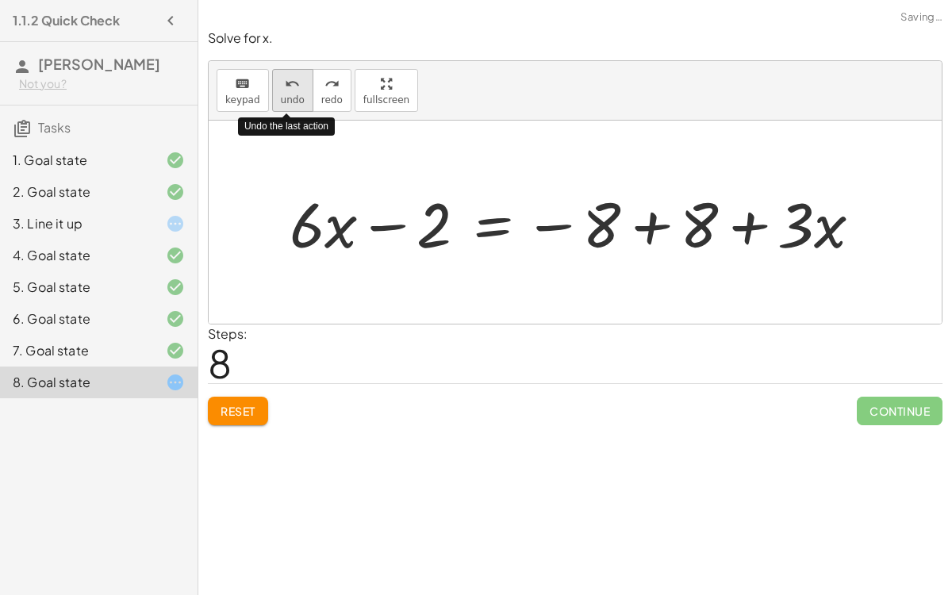
click at [282, 105] on button "undo undo" at bounding box center [292, 90] width 41 height 43
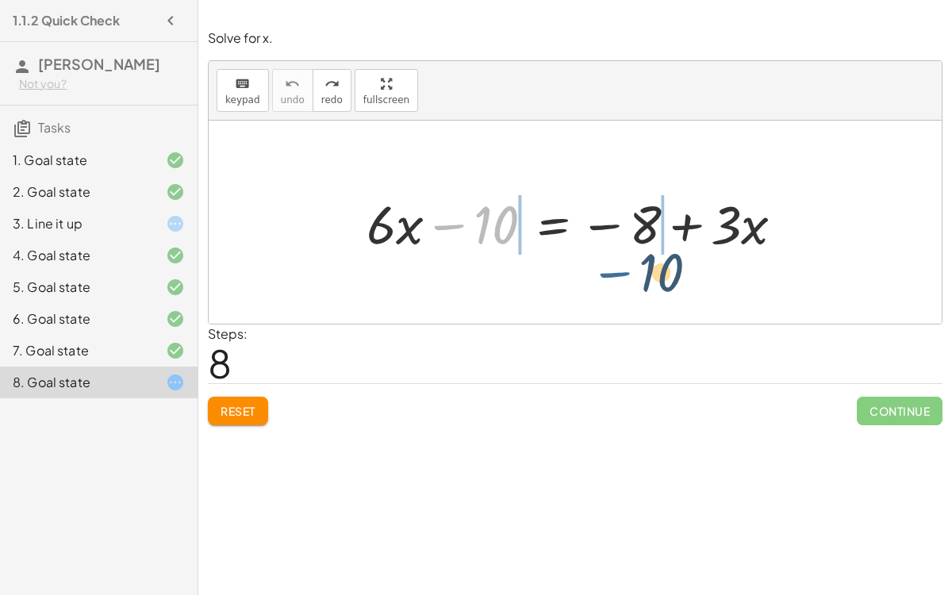
drag, startPoint x: 446, startPoint y: 223, endPoint x: 616, endPoint y: 265, distance: 175.6
click at [616, 265] on div "− 10 + · 6 · x − 10 = − 8 + · 3 · x" at bounding box center [575, 222] width 733 height 203
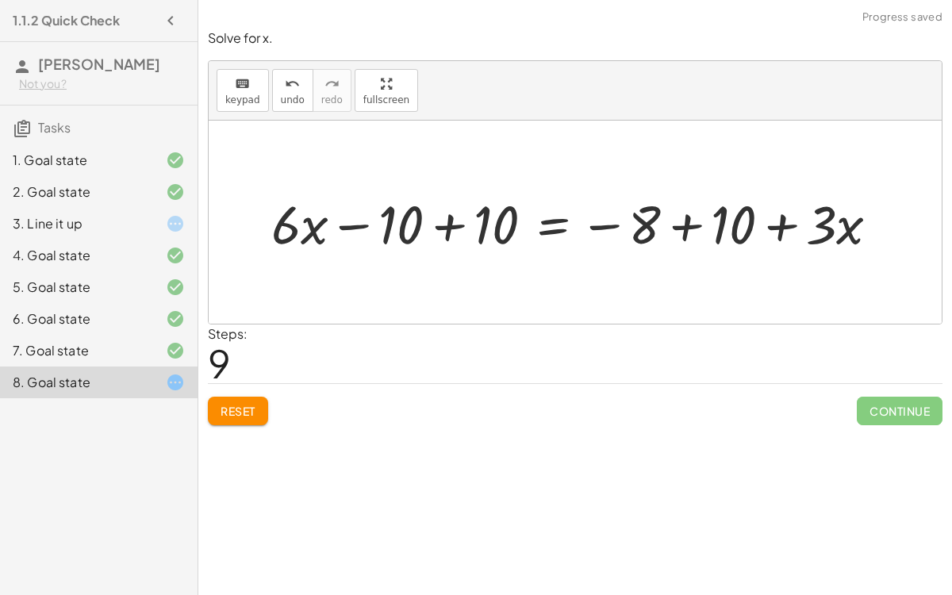
click at [684, 221] on div at bounding box center [581, 222] width 636 height 70
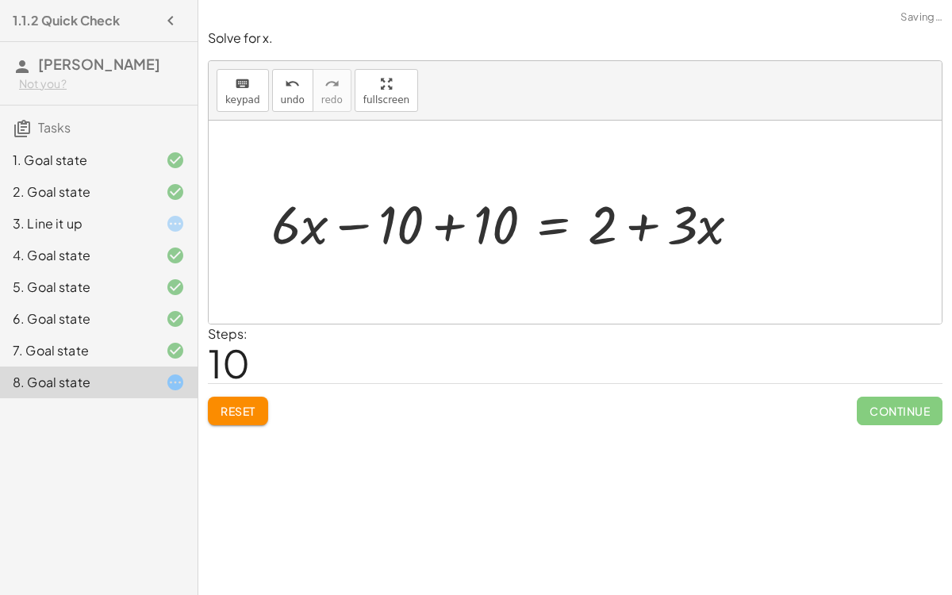
click at [450, 228] on div at bounding box center [511, 222] width 497 height 70
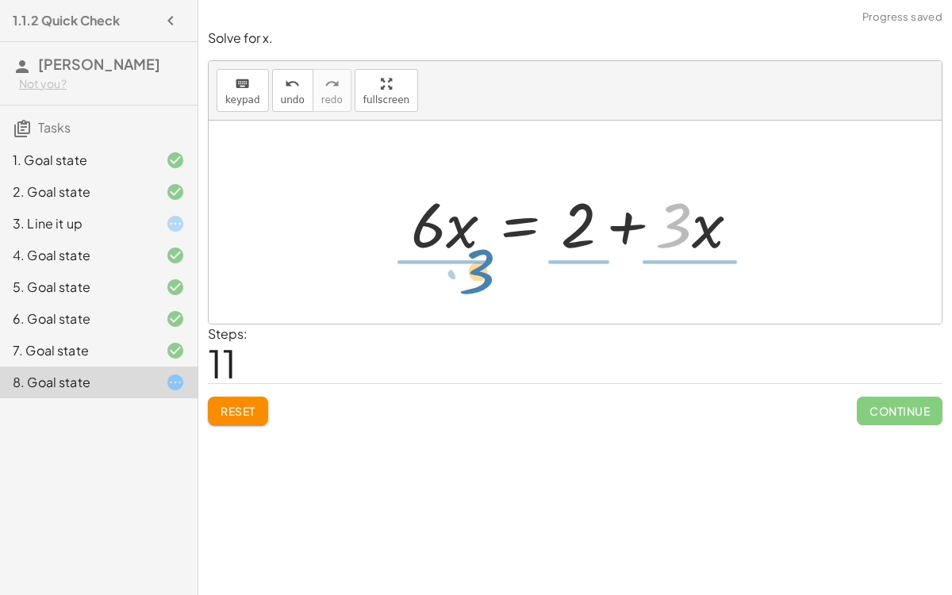
drag, startPoint x: 671, startPoint y: 247, endPoint x: 464, endPoint y: 296, distance: 212.8
click at [464, 296] on div "+ · 6 · x − 10 = − 8 + · 3 · x + · 6 · x − 10 + 10 = − 8 + 10 + · 3 · x + · 6 ·…" at bounding box center [575, 222] width 733 height 203
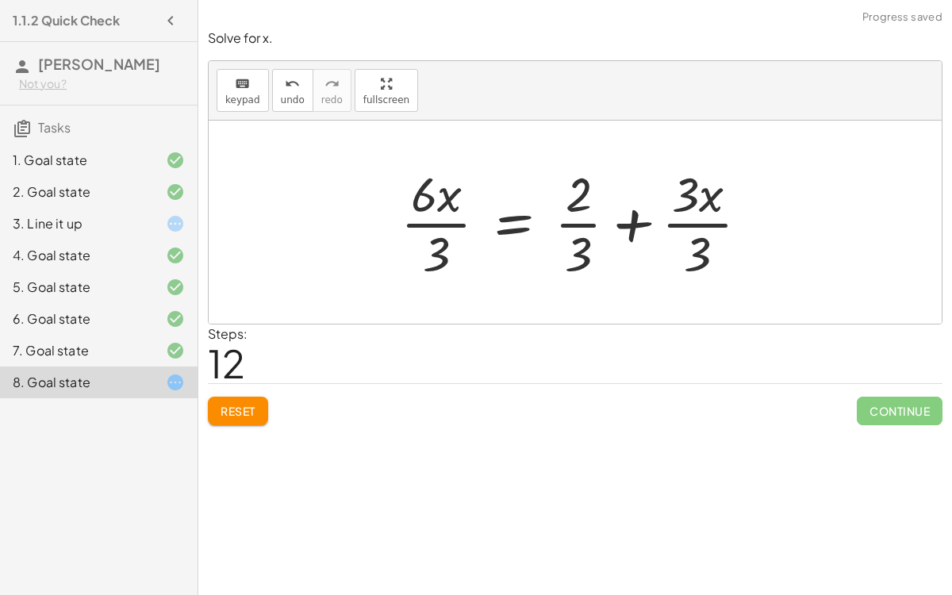
click at [452, 225] on div at bounding box center [581, 222] width 377 height 122
click at [583, 228] on div at bounding box center [583, 222] width 373 height 122
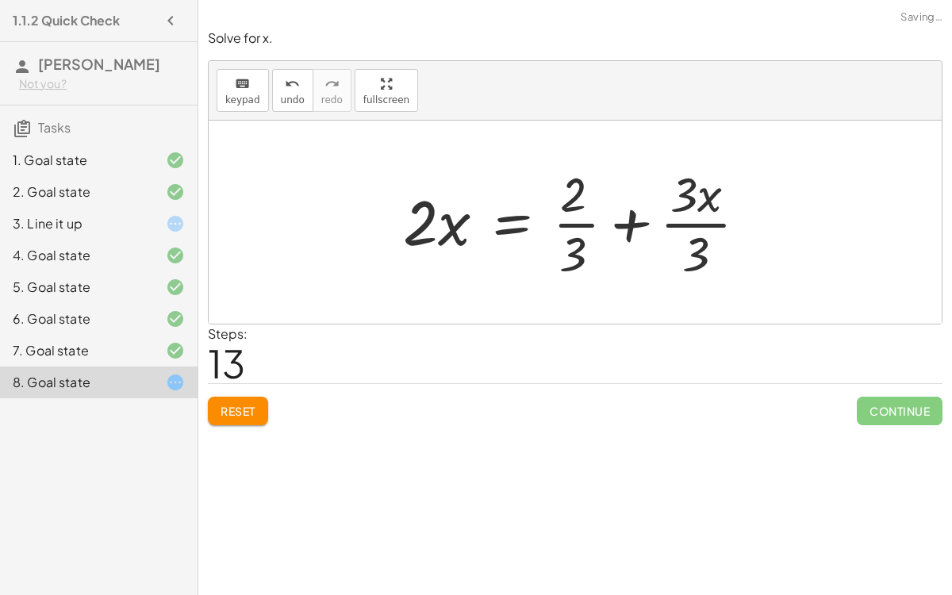
click at [670, 220] on div at bounding box center [581, 222] width 373 height 122
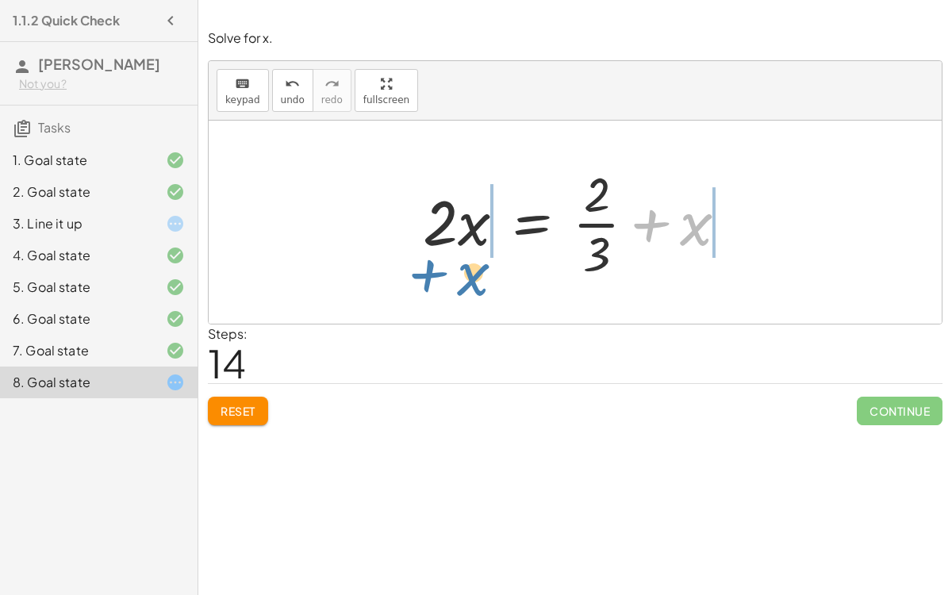
drag, startPoint x: 702, startPoint y: 228, endPoint x: 480, endPoint y: 279, distance: 227.8
click at [480, 279] on div at bounding box center [581, 222] width 333 height 122
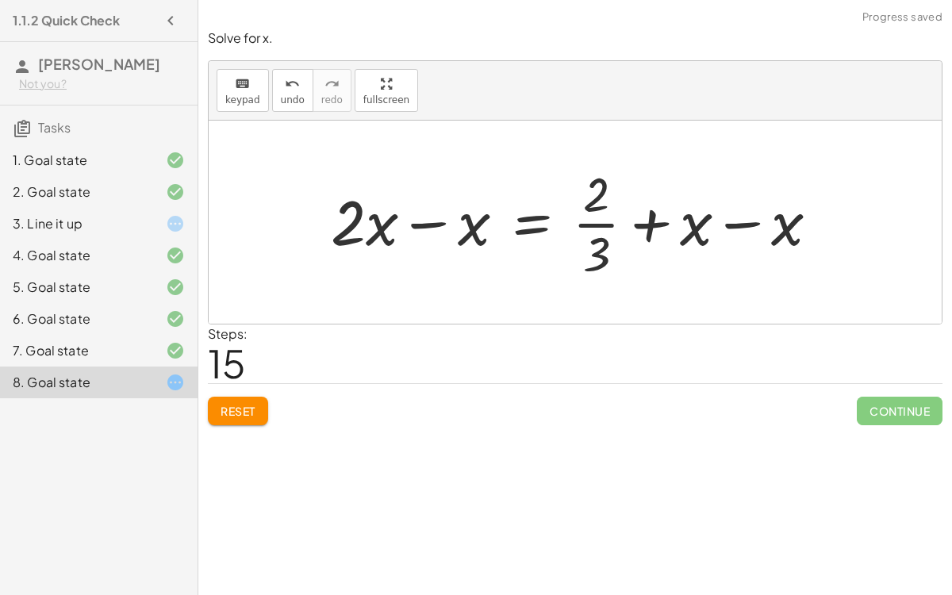
click at [453, 229] on div at bounding box center [581, 222] width 517 height 122
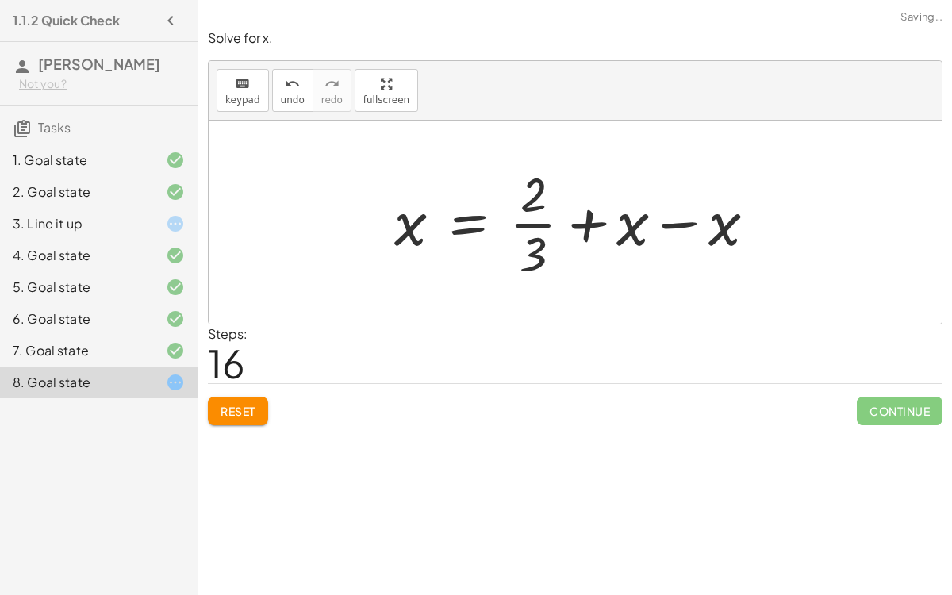
click at [686, 219] on div at bounding box center [581, 222] width 390 height 122
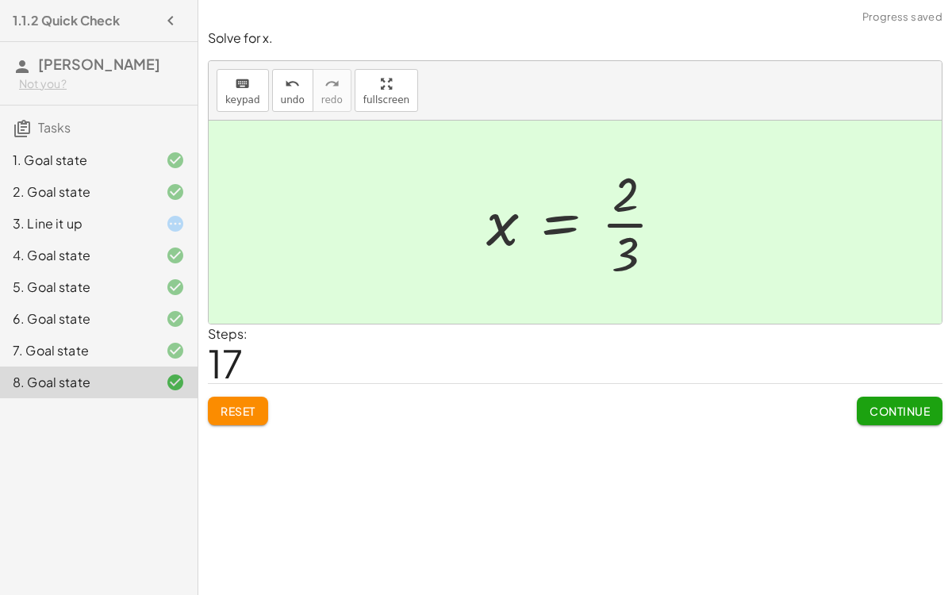
click at [899, 406] on span "Continue" at bounding box center [899, 411] width 60 height 14
